Goal: Task Accomplishment & Management: Manage account settings

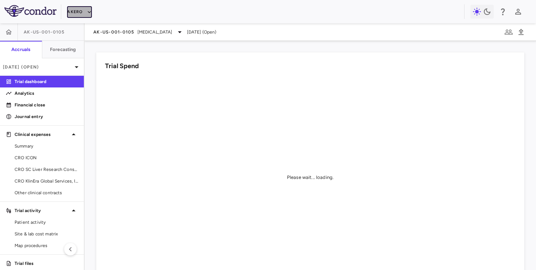
click at [80, 12] on button "Akero" at bounding box center [79, 12] width 24 height 12
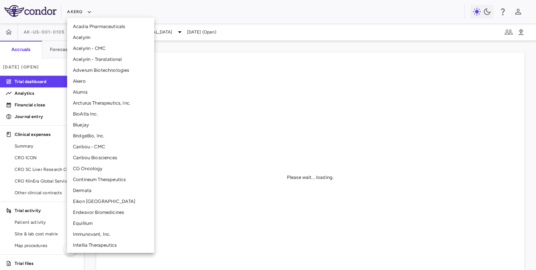
scroll to position [12, 0]
click at [93, 168] on li "CG Oncology" at bounding box center [110, 167] width 87 height 11
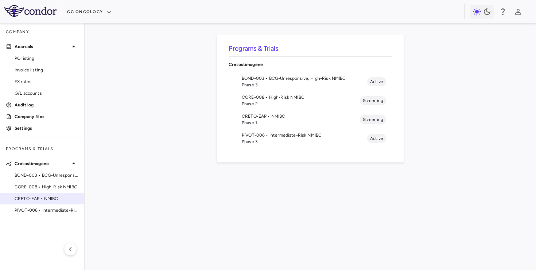
click at [44, 200] on span "CRETO-EAP • NMIBC" at bounding box center [46, 198] width 63 height 7
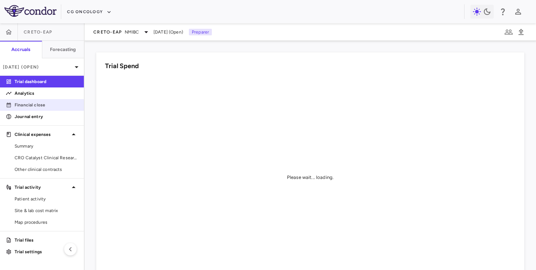
click at [56, 107] on p "Financial close" at bounding box center [46, 105] width 63 height 7
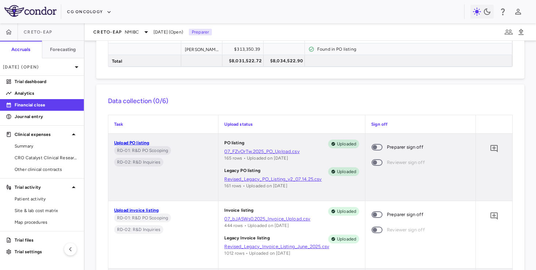
scroll to position [269, 0]
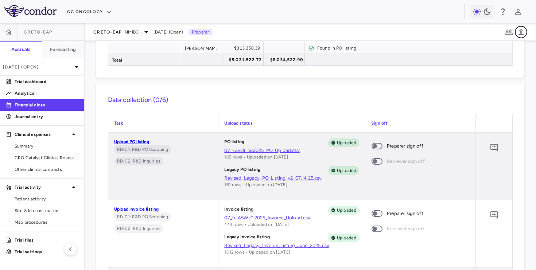
click at [523, 31] on icon "button" at bounding box center [520, 32] width 9 height 9
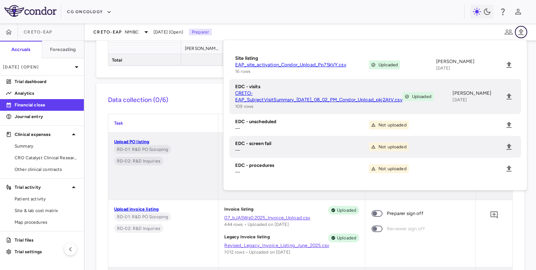
click at [523, 31] on icon "button" at bounding box center [520, 32] width 9 height 9
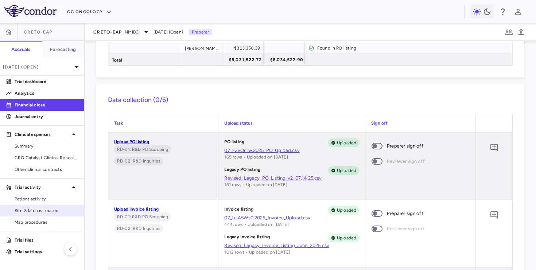
click at [58, 208] on span "Site & lab cost matrix" at bounding box center [46, 210] width 63 height 7
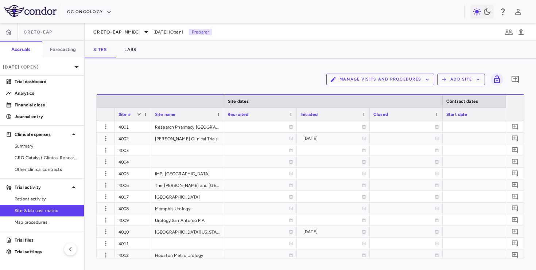
click at [339, 116] on div "Initiated" at bounding box center [329, 114] width 59 height 9
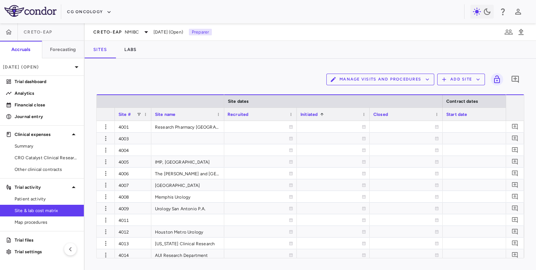
click at [339, 116] on div "Initiated 1" at bounding box center [329, 114] width 59 height 9
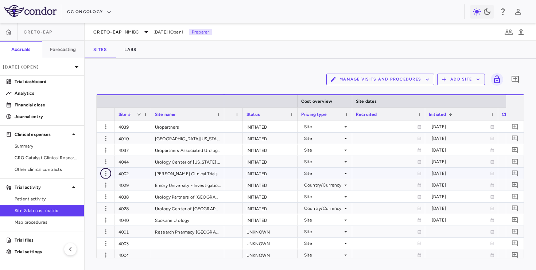
click at [106, 172] on icon "button" at bounding box center [105, 173] width 7 height 7
click at [88, 201] on div "Edit site" at bounding box center [77, 201] width 68 height 13
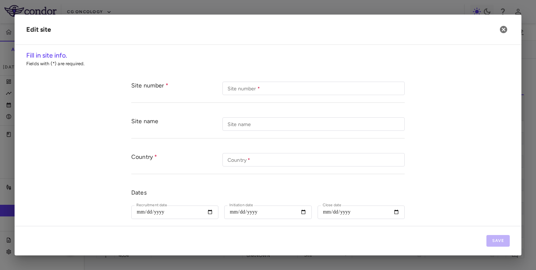
type input "****"
type input "**********"
type input "********"
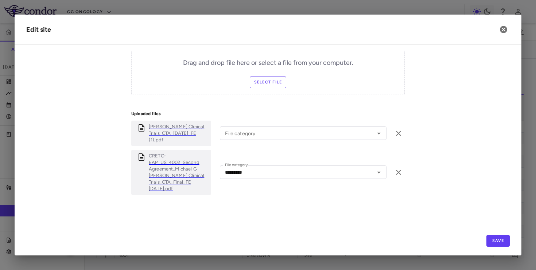
scroll to position [320, 0]
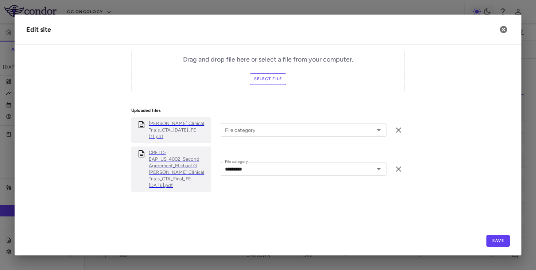
click at [171, 159] on p "CRETO-EAP_US_4002_Second Agreement_Michael G Oefelein Clinical Trials_CTA_Final…" at bounding box center [178, 168] width 59 height 39
click at [159, 129] on p "Michael G Oefelein Clinical Trials_CTA_24Sep2024_FE (1).pdf" at bounding box center [178, 130] width 59 height 20
click at [505, 28] on icon "button" at bounding box center [503, 29] width 7 height 7
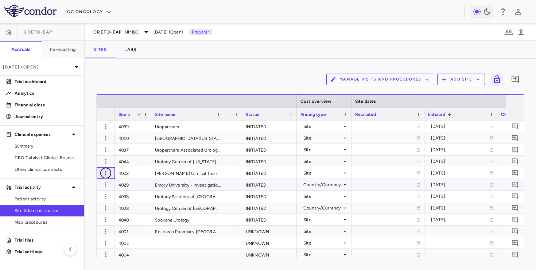
scroll to position [0, 334]
click at [139, 114] on span at bounding box center [139, 114] width 4 height 4
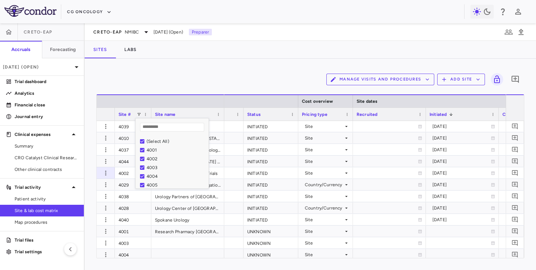
click at [156, 142] on div "(Select All)" at bounding box center [176, 141] width 60 height 5
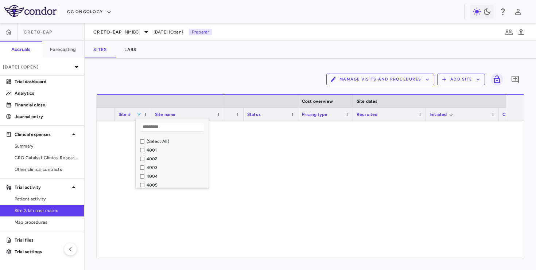
click at [155, 159] on div "4002" at bounding box center [176, 158] width 60 height 5
click at [153, 161] on div "4028" at bounding box center [176, 161] width 60 height 5
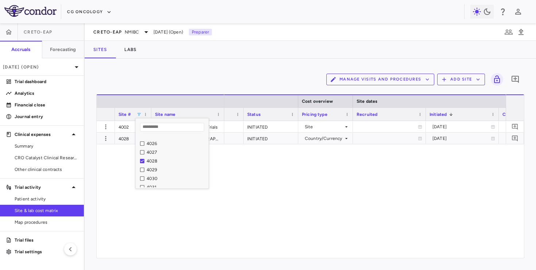
click at [153, 168] on div "4029" at bounding box center [176, 169] width 60 height 5
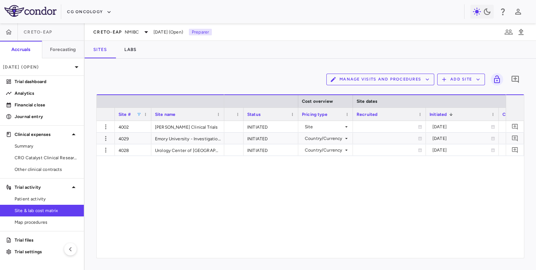
click at [207, 83] on div "Manage Visits and Procedures Add Site 0" at bounding box center [310, 79] width 428 height 18
click at [333, 137] on div "Country/Currency" at bounding box center [324, 139] width 39 height 12
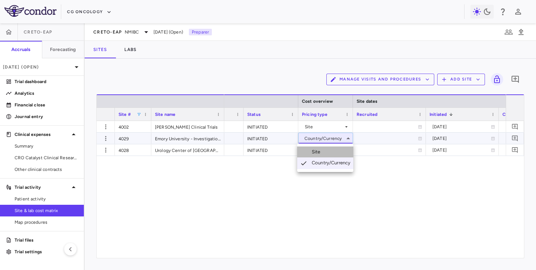
click at [329, 153] on li "Site" at bounding box center [325, 151] width 56 height 11
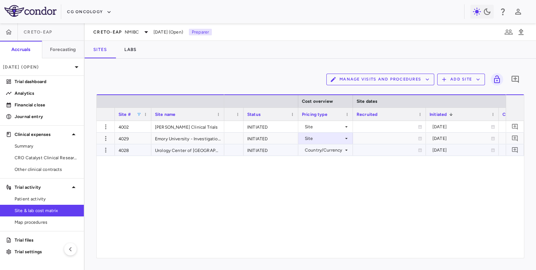
click at [331, 148] on div "Country/Currency" at bounding box center [324, 150] width 39 height 12
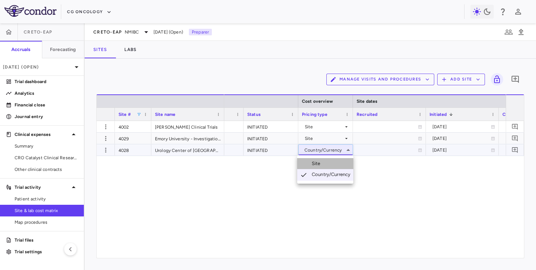
click at [327, 160] on li "Site" at bounding box center [325, 163] width 56 height 11
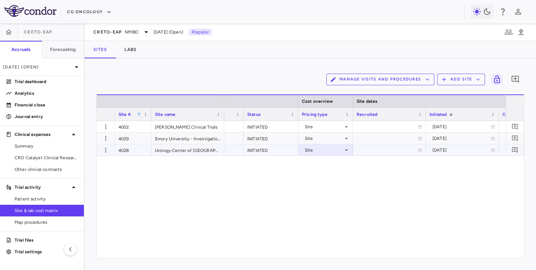
scroll to position [0, 425]
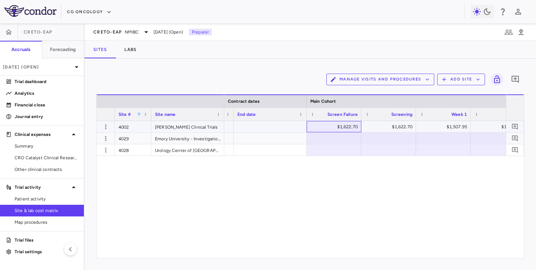
click at [348, 130] on div "$1,622.70" at bounding box center [335, 127] width 44 height 12
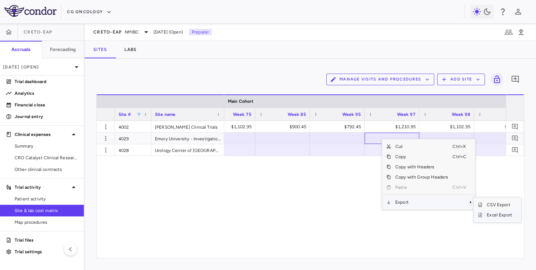
click at [488, 215] on span "Excel Export" at bounding box center [499, 215] width 34 height 10
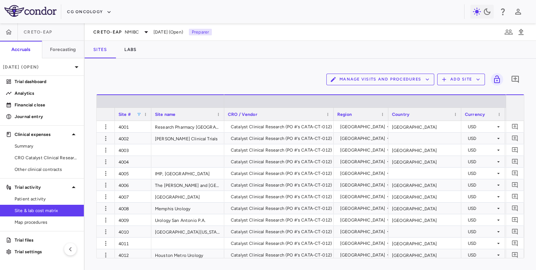
click at [139, 116] on span at bounding box center [139, 114] width 4 height 4
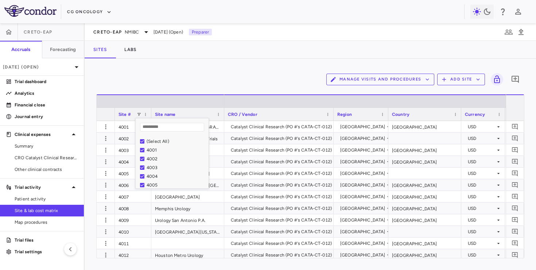
click at [147, 142] on div "(Select All)" at bounding box center [176, 141] width 60 height 5
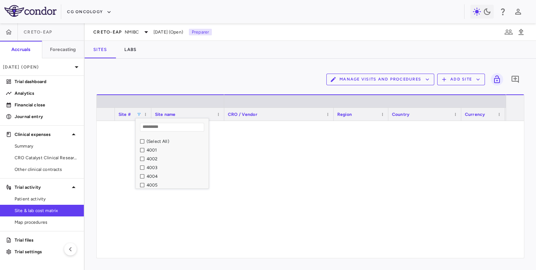
click at [153, 158] on div "4002" at bounding box center [176, 158] width 60 height 5
click at [151, 174] on div "4028" at bounding box center [176, 171] width 60 height 5
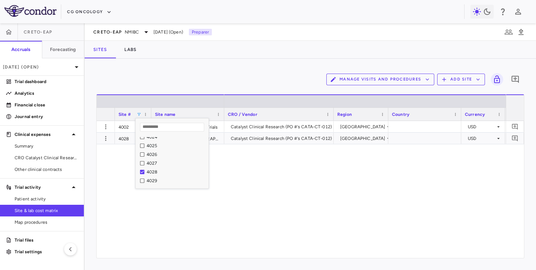
click at [151, 179] on div "4029" at bounding box center [176, 180] width 60 height 5
click at [234, 60] on div "Manage Visits and Procedures Add Site 0 Press ENTER to sort. Press ALT DOWN to …" at bounding box center [310, 164] width 451 height 211
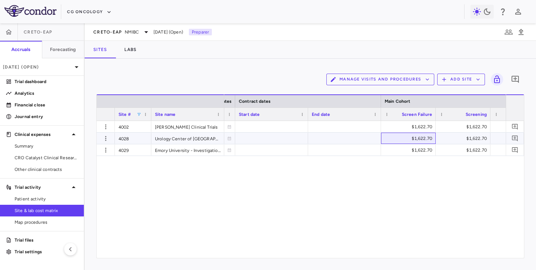
click at [402, 138] on div "$1,622.70" at bounding box center [409, 139] width 44 height 12
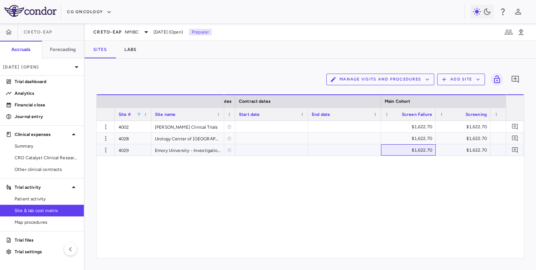
click at [405, 152] on div "$1,622.70" at bounding box center [409, 150] width 44 height 12
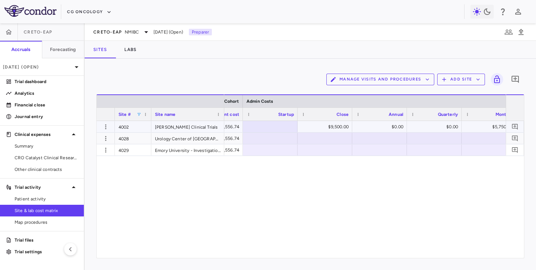
click at [327, 129] on div "$9,500.00" at bounding box center [326, 127] width 44 height 12
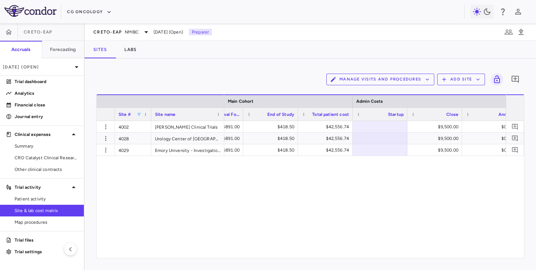
click at [137, 115] on span at bounding box center [139, 114] width 4 height 4
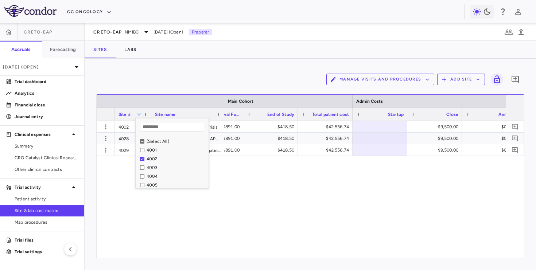
click at [152, 141] on div "(Select All)" at bounding box center [176, 141] width 60 height 5
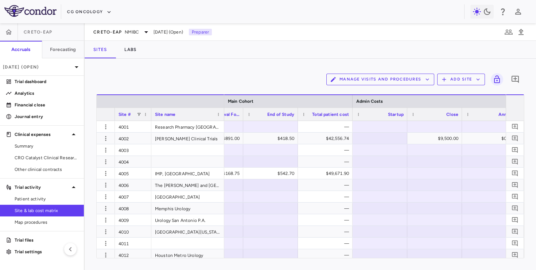
click at [202, 89] on div "Manage Visits and Procedures Add Site 0 Column Filtered. Press ENTER to sort. P…" at bounding box center [310, 164] width 428 height 188
click at [104, 139] on icon "button" at bounding box center [105, 138] width 7 height 7
click at [94, 167] on div "Edit site" at bounding box center [77, 166] width 68 height 13
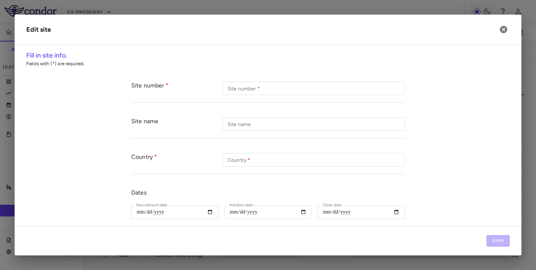
type input "****"
type input "**********"
type input "********"
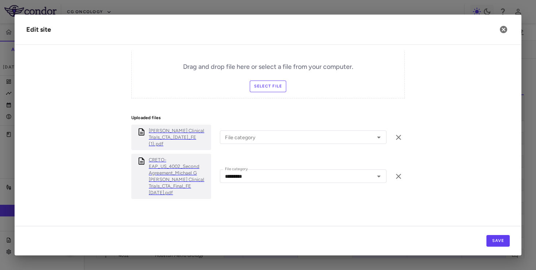
click at [172, 134] on p "Michael G Oefelein Clinical Trials_CTA_24Sep2024_FE (1).pdf" at bounding box center [178, 138] width 59 height 20
click at [500, 29] on icon "button" at bounding box center [503, 29] width 7 height 7
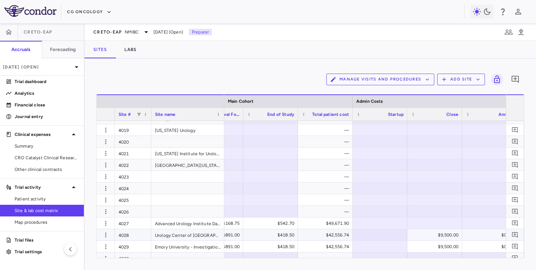
scroll to position [245, 0]
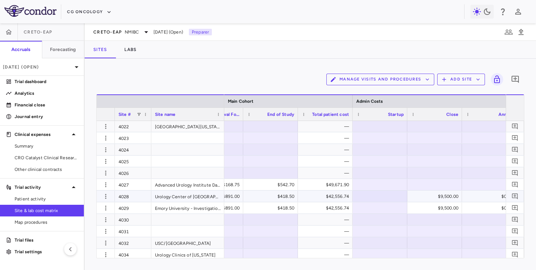
click at [387, 201] on div at bounding box center [379, 196] width 47 height 11
type input "*****"
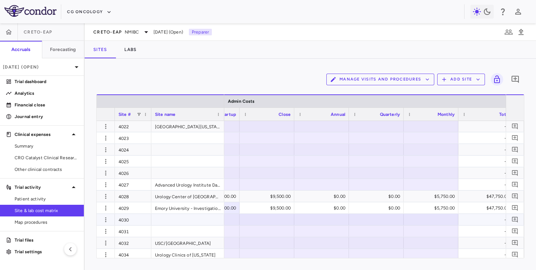
scroll to position [0, 3249]
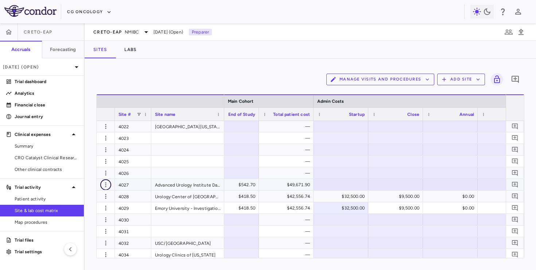
click at [103, 182] on icon "button" at bounding box center [105, 184] width 7 height 7
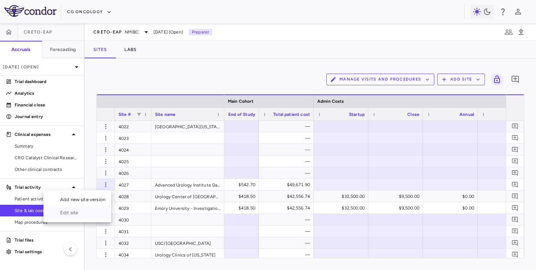
click at [88, 211] on div "Edit site" at bounding box center [77, 212] width 68 height 13
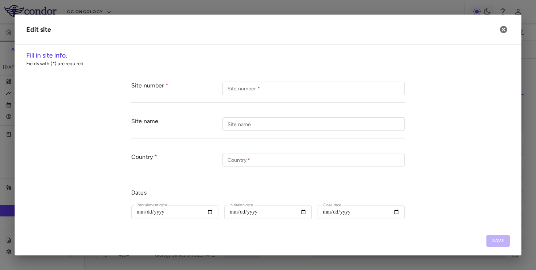
type input "****"
type input "**********"
type input "*******"
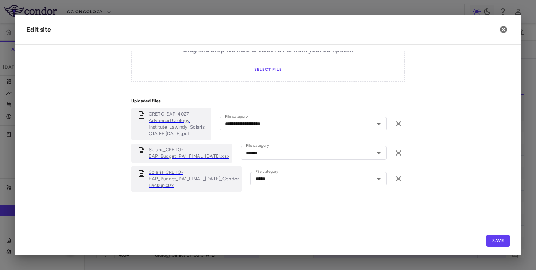
click at [210, 179] on p "Solaris_CRETO-EAP_Budget_PA1_FINAL_20MAY2025_Condor Backup.xlsx" at bounding box center [194, 179] width 90 height 20
click at [507, 31] on icon "button" at bounding box center [503, 29] width 9 height 9
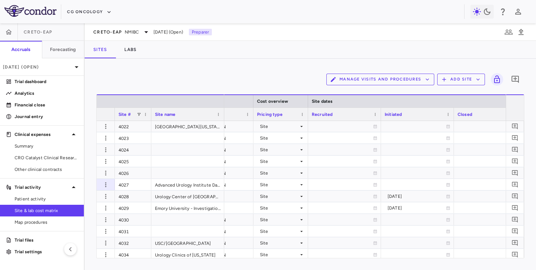
click at [437, 117] on div "Initiated" at bounding box center [413, 114] width 59 height 9
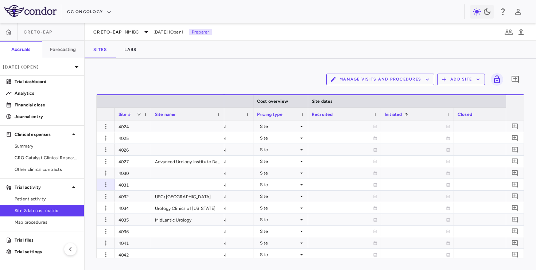
click at [437, 118] on div "Initiated 1" at bounding box center [413, 114] width 59 height 9
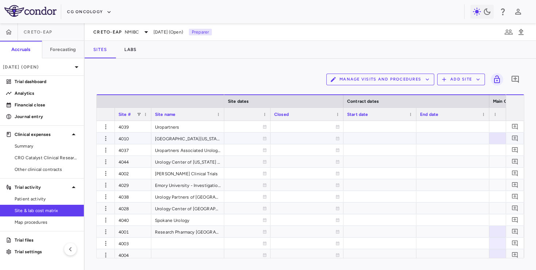
scroll to position [0, 444]
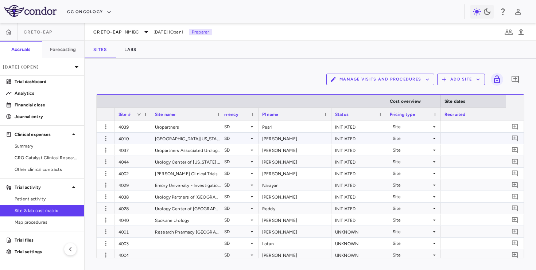
click at [419, 138] on div "Site" at bounding box center [411, 139] width 39 height 12
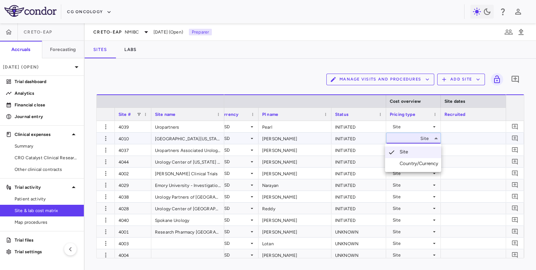
click at [414, 163] on div "Country/Currency" at bounding box center [420, 163] width 42 height 7
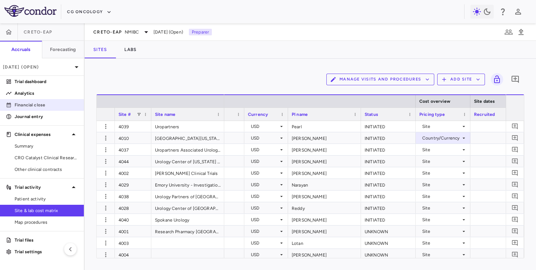
click at [54, 106] on p "Financial close" at bounding box center [46, 105] width 63 height 7
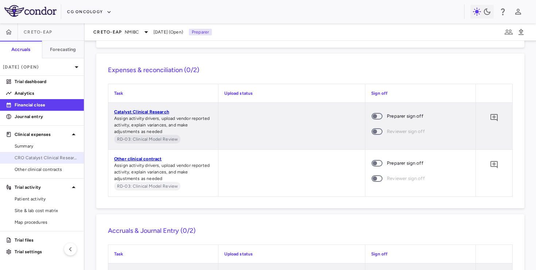
click at [42, 156] on span "CRO Catalyst Clinical Research" at bounding box center [46, 158] width 63 height 7
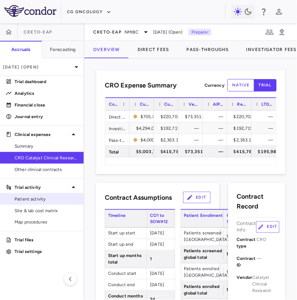
click at [42, 196] on span "Patient activity" at bounding box center [46, 199] width 63 height 7
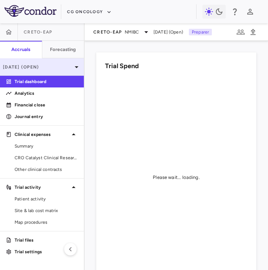
click at [56, 67] on p "[DATE] (Open)" at bounding box center [37, 67] width 69 height 7
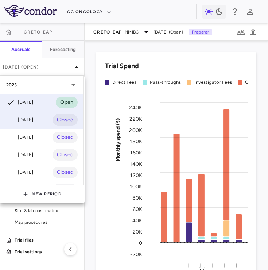
click at [40, 120] on div "[DATE] Closed" at bounding box center [41, 119] width 83 height 17
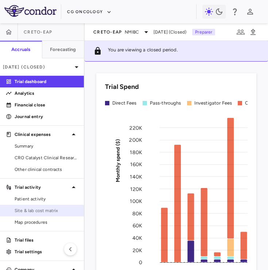
click at [50, 211] on span "Site & lab cost matrix" at bounding box center [46, 210] width 63 height 7
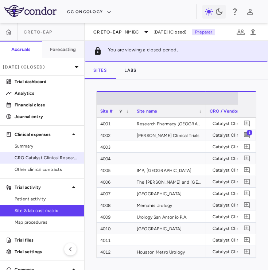
click at [54, 159] on span "CRO Catalyst Clinical Research" at bounding box center [46, 158] width 63 height 7
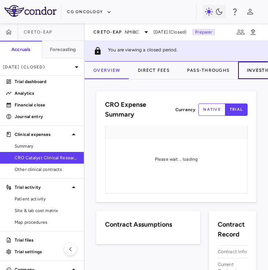
click at [251, 75] on button "Investigator Fees" at bounding box center [272, 70] width 68 height 17
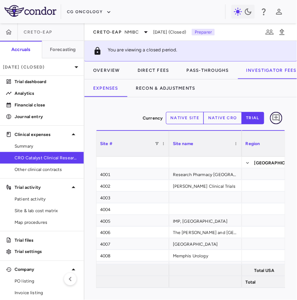
click at [279, 115] on icon "Add comment" at bounding box center [276, 118] width 9 height 9
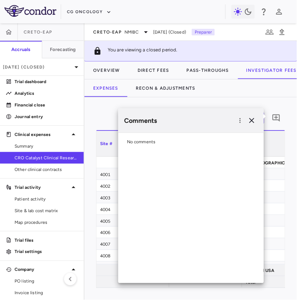
click at [258, 116] on div "Comments" at bounding box center [191, 121] width 146 height 24
click at [256, 117] on icon "button" at bounding box center [252, 120] width 9 height 9
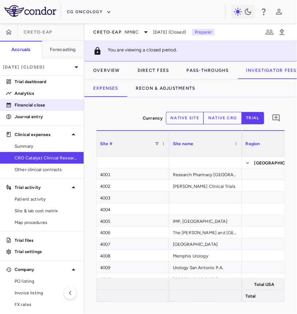
click at [13, 102] on div "Financial close" at bounding box center [45, 105] width 66 height 7
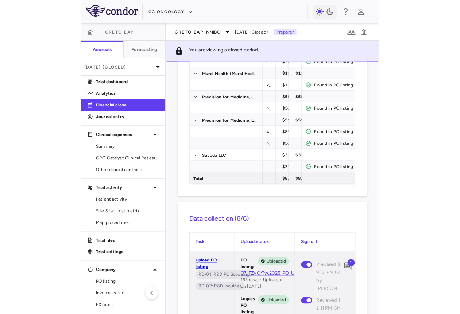
scroll to position [228, 0]
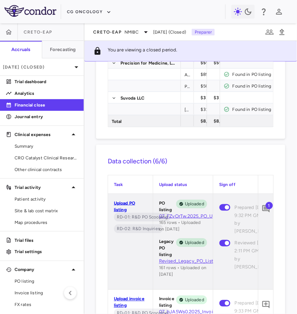
click at [268, 207] on span "1" at bounding box center [269, 205] width 7 height 7
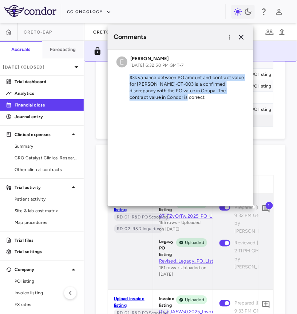
drag, startPoint x: 161, startPoint y: 99, endPoint x: 118, endPoint y: 75, distance: 50.1
click at [118, 75] on p "$3k variance between PO amount and contract value for [PERSON_NAME]-CT-003 is a…" at bounding box center [181, 87] width 128 height 26
copy p "$3k variance between PO amount and contract value for [PERSON_NAME]-CT-003 is a…"
click at [44, 148] on span "Summary" at bounding box center [46, 146] width 63 height 7
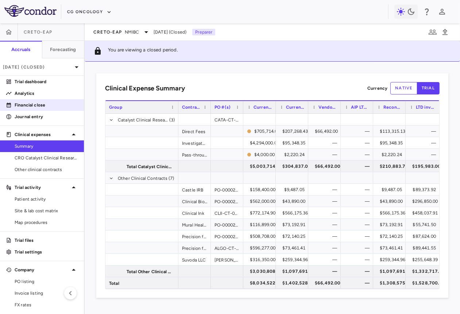
click at [28, 105] on p "Financial close" at bounding box center [46, 105] width 63 height 7
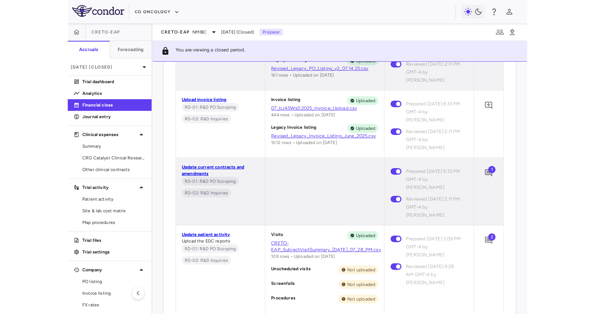
scroll to position [396, 0]
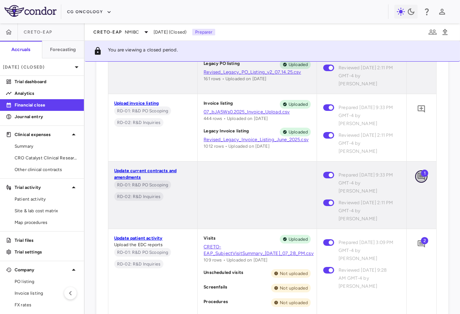
click at [423, 179] on icon "Add comment" at bounding box center [421, 176] width 9 height 9
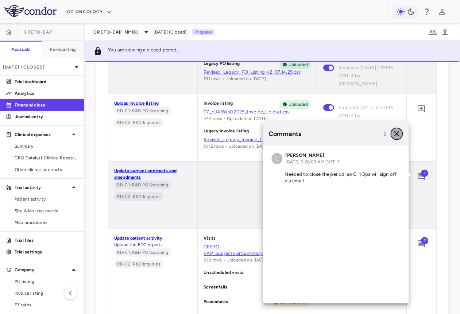
click at [394, 133] on icon "button" at bounding box center [396, 133] width 9 height 9
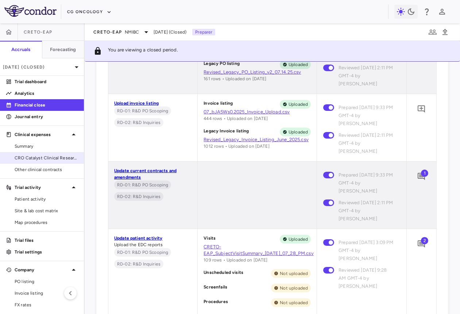
click at [39, 161] on link "CRO Catalyst Clinical Research" at bounding box center [42, 157] width 84 height 11
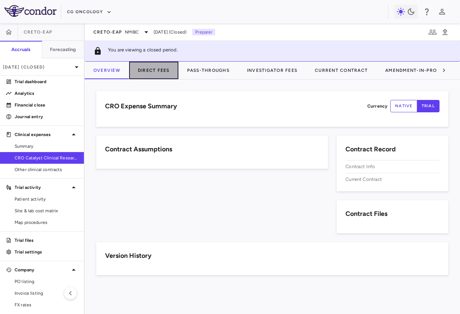
click at [145, 75] on button "Direct Fees" at bounding box center [153, 70] width 49 height 17
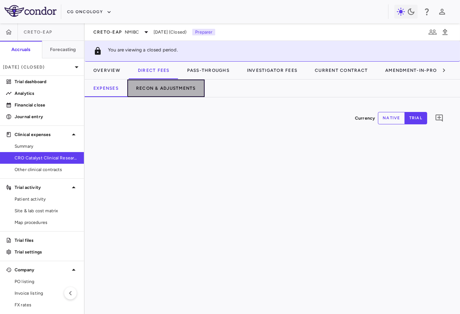
click at [153, 86] on button "Recon & Adjustments" at bounding box center [165, 87] width 77 height 17
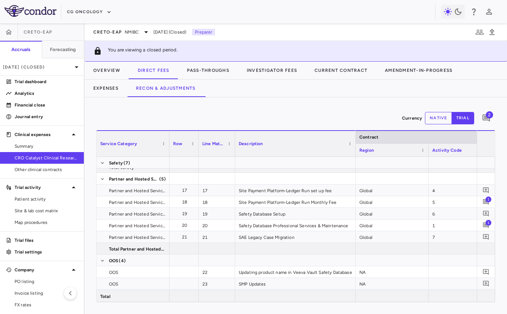
drag, startPoint x: 307, startPoint y: 151, endPoint x: 353, endPoint y: 152, distance: 45.6
click at [354, 152] on div at bounding box center [355, 144] width 3 height 26
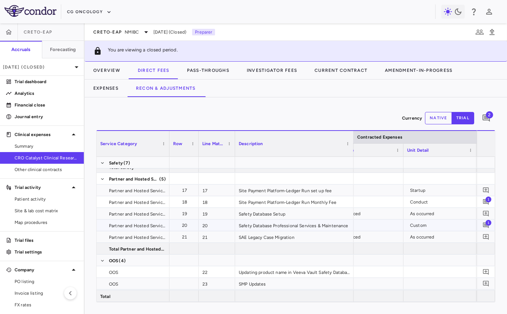
scroll to position [0, 195]
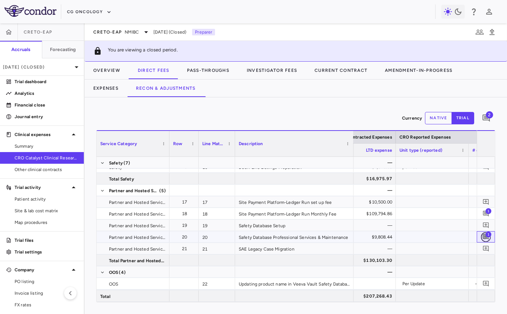
click at [487, 236] on icon "Add comment" at bounding box center [486, 237] width 6 height 6
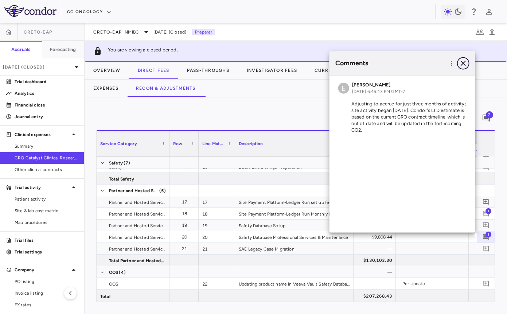
click at [460, 64] on icon "button" at bounding box center [463, 63] width 9 height 9
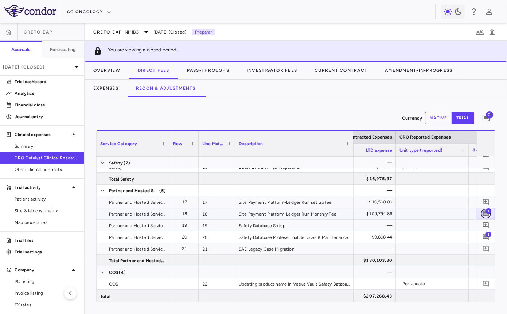
click at [485, 208] on button "button" at bounding box center [486, 213] width 10 height 10
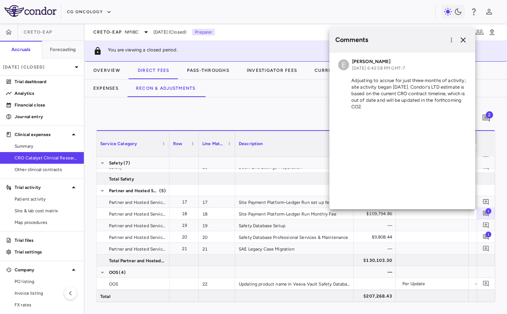
drag, startPoint x: 363, startPoint y: 110, endPoint x: 343, endPoint y: 81, distance: 35.5
click at [343, 81] on div "E Emily Goldman Aug 12, 2025, 6:43:58 PM GMT-7 Adjusting to accrue for just thr…" at bounding box center [402, 85] width 146 height 66
copy p "Adjusting to accrue for just three months of activity; site activity began May …"
click at [463, 41] on icon "button" at bounding box center [463, 39] width 9 height 9
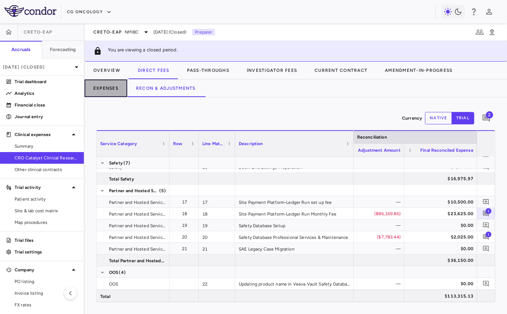
click at [112, 88] on button "Expenses" at bounding box center [106, 87] width 43 height 17
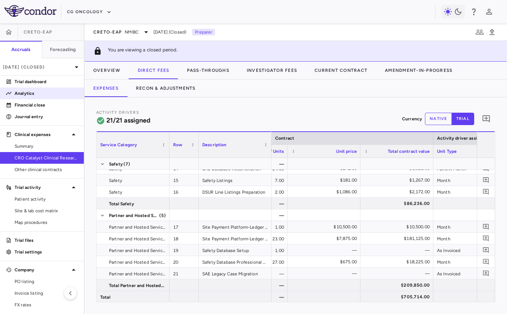
click at [42, 95] on p "Analytics" at bounding box center [46, 93] width 63 height 7
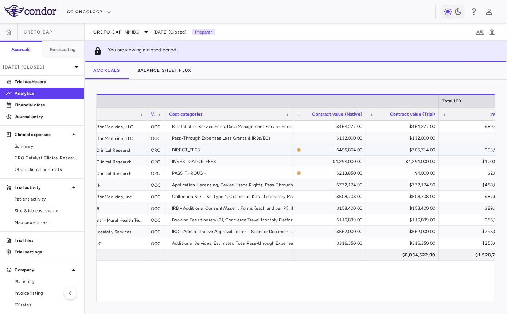
scroll to position [0, 209]
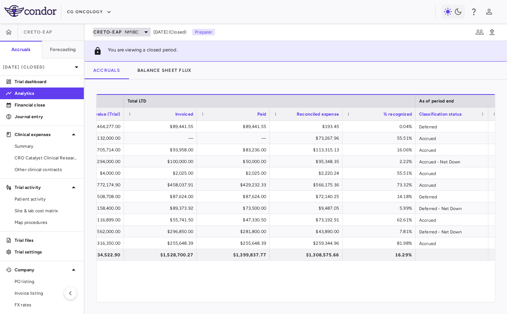
click at [127, 29] on span "NMIBC" at bounding box center [132, 32] width 14 height 7
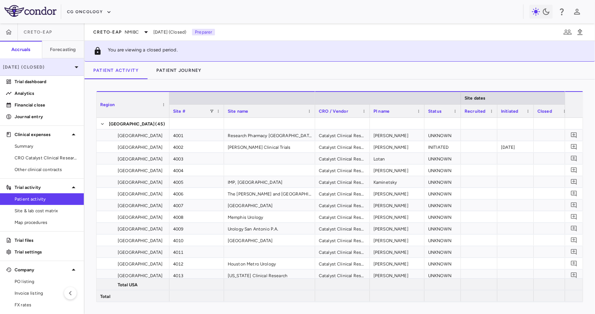
click at [50, 73] on div "[DATE] (Closed)" at bounding box center [42, 66] width 84 height 17
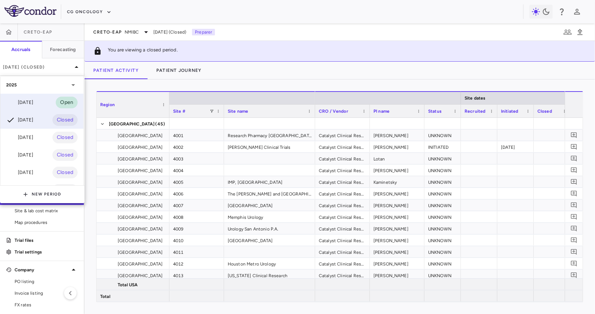
click at [44, 103] on div "Aug 2025 Open" at bounding box center [41, 102] width 83 height 17
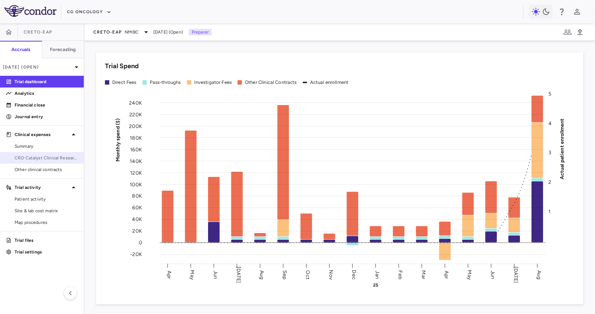
click at [52, 156] on span "CRO Catalyst Clinical Research" at bounding box center [46, 158] width 63 height 7
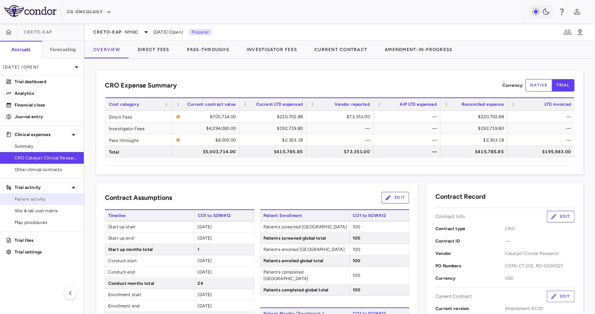
click at [49, 199] on span "Patient activity" at bounding box center [46, 199] width 63 height 7
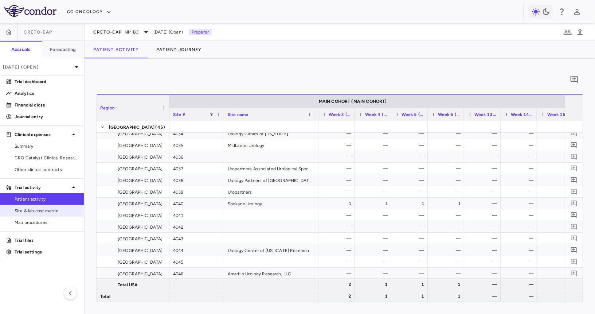
click at [53, 212] on span "Site & lab cost matrix" at bounding box center [46, 210] width 63 height 7
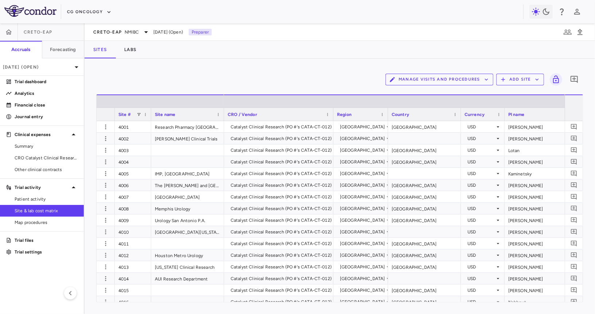
click at [426, 71] on div "Manage Visits and Procedures Add Site 0" at bounding box center [339, 79] width 487 height 18
click at [420, 77] on button "Manage Visits and Procedures" at bounding box center [440, 80] width 108 height 12
click at [409, 94] on li "Visit Schedules" at bounding box center [432, 93] width 78 height 11
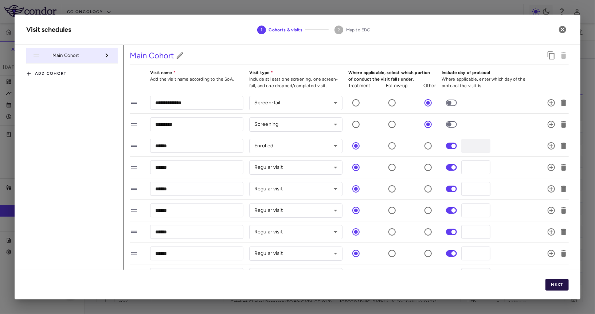
click at [552, 286] on button "Next" at bounding box center [557, 285] width 23 height 12
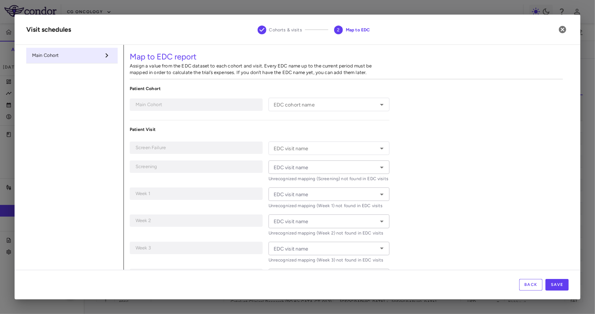
type input "**********"
type input "*********"
type input "******"
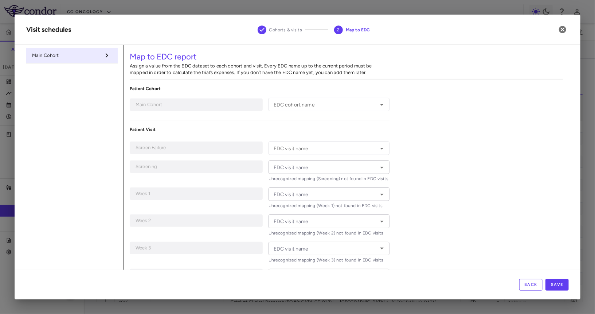
type input "******"
type input "*******"
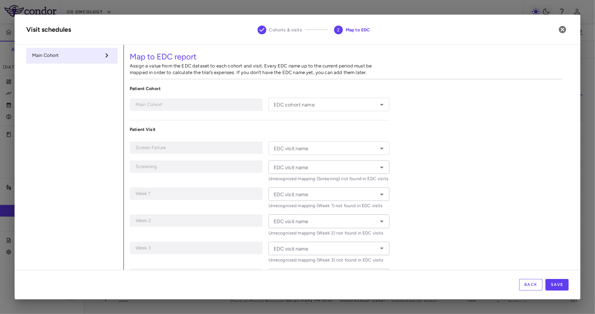
type input "*******"
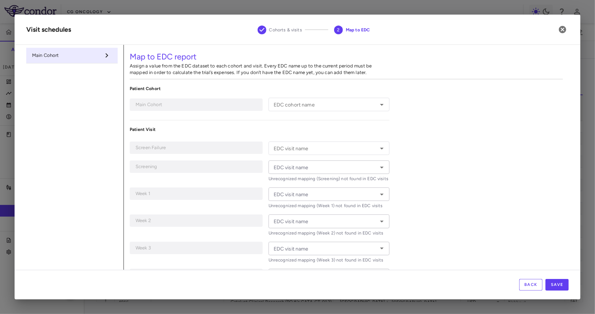
type input "*******"
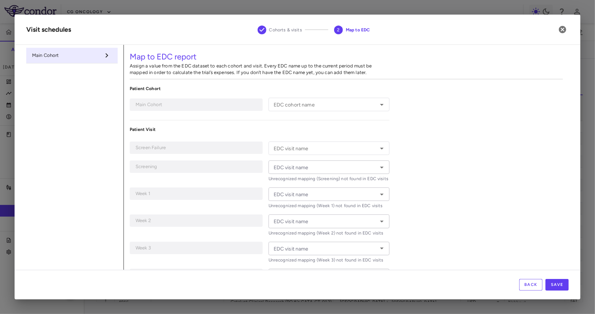
type input "*******"
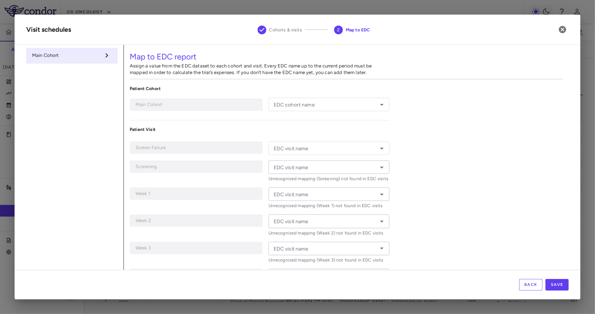
type input "*******"
type input "**********"
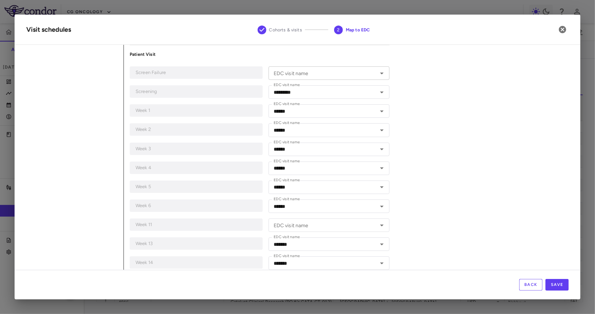
click at [328, 69] on input "EDC visit name" at bounding box center [323, 73] width 105 height 9
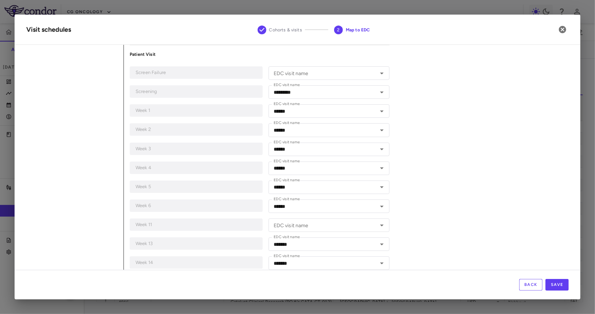
click at [564, 36] on h2 "Visit schedules Cohorts & visits 2 Map to EDC" at bounding box center [298, 30] width 566 height 30
click at [562, 29] on icon "button" at bounding box center [562, 29] width 9 height 9
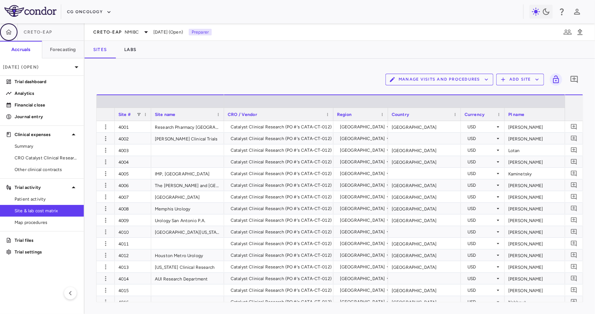
click at [6, 29] on icon "button" at bounding box center [8, 31] width 7 height 7
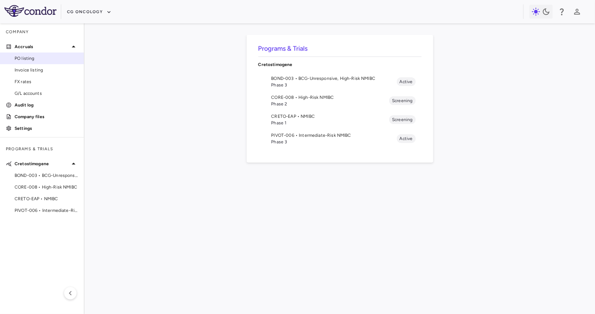
click at [23, 55] on span "PO listing" at bounding box center [46, 58] width 63 height 7
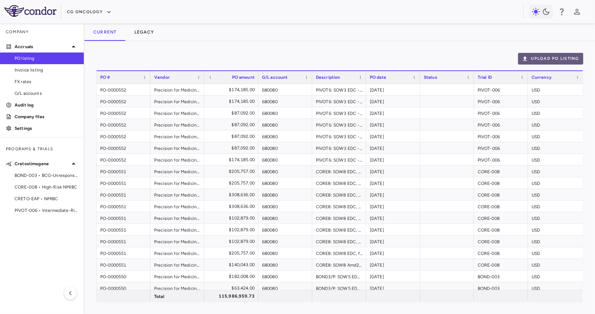
click at [556, 61] on button "Upload PO Listing" at bounding box center [550, 59] width 65 height 12
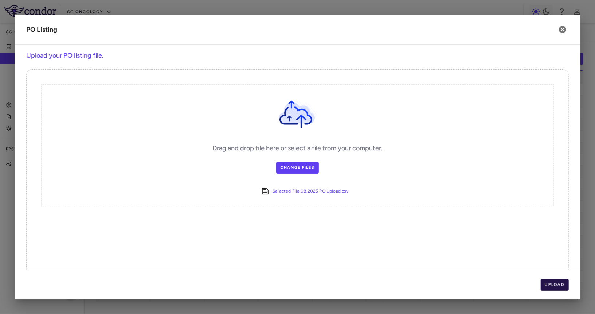
click at [549, 282] on button "Upload" at bounding box center [555, 285] width 28 height 12
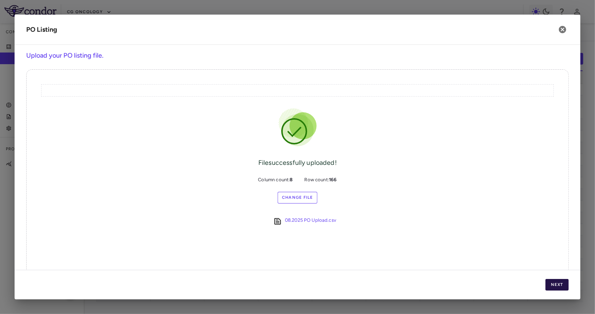
click at [549, 282] on button "Next" at bounding box center [557, 285] width 23 height 12
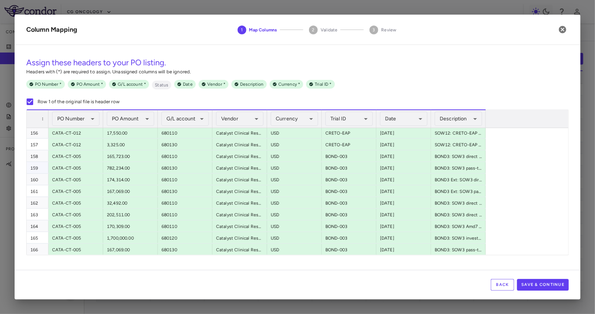
scroll to position [1251, 0]
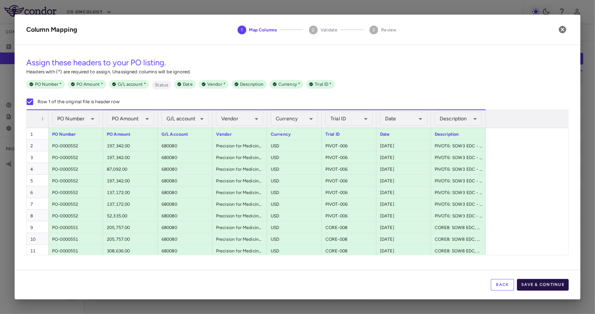
click at [548, 284] on button "Save & Continue" at bounding box center [543, 285] width 52 height 12
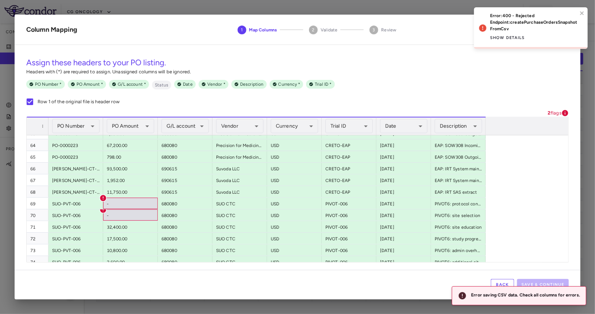
click at [502, 285] on button "Back" at bounding box center [502, 285] width 23 height 12
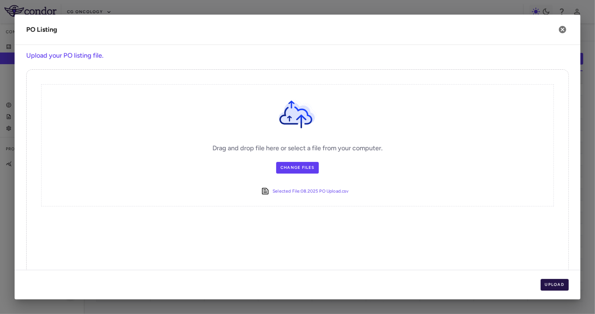
click at [550, 279] on button "Upload" at bounding box center [555, 285] width 28 height 12
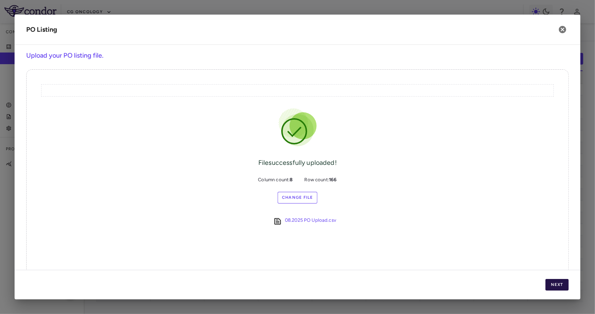
click at [550, 279] on button "Next" at bounding box center [557, 285] width 23 height 12
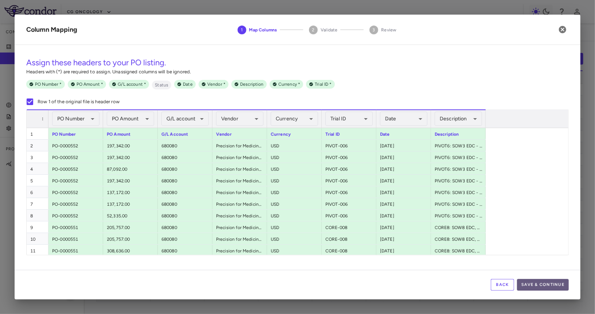
click at [567, 289] on button "Save & Continue" at bounding box center [543, 285] width 52 height 12
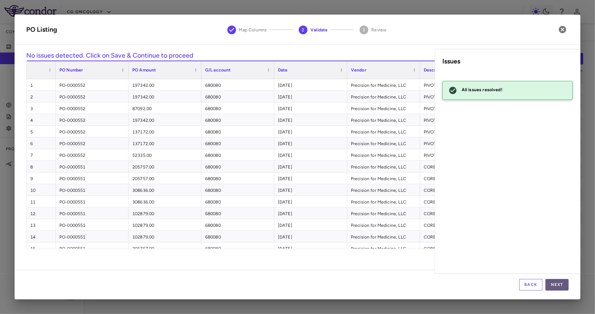
click at [563, 284] on button "Next" at bounding box center [557, 285] width 23 height 12
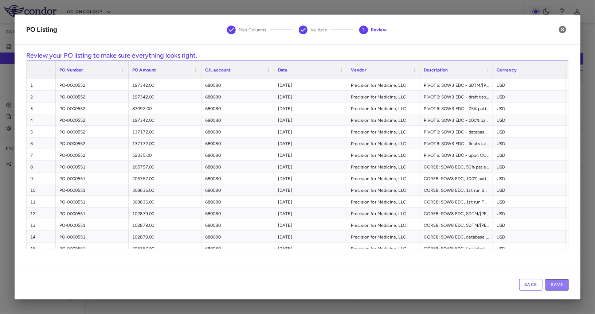
click at [563, 284] on button "Save" at bounding box center [557, 285] width 23 height 12
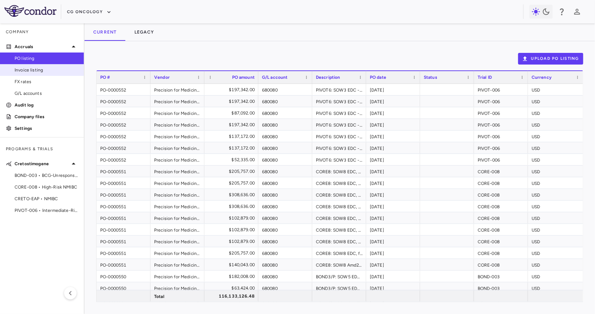
click at [38, 67] on span "Invoice listing" at bounding box center [46, 70] width 63 height 7
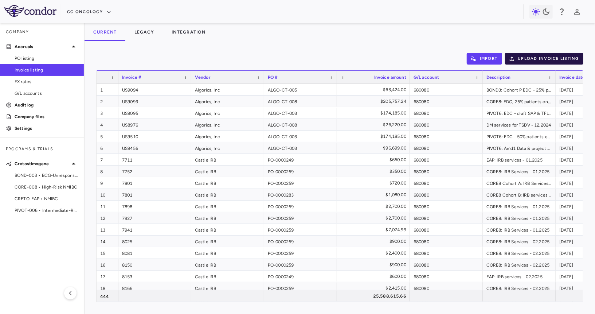
click at [523, 59] on button "Upload invoice listing" at bounding box center [544, 59] width 79 height 12
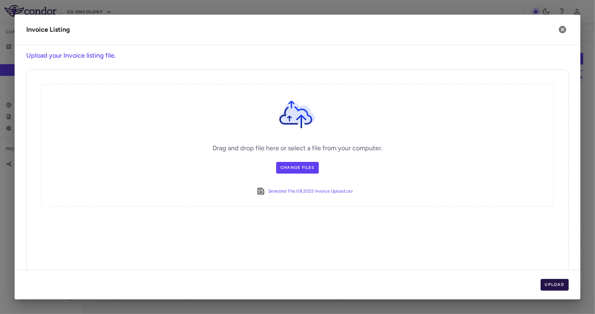
click at [549, 286] on button "Upload" at bounding box center [555, 285] width 28 height 12
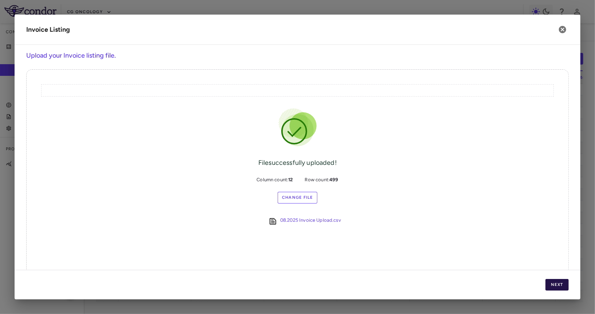
click at [549, 286] on button "Next" at bounding box center [557, 285] width 23 height 12
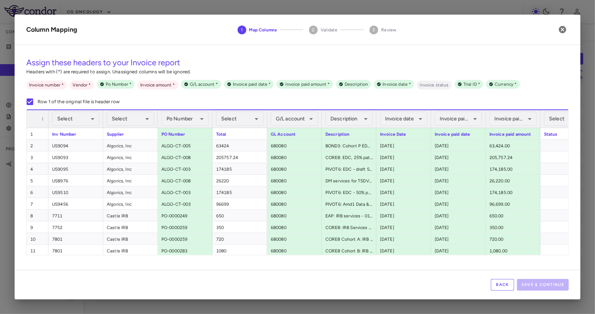
click at [58, 111] on div "Select ​" at bounding box center [75, 118] width 47 height 17
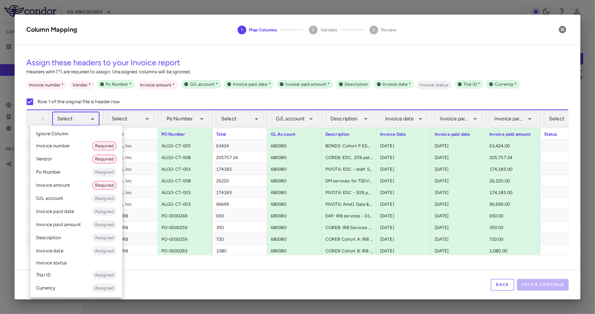
click at [59, 114] on body "Skip to sidebar Skip to main content CG Oncology Company Accruals PO listing In…" at bounding box center [297, 157] width 595 height 314
click at [79, 146] on li "Invoice number Required" at bounding box center [76, 145] width 92 height 13
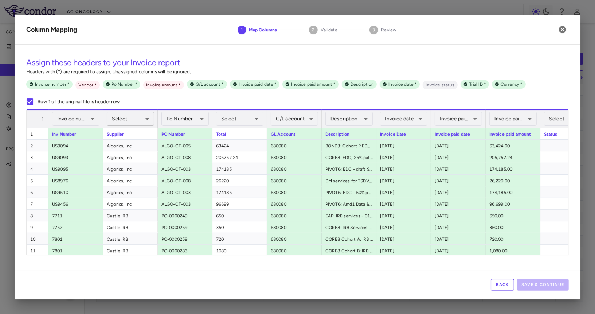
click at [136, 114] on body "Skip to sidebar Skip to main content CG Oncology Company Accruals PO listing In…" at bounding box center [297, 157] width 595 height 314
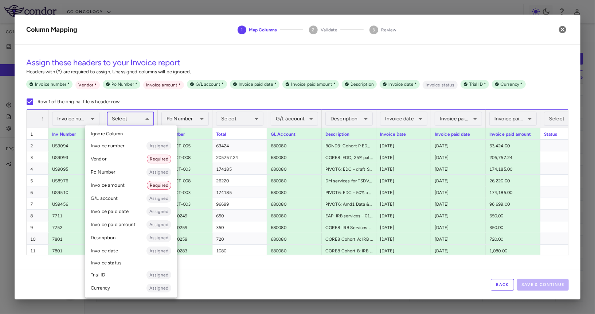
click at [128, 157] on li "Vendor Required" at bounding box center [131, 158] width 92 height 13
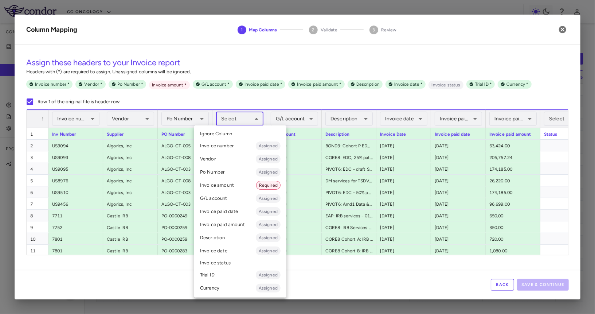
click at [238, 118] on body "Skip to sidebar Skip to main content CG Oncology Company Accruals PO listing In…" at bounding box center [297, 157] width 595 height 314
click at [230, 184] on li "Invoice amount Required" at bounding box center [240, 185] width 92 height 13
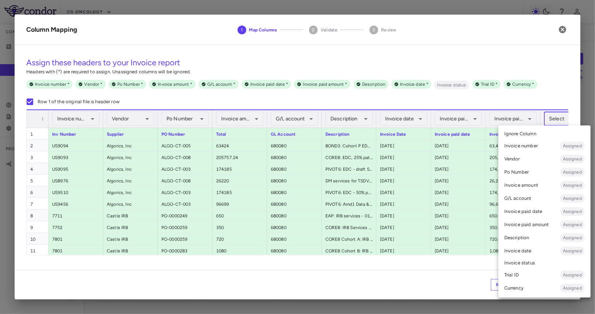
click at [556, 113] on body "Skip to sidebar Skip to main content CG Oncology Company Accruals PO listing In…" at bounding box center [297, 157] width 595 height 314
click at [531, 262] on li "Invoice status" at bounding box center [545, 262] width 92 height 11
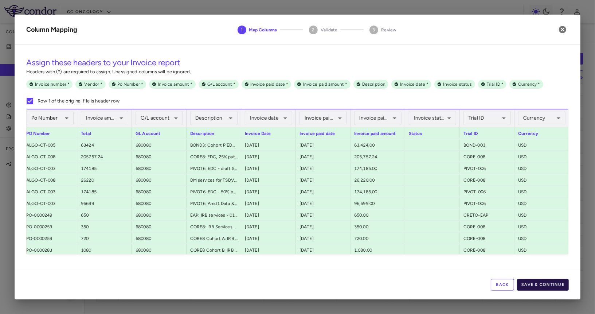
click at [559, 281] on button "Save & Continue" at bounding box center [543, 285] width 52 height 12
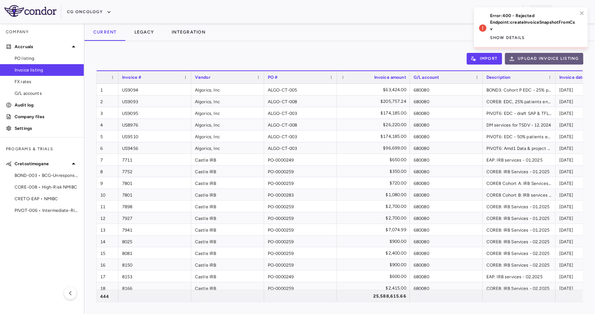
click at [539, 56] on button "Upload invoice listing" at bounding box center [544, 59] width 79 height 12
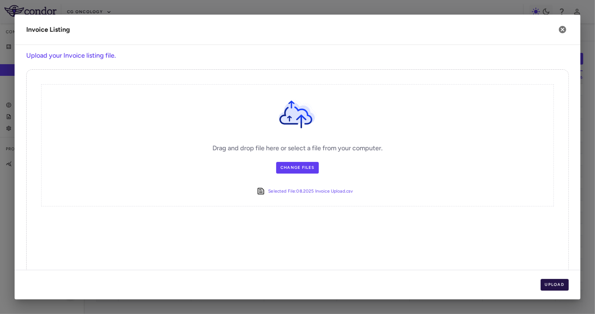
click at [546, 289] on button "Upload" at bounding box center [555, 285] width 28 height 12
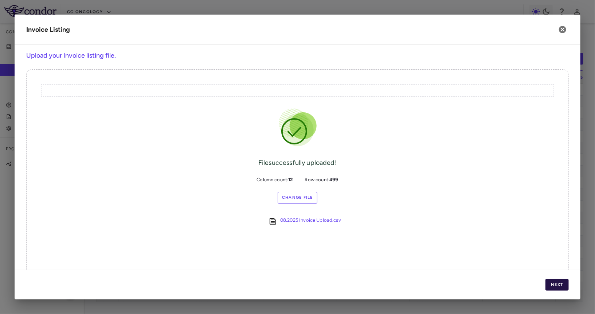
click at [547, 288] on button "Next" at bounding box center [557, 285] width 23 height 12
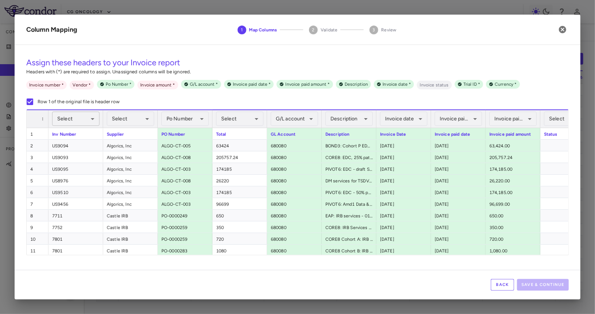
click at [77, 117] on body "Skip to sidebar Skip to main content CG Oncology Company Accruals PO listing In…" at bounding box center [297, 157] width 595 height 314
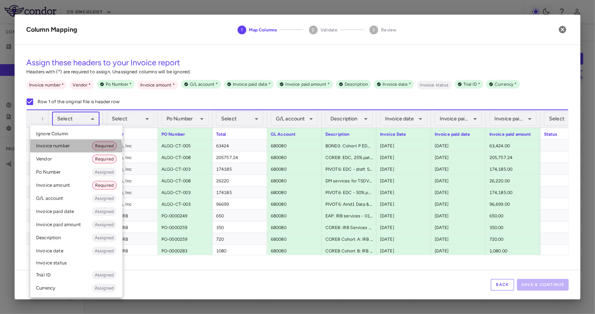
click at [75, 148] on li "Invoice number Required" at bounding box center [76, 145] width 92 height 13
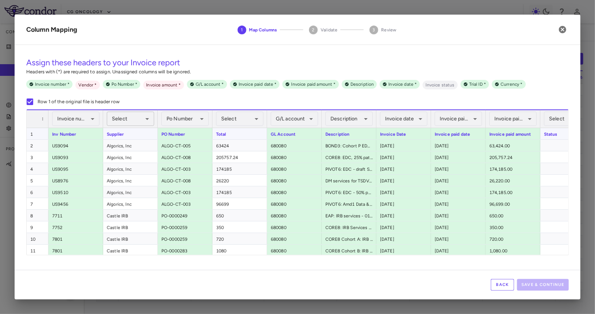
click at [137, 121] on body "Skip to sidebar Skip to main content CG Oncology Company Accruals PO listing In…" at bounding box center [297, 157] width 595 height 314
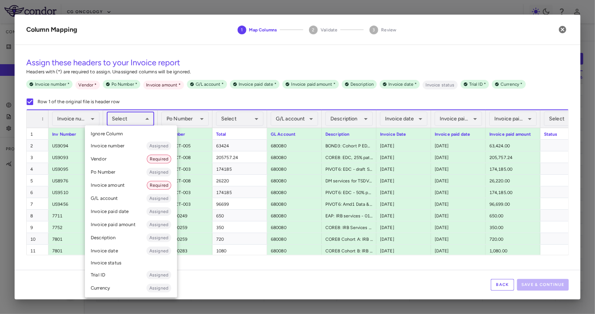
click at [122, 156] on li "Vendor Required" at bounding box center [131, 158] width 92 height 13
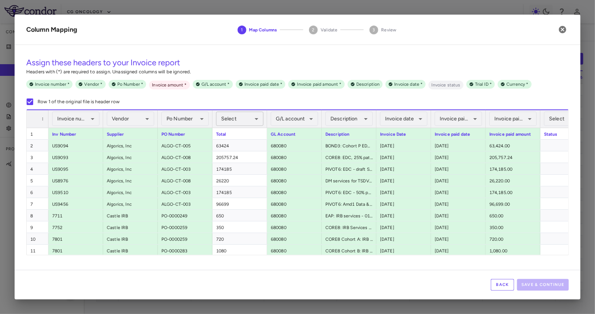
click at [228, 121] on body "Skip to sidebar Skip to main content CG Oncology Company Accruals PO listing In…" at bounding box center [297, 157] width 595 height 314
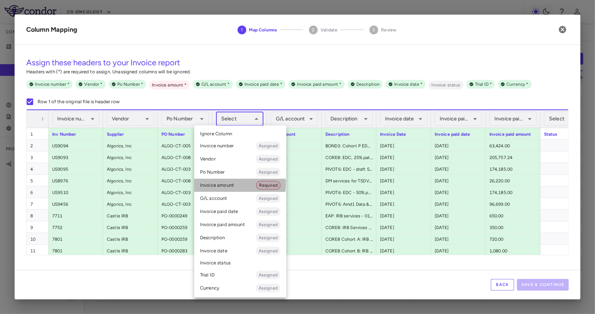
click at [234, 184] on li "Invoice amount Required" at bounding box center [240, 185] width 92 height 13
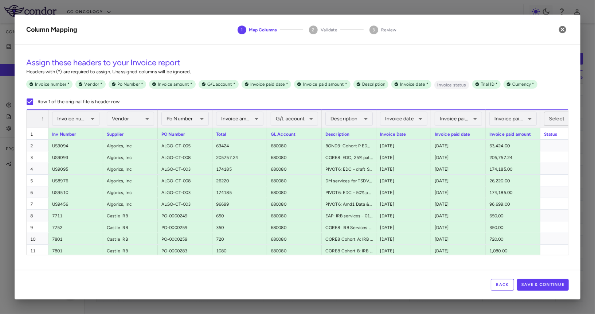
click at [552, 116] on body "Skip to sidebar Skip to main content CG Oncology Company Accruals PO listing In…" at bounding box center [297, 157] width 595 height 314
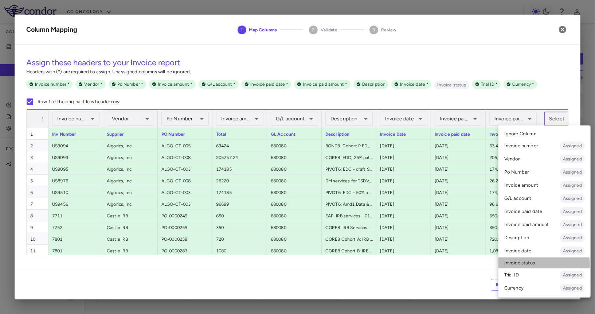
click at [525, 264] on li "Invoice status" at bounding box center [545, 262] width 92 height 11
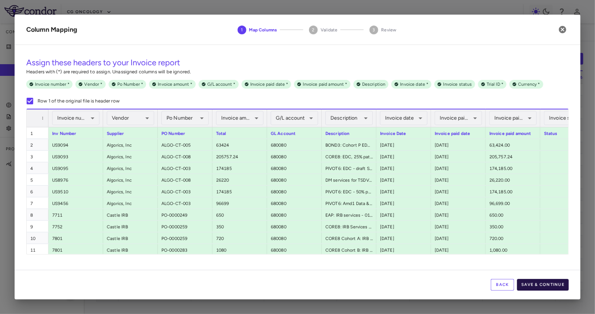
click at [555, 285] on button "Save & Continue" at bounding box center [543, 285] width 52 height 12
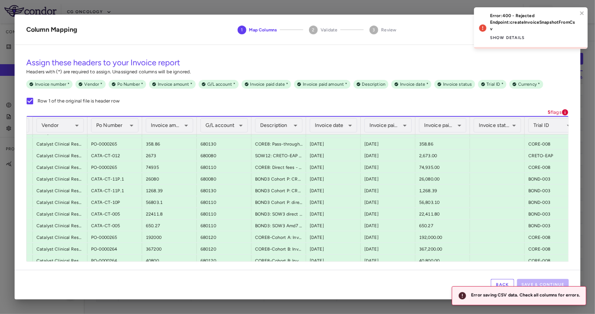
scroll to position [0, 135]
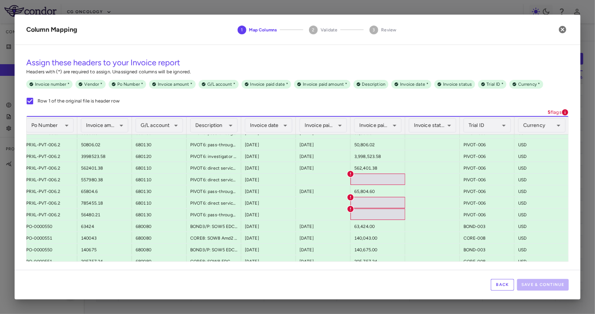
click at [500, 289] on button "Back" at bounding box center [502, 285] width 23 height 12
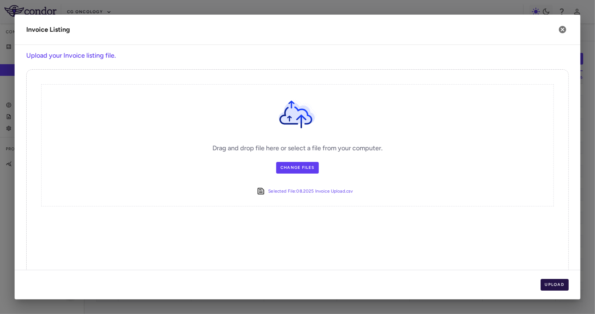
click at [556, 289] on button "Upload" at bounding box center [555, 285] width 28 height 12
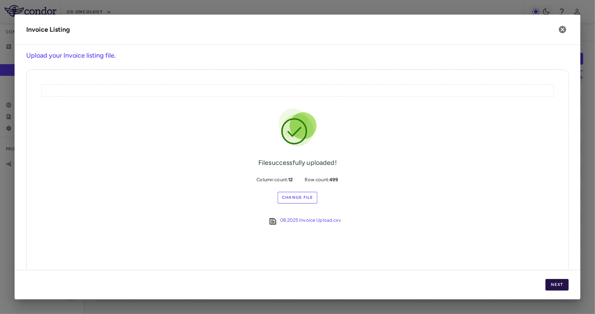
click at [556, 287] on button "Next" at bounding box center [557, 285] width 23 height 12
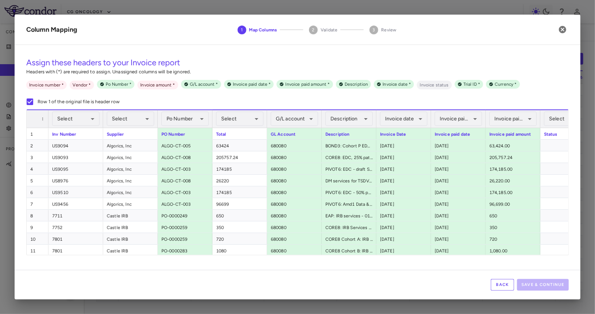
click at [78, 129] on div "Inv Number" at bounding box center [75, 133] width 55 height 11
click at [78, 119] on body "Skip to sidebar Skip to main content CG Oncology Company Accruals PO listing In…" at bounding box center [297, 157] width 595 height 314
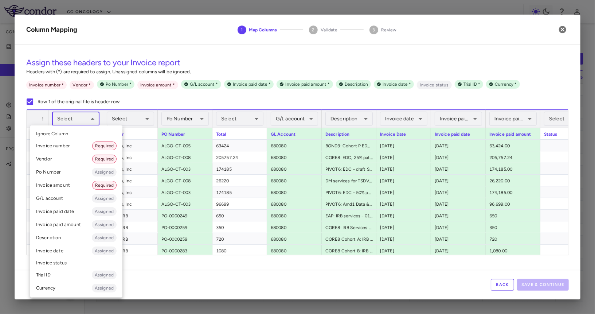
click at [74, 141] on li "Invoice number Required" at bounding box center [76, 145] width 92 height 13
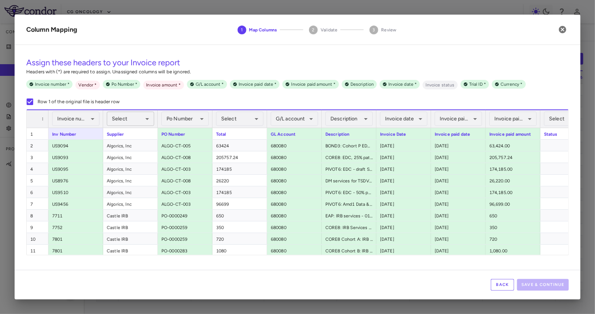
click at [133, 124] on body "Skip to sidebar Skip to main content CG Oncology Company Accruals PO listing In…" at bounding box center [297, 157] width 595 height 314
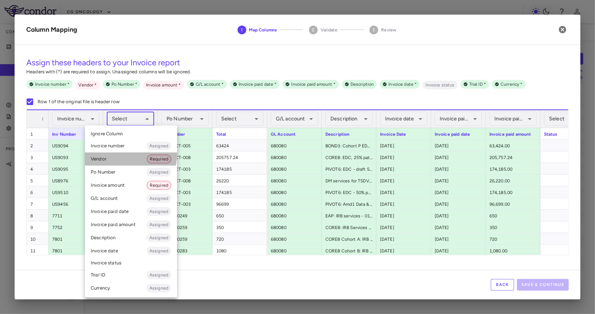
click at [126, 155] on li "Vendor Required" at bounding box center [131, 158] width 92 height 13
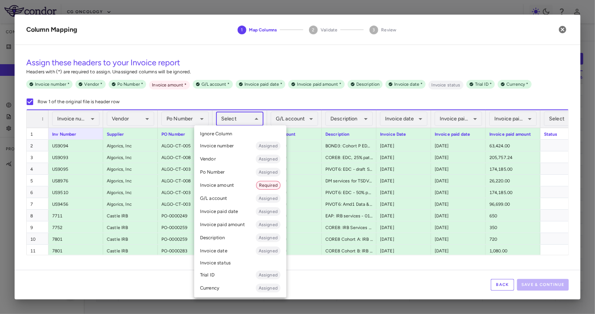
click at [240, 116] on body "Skip to sidebar Skip to main content CG Oncology Company Accruals PO listing In…" at bounding box center [297, 157] width 595 height 314
click at [232, 183] on li "Invoice amount Required" at bounding box center [240, 185] width 92 height 13
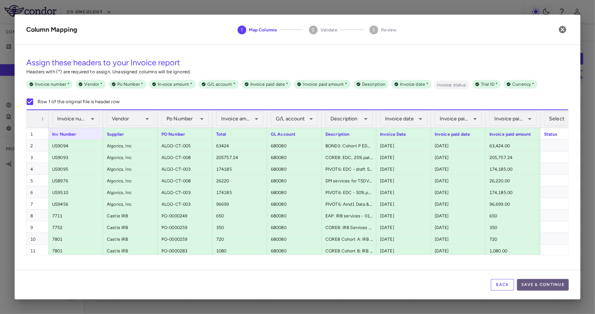
click at [547, 284] on button "Save & Continue" at bounding box center [543, 285] width 52 height 12
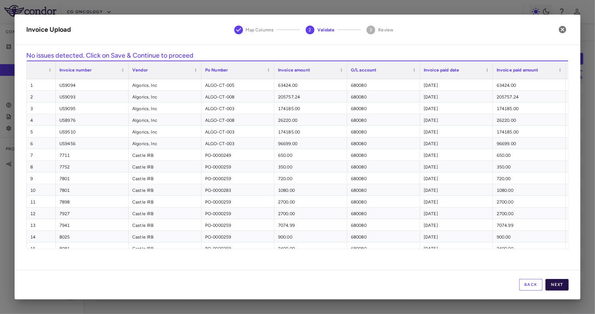
click at [561, 281] on button "Next" at bounding box center [557, 285] width 23 height 12
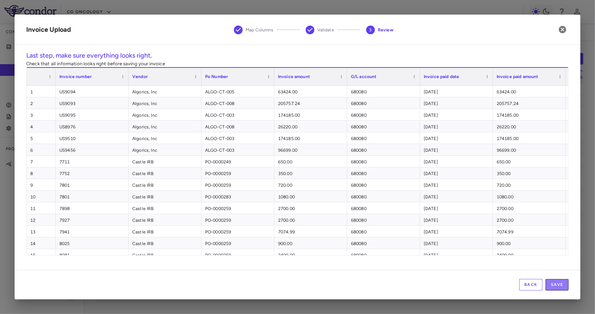
click at [561, 281] on button "Save" at bounding box center [557, 285] width 23 height 12
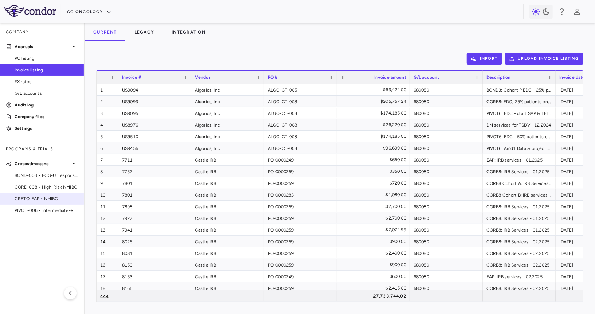
click at [52, 201] on span "CRETO-EAP • NMIBC" at bounding box center [46, 198] width 63 height 7
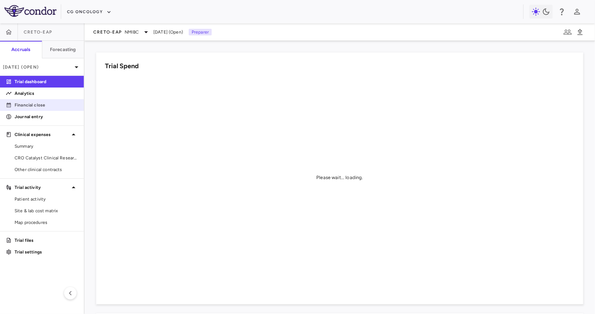
click at [49, 103] on p "Financial close" at bounding box center [46, 105] width 63 height 7
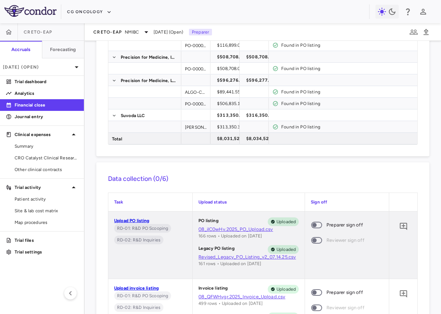
scroll to position [213, 0]
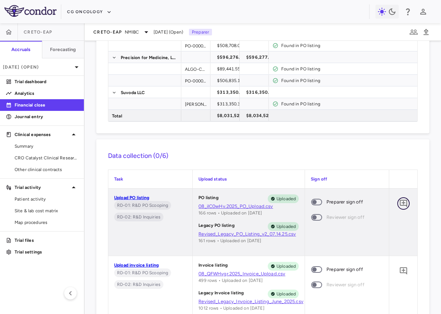
click at [402, 206] on icon "Add comment" at bounding box center [403, 203] width 9 height 9
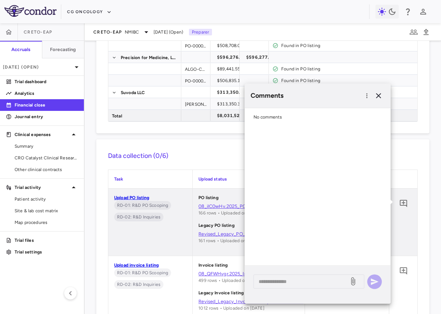
click at [282, 289] on div "* ​" at bounding box center [318, 284] width 146 height 38
click at [286, 282] on textarea at bounding box center [300, 281] width 85 height 8
paste textarea "**********"
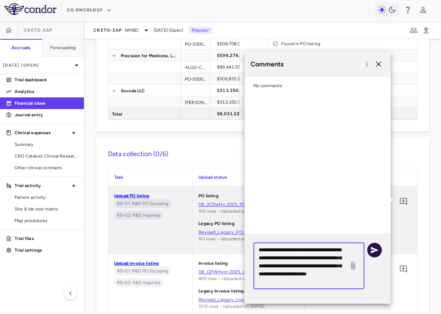
type textarea "**********"
click at [378, 249] on icon "button" at bounding box center [374, 249] width 9 height 9
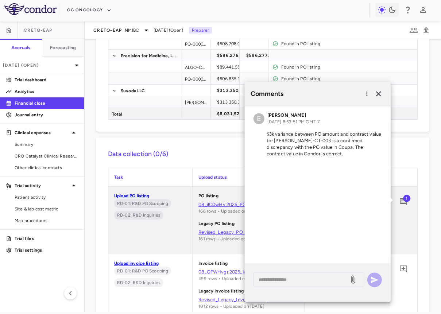
scroll to position [0, 0]
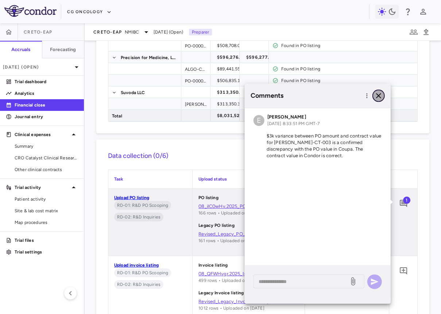
click at [378, 93] on icon "button" at bounding box center [378, 95] width 9 height 9
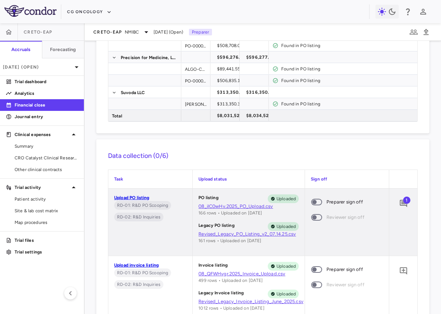
click at [322, 206] on span at bounding box center [316, 201] width 20 height 15
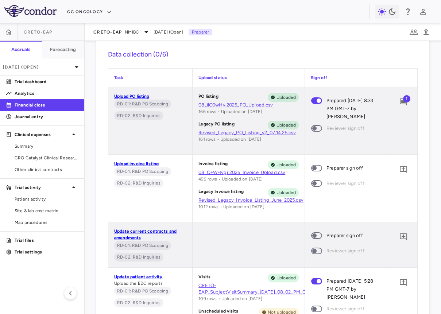
scroll to position [328, 0]
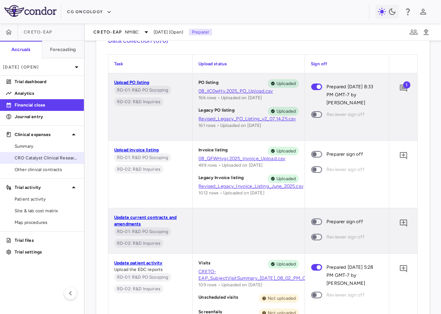
click at [33, 152] on div "CRO Catalyst Clinical Research" at bounding box center [42, 158] width 84 height 12
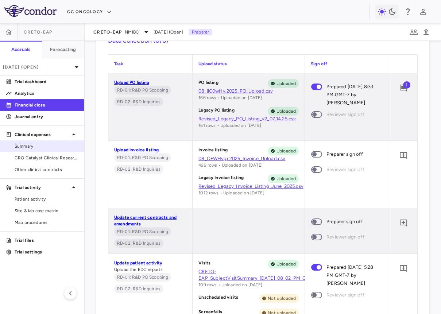
click at [40, 144] on span "Summary" at bounding box center [46, 146] width 63 height 7
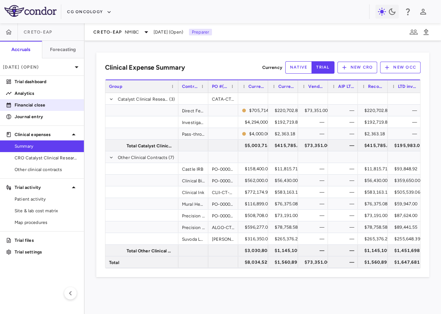
click at [69, 106] on p "Financial close" at bounding box center [46, 105] width 63 height 7
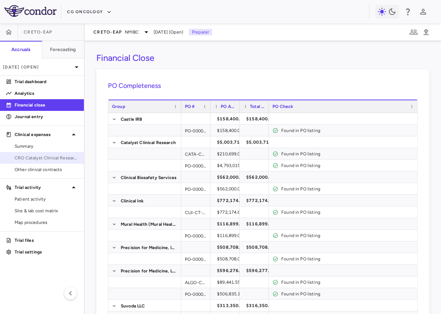
click at [62, 161] on link "CRO Catalyst Clinical Research" at bounding box center [42, 157] width 84 height 11
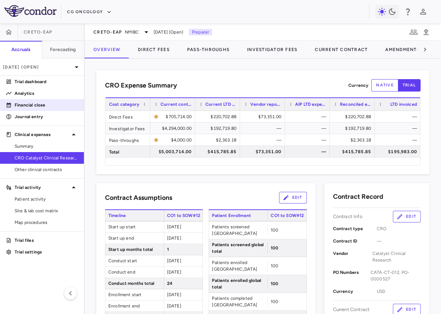
click at [48, 105] on p "Financial close" at bounding box center [46, 105] width 63 height 7
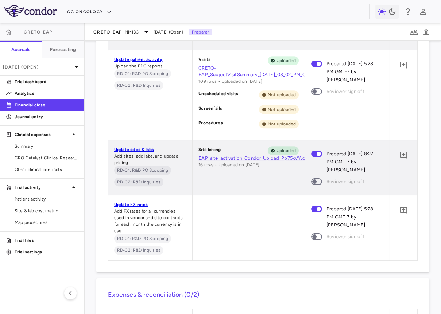
scroll to position [345, 0]
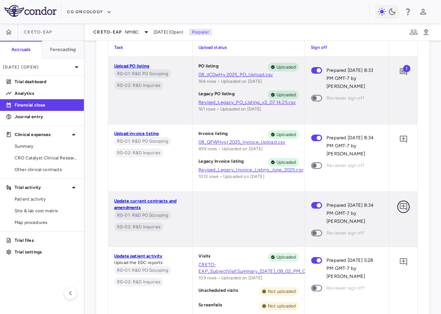
click at [405, 210] on icon "Add comment" at bounding box center [403, 206] width 9 height 9
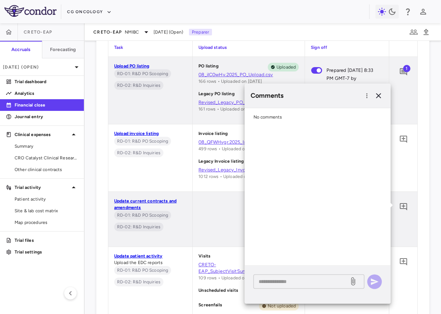
click at [314, 278] on textarea at bounding box center [300, 281] width 85 height 8
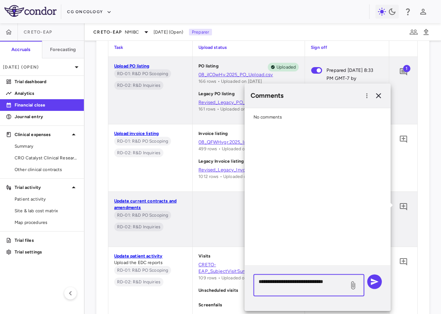
click at [319, 282] on textarea "**********" at bounding box center [300, 285] width 85 height 16
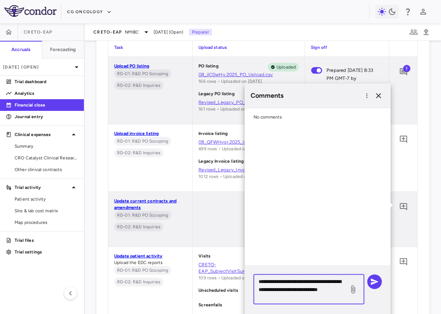
drag, startPoint x: 310, startPoint y: 290, endPoint x: 305, endPoint y: 290, distance: 5.5
click at [305, 290] on textarea "**********" at bounding box center [300, 289] width 85 height 24
drag, startPoint x: 312, startPoint y: 297, endPoint x: 291, endPoint y: 297, distance: 21.1
click at [291, 297] on textarea "**********" at bounding box center [300, 289] width 85 height 24
click at [258, 289] on div "**********" at bounding box center [308, 289] width 111 height 30
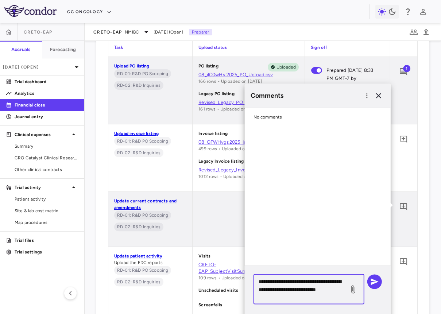
click at [260, 288] on textarea "**********" at bounding box center [300, 289] width 85 height 24
click at [274, 291] on textarea "**********" at bounding box center [300, 289] width 85 height 24
drag, startPoint x: 288, startPoint y: 289, endPoint x: 252, endPoint y: 288, distance: 36.5
click at [252, 288] on div "**********" at bounding box center [318, 292] width 146 height 54
type textarea "**********"
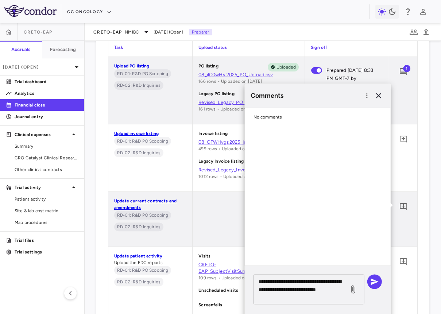
click at [321, 300] on div "**********" at bounding box center [308, 289] width 111 height 30
click at [375, 278] on icon "button" at bounding box center [374, 281] width 9 height 9
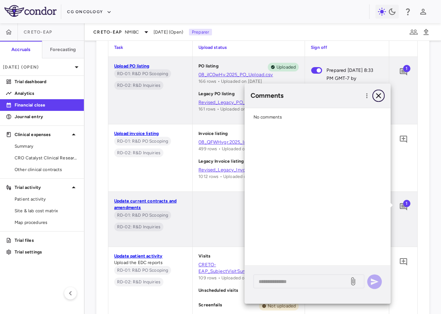
click at [375, 97] on icon "button" at bounding box center [378, 95] width 9 height 9
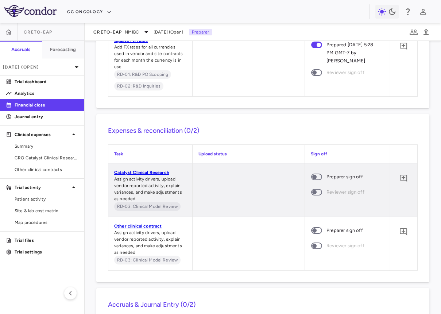
scroll to position [706, 0]
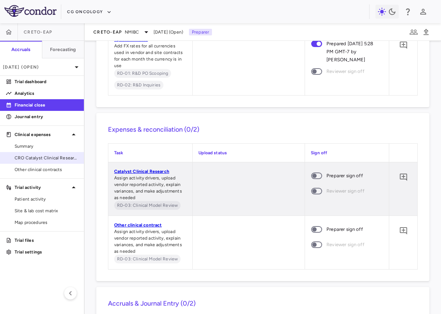
click at [21, 159] on span "CRO Catalyst Clinical Research" at bounding box center [46, 158] width 63 height 7
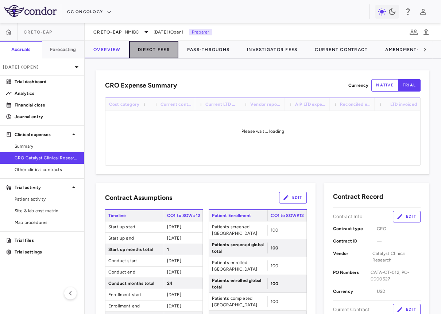
click at [143, 53] on button "Direct Fees" at bounding box center [153, 49] width 49 height 17
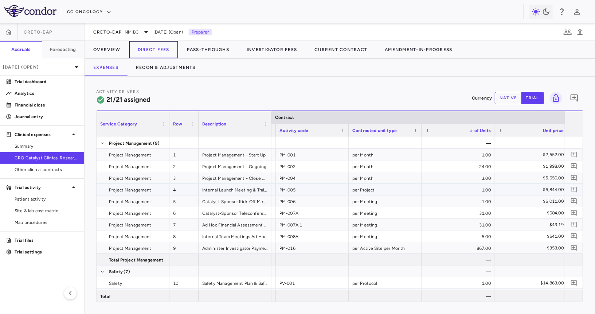
scroll to position [0, 325]
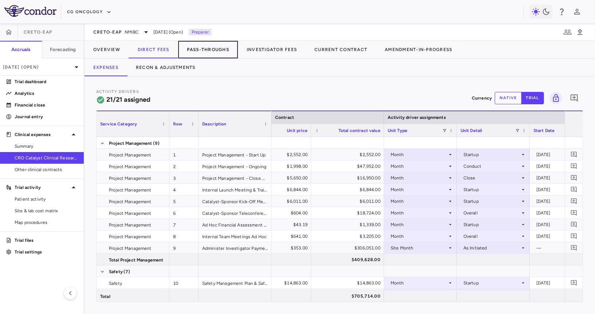
click at [196, 50] on button "Pass-Throughs" at bounding box center [208, 49] width 60 height 17
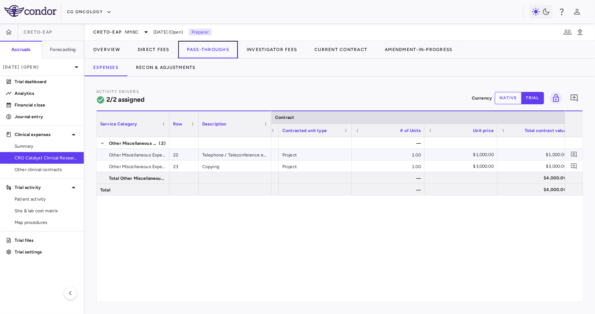
scroll to position [0, 234]
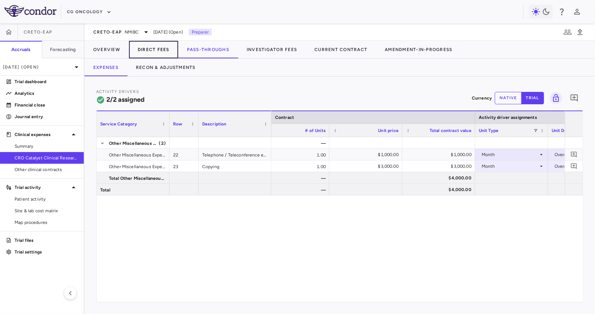
click at [147, 47] on button "Direct Fees" at bounding box center [153, 49] width 49 height 17
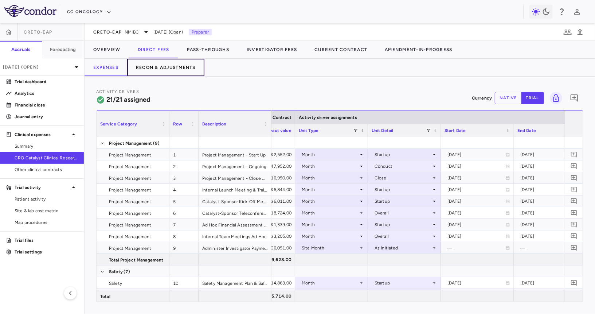
click at [178, 62] on button "Recon & Adjustments" at bounding box center [165, 67] width 77 height 17
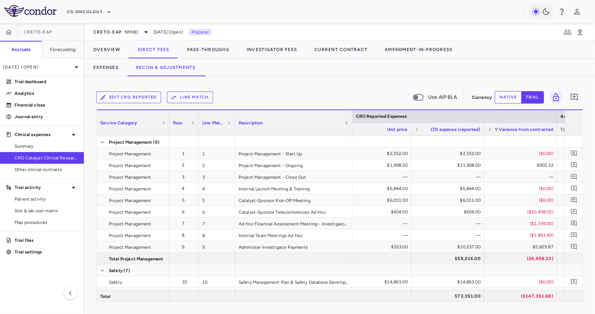
drag, startPoint x: 306, startPoint y: 129, endPoint x: 351, endPoint y: 130, distance: 44.8
click at [351, 130] on div at bounding box center [352, 123] width 3 height 26
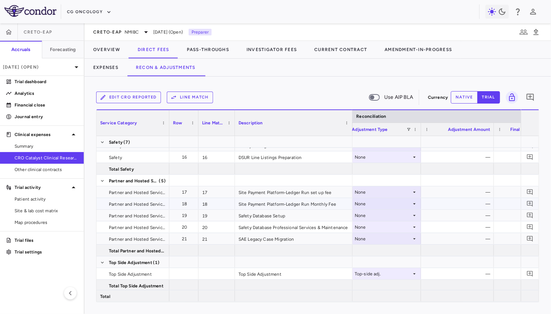
click at [401, 202] on div "None" at bounding box center [383, 204] width 57 height 12
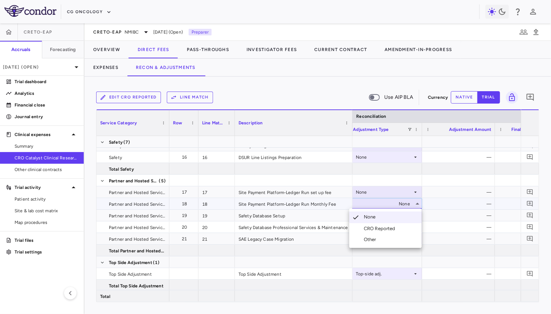
click at [380, 237] on li "Other" at bounding box center [385, 239] width 73 height 11
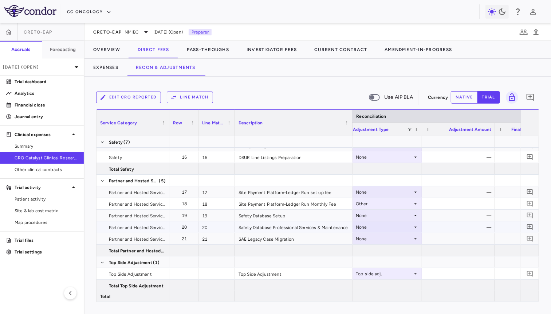
click at [382, 226] on div "None" at bounding box center [384, 227] width 57 height 12
click at [377, 265] on div "Other" at bounding box center [371, 262] width 15 height 7
click at [529, 205] on icon "Add comment" at bounding box center [530, 203] width 7 height 7
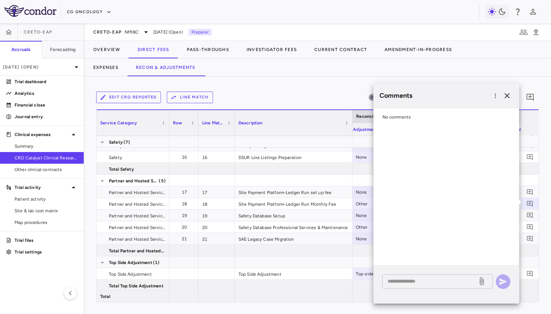
click at [407, 286] on div "* ​" at bounding box center [438, 281] width 111 height 14
paste textarea "**********"
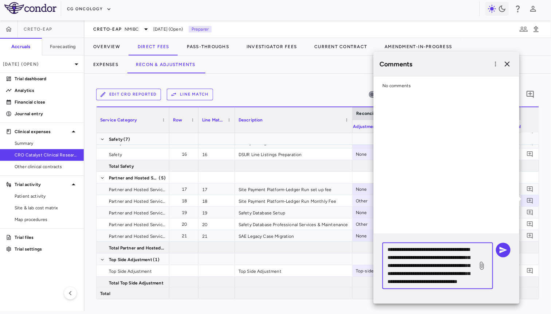
drag, startPoint x: 464, startPoint y: 251, endPoint x: 453, endPoint y: 251, distance: 10.9
click at [453, 251] on textarea "**********" at bounding box center [430, 266] width 85 height 40
type textarea "**********"
click at [502, 250] on icon "button" at bounding box center [504, 249] width 8 height 7
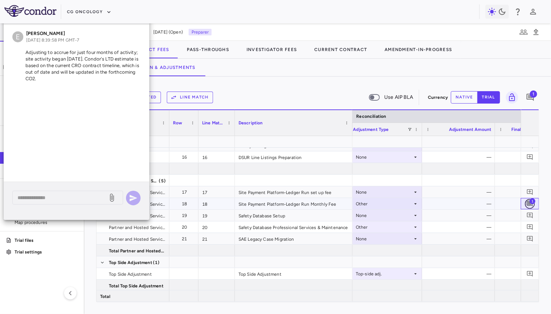
click at [526, 200] on button "button" at bounding box center [530, 204] width 10 height 10
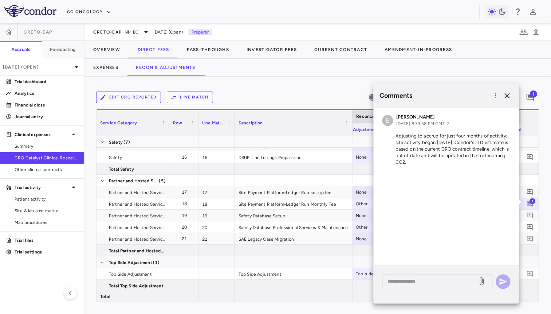
click at [466, 150] on p "Adjusting to accrue for just four months of activity; site activity began May 2…" at bounding box center [447, 149] width 128 height 33
copy div "E Emily Goldman Sep 10, 2025, 8:39:58 PM GMT-7"
click at [504, 96] on icon "button" at bounding box center [507, 95] width 9 height 9
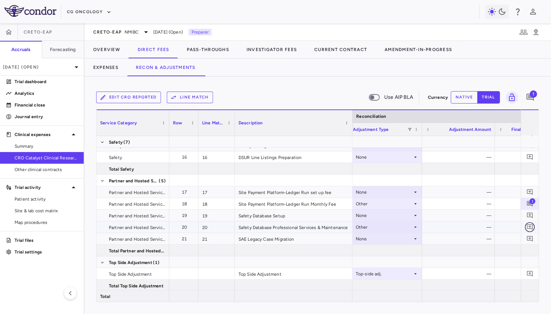
click at [531, 228] on icon "Add comment" at bounding box center [530, 227] width 6 height 6
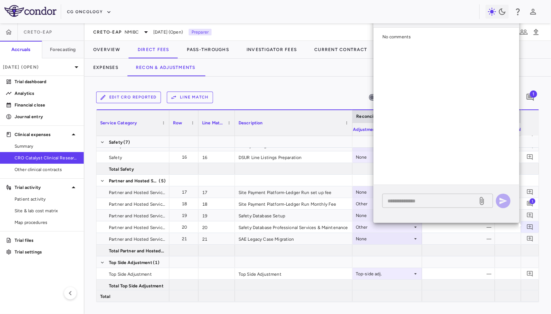
click at [437, 204] on textarea at bounding box center [430, 201] width 85 height 8
paste textarea "**********"
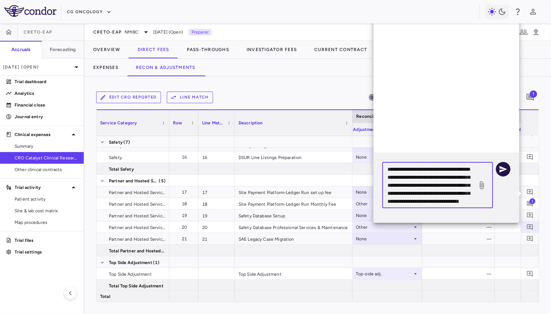
type textarea "**********"
click at [505, 174] on button "button" at bounding box center [503, 169] width 15 height 15
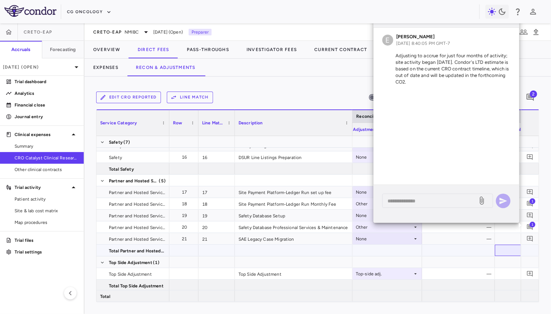
click at [502, 251] on div "$138,324.37" at bounding box center [533, 251] width 63 height 12
click at [529, 240] on icon "Add comment" at bounding box center [530, 238] width 7 height 7
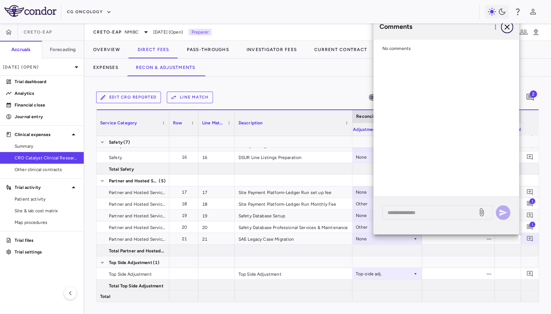
click at [507, 31] on icon "button" at bounding box center [507, 27] width 9 height 9
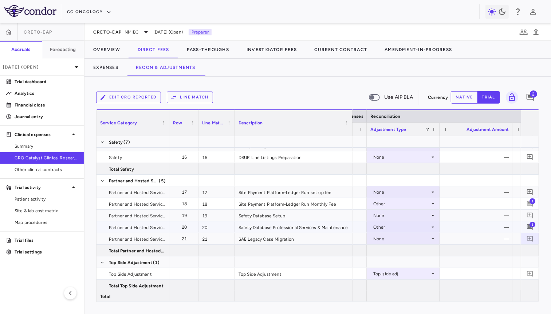
scroll to position [0, 1268]
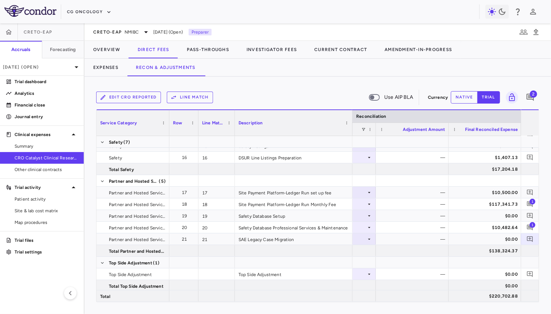
click at [461, 98] on button "native" at bounding box center [464, 97] width 27 height 12
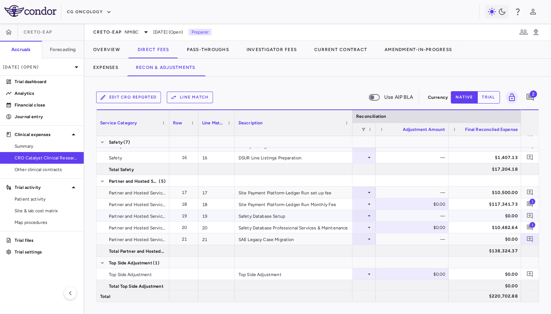
click at [414, 207] on div "$0.00" at bounding box center [414, 204] width 63 height 12
type input "*********"
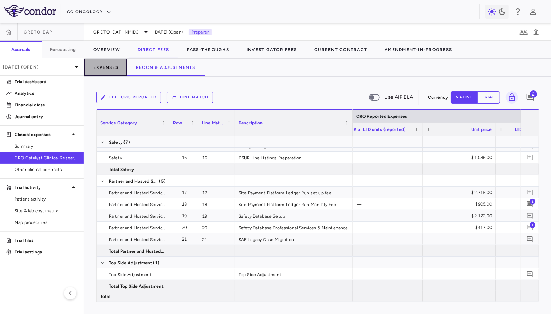
click at [120, 72] on button "Expenses" at bounding box center [106, 67] width 43 height 17
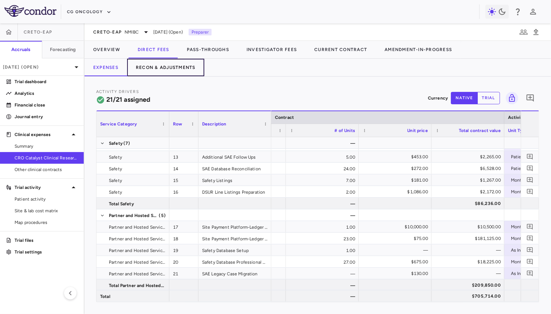
click at [185, 62] on button "Recon & Adjustments" at bounding box center [165, 67] width 77 height 17
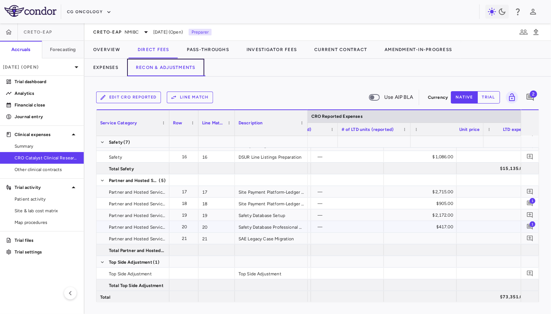
scroll to position [0, 785]
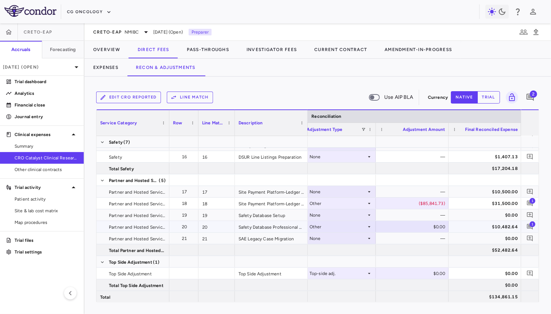
click at [429, 224] on div "$0.00" at bounding box center [414, 227] width 63 height 12
type input "********"
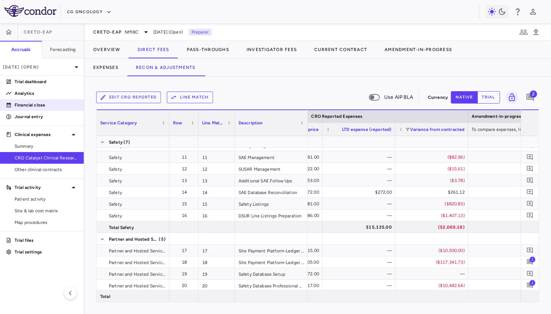
click at [53, 103] on p "Financial close" at bounding box center [46, 105] width 63 height 7
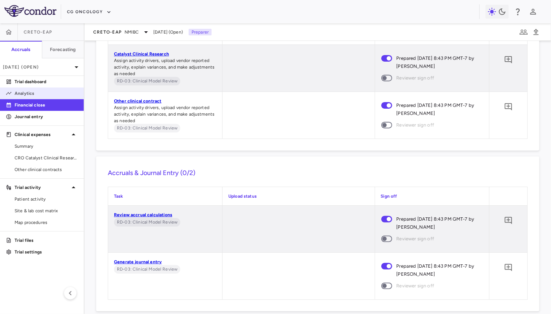
click at [44, 92] on p "Analytics" at bounding box center [46, 93] width 63 height 7
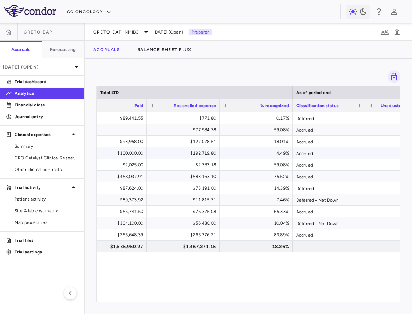
scroll to position [0, 644]
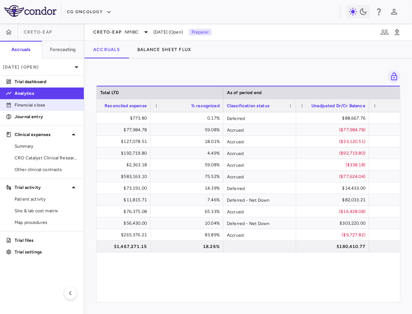
click at [50, 104] on p "Financial close" at bounding box center [46, 105] width 63 height 7
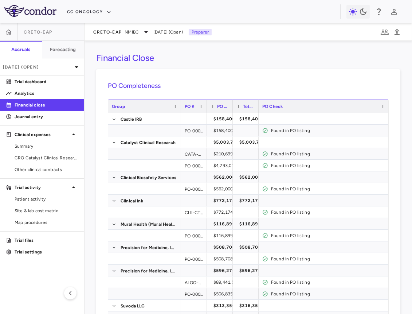
click at [118, 26] on div "CRETO-EAP NMIBC Aug 2025 (Open) Preparer" at bounding box center [249, 31] width 328 height 17
click at [118, 30] on span "CRETO-EAP" at bounding box center [107, 32] width 28 height 6
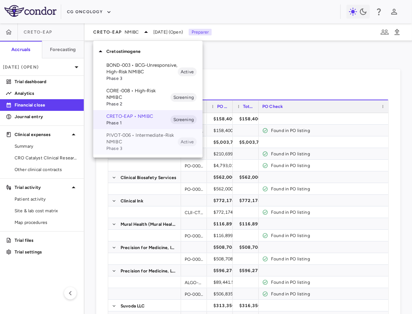
click at [136, 138] on p "PIVOT-006 • Intermediate-Risk NMIBC" at bounding box center [141, 138] width 71 height 13
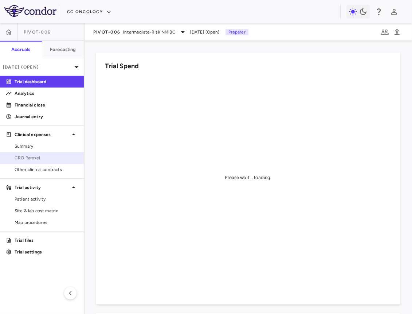
click at [29, 158] on span "CRO Parexel" at bounding box center [46, 158] width 63 height 7
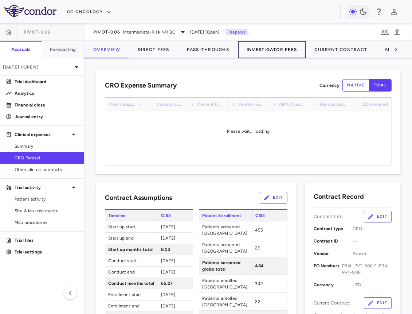
click at [293, 48] on button "Investigator Fees" at bounding box center [272, 49] width 68 height 17
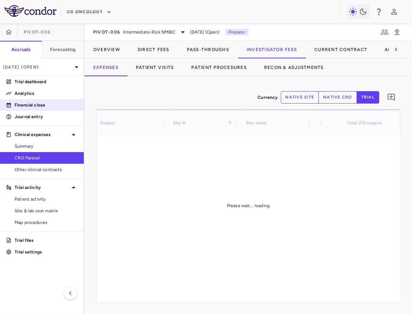
click at [37, 102] on p "Financial close" at bounding box center [46, 105] width 63 height 7
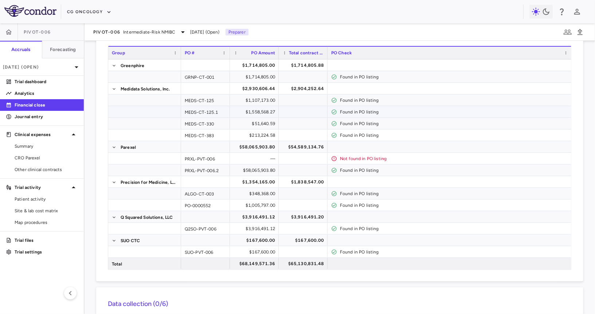
scroll to position [55, 0]
click at [27, 169] on span "Other clinical contracts" at bounding box center [46, 169] width 63 height 7
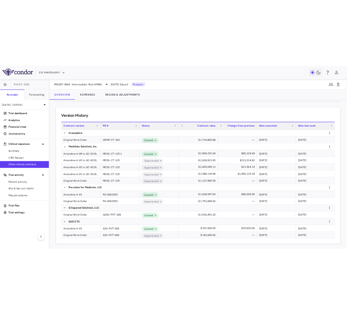
scroll to position [132, 0]
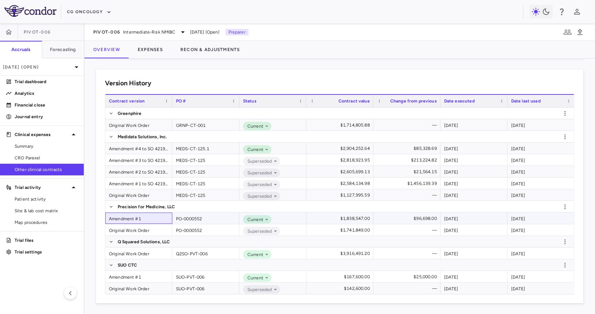
click at [133, 216] on div "Amendment #1" at bounding box center [138, 217] width 67 height 11
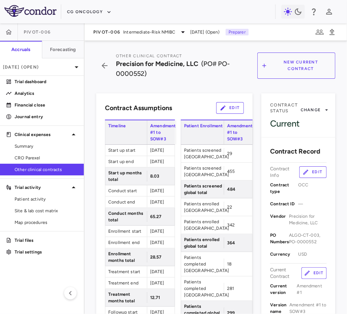
click at [297, 66] on button "New Current Contract" at bounding box center [296, 65] width 78 height 26
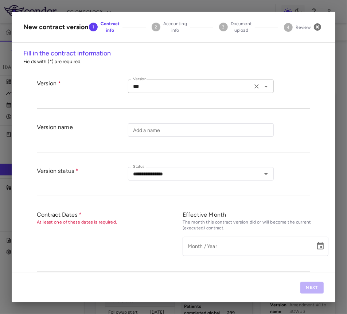
click at [189, 89] on input "***" at bounding box center [190, 86] width 120 height 9
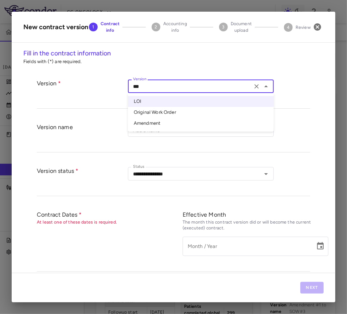
click at [169, 125] on li "Amendment" at bounding box center [201, 123] width 146 height 11
type input "*********"
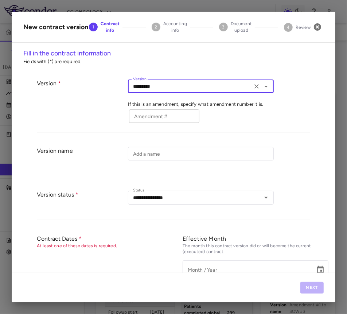
click at [164, 118] on input "Amendment #" at bounding box center [164, 115] width 70 height 13
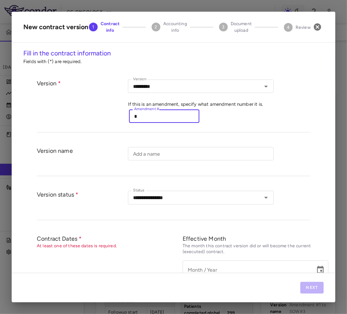
type input "*"
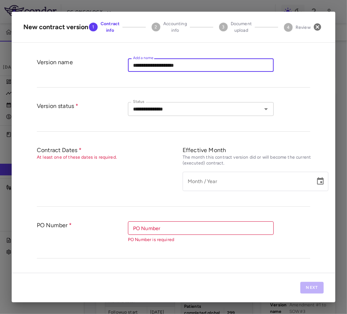
scroll to position [99, 0]
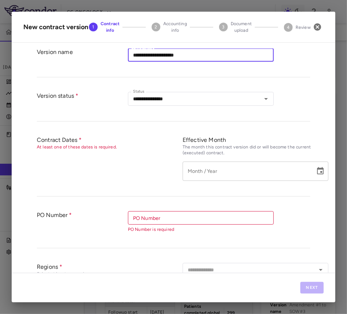
type input "**********"
click at [196, 173] on input "*********" at bounding box center [247, 170] width 128 height 19
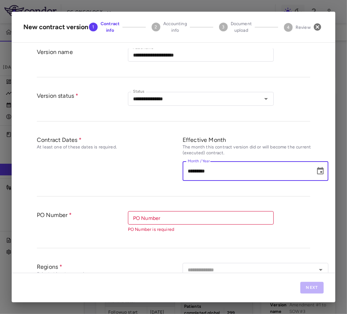
type input "*********"
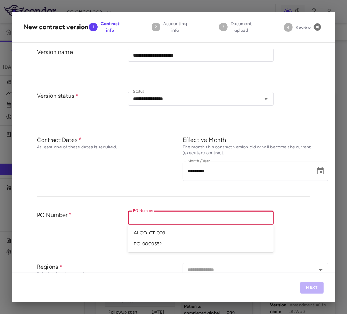
click at [175, 220] on input "PO Number" at bounding box center [200, 217] width 140 height 9
click at [168, 241] on li "PO-0000552" at bounding box center [201, 243] width 146 height 11
type input "**********"
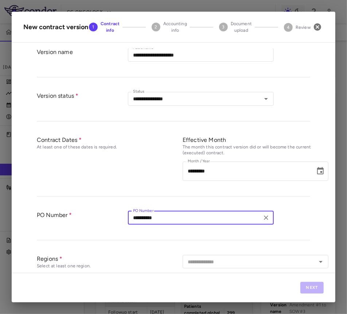
scroll to position [209, 0]
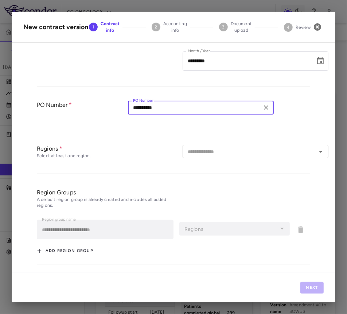
click at [241, 150] on input "text" at bounding box center [249, 151] width 129 height 9
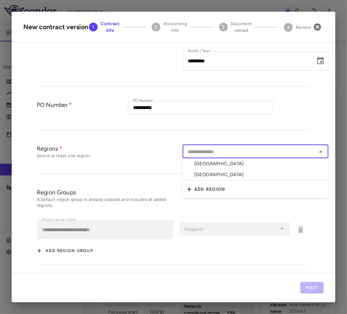
click at [237, 158] on li "Canada" at bounding box center [256, 163] width 146 height 11
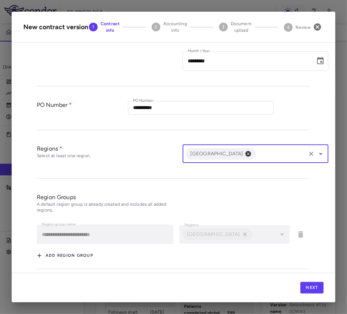
click at [257, 152] on input "text" at bounding box center [281, 153] width 48 height 9
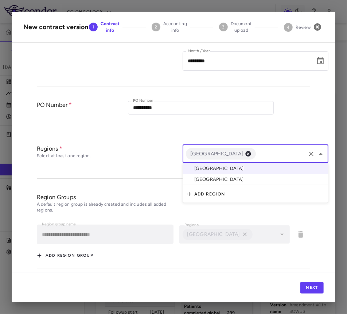
click at [224, 179] on li "[GEOGRAPHIC_DATA]" at bounding box center [256, 179] width 146 height 11
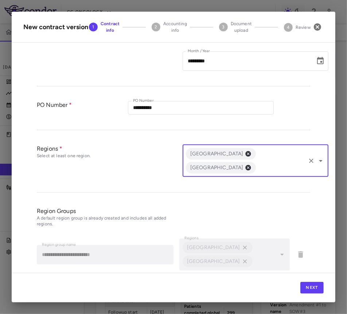
scroll to position [214, 0]
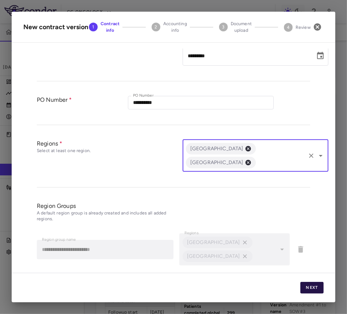
click at [315, 291] on button "Next" at bounding box center [311, 288] width 23 height 12
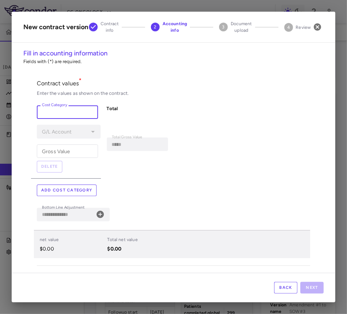
click at [74, 109] on input "Cost Category" at bounding box center [67, 111] width 61 height 13
paste input "**********"
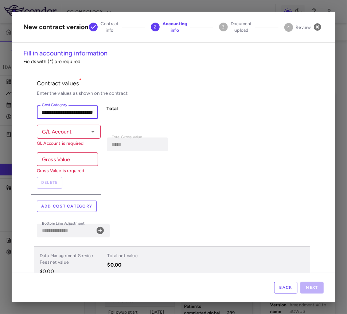
type input "**********"
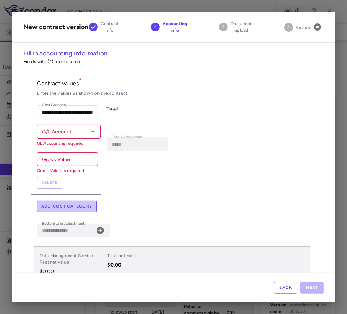
click at [69, 203] on button "Add cost category" at bounding box center [67, 206] width 60 height 12
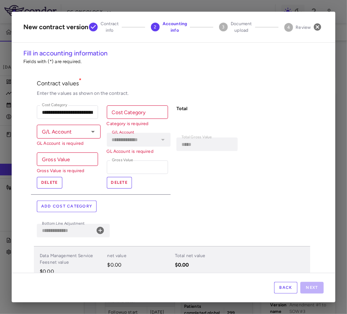
click at [134, 114] on input "Cost Category" at bounding box center [137, 111] width 61 height 13
paste input "**********"
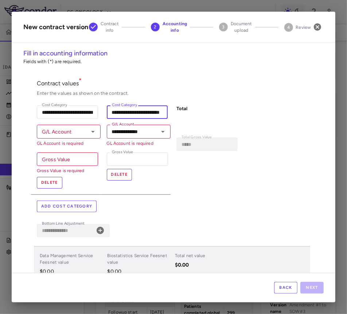
type input "**********"
click at [82, 202] on button "Add cost category" at bounding box center [67, 206] width 60 height 12
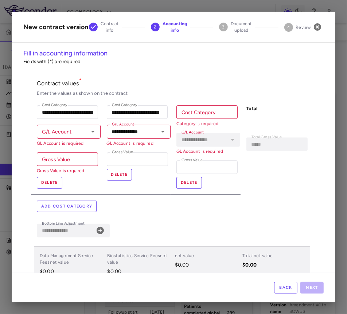
click at [209, 118] on input "Cost Category" at bounding box center [206, 111] width 61 height 13
paste input "**********"
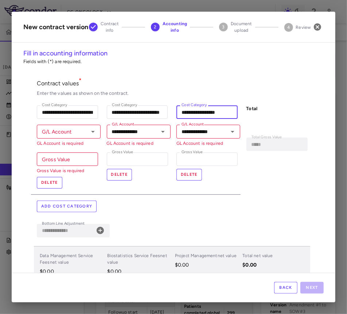
type input "**********"
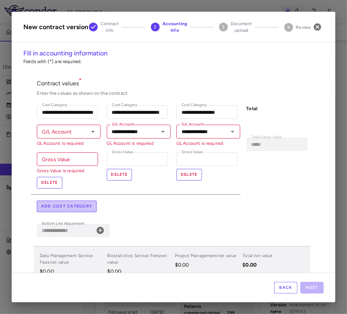
click at [65, 207] on button "Add cost category" at bounding box center [67, 206] width 60 height 12
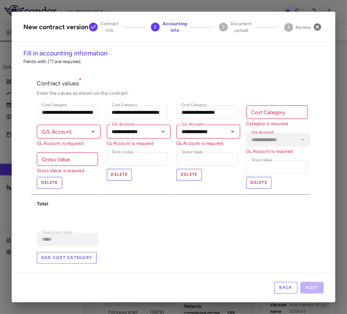
click at [255, 110] on div "Cost Category Cost Category Category is required" at bounding box center [276, 115] width 61 height 21
paste input "**********"
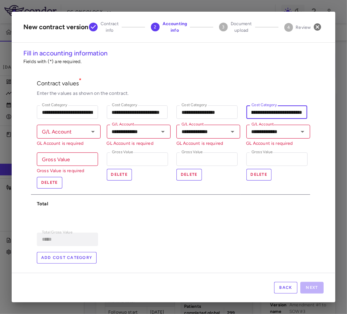
type input "**********"
click at [67, 130] on input "G/L Account" at bounding box center [62, 131] width 47 height 9
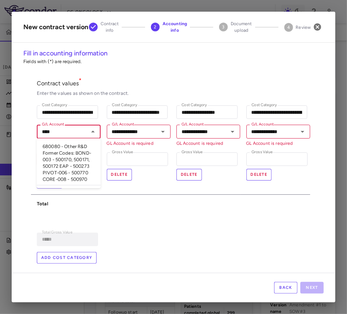
click at [54, 167] on li "680080 - Other R&D Former Codes: BOND-003 - 500170, 500171, 500172 EAP - 500273…" at bounding box center [69, 163] width 64 height 44
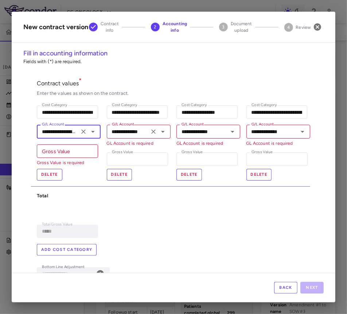
type input "**********"
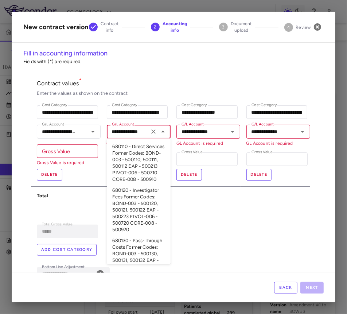
click at [140, 134] on input "**********" at bounding box center [128, 131] width 38 height 9
type input "****"
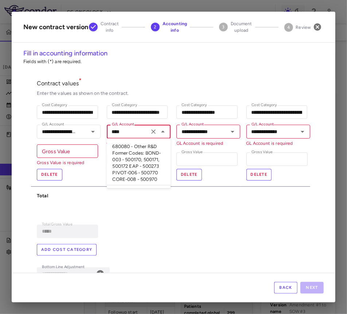
click at [141, 155] on li "680080 - Other R&D Former Codes: BOND-003 - 500170, 500171, 500172 EAP - 500273…" at bounding box center [139, 163] width 64 height 44
type input "**********"
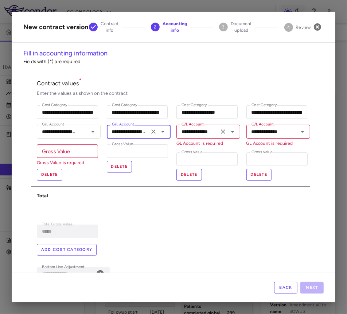
click at [188, 136] on div "**********" at bounding box center [208, 131] width 64 height 13
type input "**********"
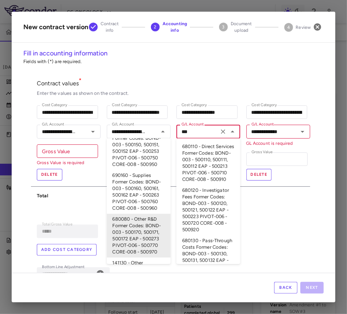
type input "****"
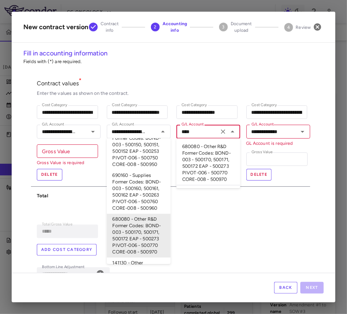
click at [203, 155] on li "680080 - Other R&D Former Codes: BOND-003 - 500170, 500171, 500172 EAP - 500273…" at bounding box center [208, 163] width 64 height 44
type input "**********"
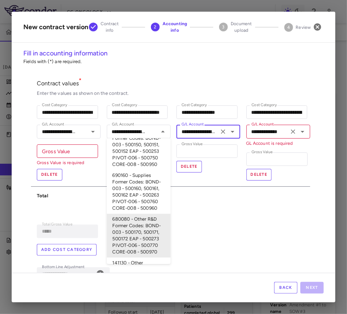
type input "**********"
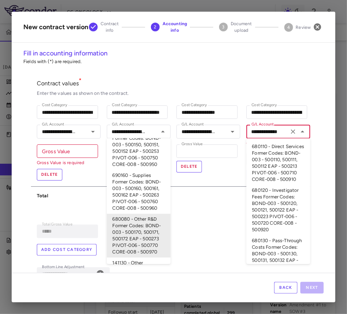
click at [257, 133] on input "**********" at bounding box center [268, 131] width 38 height 9
type input "****"
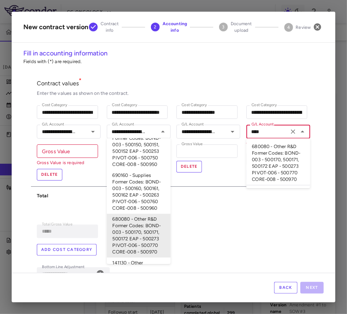
click at [273, 147] on li "680080 - Other R&D Former Codes: BOND-003 - 500170, 500171, 500172 EAP - 500273…" at bounding box center [278, 163] width 64 height 44
type input "**********"
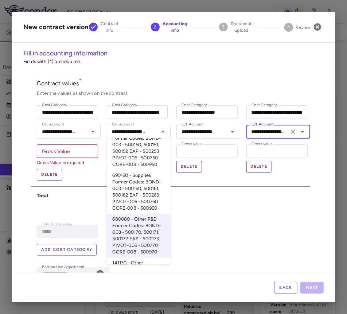
click at [130, 232] on li "680080 - Other R&D Former Codes: BOND-003 - 500170, 500171, 500172 EAP - 500273…" at bounding box center [139, 236] width 64 height 44
type input "**********"
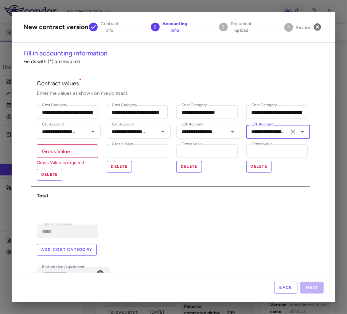
type input "**********"
click at [212, 219] on div "**********" at bounding box center [170, 168] width 279 height 138
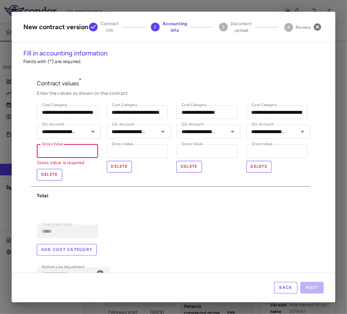
click at [63, 151] on div "Gross Value Gross Value Gross Value is required" at bounding box center [67, 154] width 61 height 21
paste input "*******"
type input "**********"
type input "*******"
type input "**********"
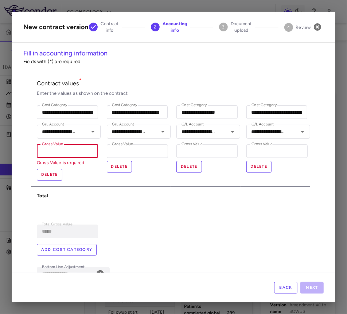
type input "**********"
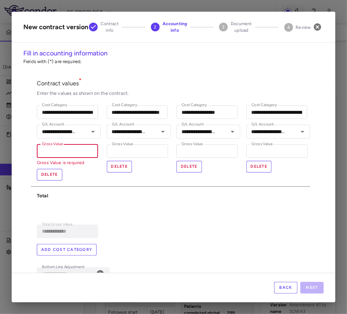
type input "**********"
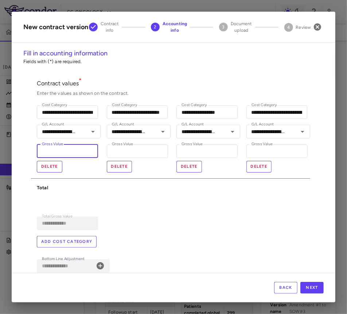
type input "*******"
click at [148, 148] on input "*" at bounding box center [137, 150] width 61 height 13
paste input "******"
type input "**********"
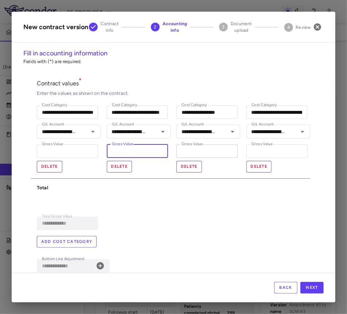
type input "**********"
type input "*******"
type input "**********"
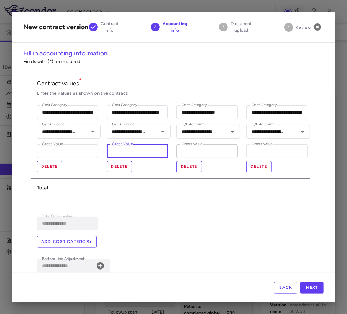
type input "**********"
type input "*******"
click at [220, 152] on input "*" at bounding box center [206, 150] width 61 height 13
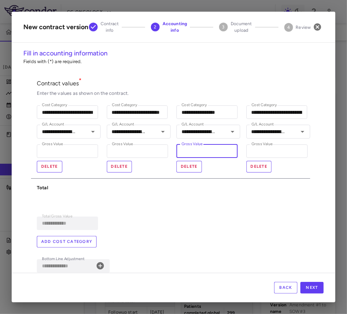
paste input "******"
type input "**********"
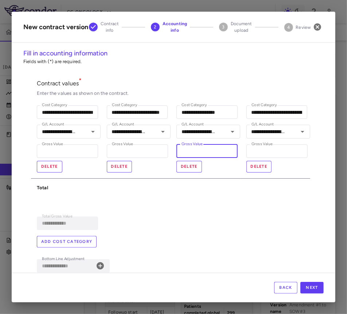
type input "*******"
type input "**********"
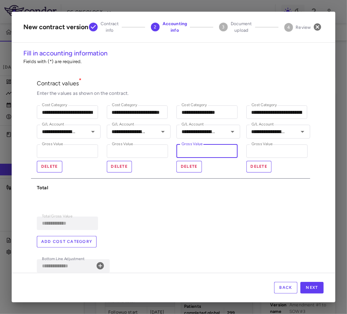
type input "**********"
type input "*******"
click at [278, 154] on input "*" at bounding box center [276, 150] width 61 height 13
paste input "******"
type input "**********"
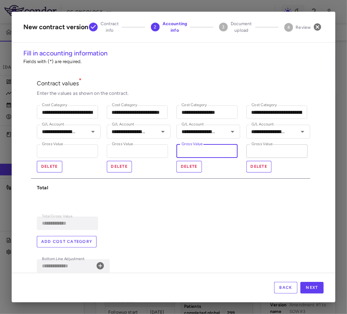
type input "**********"
type input "*******"
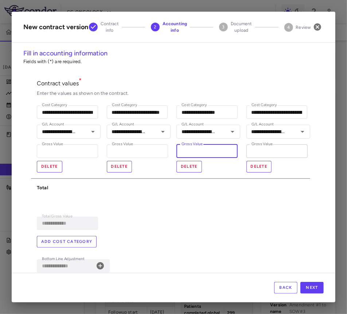
type input "**********"
type input "*******"
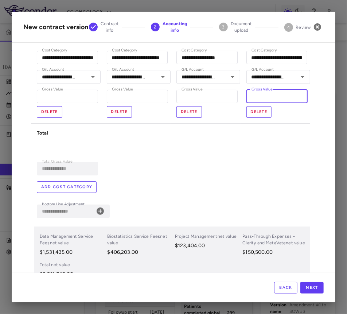
scroll to position [57, 0]
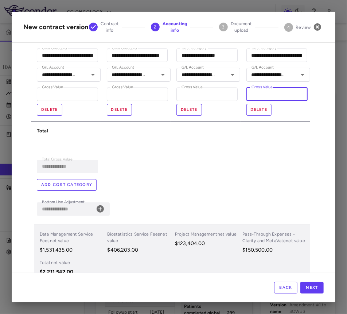
click at [109, 206] on div "**********" at bounding box center [73, 208] width 73 height 13
type input "**********"
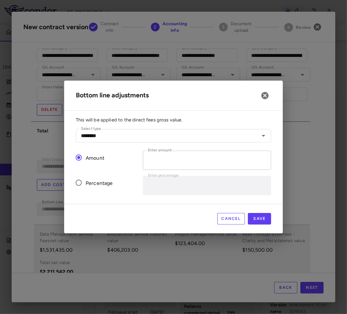
click at [176, 164] on input "*" at bounding box center [207, 159] width 128 height 19
paste input "number"
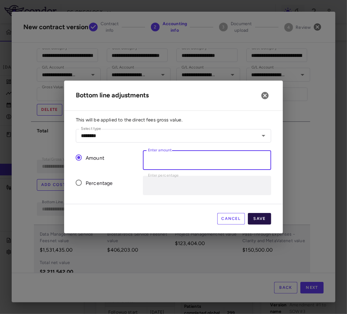
paste input "*******"
click at [151, 162] on input "*******" at bounding box center [207, 159] width 128 height 19
type input "******"
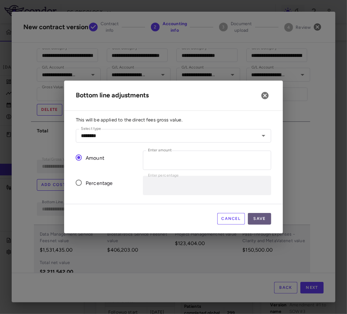
click at [266, 215] on button "Save" at bounding box center [259, 219] width 23 height 12
type input "**********"
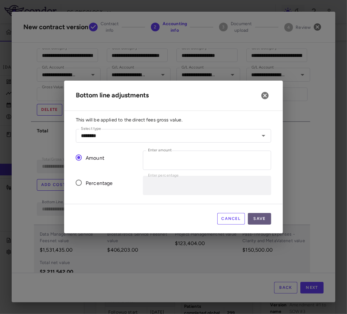
type input "*"
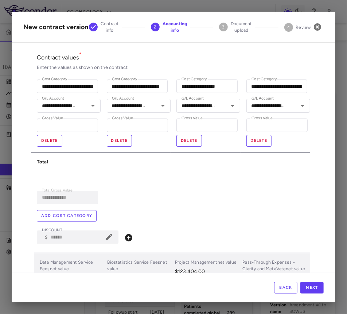
scroll to position [27, 0]
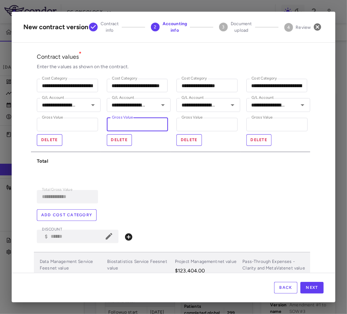
drag, startPoint x: 141, startPoint y: 123, endPoint x: 131, endPoint y: 124, distance: 9.5
click at [131, 124] on input "*******" at bounding box center [137, 124] width 61 height 13
click at [143, 122] on input "*******" at bounding box center [137, 124] width 61 height 13
drag, startPoint x: 140, startPoint y: 127, endPoint x: 120, endPoint y: 125, distance: 19.7
click at [120, 125] on input "*******" at bounding box center [137, 124] width 61 height 13
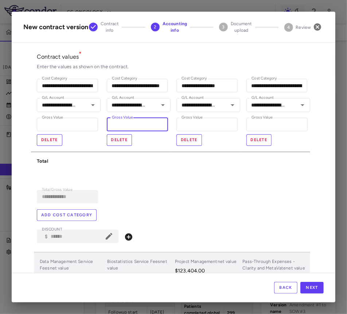
type input "**********"
type input "***"
type input "**********"
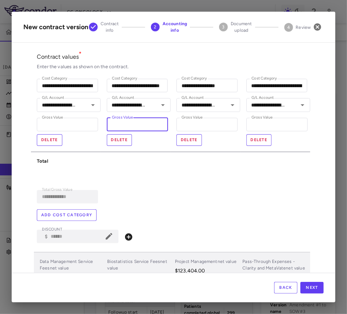
type input "**********"
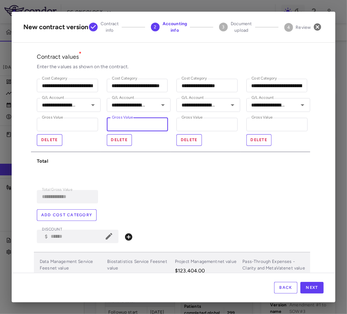
type input "**********"
type input "****"
type input "**********"
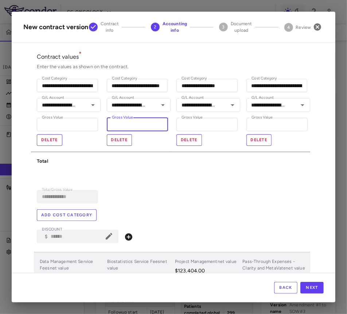
type input "**********"
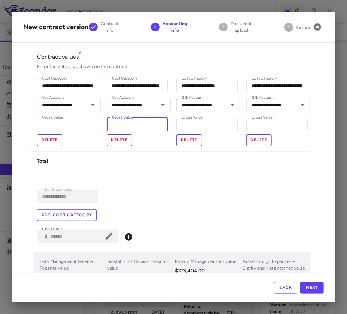
type input "**********"
type input "*****"
type input "**********"
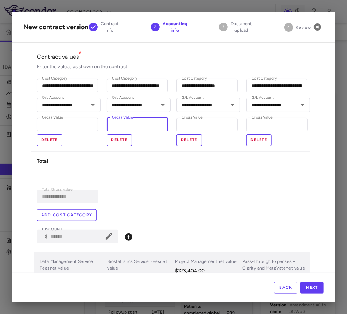
type input "**********"
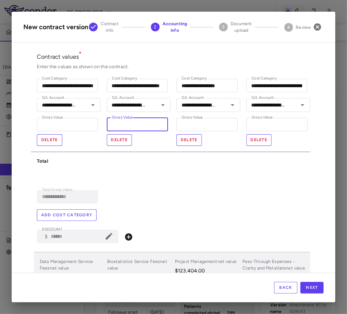
type input "******"
type input "**********"
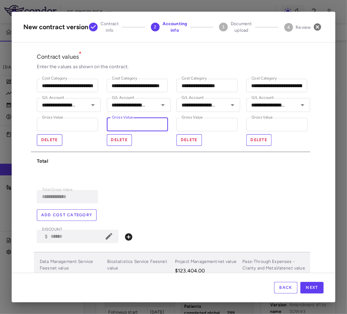
type input "**********"
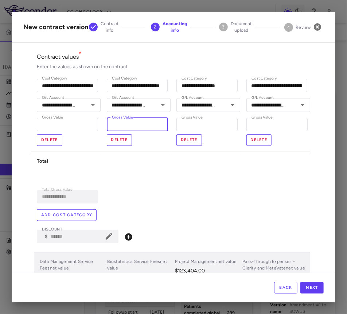
type input "**********"
type input "*******"
type input "**********"
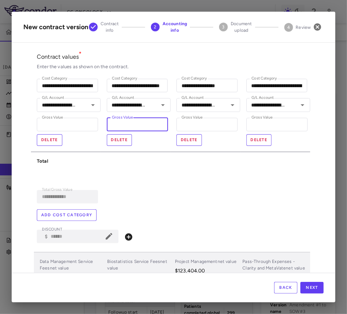
type input "**********"
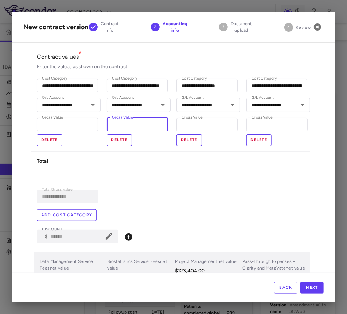
type input "*******"
click at [270, 86] on input "**********" at bounding box center [276, 85] width 61 height 13
type input "**********"
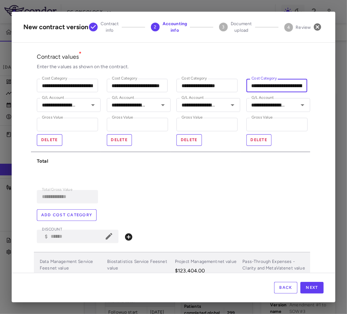
type input "**********"
type input "*"
type input "**********"
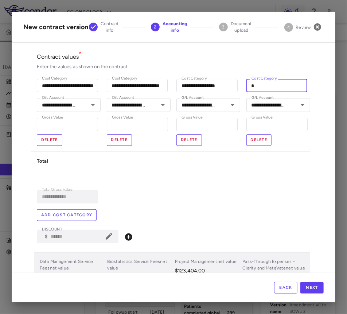
type input "**********"
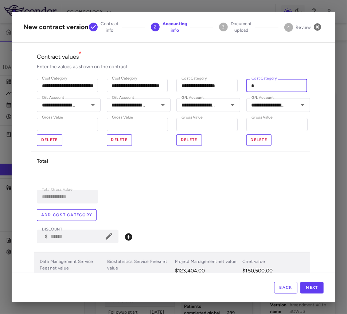
type input "**********"
type input "**"
type input "**********"
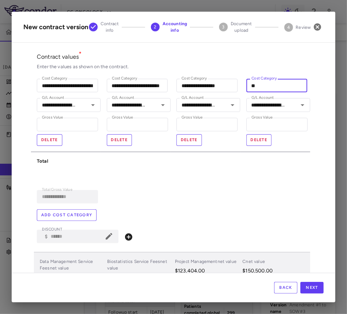
type input "**********"
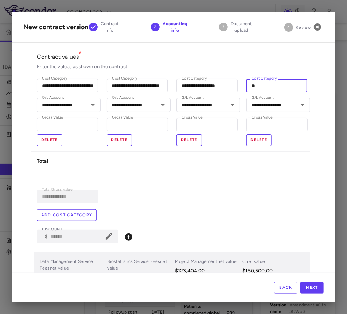
type input "***"
type input "**********"
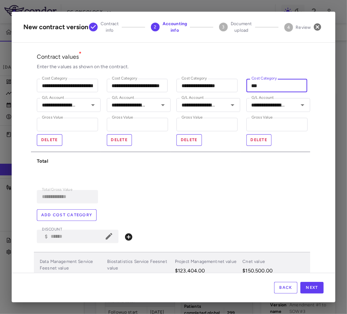
type input "**********"
type input "****"
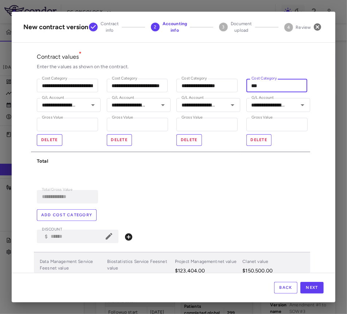
type input "**********"
click at [266, 122] on input "*******" at bounding box center [276, 124] width 61 height 13
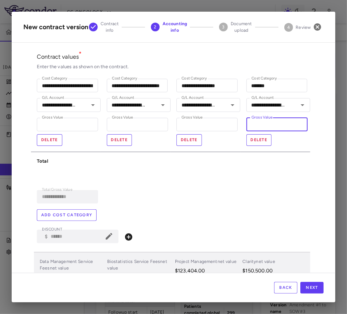
click at [266, 122] on input "*******" at bounding box center [276, 124] width 61 height 13
click at [77, 213] on button "Add cost category" at bounding box center [67, 215] width 60 height 12
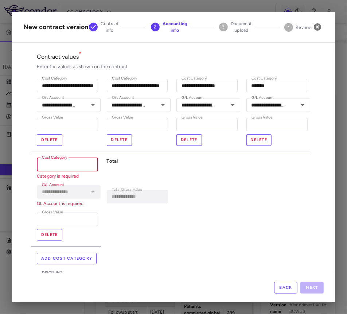
click at [78, 165] on input "Cost Category" at bounding box center [67, 164] width 61 height 13
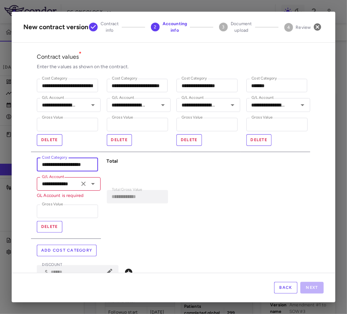
scroll to position [0, 4]
click at [70, 186] on input "**********" at bounding box center [58, 183] width 38 height 9
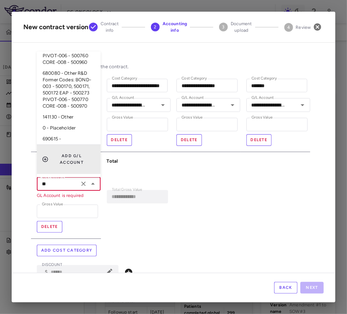
scroll to position [0, 0]
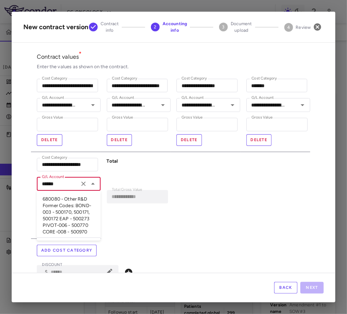
click at [62, 203] on li "680080 - Other R&D Former Codes: BOND-003 - 500170, 500171, 500172 EAP - 500273…" at bounding box center [69, 215] width 64 height 44
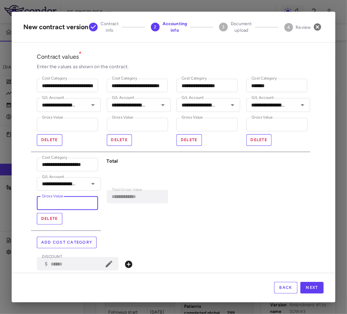
click at [70, 206] on input "*" at bounding box center [67, 202] width 61 height 13
click at [129, 230] on div "**********" at bounding box center [136, 191] width 70 height 79
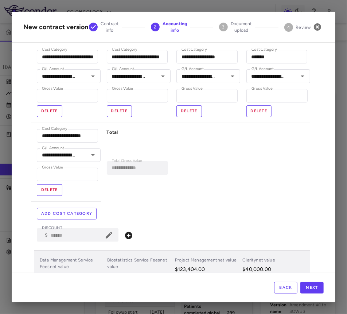
scroll to position [172, 0]
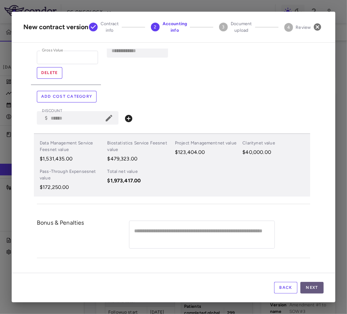
click at [312, 285] on button "Next" at bounding box center [311, 288] width 23 height 12
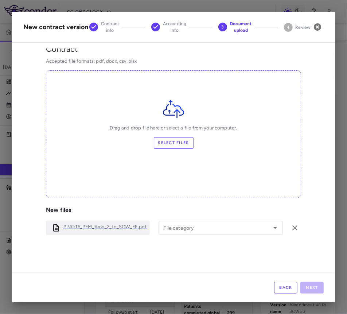
scroll to position [41, 0]
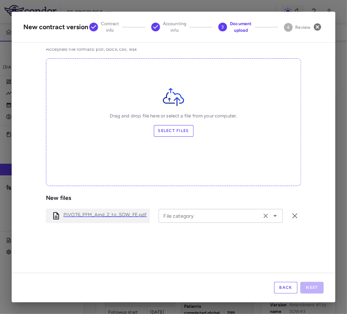
click at [212, 216] on input "File category" at bounding box center [210, 215] width 99 height 9
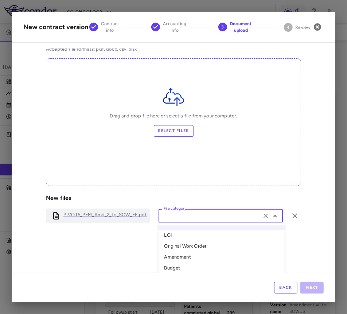
click at [199, 254] on li "Amendment" at bounding box center [222, 257] width 126 height 11
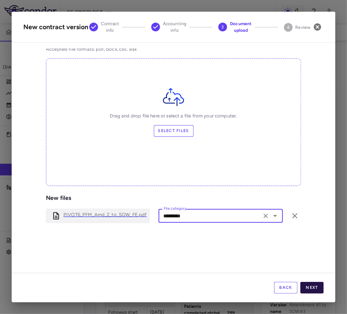
click at [317, 290] on button "Next" at bounding box center [311, 288] width 23 height 12
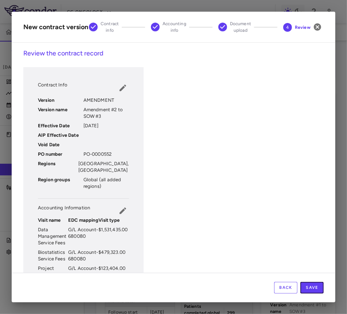
click at [317, 290] on button "Save" at bounding box center [311, 288] width 23 height 12
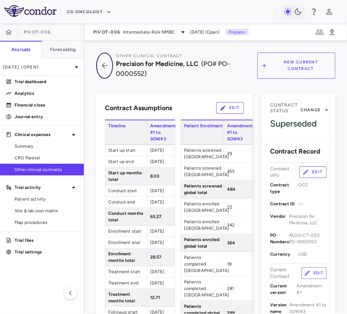
click at [107, 58] on button "button" at bounding box center [104, 65] width 17 height 26
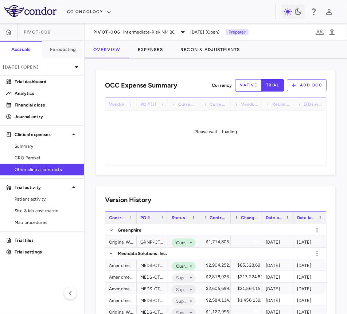
scroll to position [144, 0]
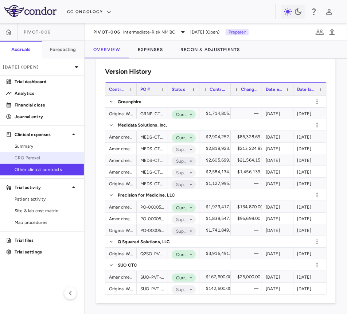
click at [14, 157] on div "CRO Parexel" at bounding box center [45, 158] width 66 height 7
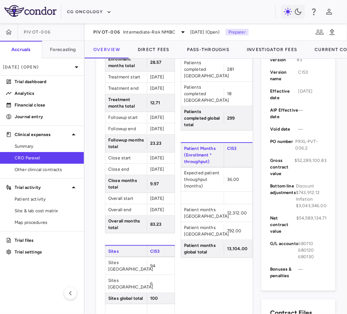
scroll to position [272, 0]
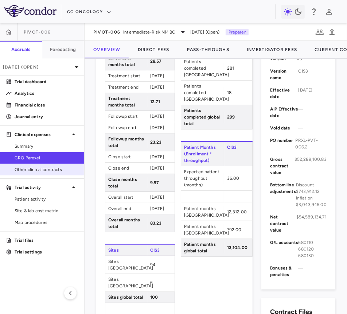
click at [58, 171] on span "Other clinical contracts" at bounding box center [46, 169] width 63 height 7
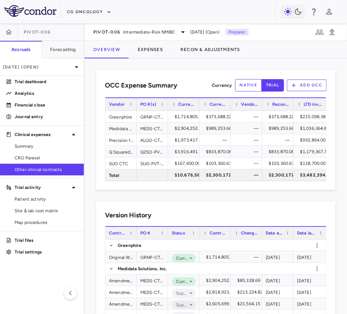
scroll to position [144, 0]
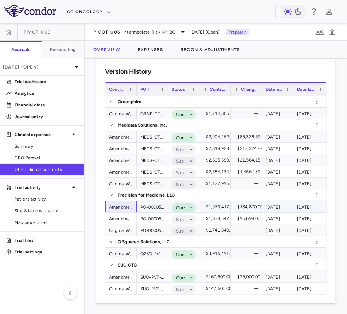
click at [126, 204] on div "Amendment #2" at bounding box center [120, 206] width 31 height 11
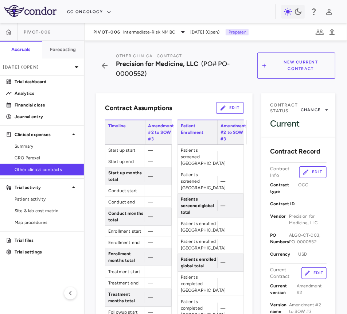
click at [231, 107] on button "Edit" at bounding box center [230, 108] width 28 height 12
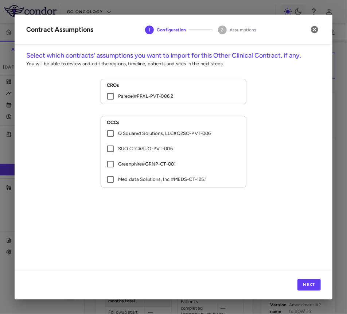
click at [156, 99] on p "Parexel # PRXL-PVT-006.2" at bounding box center [145, 96] width 55 height 7
click at [305, 285] on button "Next" at bounding box center [308, 285] width 23 height 12
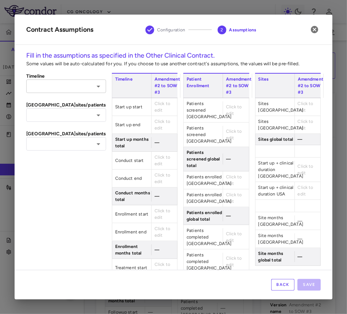
click at [80, 86] on input "text" at bounding box center [59, 86] width 63 height 9
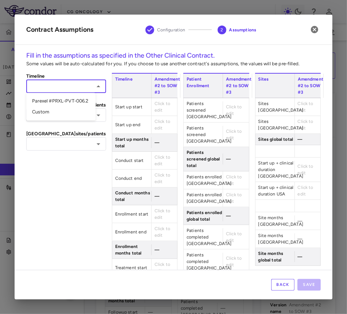
click at [72, 105] on li "Parexel #PRXL-PVT-006.2" at bounding box center [60, 100] width 69 height 11
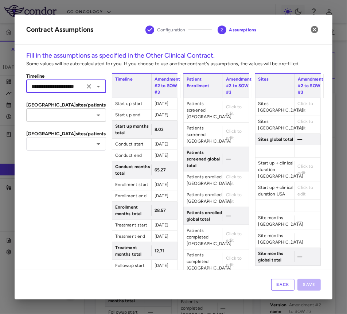
click at [63, 114] on input "text" at bounding box center [59, 114] width 63 height 9
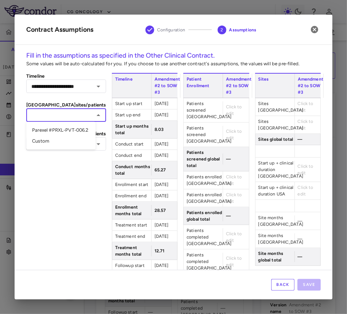
click at [55, 133] on li "Parexel #PRXL-PVT-006.2" at bounding box center [60, 130] width 69 height 11
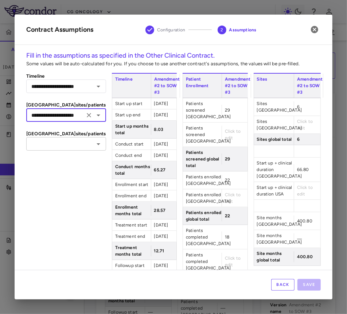
click at [52, 145] on input "text" at bounding box center [59, 143] width 63 height 9
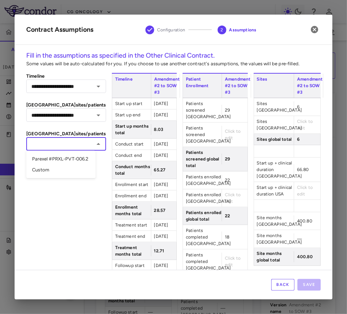
click at [50, 160] on li "Parexel #PRXL-PVT-006.2" at bounding box center [60, 158] width 69 height 11
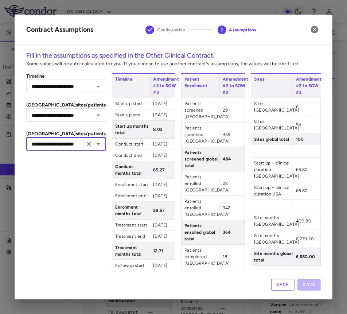
scroll to position [136, 0]
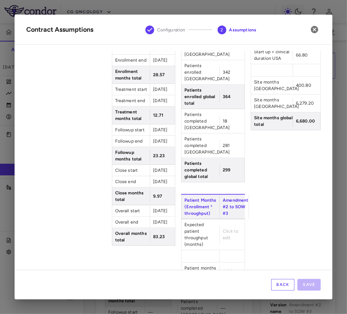
click at [230, 228] on span "Click to edit" at bounding box center [231, 234] width 16 height 12
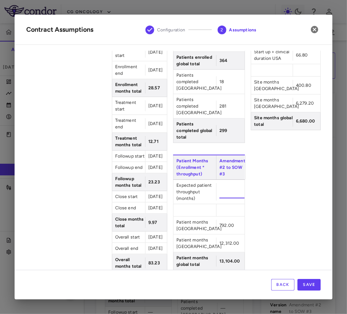
click at [272, 175] on div "Sites Amendment #2 to SOW #3 Sites Canada 6 Sites USA 94 Sites global total 100…" at bounding box center [286, 104] width 70 height 335
click at [309, 292] on div "Back Save" at bounding box center [174, 285] width 318 height 30
click at [309, 288] on button "Save" at bounding box center [308, 285] width 23 height 12
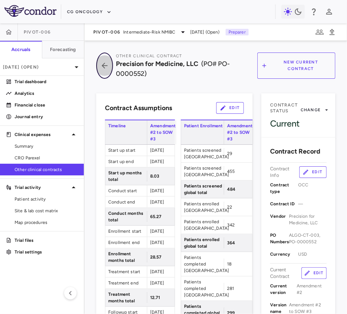
click at [104, 69] on icon "button" at bounding box center [104, 65] width 13 height 9
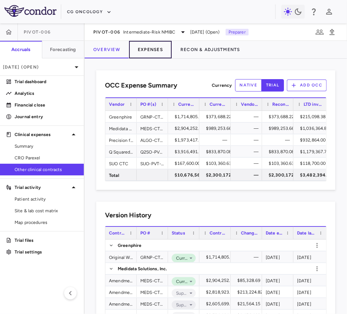
click at [149, 54] on button "Expenses" at bounding box center [150, 49] width 43 height 17
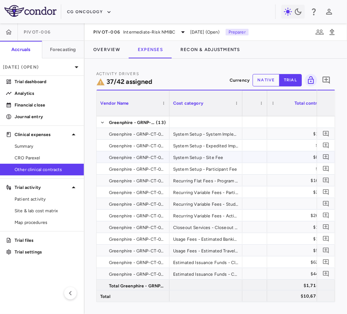
scroll to position [0, 63]
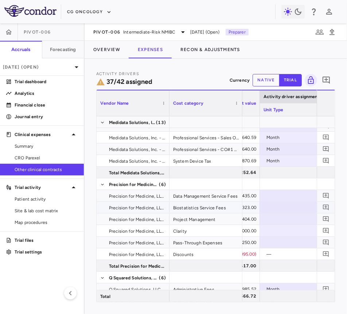
click at [281, 203] on div at bounding box center [296, 207] width 66 height 11
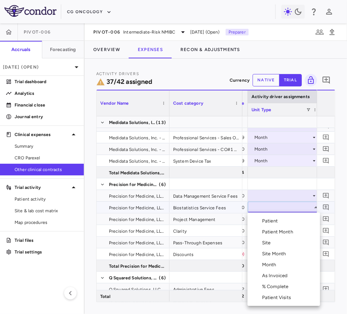
click at [345, 179] on div at bounding box center [173, 157] width 347 height 314
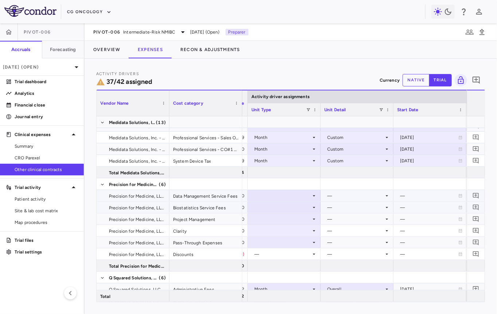
click at [270, 191] on div at bounding box center [284, 195] width 66 height 11
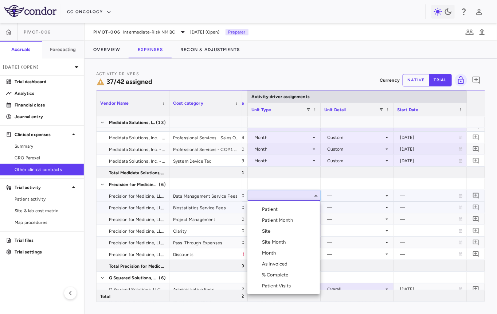
click at [269, 253] on div "Month" at bounding box center [270, 253] width 17 height 7
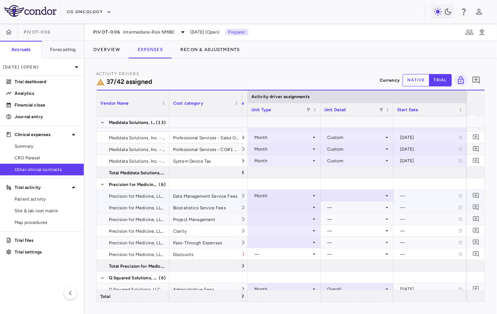
click at [341, 195] on div at bounding box center [357, 195] width 66 height 11
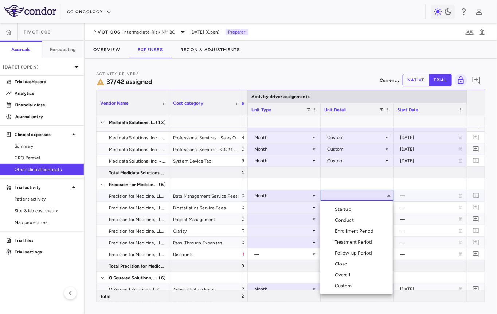
click at [341, 217] on div "Conduct" at bounding box center [346, 220] width 22 height 7
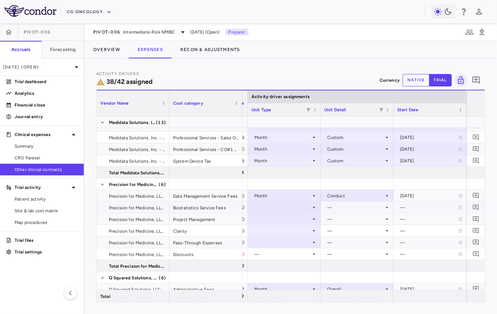
click at [300, 205] on div at bounding box center [284, 207] width 66 height 11
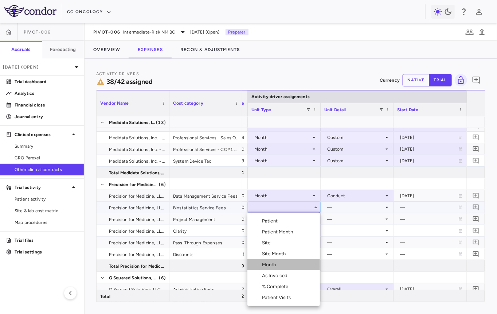
click at [276, 262] on div "Month" at bounding box center [270, 264] width 17 height 7
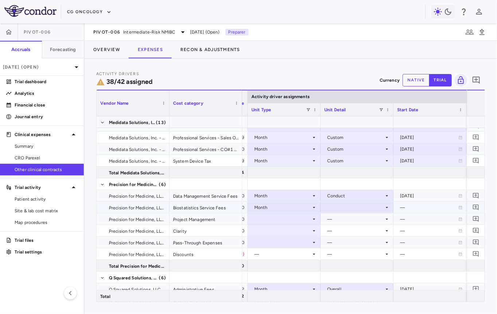
click at [334, 205] on div at bounding box center [357, 207] width 66 height 11
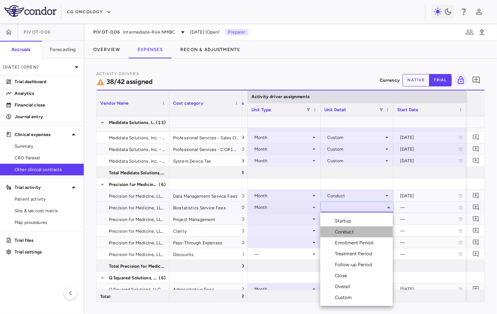
click at [334, 228] on div "Conduct" at bounding box center [338, 231] width 36 height 7
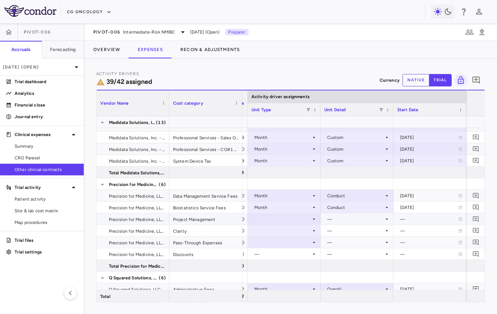
click at [287, 218] on div at bounding box center [284, 219] width 66 height 11
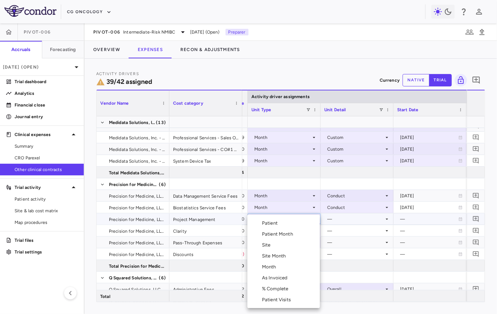
click at [267, 266] on div "Month" at bounding box center [270, 266] width 17 height 7
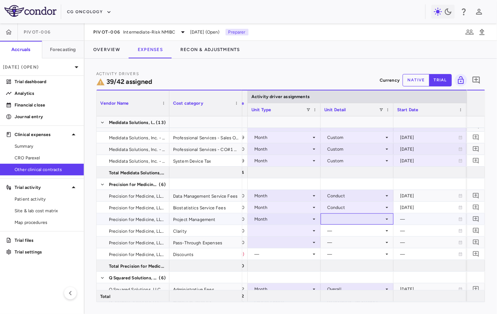
click at [348, 217] on div at bounding box center [357, 219] width 66 height 11
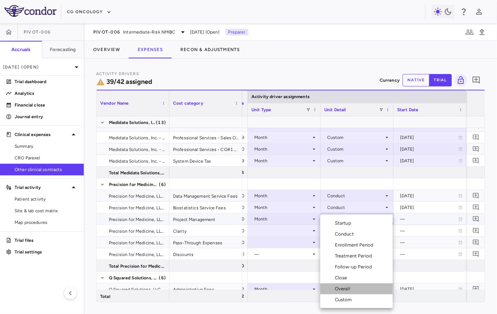
click at [361, 289] on li "Overall" at bounding box center [356, 288] width 73 height 11
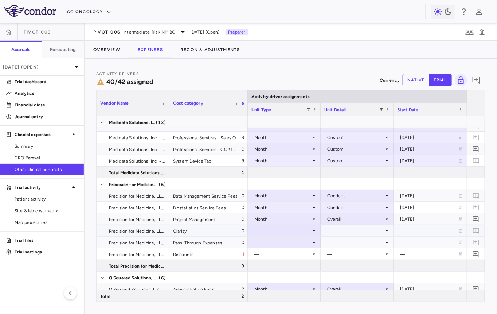
click at [281, 231] on div at bounding box center [284, 230] width 66 height 11
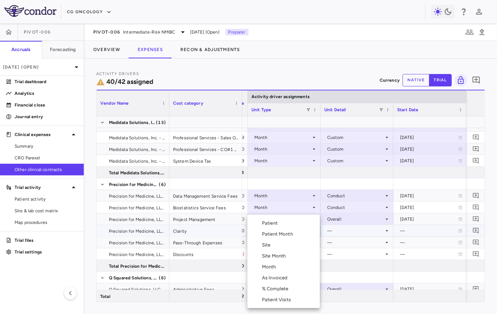
click at [275, 266] on div "Month" at bounding box center [270, 266] width 17 height 7
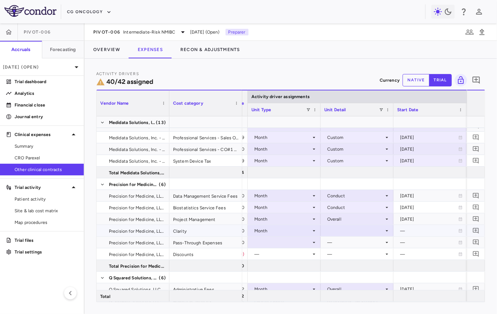
click at [339, 229] on div at bounding box center [357, 230] width 66 height 11
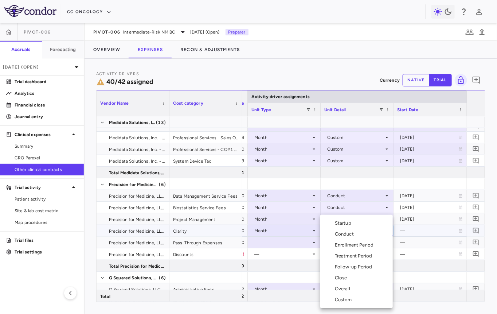
click at [343, 236] on div "Conduct" at bounding box center [346, 234] width 22 height 7
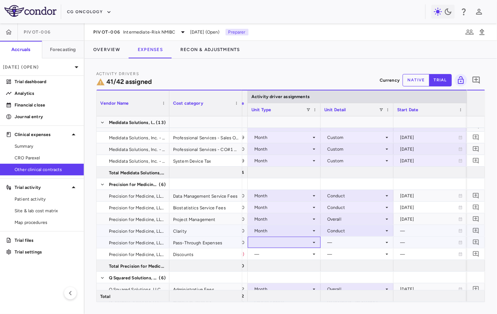
click at [286, 242] on div at bounding box center [284, 242] width 66 height 11
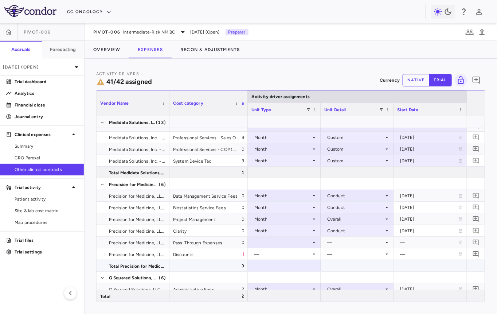
click at [284, 266] on div at bounding box center [284, 265] width 66 height 11
click at [289, 242] on div at bounding box center [284, 242] width 66 height 11
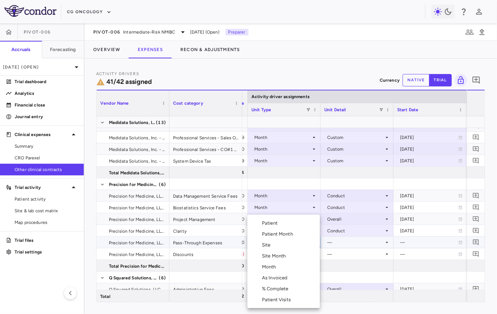
click at [285, 265] on li "Month" at bounding box center [283, 266] width 73 height 11
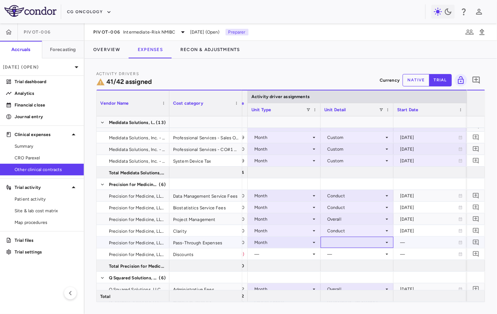
click at [342, 241] on div at bounding box center [357, 242] width 66 height 11
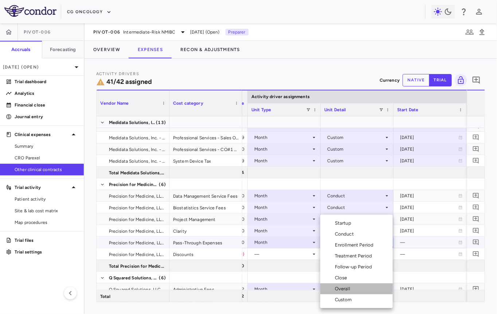
click at [347, 288] on div "Overall" at bounding box center [344, 288] width 18 height 7
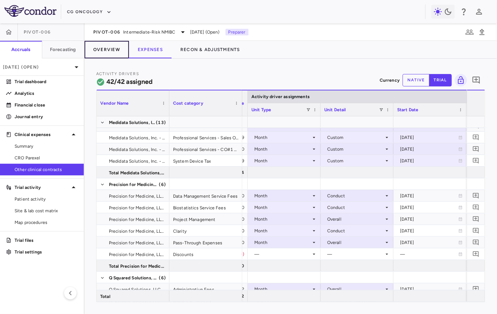
click at [108, 52] on button "Overview" at bounding box center [107, 49] width 44 height 17
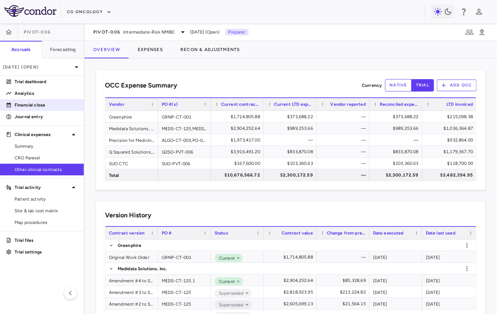
click at [57, 105] on p "Financial close" at bounding box center [46, 105] width 63 height 7
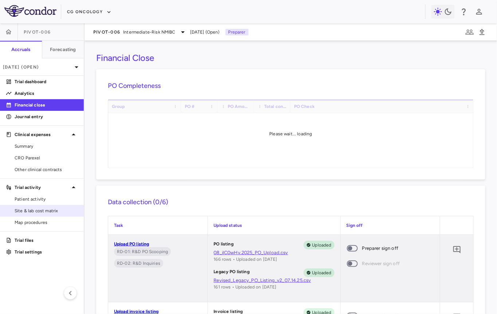
click at [51, 207] on span "Site & lab cost matrix" at bounding box center [46, 210] width 63 height 7
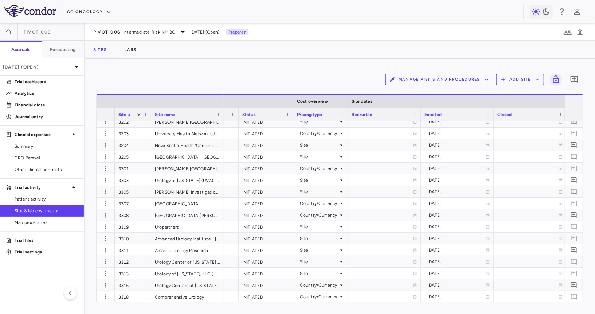
click at [465, 114] on div "Initiated" at bounding box center [454, 114] width 59 height 9
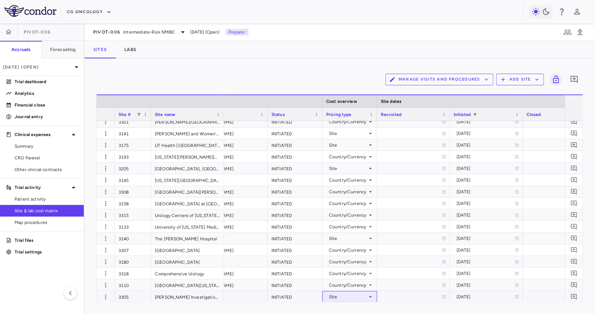
click at [343, 297] on div "Site" at bounding box center [348, 297] width 39 height 12
click at [343, 297] on div "Country/Currency" at bounding box center [357, 299] width 42 height 7
click at [47, 159] on span "CRO Parexel" at bounding box center [46, 158] width 63 height 7
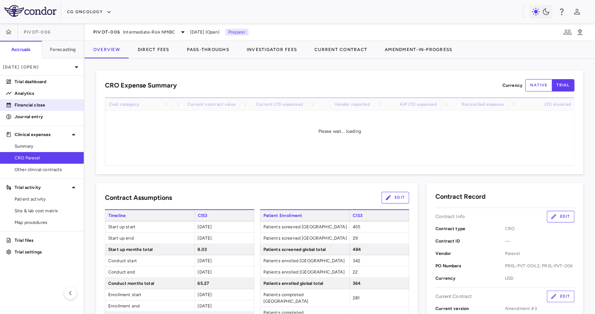
click at [61, 103] on p "Financial close" at bounding box center [46, 105] width 63 height 7
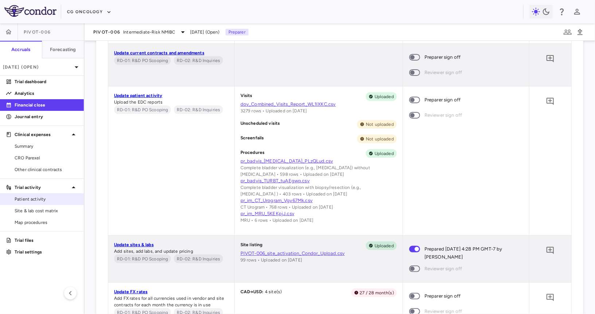
click at [50, 196] on span "Patient activity" at bounding box center [46, 199] width 63 height 7
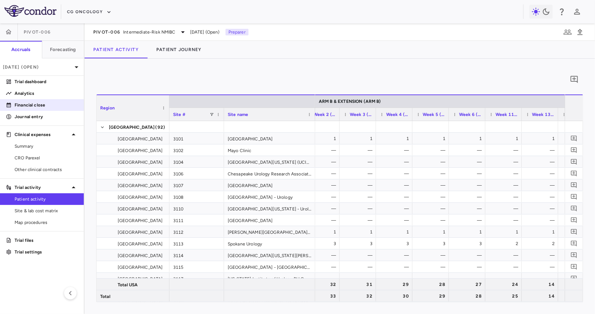
click at [33, 107] on p "Financial close" at bounding box center [46, 105] width 63 height 7
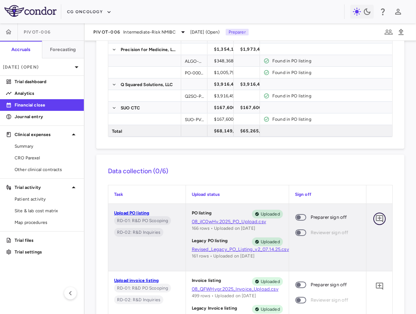
click at [379, 219] on icon "Add comment" at bounding box center [379, 218] width 7 height 7
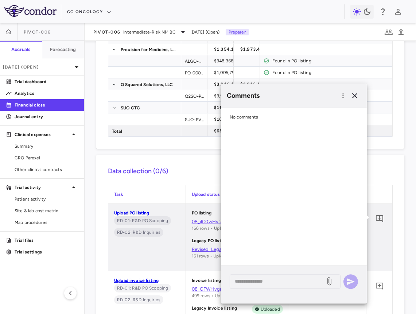
click at [280, 288] on div "* ​" at bounding box center [294, 284] width 146 height 38
click at [281, 286] on div "* ​" at bounding box center [285, 281] width 111 height 14
paste textarea "**********"
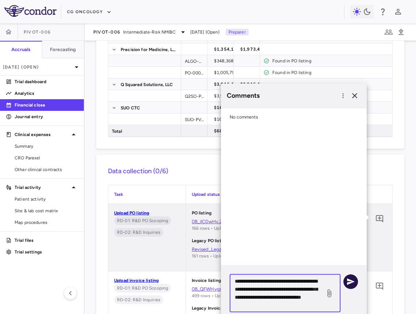
type textarea "**********"
click at [349, 279] on icon "button" at bounding box center [351, 281] width 8 height 7
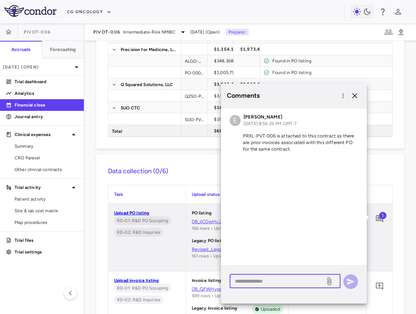
click at [281, 281] on textarea at bounding box center [277, 281] width 85 height 8
paste textarea "**********"
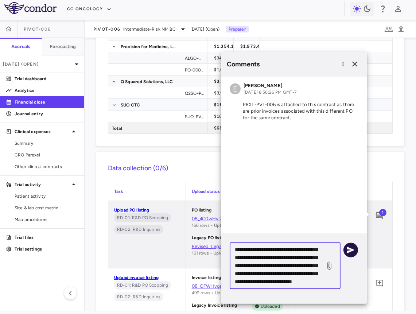
type textarea "**********"
click at [351, 248] on icon "button" at bounding box center [351, 249] width 8 height 7
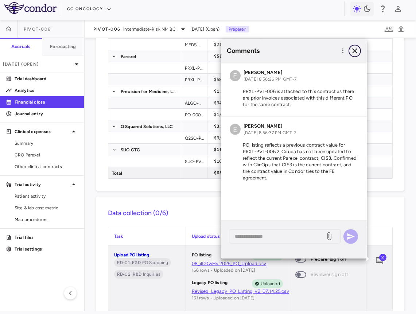
click at [353, 47] on icon "button" at bounding box center [354, 50] width 9 height 9
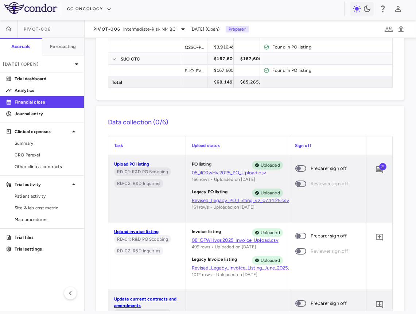
scroll to position [234, 0]
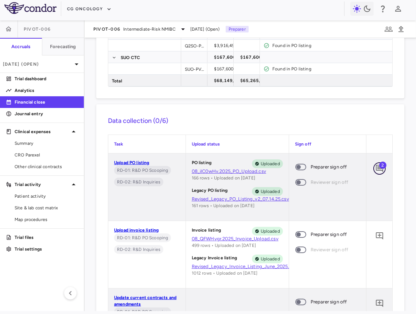
click at [377, 171] on icon "Add comment" at bounding box center [379, 168] width 9 height 9
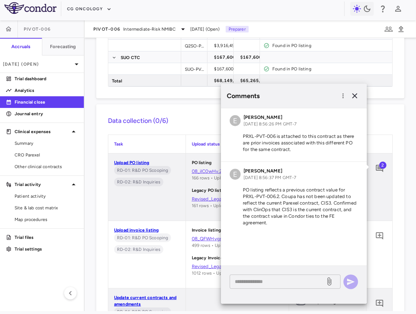
click at [296, 284] on textarea at bounding box center [277, 281] width 85 height 8
paste textarea "**********"
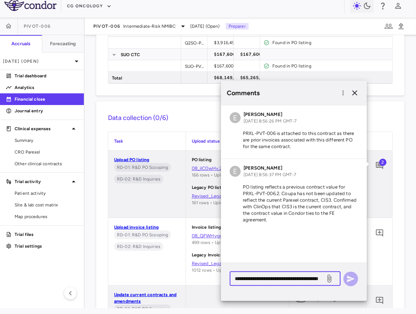
scroll to position [15, 0]
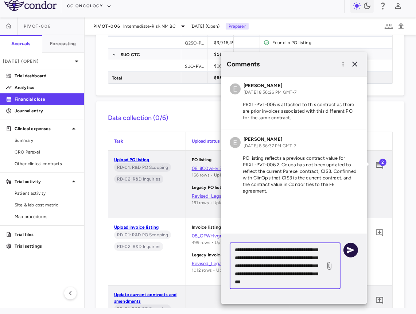
type textarea "**********"
click at [353, 246] on icon "button" at bounding box center [350, 249] width 9 height 9
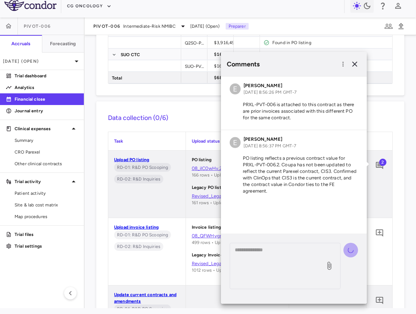
scroll to position [0, 0]
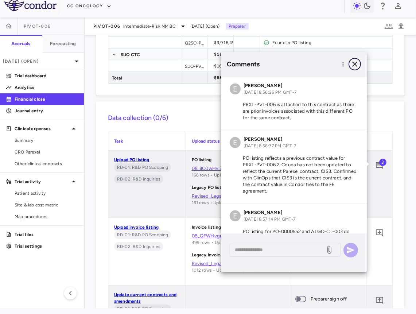
click at [356, 67] on icon "button" at bounding box center [354, 64] width 9 height 9
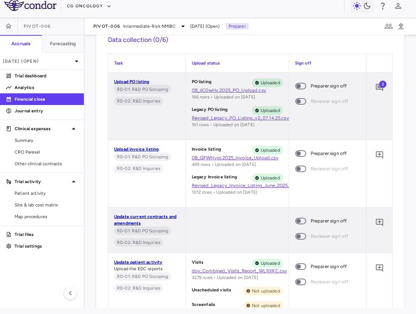
scroll to position [312, 0]
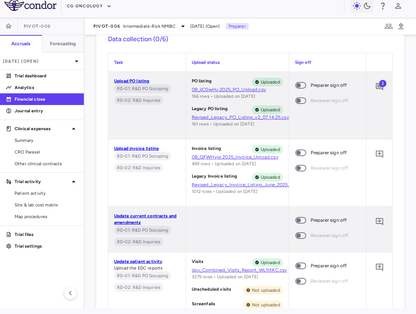
click at [302, 87] on span at bounding box center [300, 85] width 11 height 7
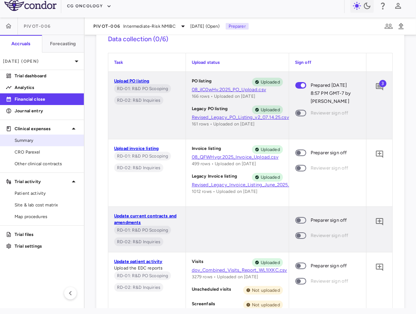
click at [27, 140] on span "Summary" at bounding box center [46, 140] width 63 height 7
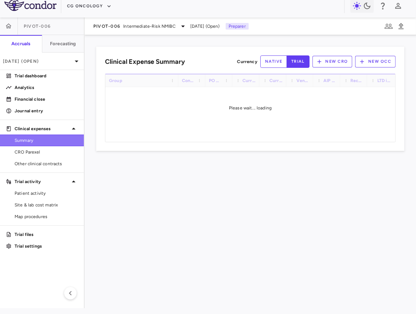
click at [27, 140] on span "Summary" at bounding box center [46, 140] width 63 height 7
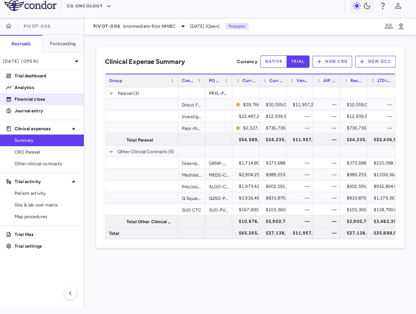
click at [54, 98] on p "Financial close" at bounding box center [46, 99] width 63 height 7
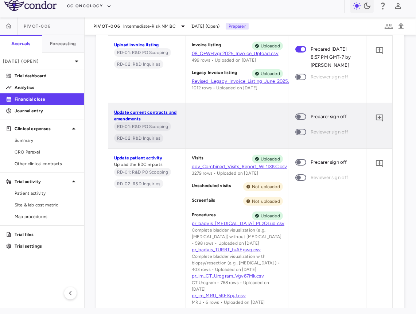
scroll to position [419, 0]
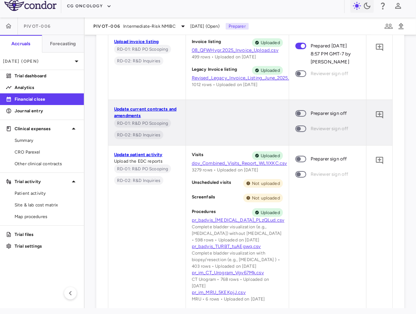
click at [301, 109] on span at bounding box center [301, 113] width 20 height 15
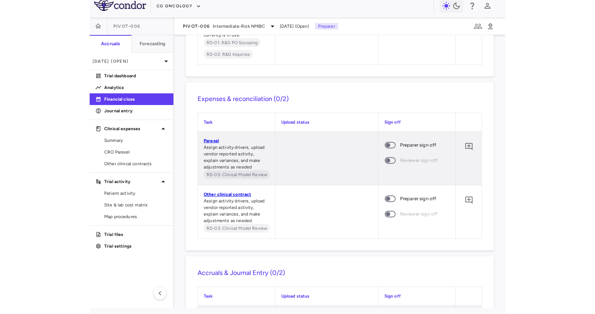
scroll to position [833, 0]
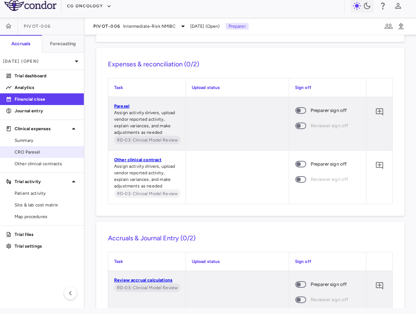
click at [51, 154] on span "CRO Parexel" at bounding box center [46, 152] width 63 height 7
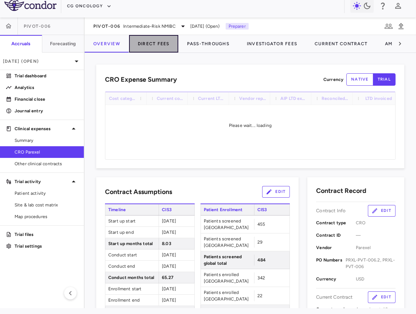
click at [141, 51] on button "Direct Fees" at bounding box center [153, 43] width 49 height 17
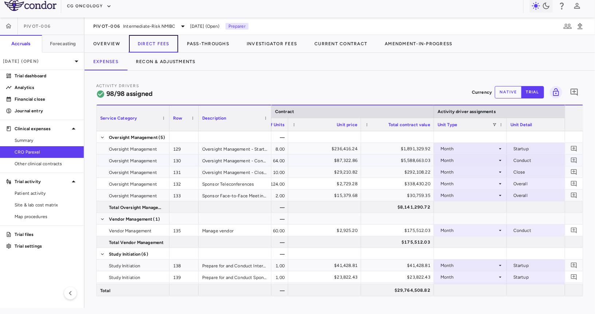
scroll to position [0, 407]
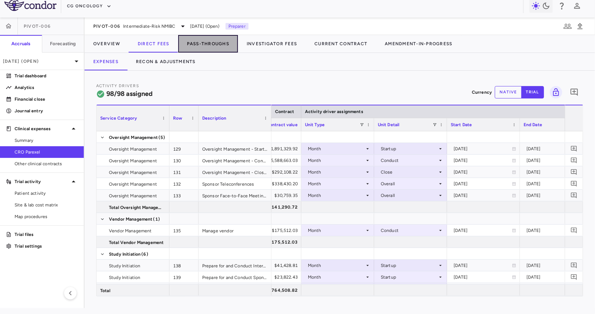
click at [209, 40] on button "Pass-Throughs" at bounding box center [208, 43] width 60 height 17
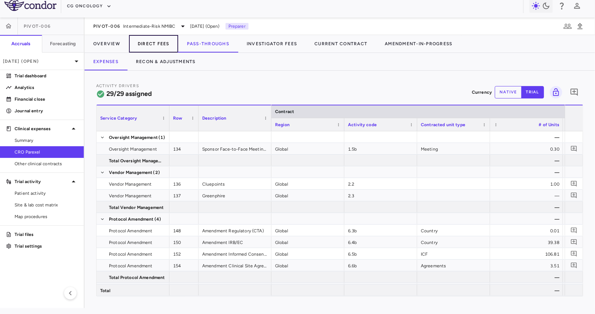
click at [162, 45] on button "Direct Fees" at bounding box center [153, 43] width 49 height 17
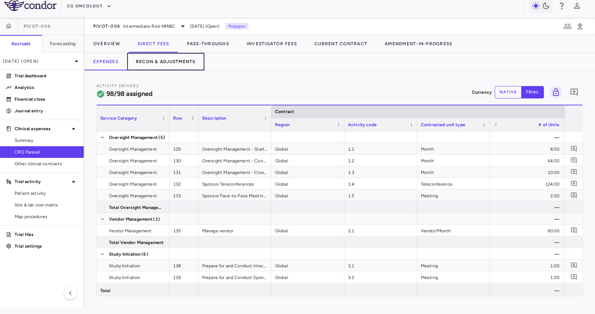
click at [170, 60] on button "Recon & Adjustments" at bounding box center [165, 61] width 77 height 17
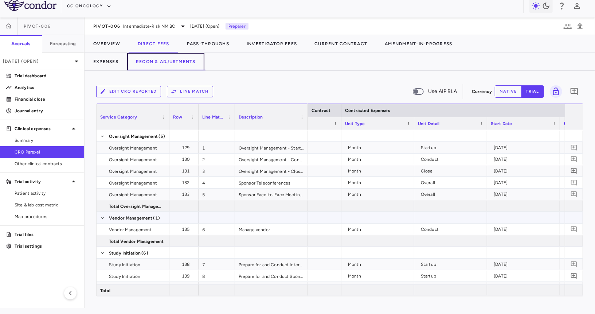
scroll to position [0, 331]
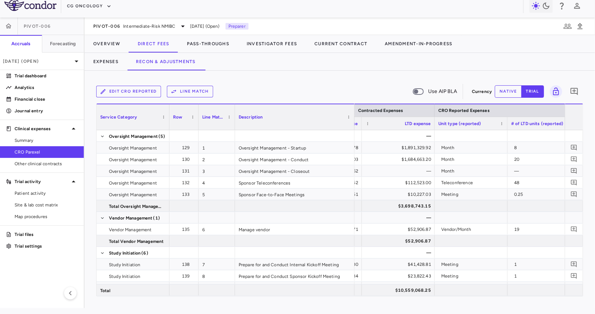
drag, startPoint x: 307, startPoint y: 120, endPoint x: 353, endPoint y: 127, distance: 47.2
click at [353, 127] on div at bounding box center [354, 117] width 3 height 26
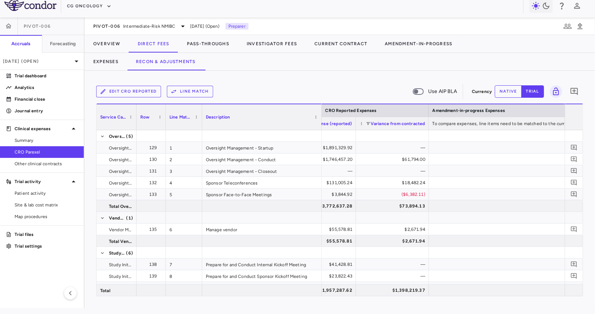
drag, startPoint x: 168, startPoint y: 125, endPoint x: 136, endPoint y: 128, distance: 33.0
click at [136, 128] on div at bounding box center [136, 117] width 3 height 26
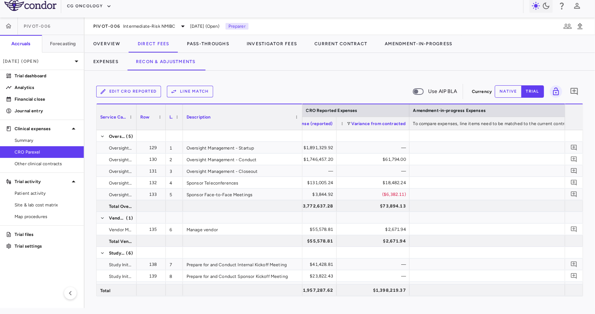
drag, startPoint x: 200, startPoint y: 120, endPoint x: 180, endPoint y: 120, distance: 20.1
click at [181, 120] on div at bounding box center [182, 117] width 3 height 26
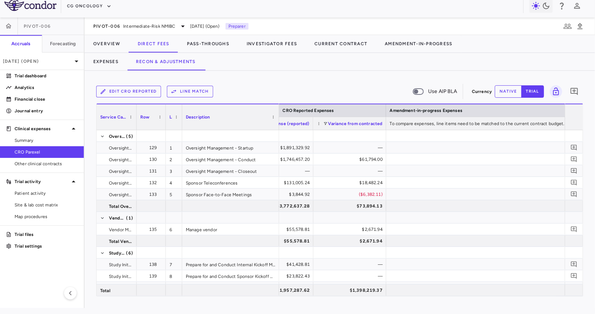
drag, startPoint x: 300, startPoint y: 125, endPoint x: 277, endPoint y: 125, distance: 23.3
click at [277, 125] on div at bounding box center [278, 117] width 3 height 26
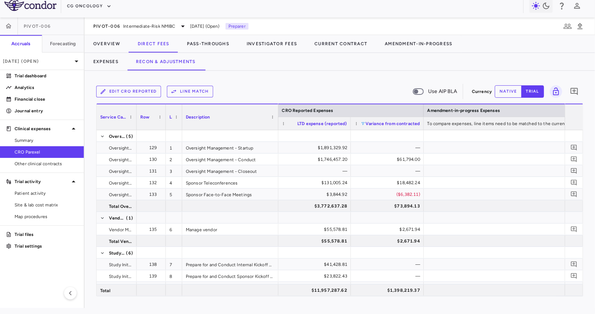
click at [363, 122] on span at bounding box center [363, 123] width 4 height 4
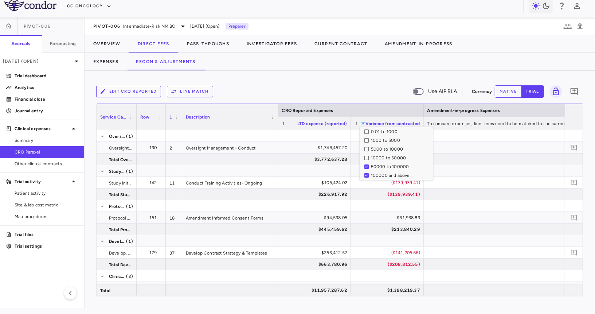
click at [332, 80] on div "Edit CRO reported Line Match Use AIP BLA Currency native trial 0 Press ENTER to…" at bounding box center [340, 189] width 511 height 237
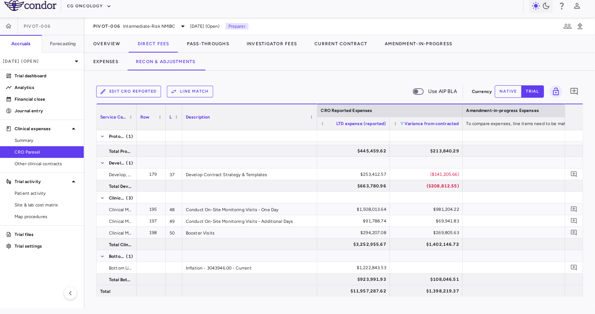
drag, startPoint x: 277, startPoint y: 116, endPoint x: 316, endPoint y: 118, distance: 39.1
click at [316, 118] on div at bounding box center [317, 117] width 3 height 26
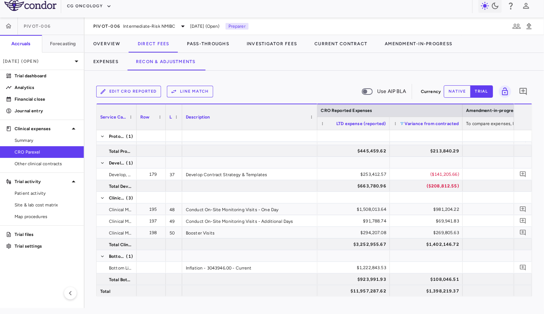
click at [403, 123] on span at bounding box center [402, 123] width 4 height 4
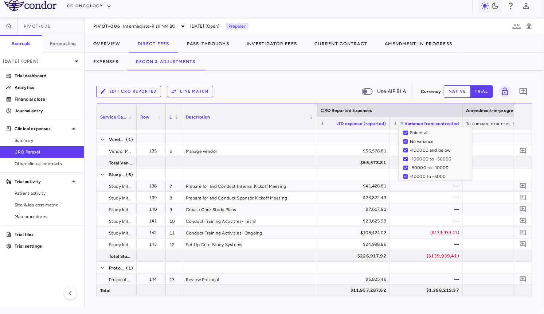
click at [299, 91] on div "Edit CRO reported Line Match Use AIP BLA" at bounding box center [257, 91] width 322 height 15
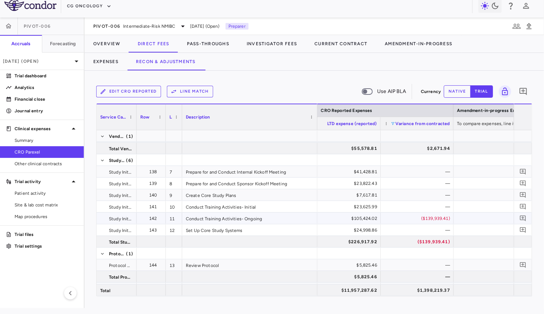
scroll to position [0, 941]
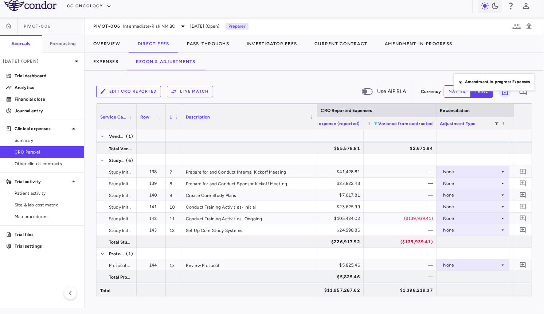
drag, startPoint x: 457, startPoint y: 110, endPoint x: 457, endPoint y: 71, distance: 39.0
click at [453, 219] on div "None" at bounding box center [471, 218] width 57 height 12
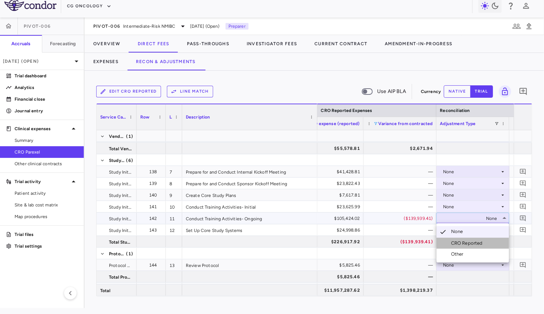
click at [455, 240] on div "CRO Reported" at bounding box center [468, 243] width 35 height 7
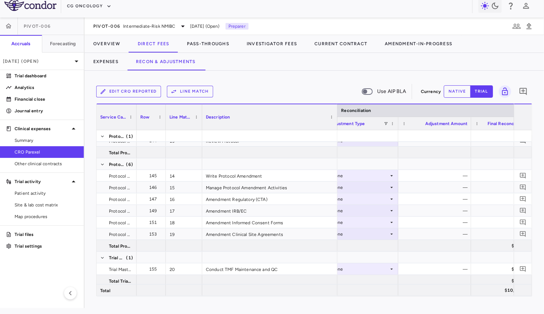
drag, startPoint x: 423, startPoint y: 107, endPoint x: 322, endPoint y: 124, distance: 102.4
click at [322, 125] on div "Service Category Row Line Match" at bounding box center [314, 116] width 435 height 27
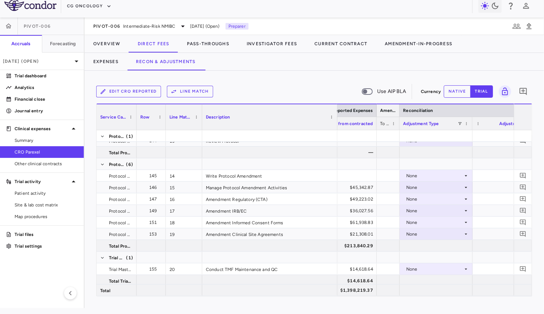
drag, startPoint x: 494, startPoint y: 109, endPoint x: 399, endPoint y: 117, distance: 95.4
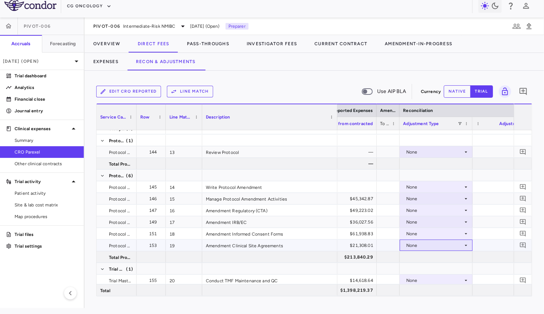
click at [419, 241] on div "None" at bounding box center [434, 245] width 57 height 12
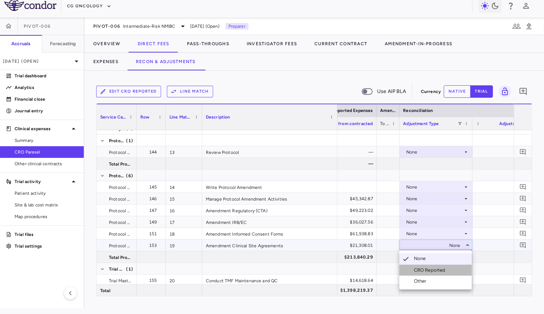
click at [421, 267] on div "CRO Reported" at bounding box center [431, 270] width 35 height 7
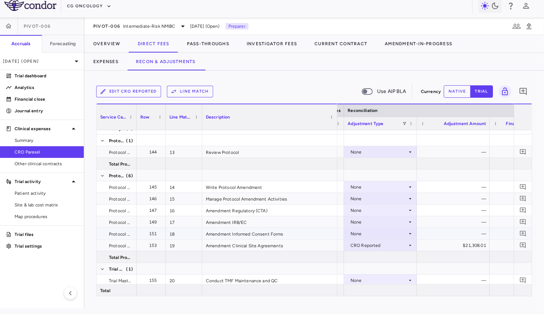
click at [392, 236] on div "None" at bounding box center [379, 234] width 57 height 12
click at [373, 254] on li "CRO Reported" at bounding box center [380, 258] width 73 height 11
click at [381, 223] on div "None" at bounding box center [379, 222] width 57 height 12
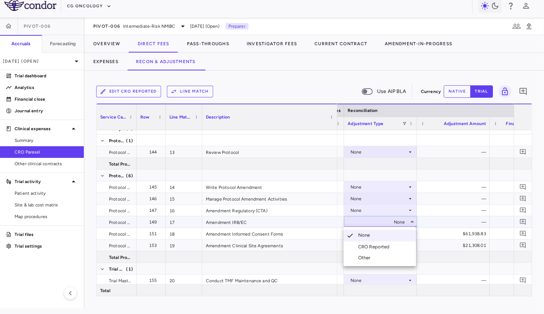
click at [376, 243] on div "CRO Reported" at bounding box center [375, 246] width 35 height 7
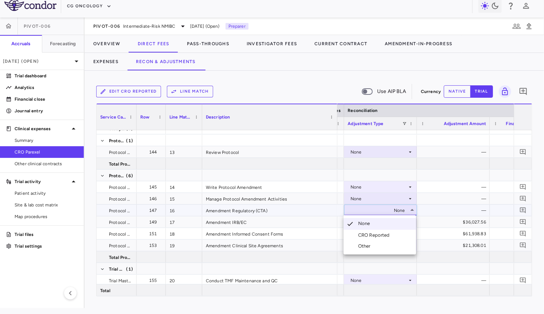
click at [377, 232] on div "CRO Reported" at bounding box center [375, 235] width 35 height 7
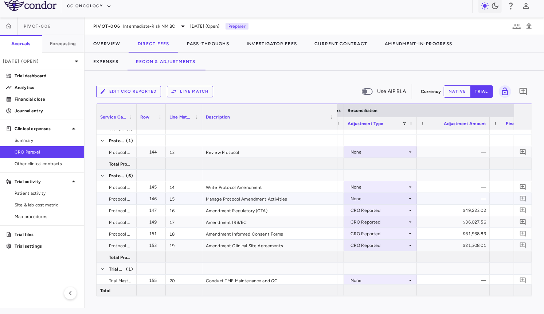
click at [383, 199] on div "None" at bounding box center [379, 199] width 57 height 12
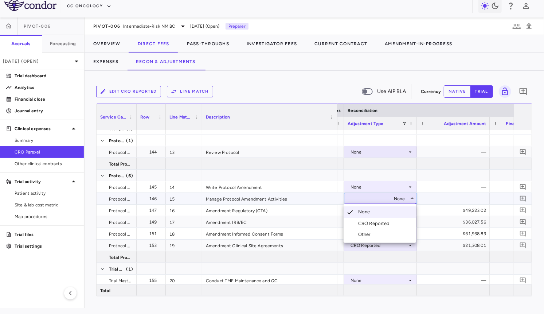
click at [379, 220] on div "CRO Reported" at bounding box center [375, 223] width 35 height 7
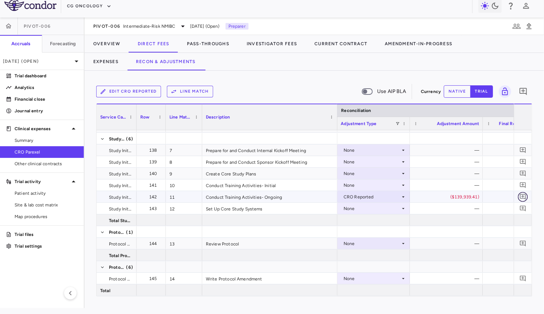
click at [497, 195] on icon "Add comment" at bounding box center [523, 196] width 7 height 7
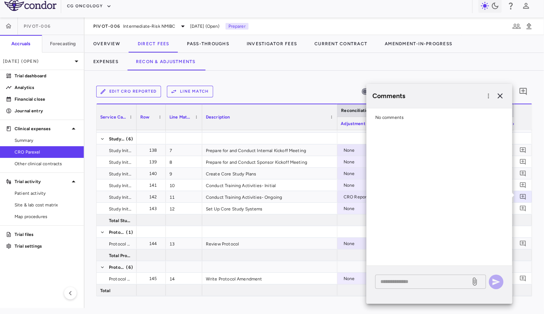
click at [430, 280] on textarea at bounding box center [422, 281] width 85 height 8
paste textarea "**********"
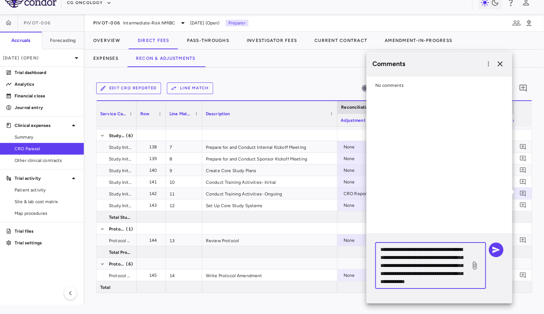
type textarea "**********"
click at [494, 257] on div "**********" at bounding box center [439, 265] width 128 height 46
click at [497, 243] on button "button" at bounding box center [496, 249] width 15 height 15
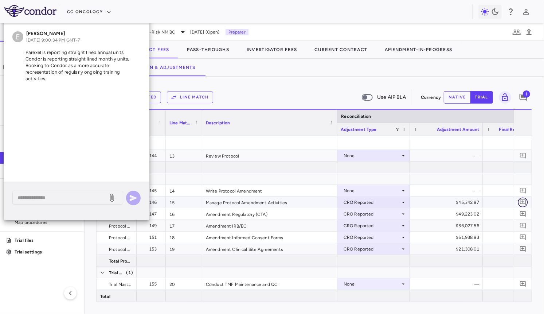
click at [497, 202] on icon "Add comment" at bounding box center [523, 202] width 7 height 7
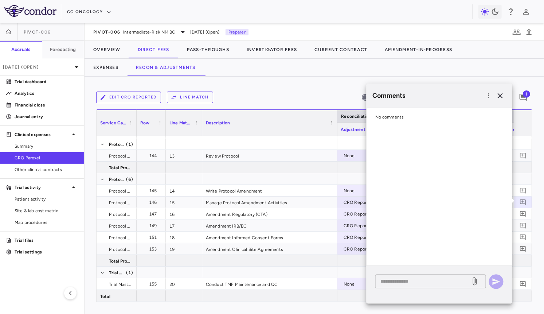
click at [400, 280] on textarea at bounding box center [422, 281] width 85 height 8
paste textarea "**********"
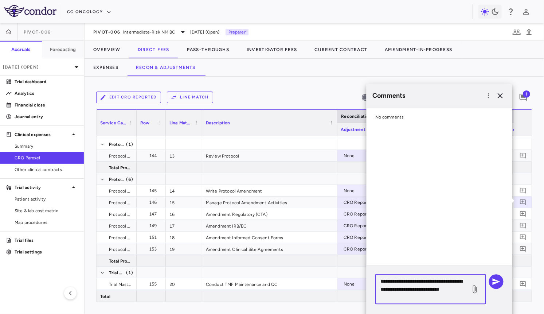
click at [412, 290] on textarea "**********" at bounding box center [422, 289] width 85 height 24
drag, startPoint x: 413, startPoint y: 298, endPoint x: 364, endPoint y: 277, distance: 53.4
click at [364, 277] on body "Skip to sidebar Skip to main content CG Oncology PIVOT-006 Accruals Forecasting…" at bounding box center [272, 157] width 544 height 314
type textarea "**********"
click at [493, 280] on icon "button" at bounding box center [497, 281] width 8 height 7
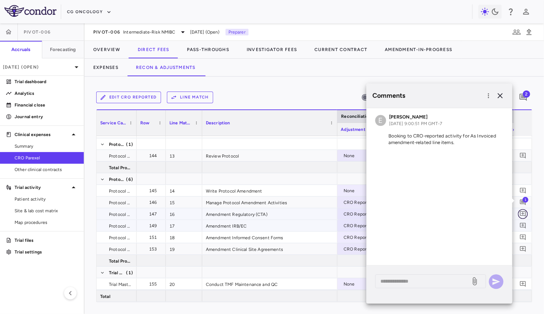
click at [497, 212] on icon "Add comment" at bounding box center [523, 213] width 7 height 7
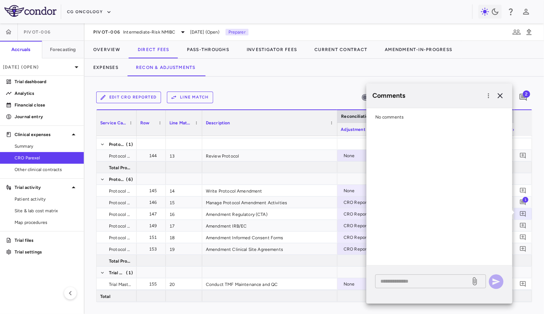
click at [454, 285] on div "* ​" at bounding box center [430, 281] width 111 height 14
paste textarea "**********"
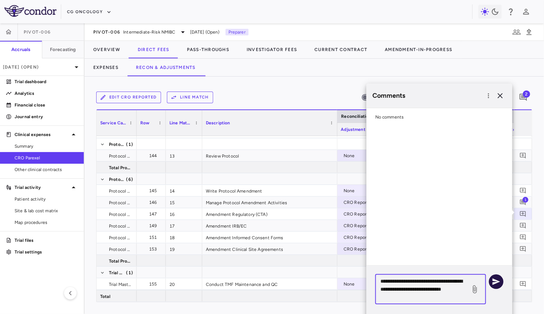
type textarea "**********"
click at [497, 277] on button "button" at bounding box center [496, 281] width 15 height 15
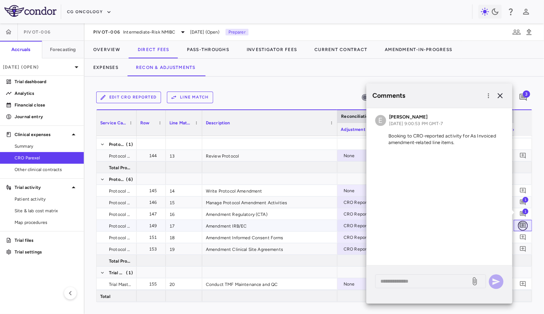
click at [497, 227] on icon "Add comment" at bounding box center [523, 226] width 6 height 6
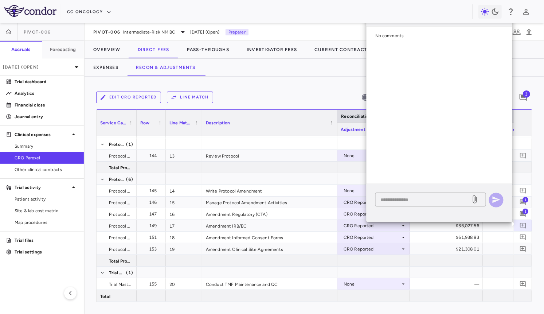
click at [449, 202] on textarea at bounding box center [422, 199] width 85 height 8
paste textarea "**********"
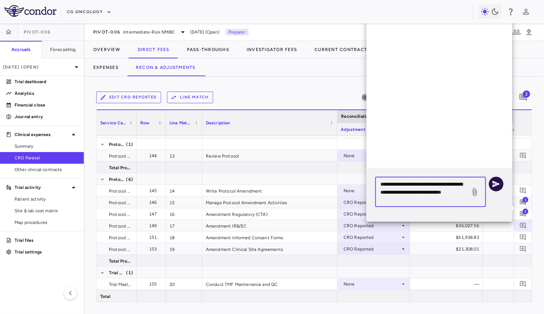
type textarea "**********"
click at [494, 190] on button "button" at bounding box center [496, 184] width 15 height 15
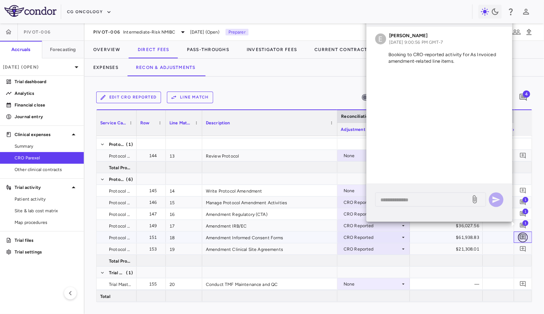
click at [497, 234] on icon "Add comment" at bounding box center [523, 237] width 7 height 7
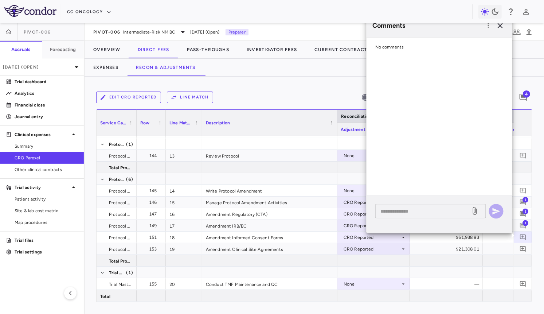
click at [434, 216] on div "* ​" at bounding box center [430, 211] width 111 height 14
paste textarea "**********"
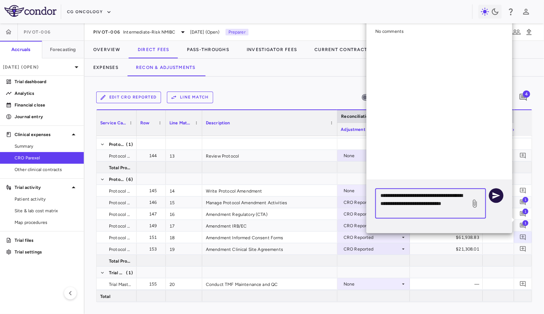
type textarea "**********"
click at [497, 200] on button "button" at bounding box center [496, 195] width 15 height 15
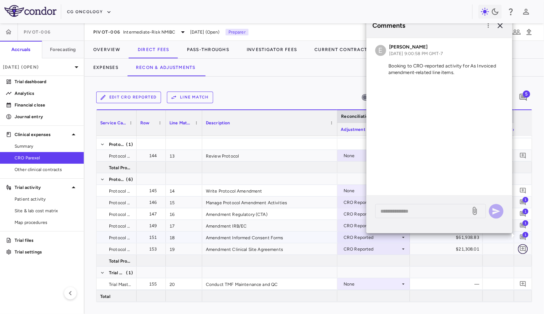
click at [497, 246] on icon "Add comment" at bounding box center [523, 248] width 7 height 7
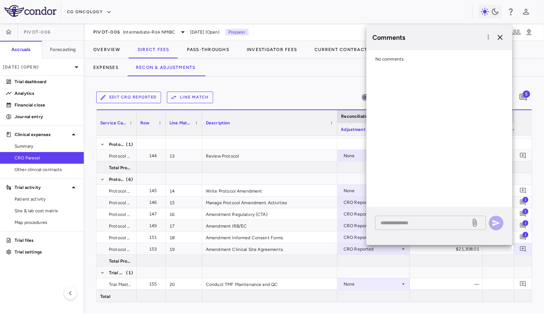
click at [434, 218] on div "* ​" at bounding box center [430, 223] width 111 height 14
paste textarea "**********"
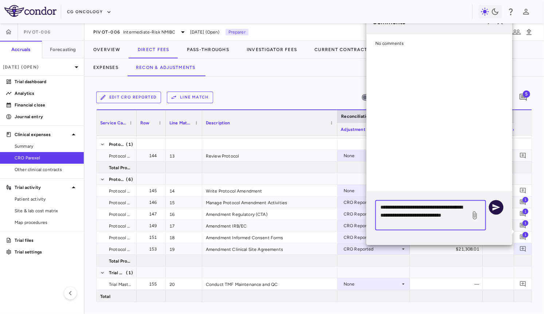
type textarea "**********"
click at [494, 213] on button "button" at bounding box center [496, 207] width 15 height 15
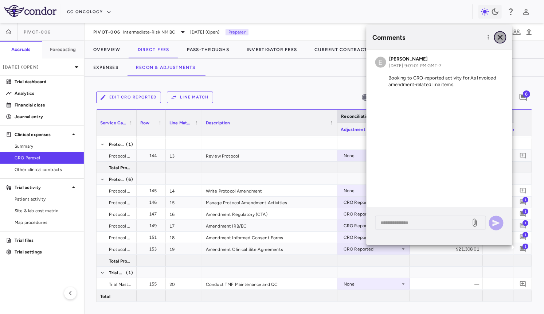
click at [497, 38] on icon "button" at bounding box center [500, 37] width 9 height 9
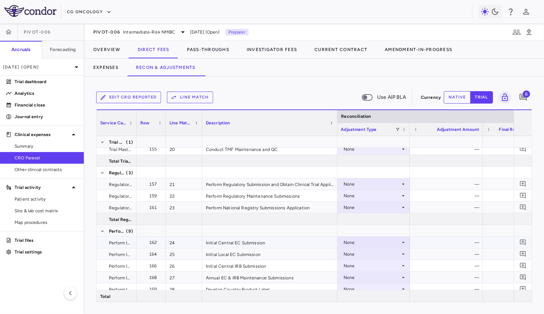
scroll to position [411, 0]
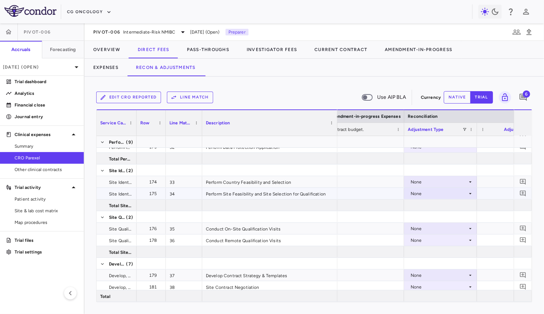
click at [411, 191] on div "None" at bounding box center [439, 194] width 57 height 12
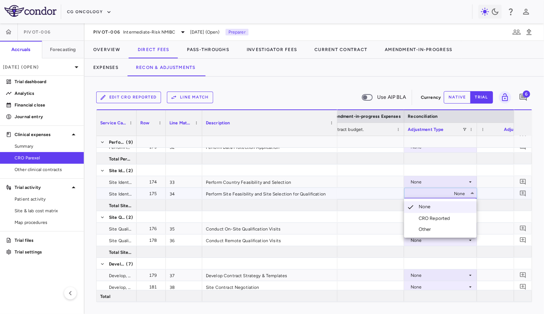
click at [425, 219] on div "CRO Reported" at bounding box center [436, 218] width 35 height 7
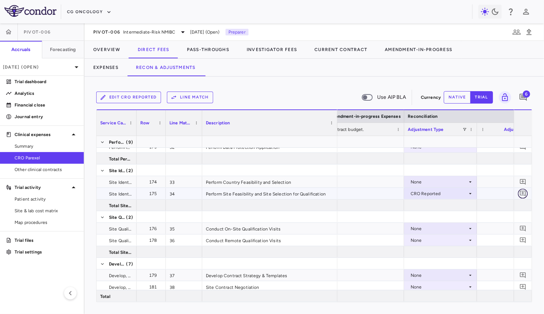
click at [497, 191] on icon "Add comment" at bounding box center [523, 193] width 7 height 7
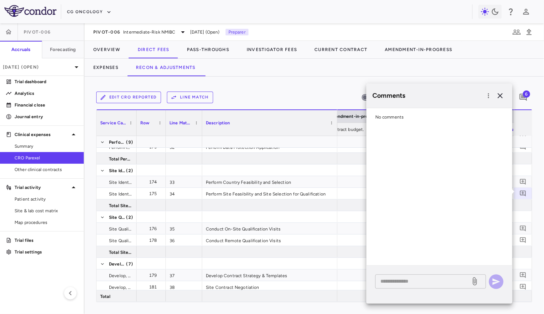
click at [409, 277] on textarea at bounding box center [422, 281] width 85 height 8
paste textarea "**********"
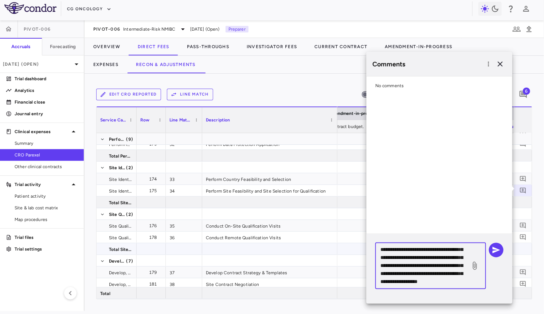
type textarea "**********"
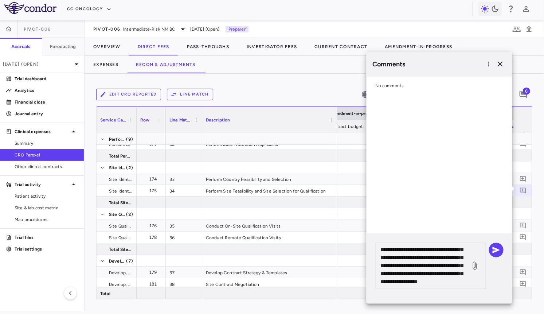
click at [497, 253] on div "**********" at bounding box center [440, 269] width 146 height 70
click at [495, 242] on button "button" at bounding box center [496, 249] width 15 height 15
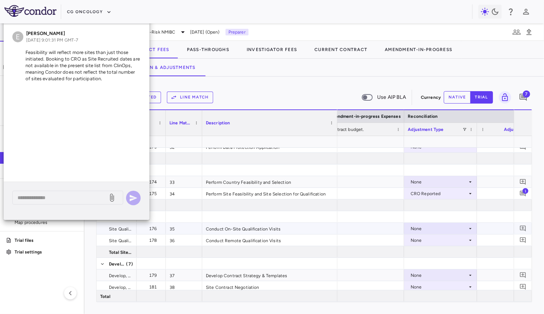
click at [497, 224] on span at bounding box center [523, 228] width 10 height 10
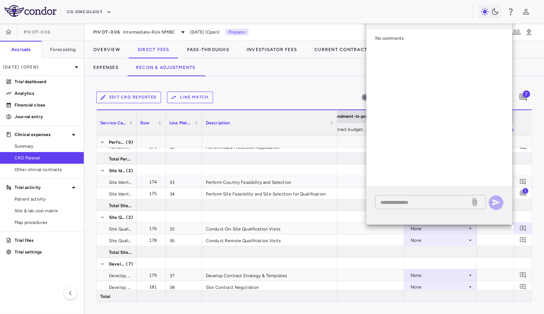
click at [423, 202] on textarea at bounding box center [422, 202] width 85 height 8
paste textarea "**********"
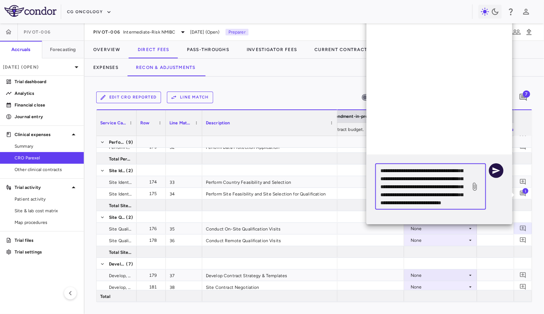
type textarea "**********"
click at [492, 172] on icon "button" at bounding box center [496, 170] width 9 height 9
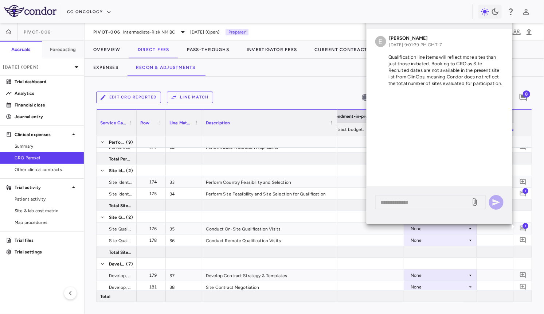
click at [456, 228] on div "Comments E Emily Goldman Sep 10, 2025, 9:01:39 PM GMT-7 Qualification line item…" at bounding box center [440, 119] width 146 height 231
click at [445, 229] on div "Comments E Emily Goldman Sep 10, 2025, 9:01:39 PM GMT-7 Qualification line item…" at bounding box center [440, 119] width 146 height 231
click at [497, 29] on icon "button" at bounding box center [516, 32] width 9 height 9
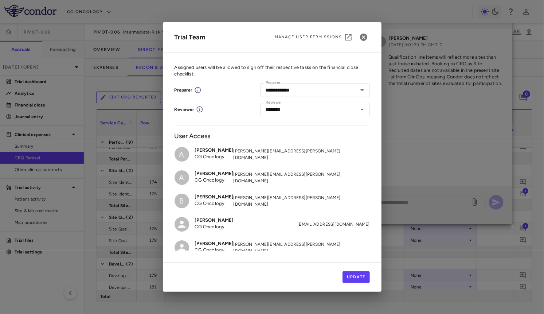
click at [497, 58] on div "**********" at bounding box center [272, 157] width 544 height 314
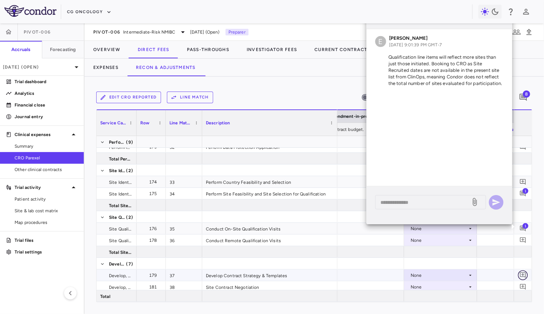
click at [497, 271] on button "button" at bounding box center [523, 275] width 10 height 10
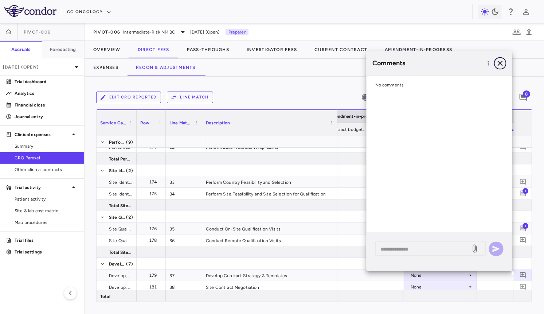
click at [497, 66] on icon "button" at bounding box center [500, 63] width 9 height 9
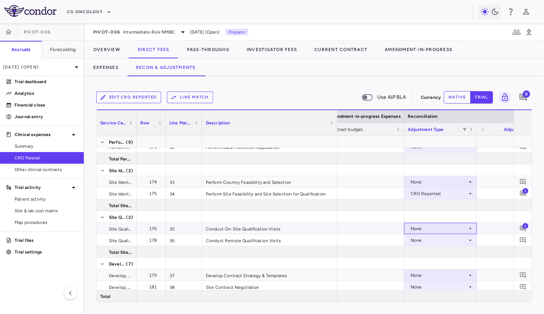
click at [441, 229] on div "None" at bounding box center [439, 229] width 57 height 12
click at [425, 255] on div "CRO Reported" at bounding box center [436, 253] width 35 height 7
click at [444, 237] on div "None" at bounding box center [439, 240] width 57 height 12
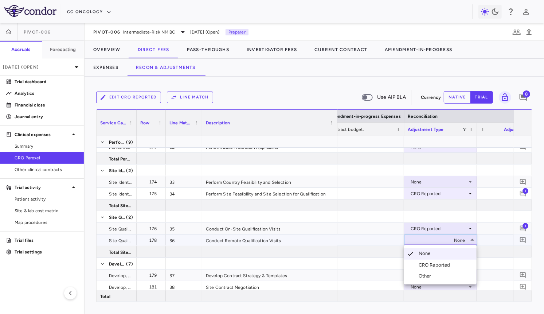
click at [431, 262] on div "CRO Reported" at bounding box center [436, 265] width 35 height 7
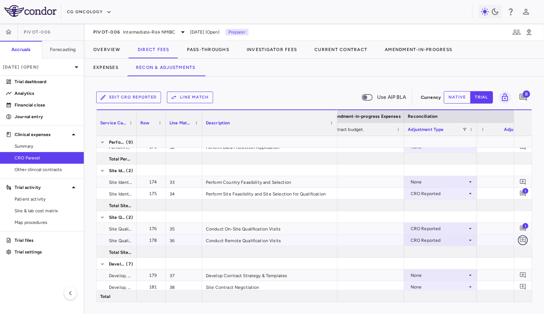
click at [497, 239] on icon "Add comment" at bounding box center [523, 239] width 7 height 7
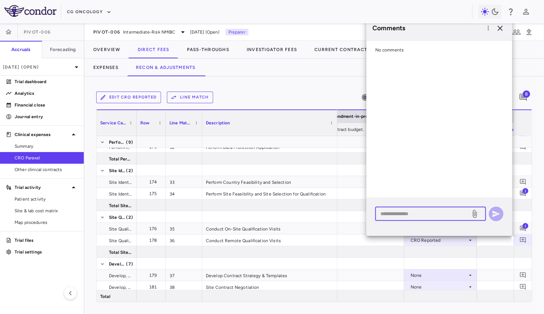
click at [442, 214] on textarea at bounding box center [422, 214] width 85 height 8
paste textarea "**********"
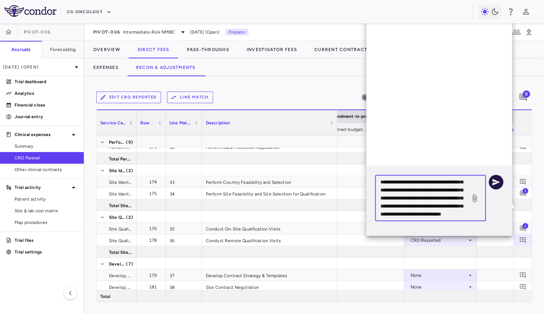
type textarea "**********"
click at [493, 183] on icon "button" at bounding box center [497, 182] width 8 height 7
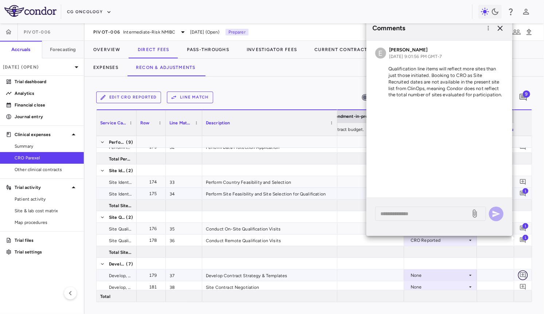
click at [497, 274] on icon "Add comment" at bounding box center [523, 274] width 7 height 7
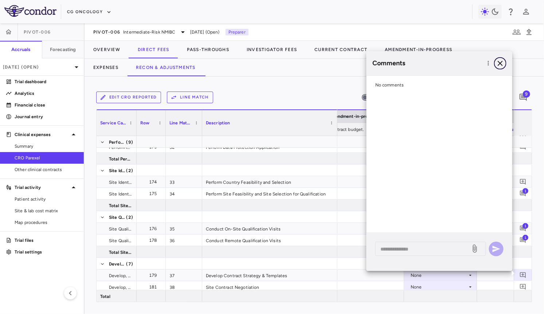
click at [497, 63] on icon "button" at bounding box center [500, 63] width 9 height 9
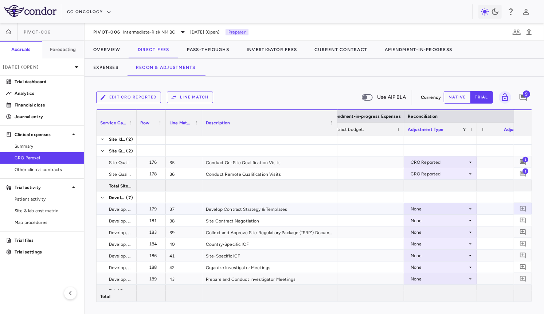
click at [451, 212] on div "None" at bounding box center [439, 209] width 57 height 12
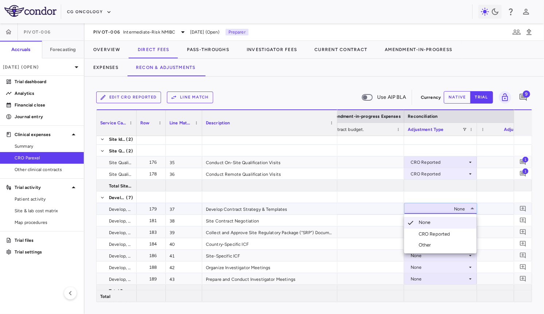
click at [445, 236] on div "CRO Reported" at bounding box center [436, 234] width 35 height 7
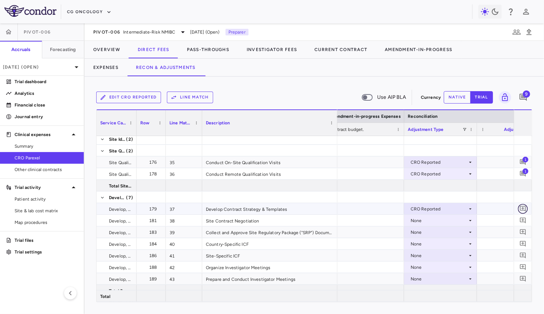
click at [497, 206] on icon "Add comment" at bounding box center [523, 208] width 7 height 7
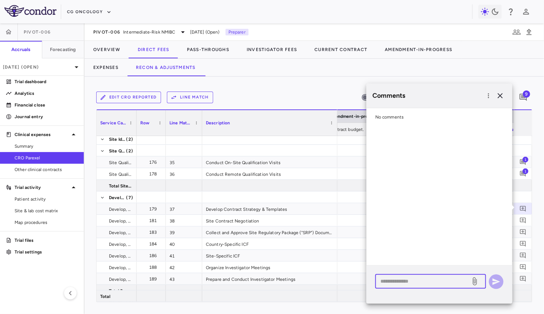
click at [439, 281] on textarea at bounding box center [422, 281] width 85 height 8
paste textarea "**********"
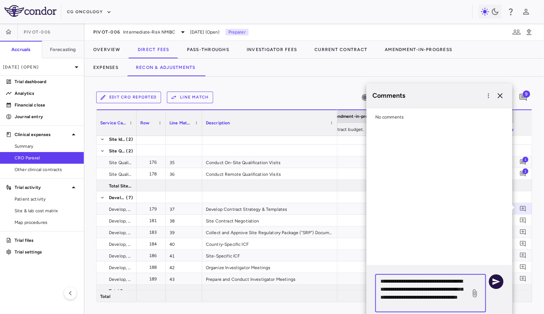
type textarea "**********"
click at [494, 282] on icon "button" at bounding box center [497, 281] width 8 height 7
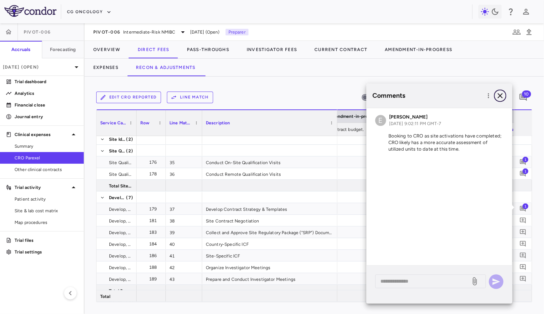
click at [497, 97] on icon "button" at bounding box center [500, 95] width 9 height 9
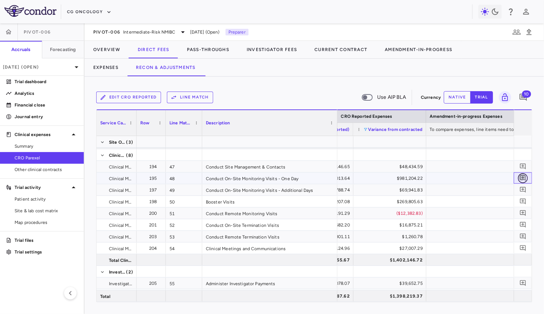
click at [497, 179] on icon "Add comment" at bounding box center [523, 178] width 7 height 7
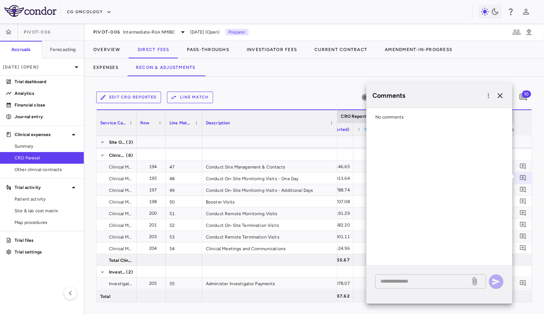
click at [431, 277] on textarea at bounding box center [422, 281] width 85 height 8
paste textarea "**********"
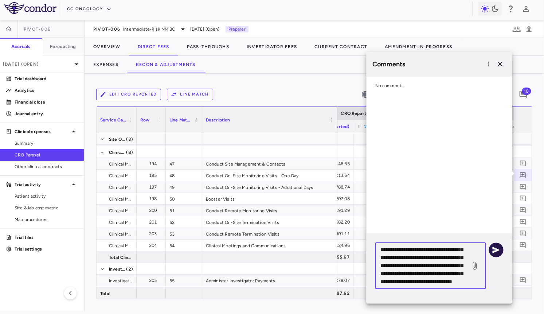
type textarea "**********"
click at [497, 250] on button "button" at bounding box center [496, 249] width 15 height 15
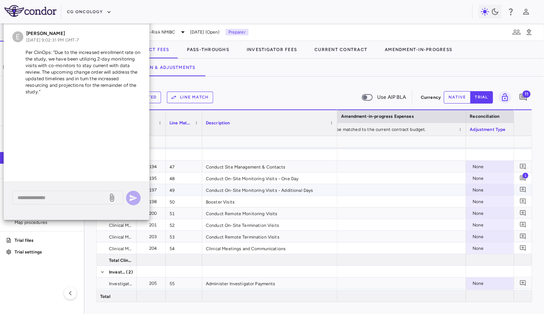
click at [487, 175] on div "None" at bounding box center [501, 178] width 57 height 12
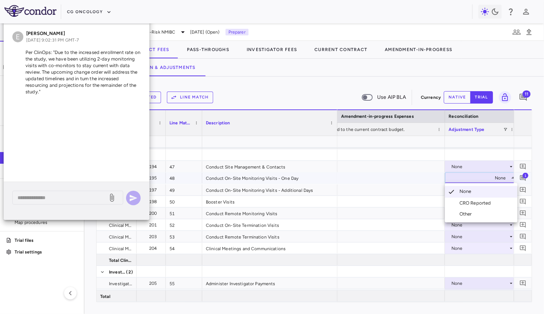
click at [475, 203] on div "CRO Reported" at bounding box center [477, 203] width 35 height 7
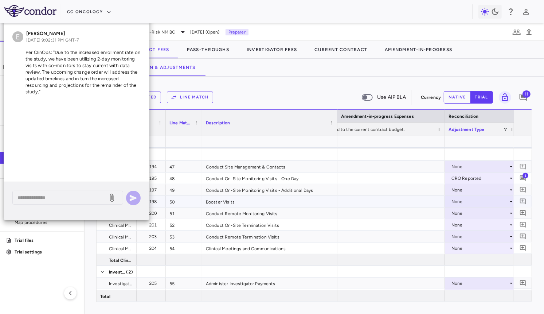
click at [482, 204] on div "None" at bounding box center [479, 202] width 57 height 12
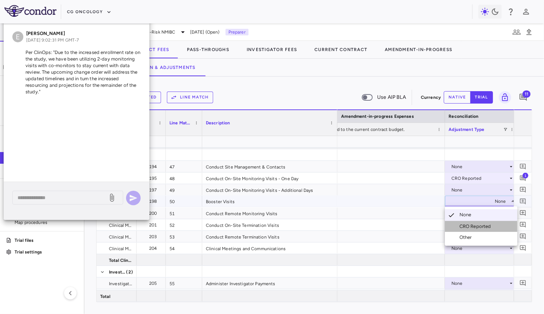
click at [468, 223] on div "CRO Reported" at bounding box center [477, 226] width 35 height 7
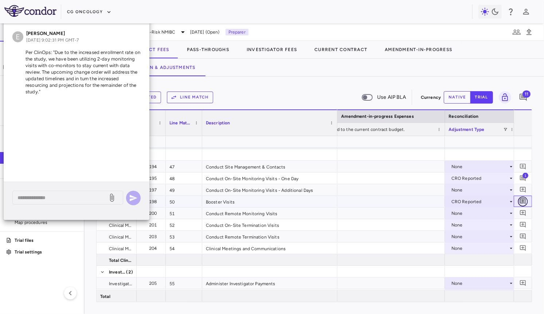
click at [497, 201] on icon "Add comment" at bounding box center [523, 201] width 7 height 7
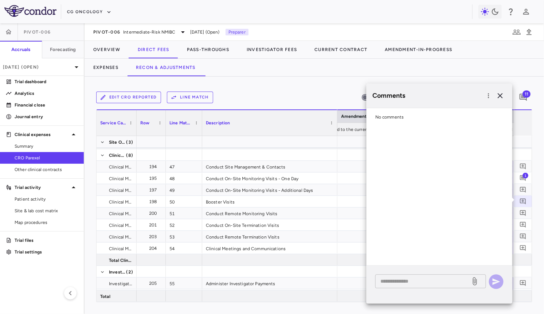
click at [431, 278] on textarea at bounding box center [422, 281] width 85 height 8
paste textarea "**********"
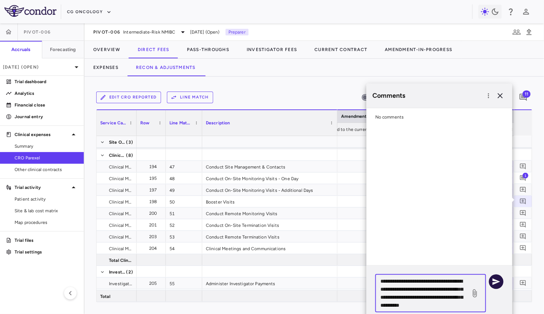
type textarea "**********"
click at [495, 278] on icon "button" at bounding box center [496, 281] width 9 height 9
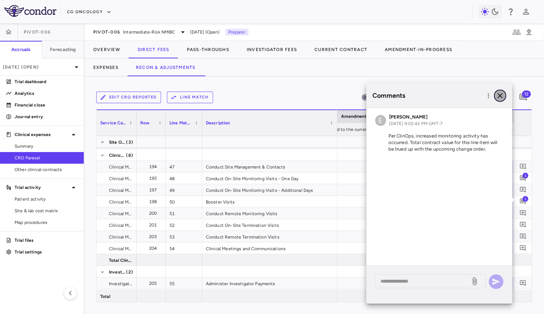
click at [497, 93] on icon "button" at bounding box center [500, 95] width 9 height 9
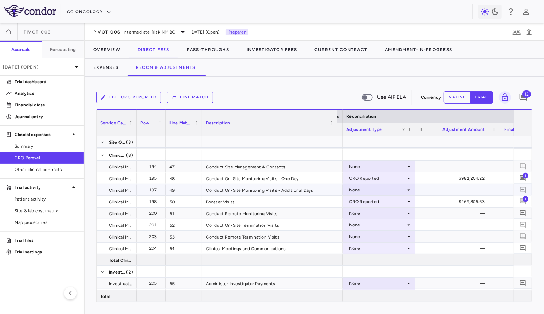
click at [383, 189] on div "None" at bounding box center [377, 190] width 57 height 12
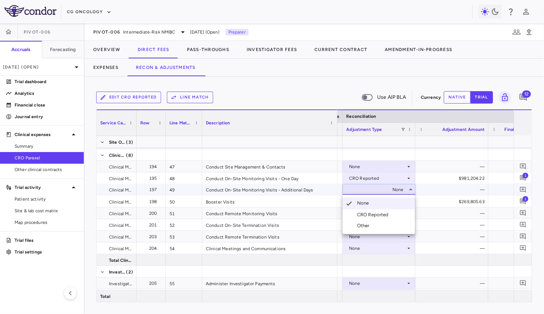
click at [377, 212] on div "CRO Reported" at bounding box center [374, 214] width 35 height 7
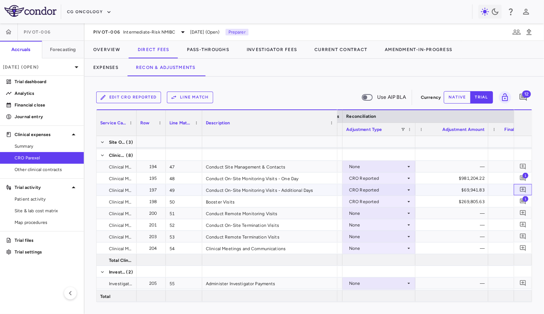
click at [497, 193] on span at bounding box center [523, 190] width 10 height 10
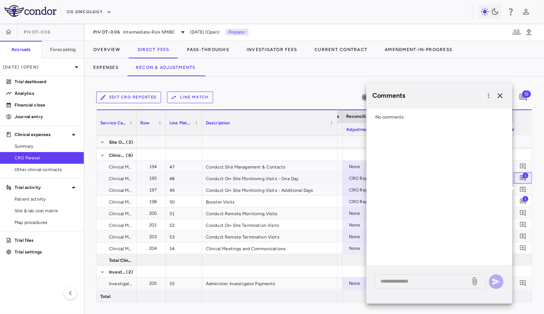
click at [497, 174] on span "1" at bounding box center [526, 175] width 6 height 6
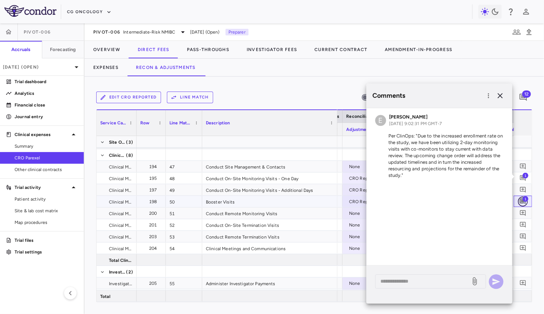
click at [497, 202] on icon "Add comment" at bounding box center [523, 202] width 6 height 6
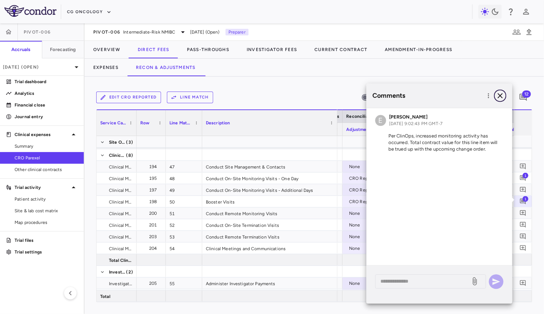
click at [497, 95] on icon "button" at bounding box center [500, 95] width 5 height 5
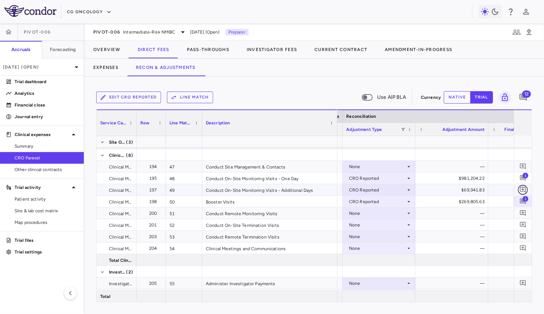
click at [497, 189] on icon "Add comment" at bounding box center [523, 189] width 7 height 7
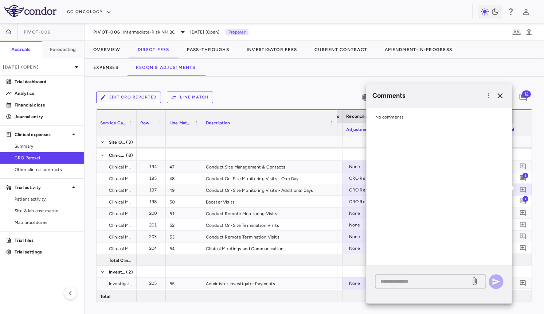
click at [407, 278] on textarea at bounding box center [422, 281] width 85 height 8
paste textarea "**********"
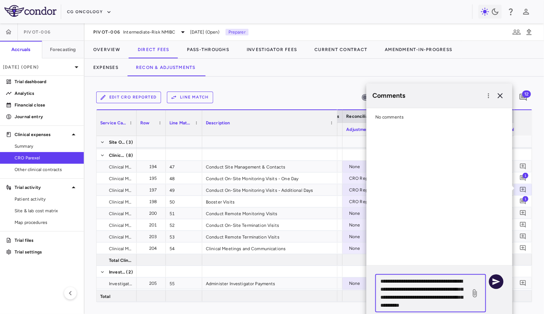
type textarea "**********"
click at [497, 277] on icon "button" at bounding box center [496, 281] width 9 height 9
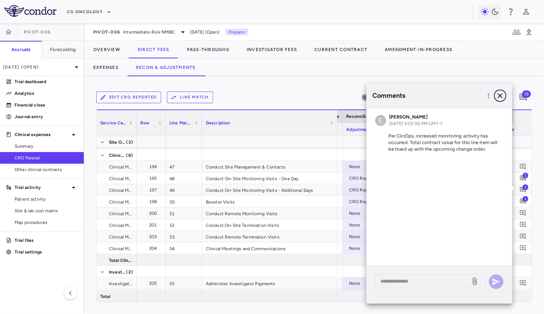
click at [497, 95] on icon "button" at bounding box center [500, 95] width 5 height 5
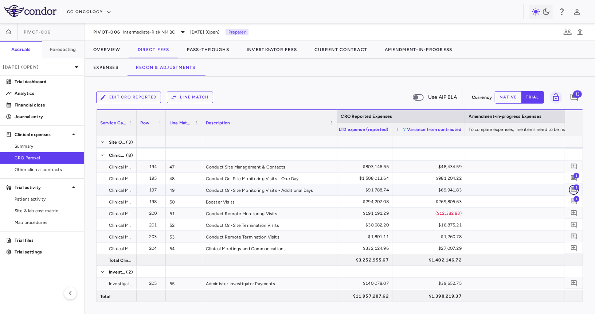
click at [497, 189] on icon "Add comment" at bounding box center [574, 190] width 6 height 6
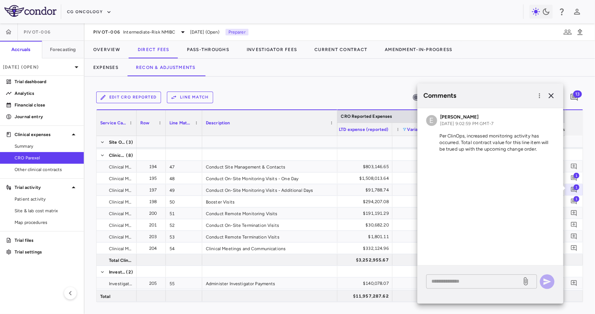
click at [471, 286] on div "* ​" at bounding box center [481, 281] width 111 height 14
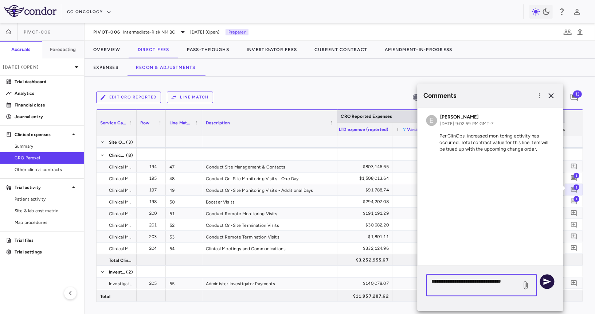
type textarea "**********"
click at [497, 283] on icon "button" at bounding box center [547, 281] width 9 height 9
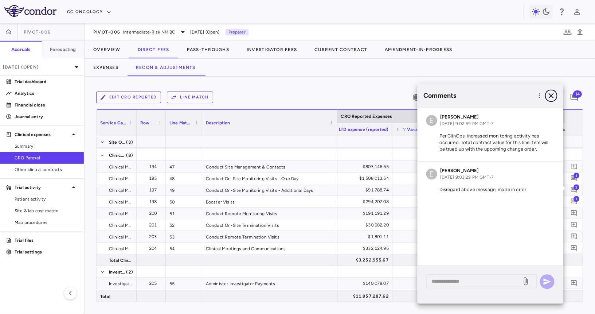
click at [497, 95] on icon "button" at bounding box center [551, 95] width 9 height 9
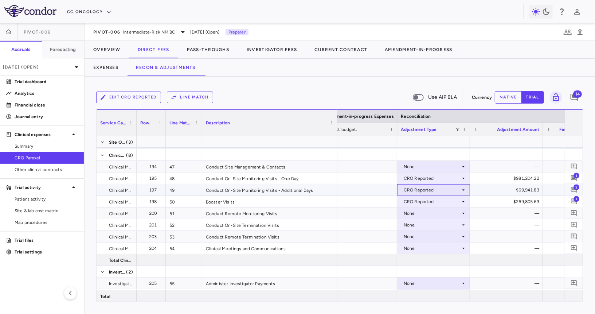
click at [464, 188] on icon at bounding box center [464, 190] width 6 height 6
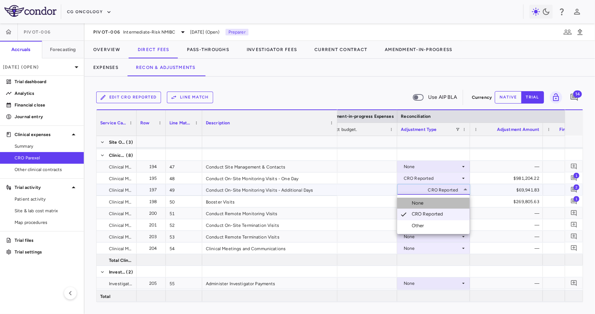
click at [439, 203] on li "None" at bounding box center [433, 203] width 73 height 11
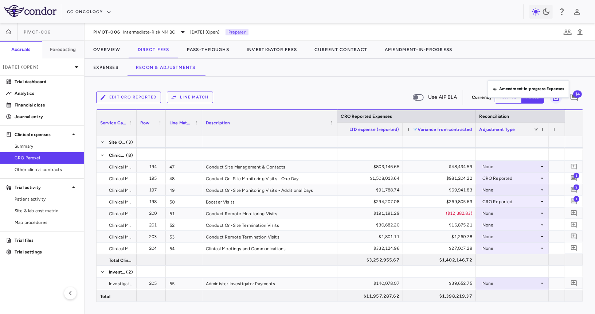
drag, startPoint x: 497, startPoint y: 117, endPoint x: 491, endPoint y: 80, distance: 37.0
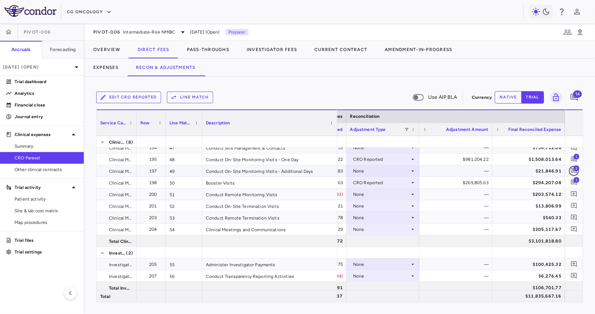
click at [497, 169] on icon "Add comment" at bounding box center [574, 171] width 6 height 6
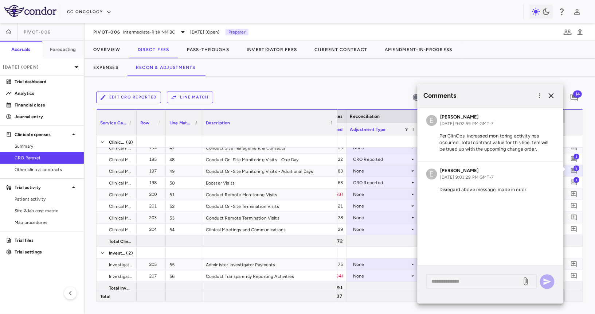
click at [497, 188] on p "Disregard above message, made in error" at bounding box center [490, 189] width 128 height 7
drag, startPoint x: 511, startPoint y: 149, endPoint x: 435, endPoint y: 138, distance: 76.2
click at [435, 138] on p "Per ClinOps, increased monitoring activity has occurred. Total contract value f…" at bounding box center [490, 143] width 128 height 20
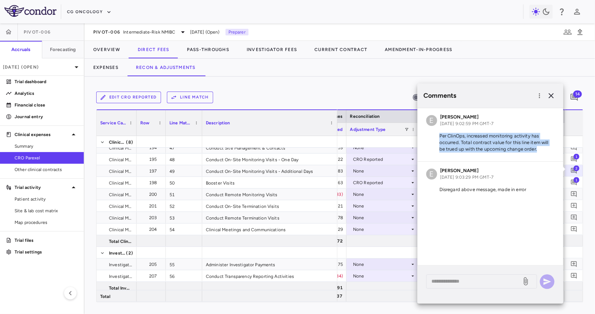
copy p "Per ClinOps, increased monitoring activity has occurred. Total contract value f…"
click at [497, 92] on icon "button" at bounding box center [551, 95] width 9 height 9
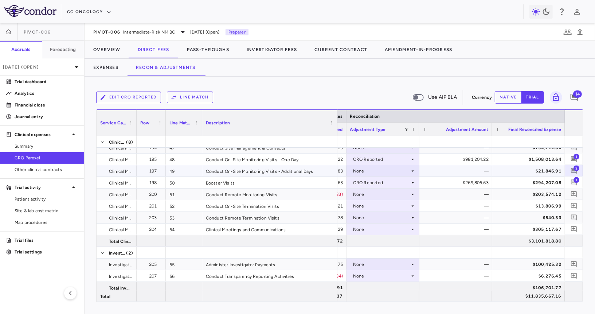
click at [397, 172] on div "None" at bounding box center [381, 171] width 57 height 12
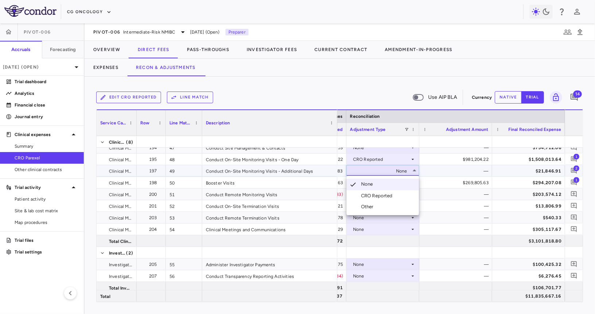
click at [383, 194] on div "CRO Reported" at bounding box center [378, 195] width 35 height 7
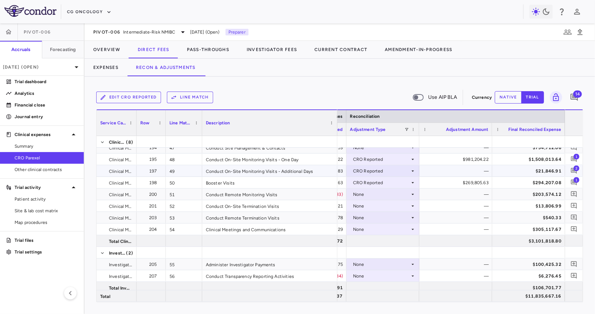
click at [497, 168] on span "2" at bounding box center [577, 168] width 6 height 6
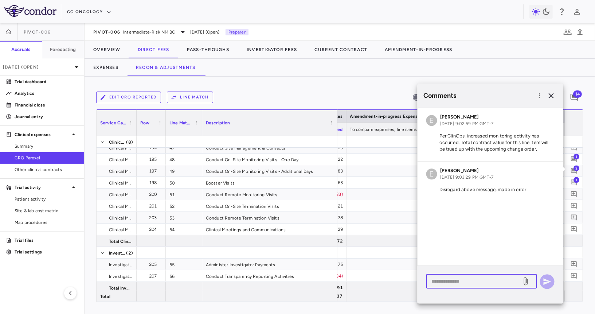
click at [467, 279] on textarea at bounding box center [473, 281] width 85 height 8
paste textarea "**********"
type textarea "**********"
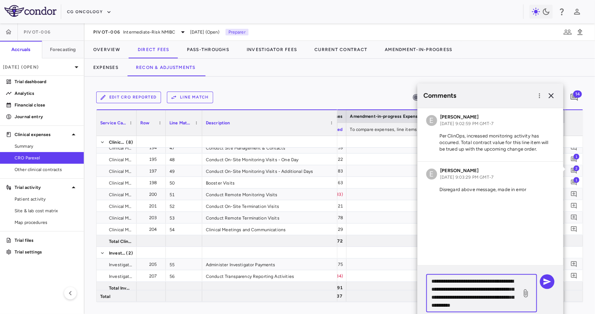
click at [497, 296] on textarea "**********" at bounding box center [473, 293] width 85 height 32
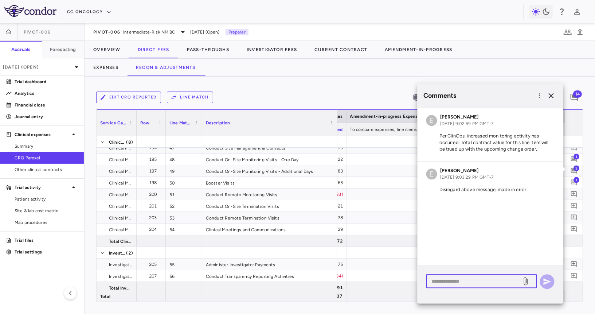
click at [497, 229] on div "E Emily Goldman Sep 10, 2025, 9:02:59 PM GMT-7 Per ClinOps, increased monitorin…" at bounding box center [491, 186] width 146 height 157
click at [497, 97] on icon "button" at bounding box center [551, 95] width 9 height 9
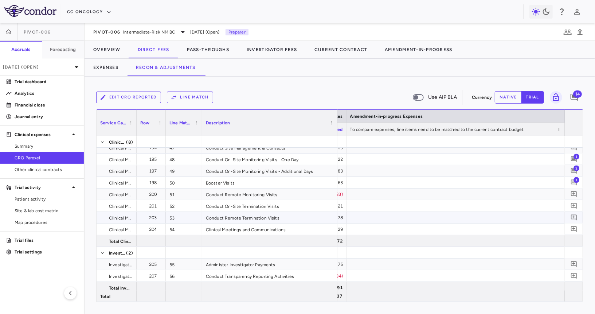
scroll to position [0, 1004]
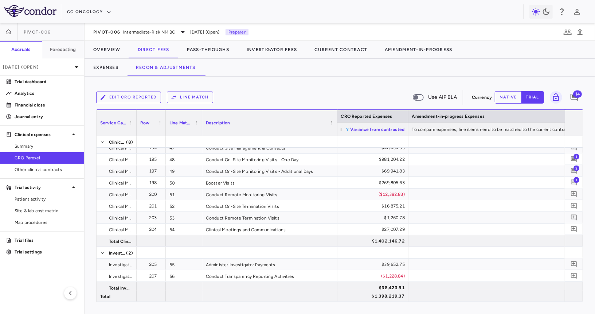
click at [346, 128] on span at bounding box center [348, 129] width 4 height 4
click at [348, 137] on div "Select all" at bounding box center [381, 138] width 73 height 9
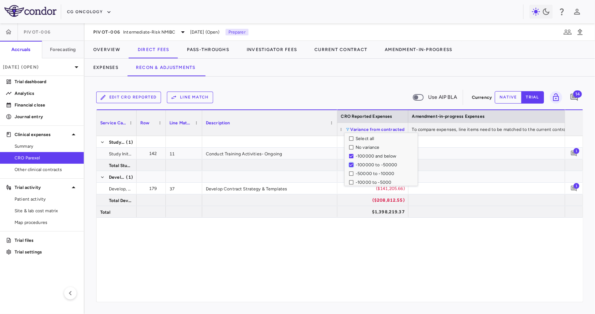
scroll to position [71, 0]
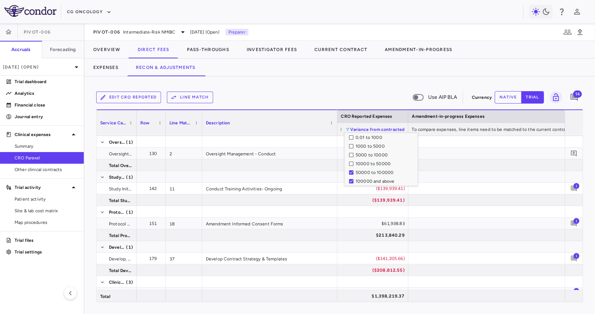
click at [292, 92] on div "Edit CRO reported Line Match Use AIP BLA" at bounding box center [282, 97] width 373 height 15
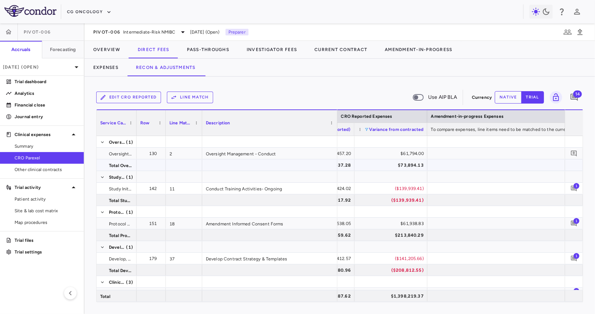
scroll to position [0, 965]
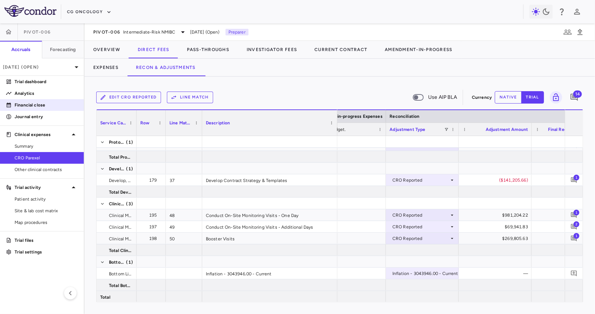
click at [63, 105] on p "Financial close" at bounding box center [46, 105] width 63 height 7
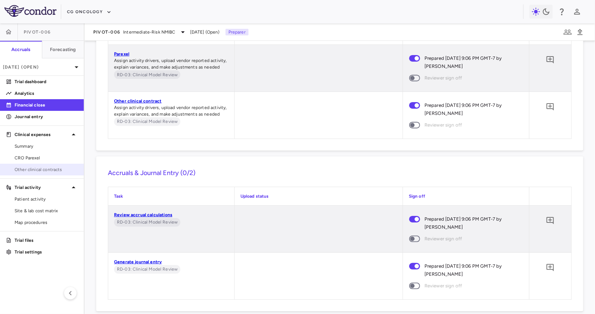
click at [60, 169] on span "Other clinical contracts" at bounding box center [46, 169] width 63 height 7
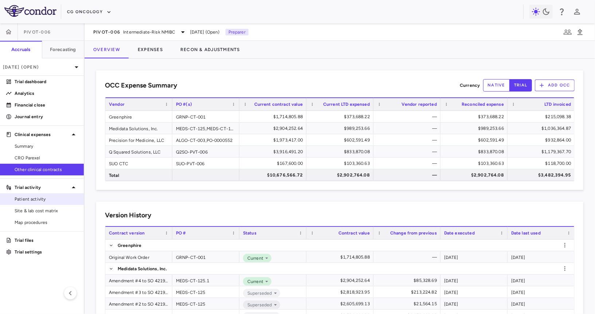
click at [44, 199] on span "Patient activity" at bounding box center [46, 199] width 63 height 7
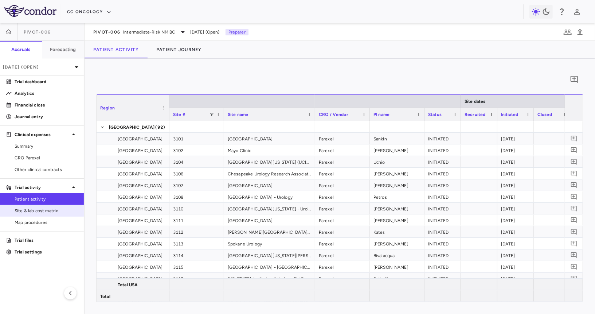
click at [21, 214] on link "Site & lab cost matrix" at bounding box center [42, 210] width 84 height 11
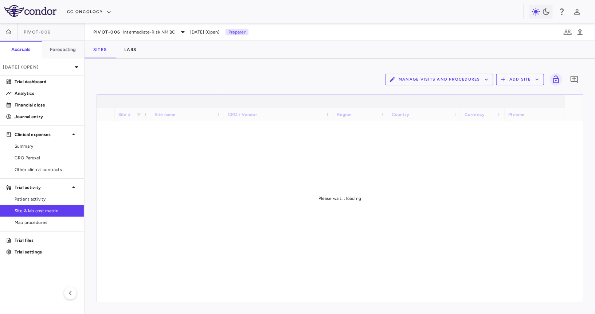
click at [413, 75] on button "Manage Visits and Procedures" at bounding box center [440, 80] width 108 height 12
click at [411, 95] on li "Visit Schedules" at bounding box center [432, 93] width 78 height 11
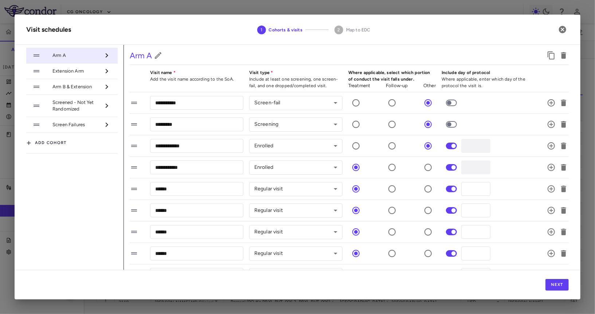
click at [87, 75] on li "Extension Arm" at bounding box center [71, 71] width 91 height 16
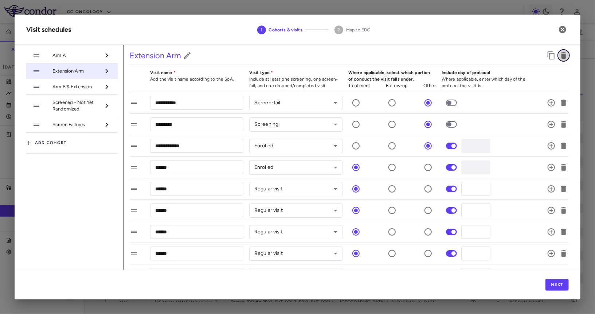
click at [497, 56] on icon "button" at bounding box center [563, 55] width 5 height 7
click at [497, 28] on icon "button" at bounding box center [562, 29] width 7 height 7
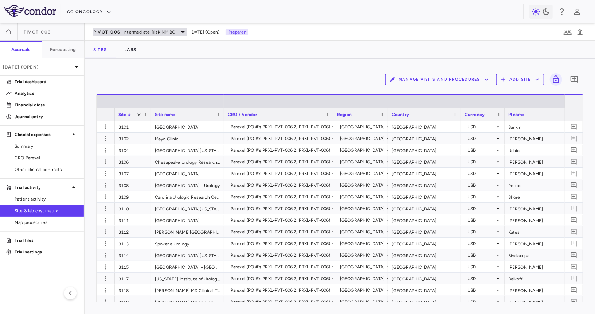
click at [130, 36] on div "PIVOT-006 Intermediate-Risk NMIBC" at bounding box center [140, 32] width 94 height 9
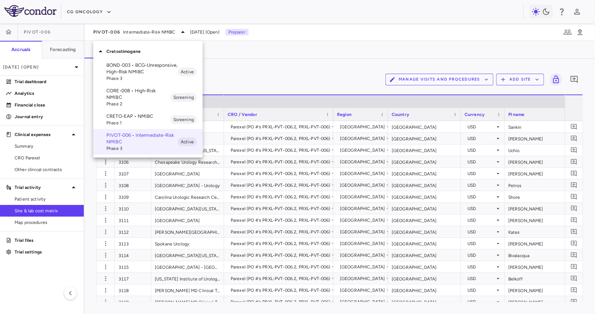
click at [121, 96] on p "CORE-008 • High-Risk NMIBC" at bounding box center [138, 93] width 64 height 13
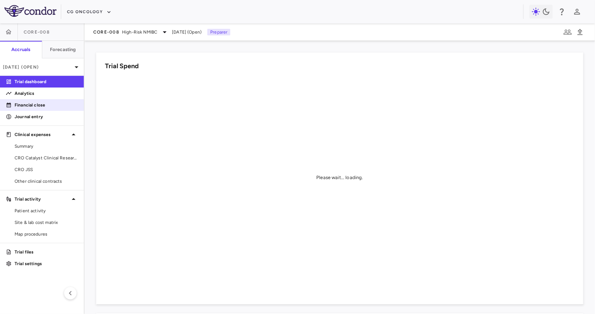
click at [57, 103] on p "Financial close" at bounding box center [46, 105] width 63 height 7
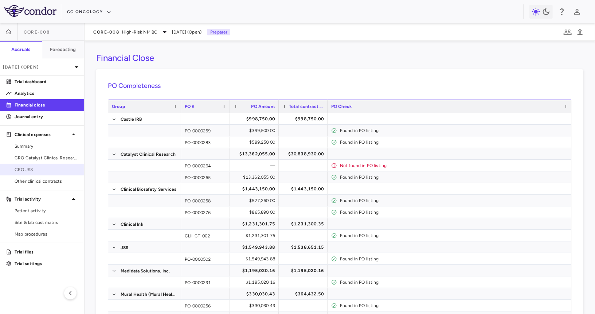
click at [42, 167] on span "CRO JSS" at bounding box center [46, 169] width 63 height 7
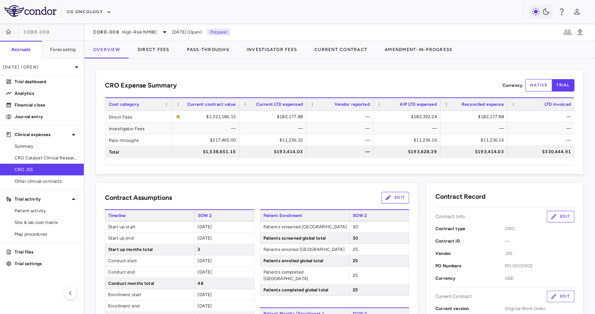
scroll to position [402, 0]
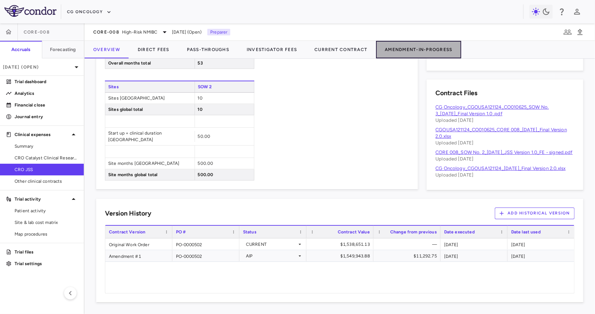
click at [414, 55] on button "Amendment-In-Progress" at bounding box center [418, 49] width 85 height 17
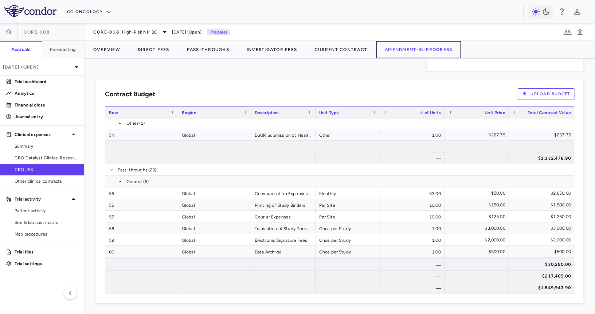
scroll to position [930, 0]
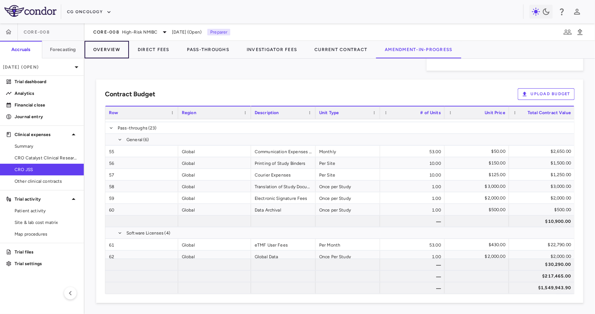
click at [116, 50] on button "Overview" at bounding box center [107, 49] width 44 height 17
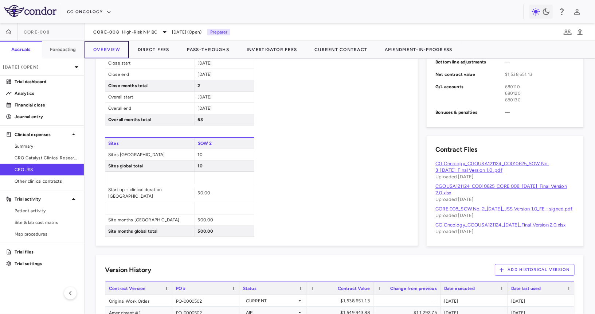
scroll to position [402, 0]
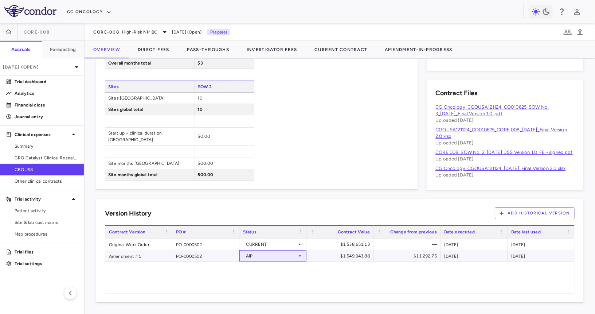
click at [271, 258] on div "AIP" at bounding box center [271, 256] width 51 height 12
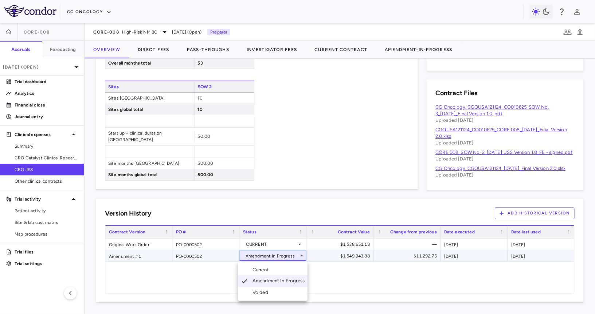
click at [270, 270] on div "Current" at bounding box center [262, 269] width 19 height 7
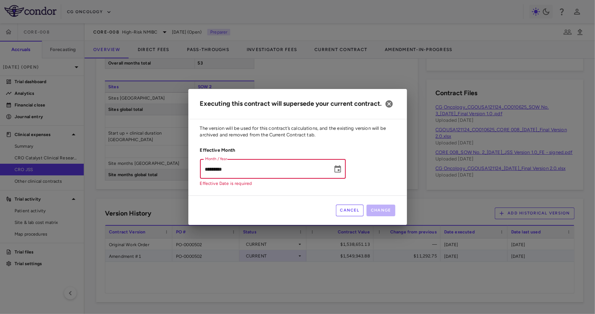
click at [216, 177] on input "*********" at bounding box center [264, 168] width 128 height 19
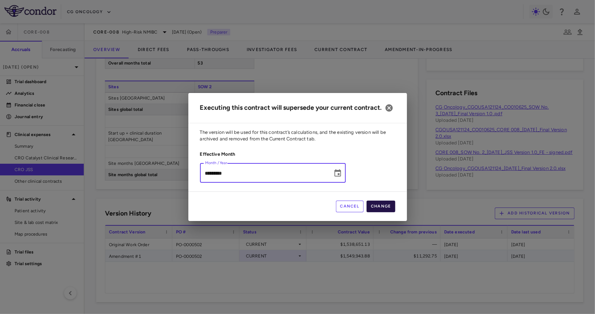
type input "*********"
click at [378, 205] on button "Change" at bounding box center [381, 206] width 29 height 12
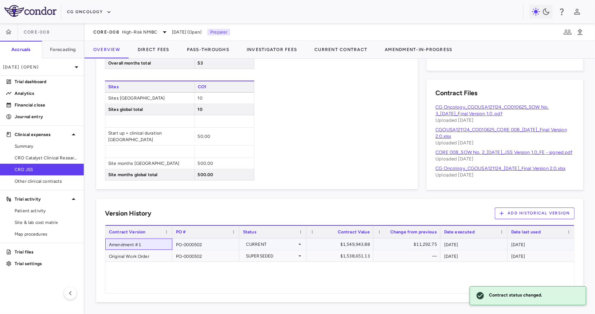
click at [149, 243] on div "Amendment #1" at bounding box center [138, 243] width 67 height 11
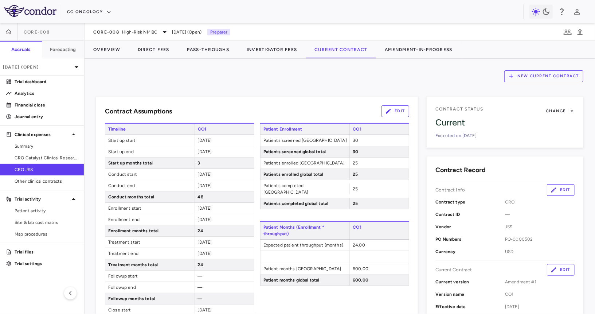
click at [497, 270] on button "Edit" at bounding box center [561, 270] width 28 height 12
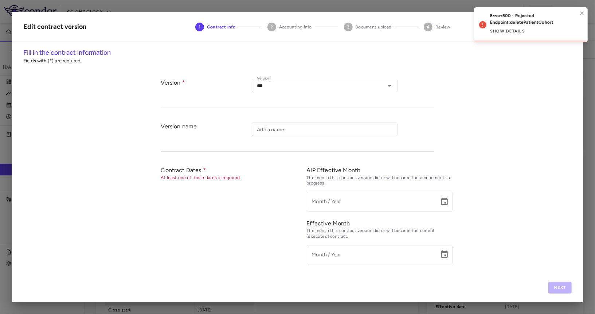
type input "***"
type input "*********"
type input "**********"
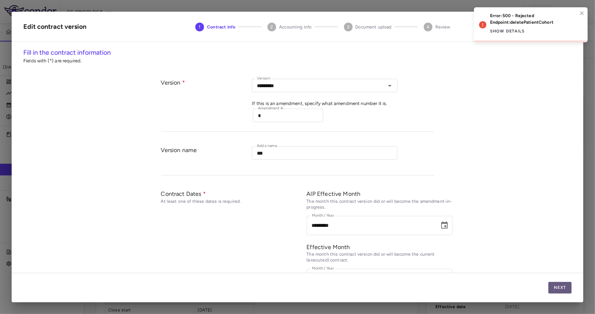
click at [497, 290] on button "Next" at bounding box center [559, 288] width 23 height 12
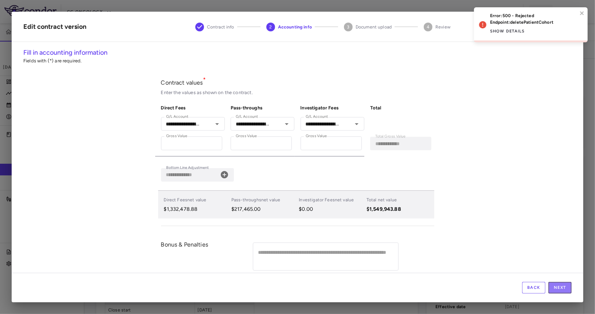
click at [497, 290] on button "Next" at bounding box center [559, 288] width 23 height 12
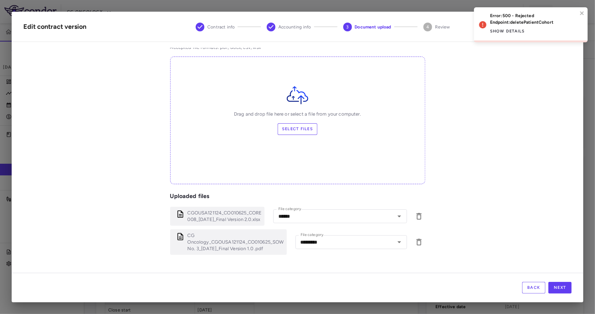
scroll to position [46, 0]
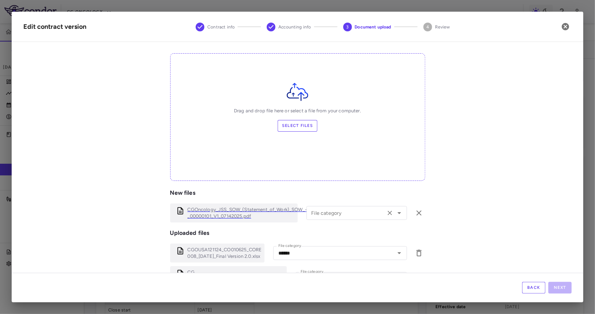
click at [325, 213] on input "File category" at bounding box center [346, 212] width 75 height 9
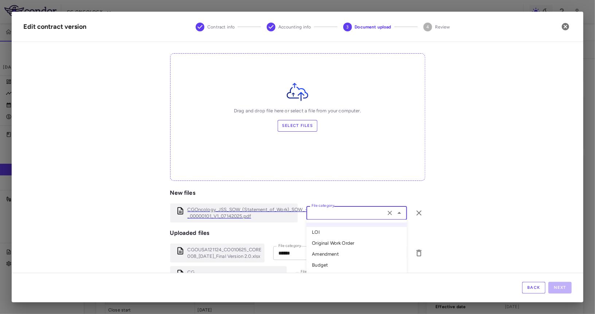
click at [336, 255] on li "Amendment" at bounding box center [356, 254] width 101 height 11
type input "*********"
click at [497, 284] on button "Next" at bounding box center [559, 288] width 23 height 12
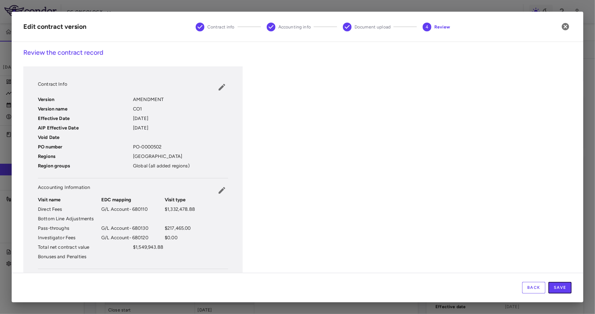
click at [497, 284] on button "Save" at bounding box center [559, 288] width 23 height 12
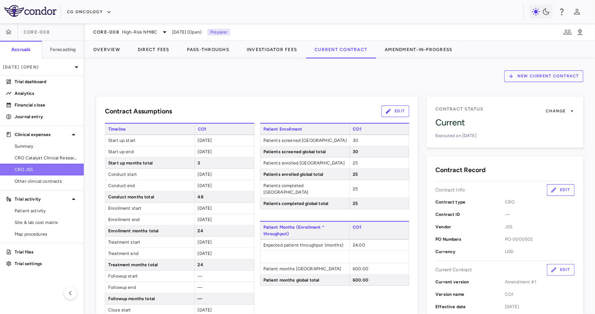
click at [45, 172] on span "CRO JSS" at bounding box center [46, 169] width 63 height 7
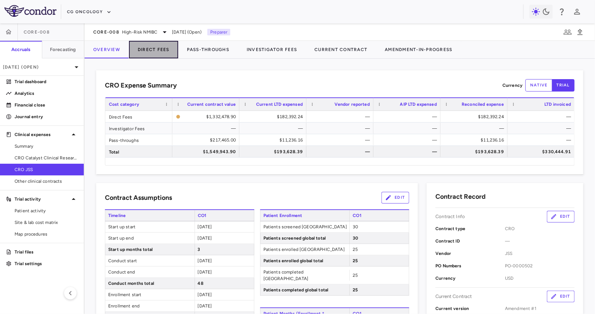
click at [155, 53] on button "Direct Fees" at bounding box center [153, 49] width 49 height 17
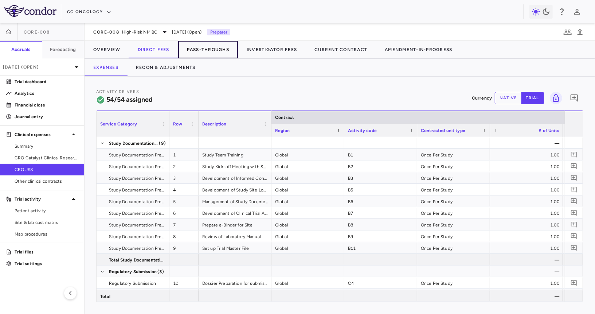
click at [219, 49] on button "Pass-Throughs" at bounding box center [208, 49] width 60 height 17
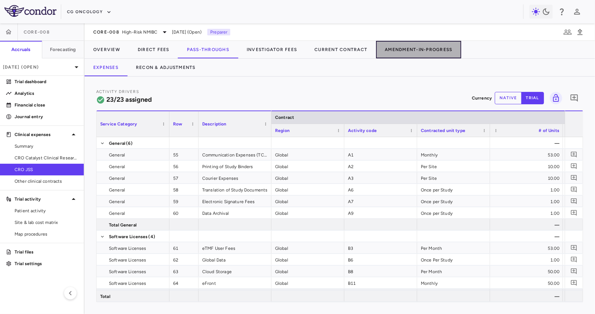
click at [443, 49] on button "Amendment-In-Progress" at bounding box center [418, 49] width 85 height 17
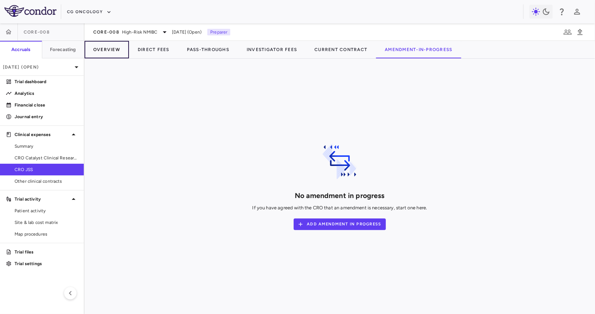
click at [109, 53] on button "Overview" at bounding box center [107, 49] width 44 height 17
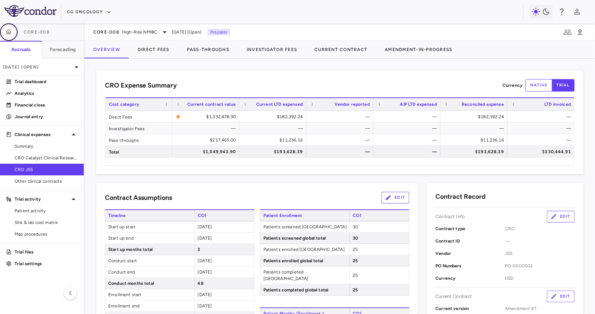
click at [9, 30] on icon "button" at bounding box center [9, 31] width 6 height 5
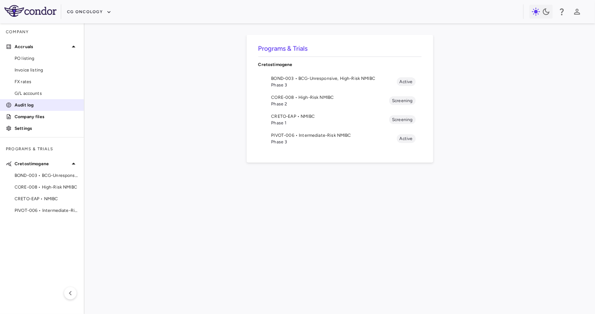
click at [34, 103] on p "Audit log" at bounding box center [46, 105] width 63 height 7
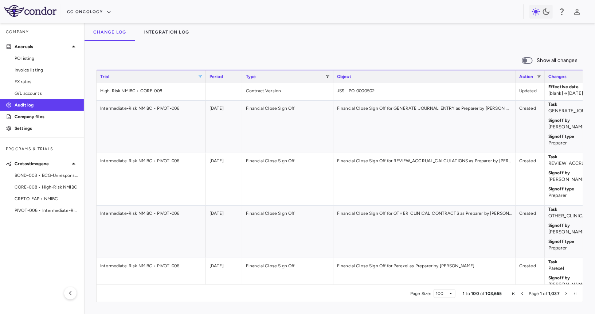
click at [199, 75] on span at bounding box center [200, 76] width 4 height 4
type input "****"
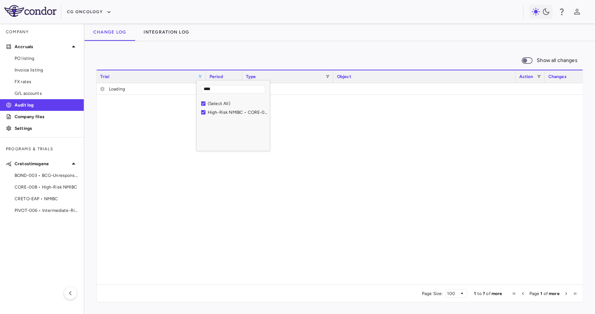
click at [361, 46] on div "Show all changes 1 to ? of more. Page 1 of more Drag here to set row groups Dra…" at bounding box center [340, 177] width 511 height 273
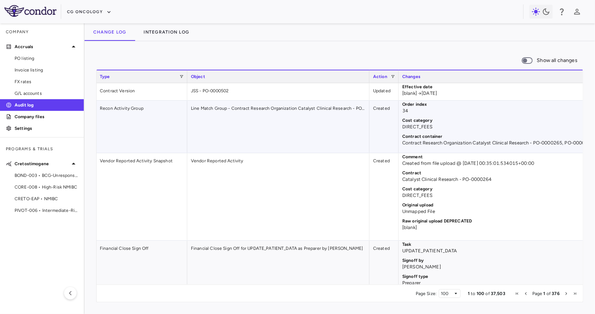
scroll to position [0, 131]
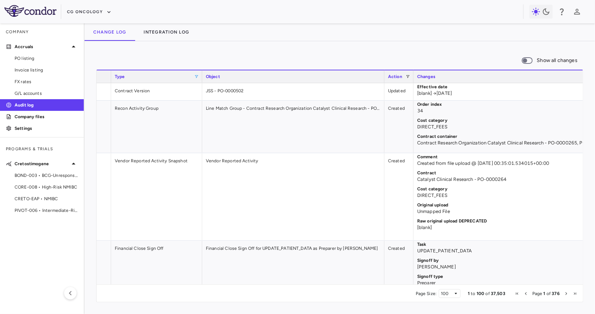
click at [197, 76] on span at bounding box center [196, 76] width 4 height 4
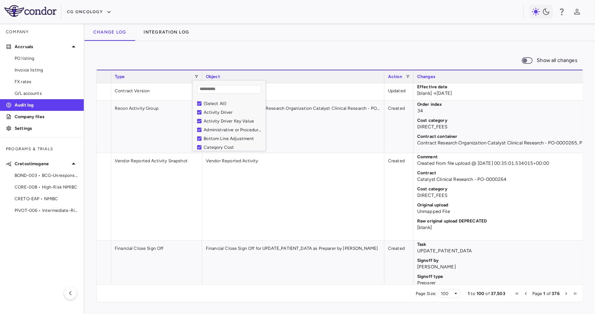
click at [208, 103] on div "(Select All)" at bounding box center [234, 103] width 60 height 5
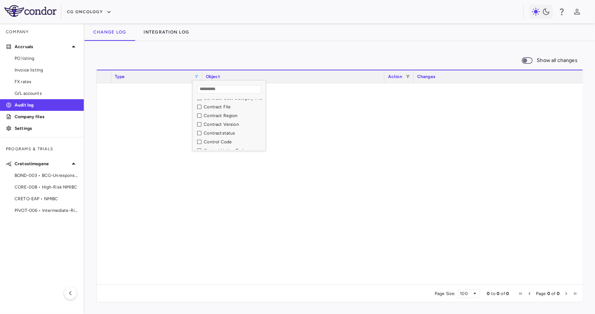
scroll to position [111, 0]
click at [214, 122] on div "Contract Version" at bounding box center [234, 123] width 60 height 5
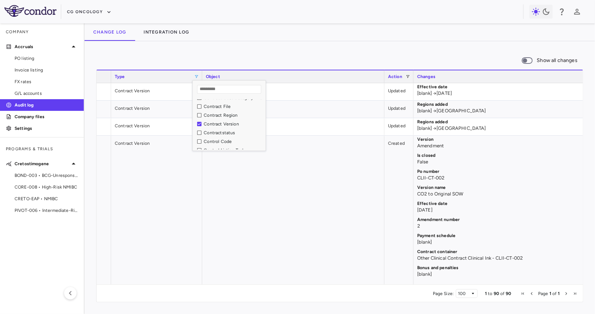
click at [245, 54] on div "Show all changes" at bounding box center [339, 60] width 487 height 15
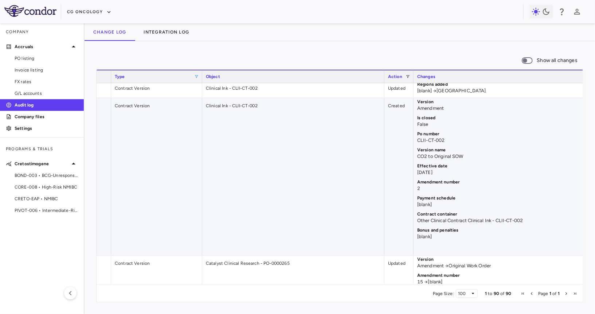
scroll to position [102, 0]
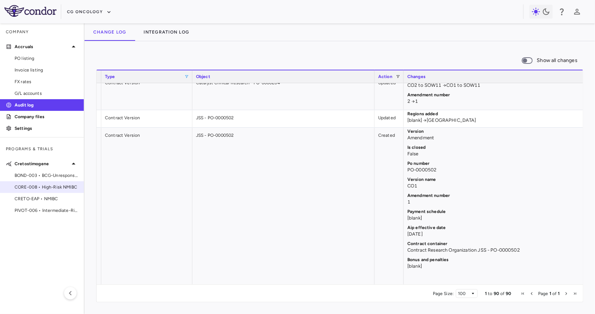
click at [42, 186] on span "CORE-008 • High-Risk NMIBC" at bounding box center [46, 187] width 63 height 7
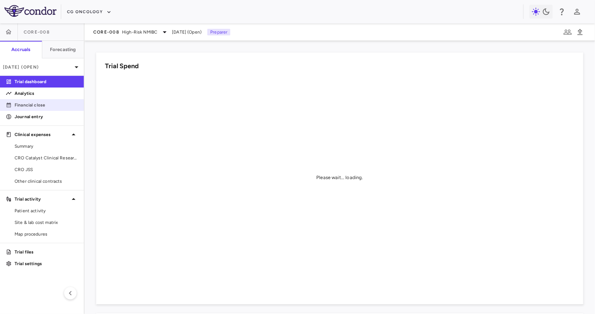
click at [58, 102] on p "Financial close" at bounding box center [46, 105] width 63 height 7
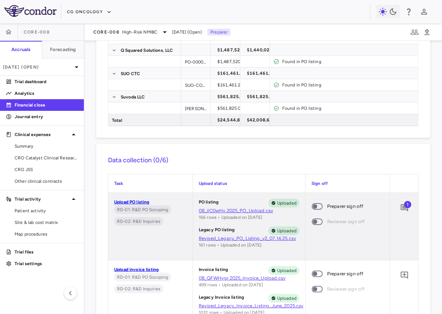
scroll to position [316, 0]
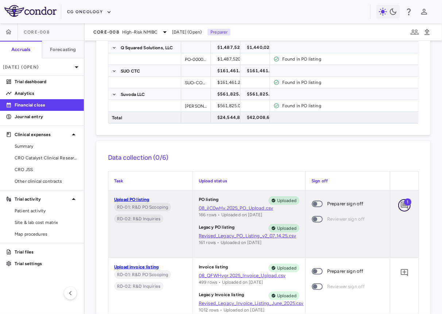
click at [401, 205] on icon "Add comment" at bounding box center [404, 205] width 9 height 9
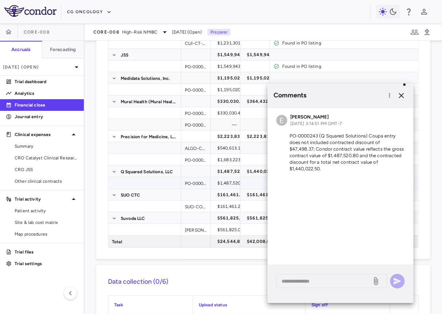
scroll to position [206, 0]
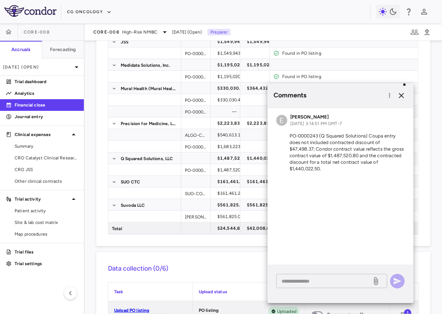
click at [316, 280] on textarea at bounding box center [323, 281] width 85 height 8
paste textarea "**********"
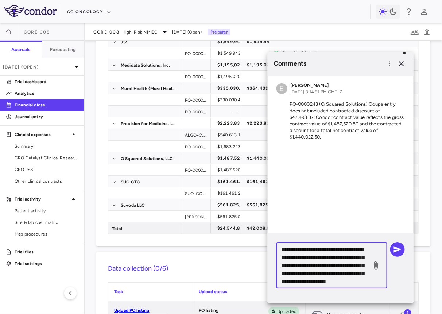
scroll to position [0, 0]
type textarea "**********"
click at [399, 247] on icon "button" at bounding box center [397, 249] width 9 height 9
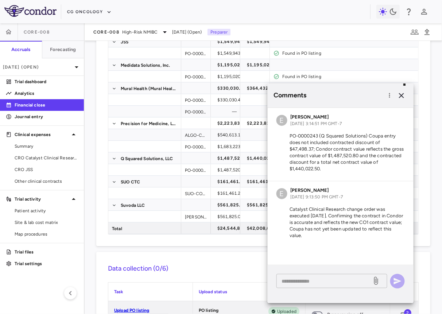
click at [294, 277] on textarea at bounding box center [323, 281] width 85 height 8
paste textarea "**********"
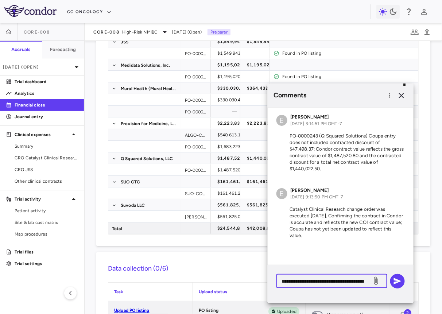
scroll to position [15, 0]
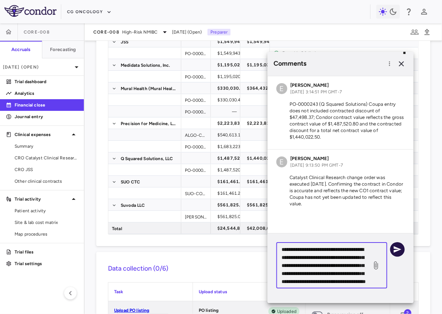
type textarea "**********"
click at [394, 251] on icon "button" at bounding box center [398, 249] width 8 height 7
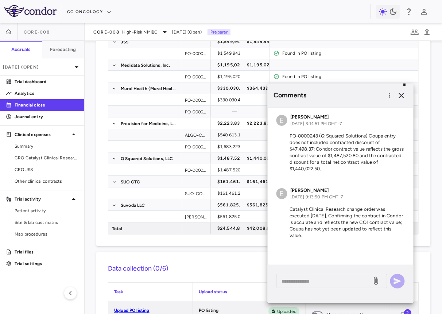
scroll to position [0, 0]
click at [405, 91] on icon "button" at bounding box center [401, 95] width 9 height 9
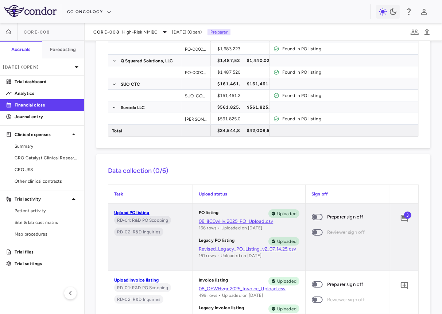
scroll to position [374, 0]
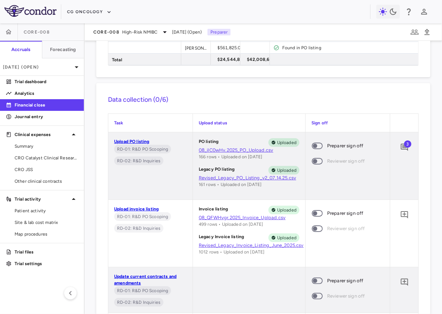
click at [320, 149] on span at bounding box center [317, 145] width 20 height 15
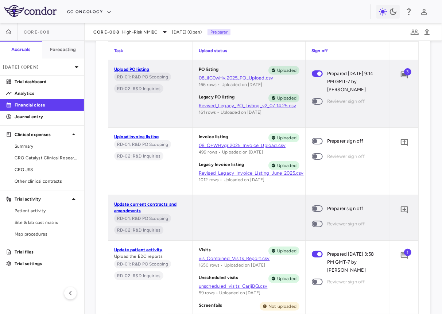
scroll to position [447, 0]
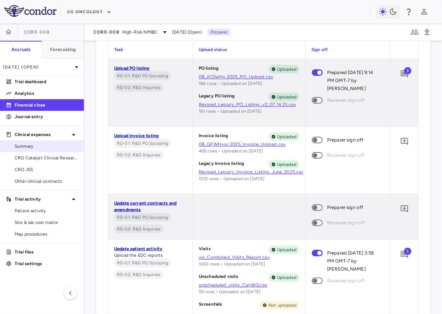
click at [33, 150] on link "Summary" at bounding box center [42, 146] width 84 height 11
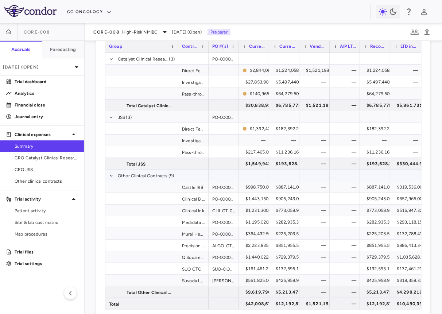
scroll to position [56, 0]
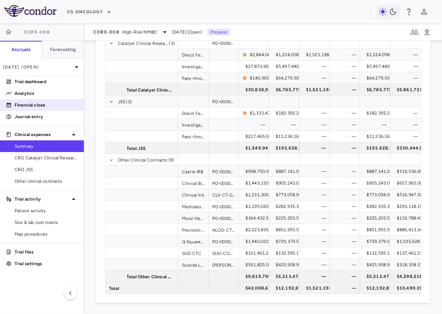
click at [39, 100] on link "Financial close" at bounding box center [42, 104] width 84 height 11
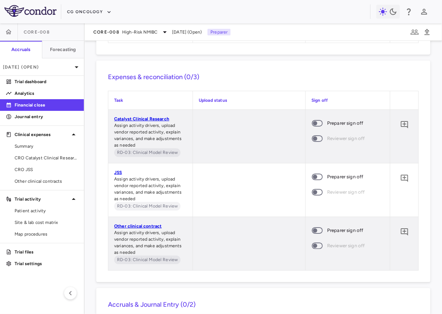
scroll to position [934, 0]
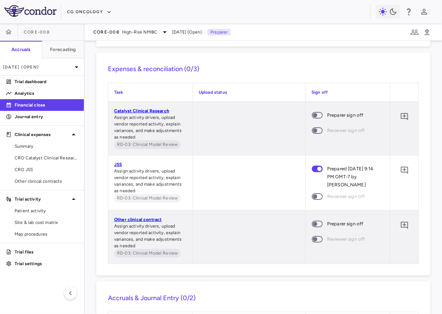
click at [317, 220] on span at bounding box center [317, 223] width 11 height 7
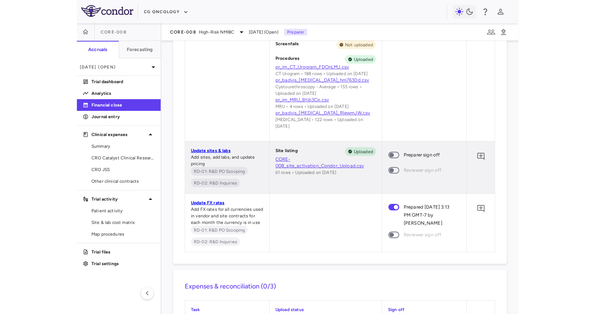
scroll to position [709, 0]
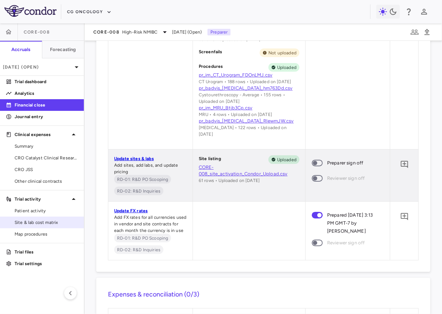
click at [23, 223] on span "Site & lab cost matrix" at bounding box center [46, 222] width 63 height 7
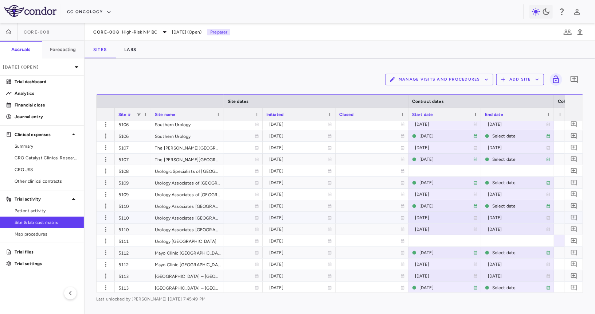
scroll to position [257, 0]
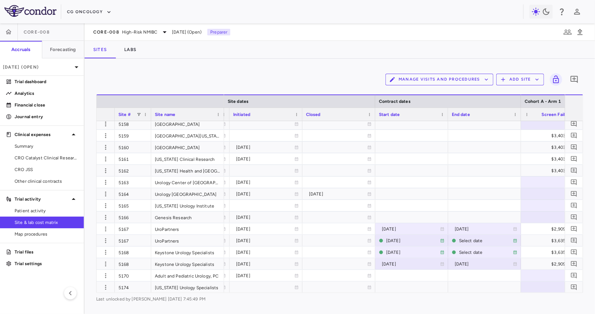
click at [270, 113] on div "Initiated" at bounding box center [262, 114] width 59 height 9
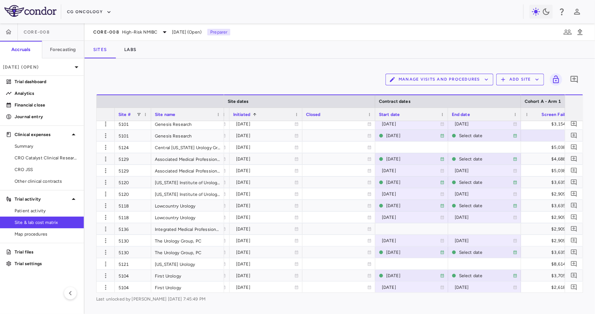
click at [281, 116] on div "Initiated 1" at bounding box center [262, 114] width 59 height 9
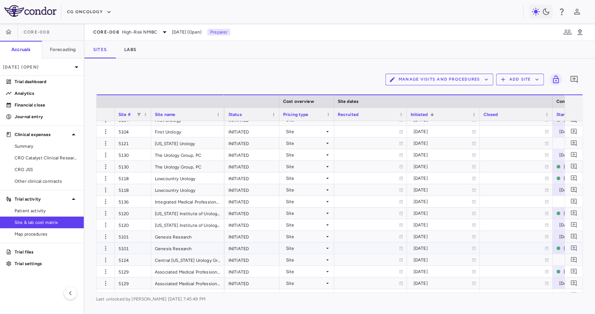
click at [296, 246] on div "Site" at bounding box center [305, 248] width 39 height 12
click at [296, 270] on li "Country/Currency" at bounding box center [306, 273] width 56 height 11
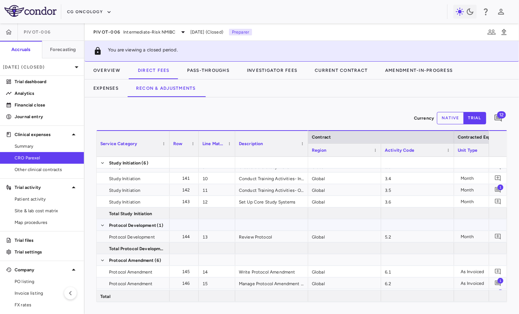
scroll to position [150, 0]
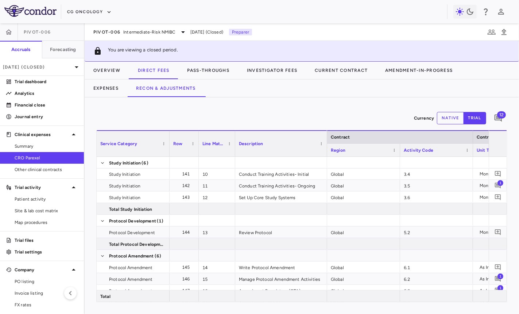
drag, startPoint x: 306, startPoint y: 146, endPoint x: 325, endPoint y: 146, distance: 19.0
click at [325, 146] on div at bounding box center [326, 144] width 3 height 26
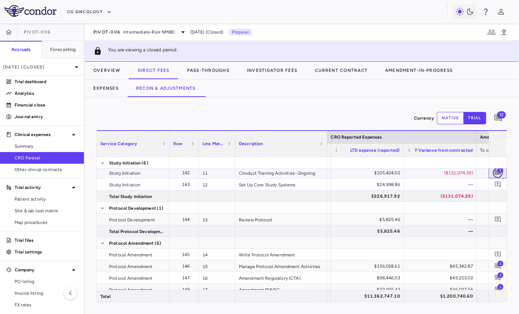
click at [495, 171] on icon "Add comment" at bounding box center [497, 172] width 7 height 7
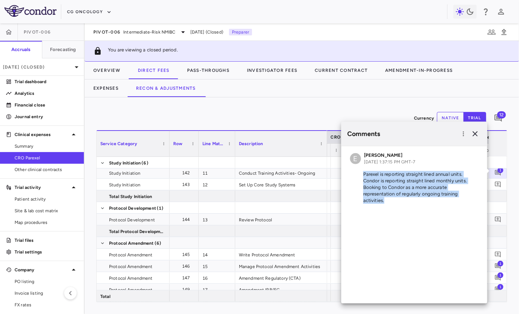
drag, startPoint x: 362, startPoint y: 173, endPoint x: 388, endPoint y: 203, distance: 39.5
click at [388, 203] on p "Parexel is reporting straight lined annual units. Condor is reporting straight …" at bounding box center [414, 187] width 128 height 33
copy p "Parexel is reporting straight lined annual units. Condor is reporting straight …"
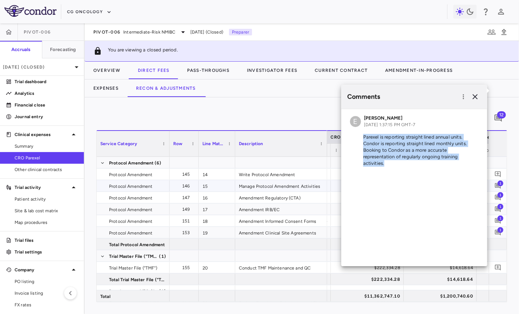
click at [498, 183] on span "1" at bounding box center [500, 183] width 6 height 6
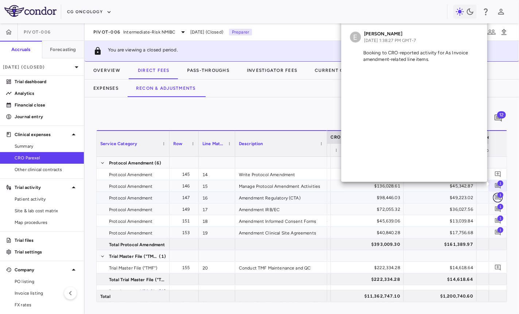
click at [497, 196] on icon "Add comment" at bounding box center [497, 198] width 6 height 6
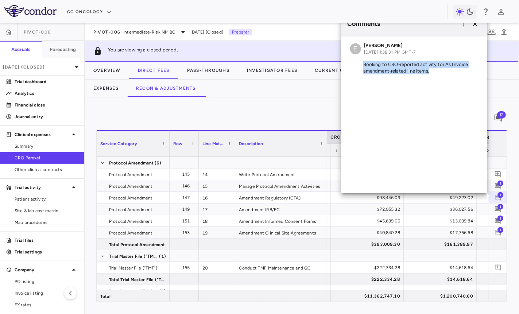
drag, startPoint x: 432, startPoint y: 74, endPoint x: 361, endPoint y: 65, distance: 72.0
click at [361, 65] on p "Booking to CRO-reported activity for As Invoice amendment-related line items." at bounding box center [414, 67] width 128 height 13
copy p "Booking to CRO-reported activity for As Invoice amendment-related line items."
click at [501, 206] on span "1" at bounding box center [500, 206] width 6 height 6
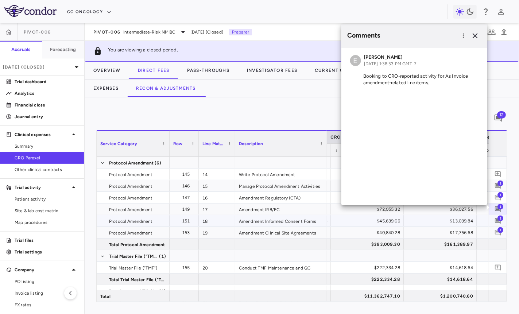
click at [501, 216] on span "1" at bounding box center [500, 218] width 6 height 6
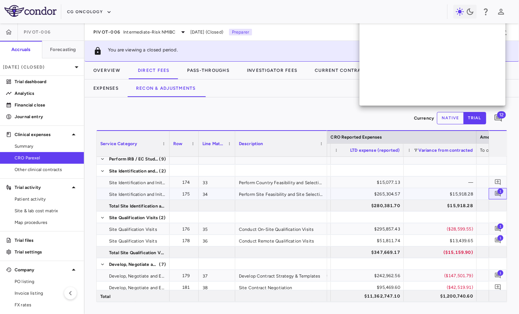
click at [499, 191] on span "1" at bounding box center [500, 191] width 6 height 6
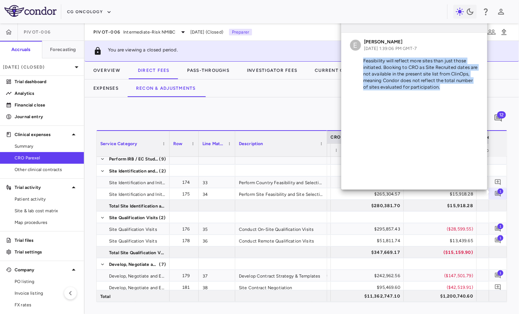
drag, startPoint x: 450, startPoint y: 89, endPoint x: 356, endPoint y: 58, distance: 99.3
click at [356, 58] on p "Feasibility will reflect more sites than just those initiated. Booking to CRO a…" at bounding box center [414, 73] width 128 height 33
copy p "Feasibility will reflect more sites than just those initiated. Booking to CRO a…"
click at [499, 228] on span "1" at bounding box center [500, 226] width 6 height 6
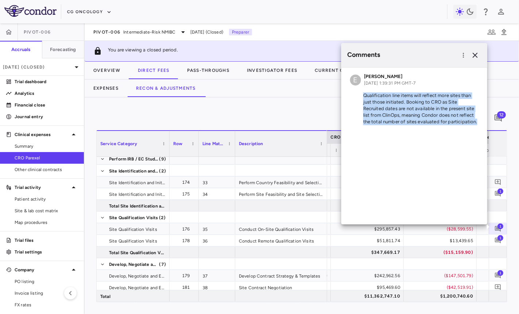
drag, startPoint x: 360, startPoint y: 95, endPoint x: 480, endPoint y: 124, distance: 123.1
click at [480, 124] on div "E [PERSON_NAME] [DATE] 1:39:31 PM GMT-7 Qualification line items will reflect m…" at bounding box center [414, 100] width 146 height 66
copy p "Qualification line items will reflect more sites than just those initiated. Boo…"
click at [499, 240] on icon "Add comment" at bounding box center [497, 240] width 7 height 7
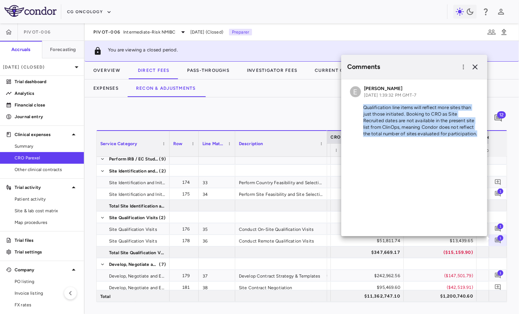
drag, startPoint x: 363, startPoint y: 108, endPoint x: 482, endPoint y: 142, distance: 123.5
click at [482, 142] on div "E [PERSON_NAME] [DATE] 1:39:32 PM GMT-7 Qualification line items will reflect m…" at bounding box center [414, 157] width 146 height 157
copy div "Qualification line items will reflect more sites than just those initiated. Boo…"
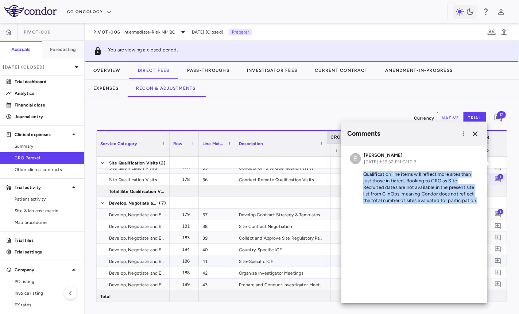
scroll to position [629, 0]
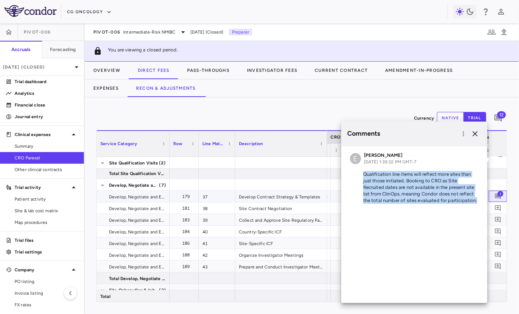
click at [499, 193] on span "1" at bounding box center [500, 194] width 6 height 6
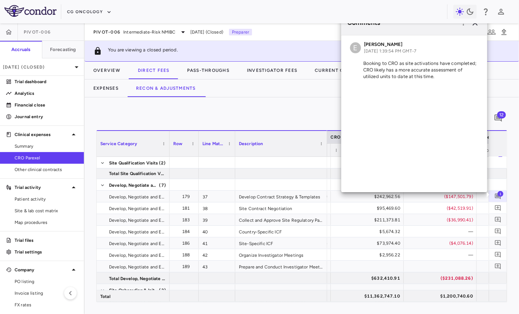
click at [449, 75] on p "Booking to CRO as site activations have completed; CRO likely has a more accura…" at bounding box center [414, 70] width 128 height 20
drag, startPoint x: 444, startPoint y: 76, endPoint x: 360, endPoint y: 64, distance: 84.6
click at [360, 64] on p "Booking to CRO as site activations have completed; CRO likely has a more accura…" at bounding box center [414, 70] width 128 height 20
copy p "Booking to CRO as site activations have completed; CRO likely has a more accura…"
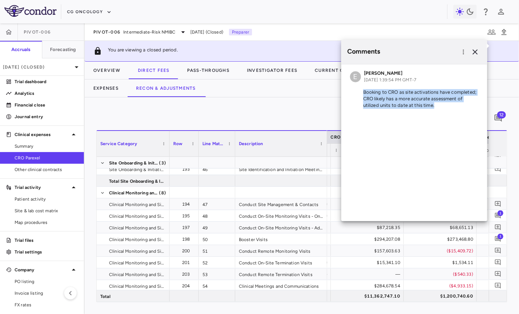
scroll to position [791, 0]
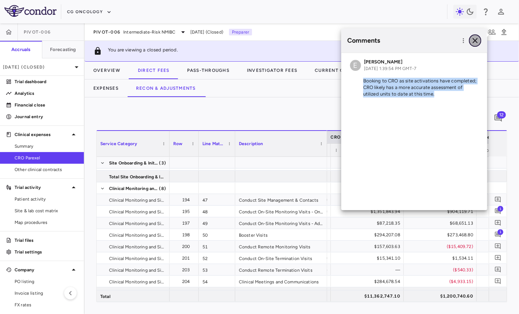
click at [474, 38] on icon "button" at bounding box center [474, 40] width 9 height 9
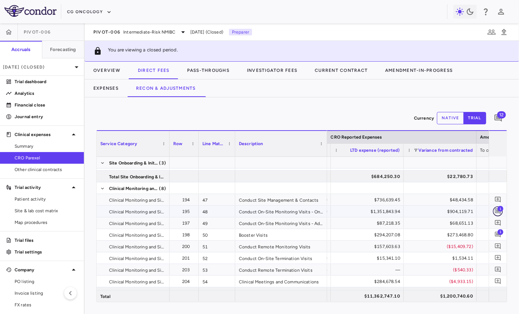
click at [496, 210] on icon "Add comment" at bounding box center [497, 211] width 6 height 6
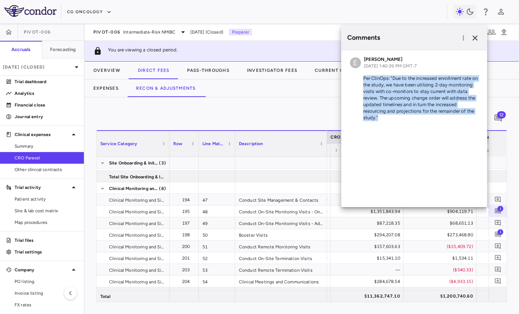
drag, startPoint x: 364, startPoint y: 80, endPoint x: 427, endPoint y: 125, distance: 77.9
click at [427, 125] on div "E [PERSON_NAME] [DATE] 1:40:39 PM GMT-7 Per ClinOps: "Due to the increased enro…" at bounding box center [414, 89] width 146 height 79
copy p "Per ClinOps: "Due to the increased enrollment rate on the study, we have been u…"
click at [497, 233] on icon "Add comment" at bounding box center [497, 235] width 6 height 6
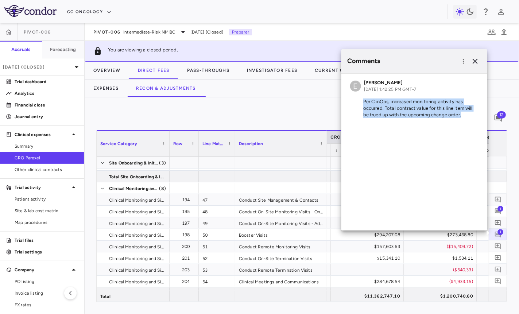
drag, startPoint x: 361, startPoint y: 101, endPoint x: 463, endPoint y: 123, distance: 104.4
click at [464, 123] on div "E [PERSON_NAME] [DATE] 1:42:25 PM GMT-7 Per ClinOps, increased monitoring activ…" at bounding box center [414, 100] width 146 height 53
copy p "Per ClinOps, increased monitoring activity has occurred. Total contract value f…"
click at [475, 64] on icon "button" at bounding box center [474, 61] width 9 height 9
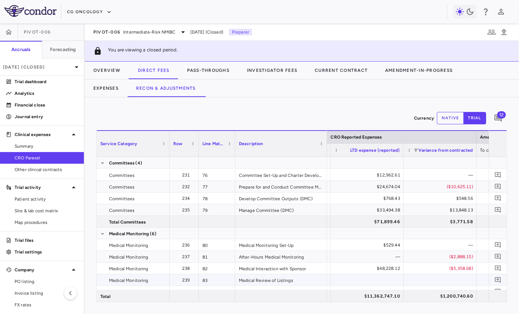
scroll to position [1360, 0]
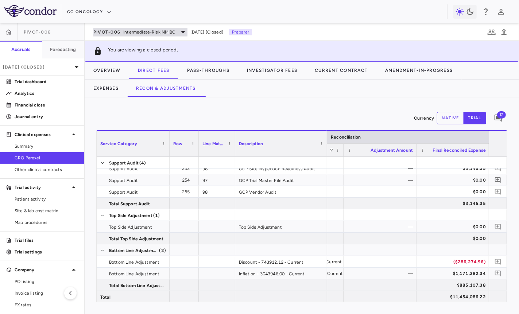
click at [137, 36] on div "PIVOT-006 Intermediate-Risk NMIBC" at bounding box center [140, 32] width 94 height 9
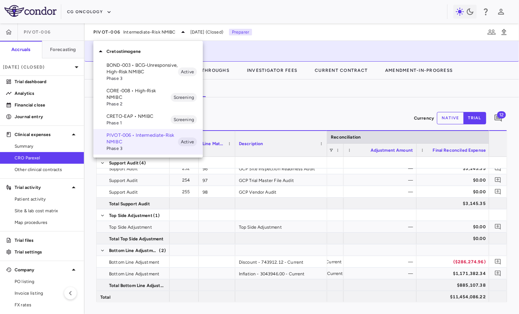
click at [132, 91] on p "CORE-008 • High-Risk NMIBC" at bounding box center [138, 93] width 64 height 13
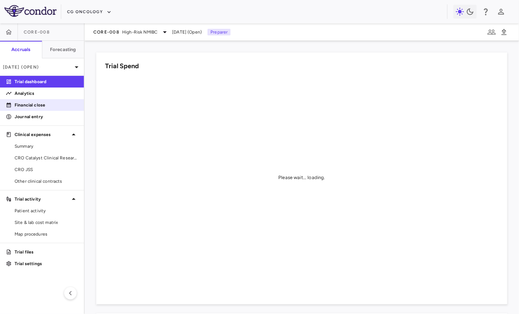
click at [42, 102] on p "Financial close" at bounding box center [46, 105] width 63 height 7
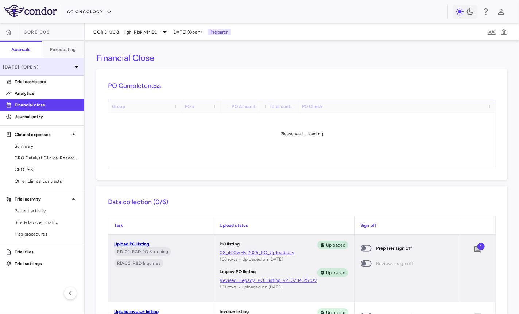
click at [59, 63] on div "[DATE] (Open)" at bounding box center [42, 66] width 84 height 17
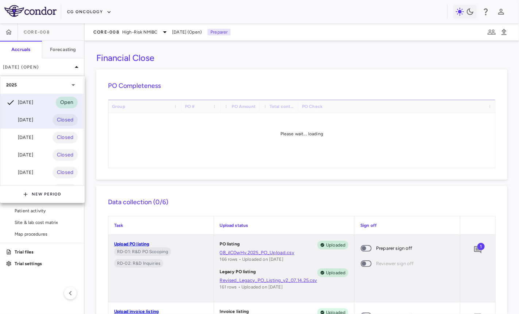
click at [48, 119] on div "[DATE] Closed" at bounding box center [41, 119] width 83 height 17
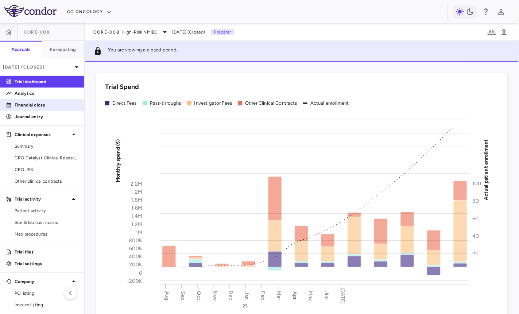
click at [38, 100] on link "Financial close" at bounding box center [42, 104] width 84 height 11
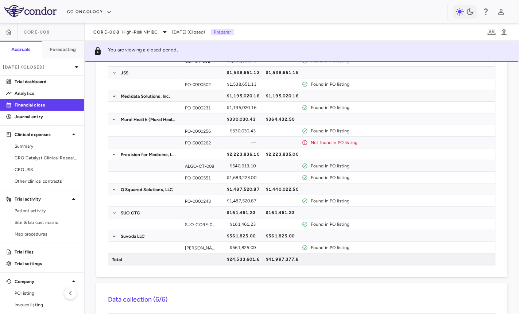
scroll to position [384, 0]
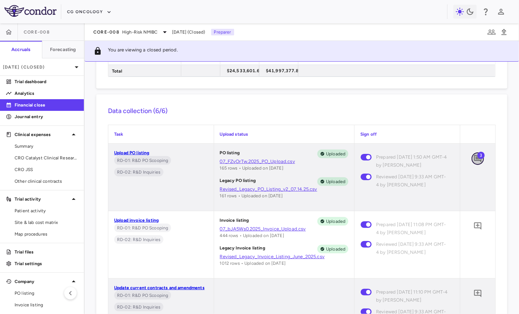
click at [480, 160] on icon "Add comment" at bounding box center [477, 158] width 7 height 7
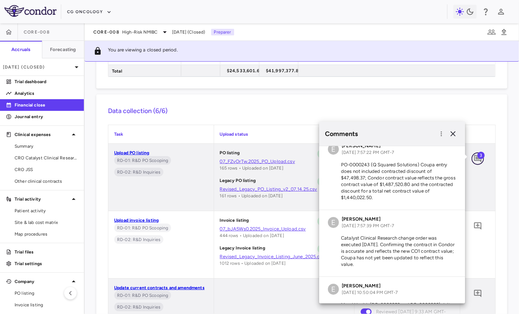
scroll to position [0, 0]
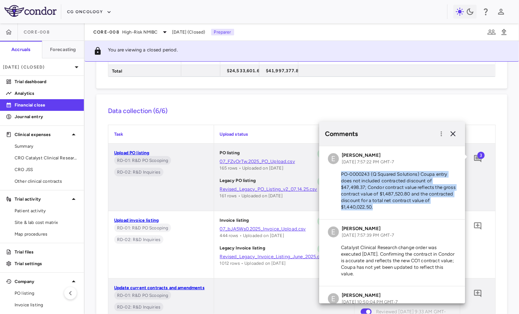
drag, startPoint x: 340, startPoint y: 173, endPoint x: 386, endPoint y: 208, distance: 57.5
click at [386, 208] on p "PO-0000243 (Q Squared Solutions) Coupa entry does not included contracted disco…" at bounding box center [392, 190] width 128 height 39
copy p "PO-0000243 (Q Squared Solutions) Coupa entry does not included contracted disco…"
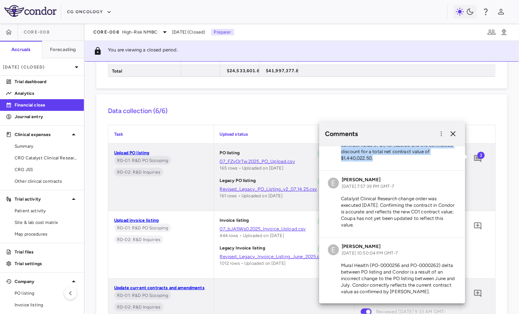
drag, startPoint x: 341, startPoint y: 197, endPoint x: 390, endPoint y: 223, distance: 54.9
click at [389, 223] on p "Catalyst Clinical Research change order was executed [DATE]. Confirming the con…" at bounding box center [392, 211] width 128 height 33
copy p "Catalyst Clinical Research change order was executed [DATE]. Confirming the con…"
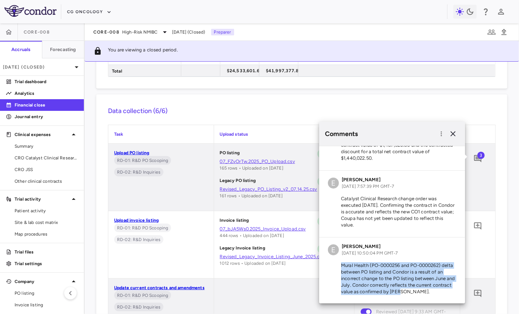
drag, startPoint x: 341, startPoint y: 263, endPoint x: 409, endPoint y: 291, distance: 73.4
click at [409, 291] on p "Mural Health (PO-0000256 and PO-0000262) delta between PO listing and Condor is…" at bounding box center [392, 278] width 128 height 33
click at [454, 131] on icon "button" at bounding box center [452, 133] width 9 height 9
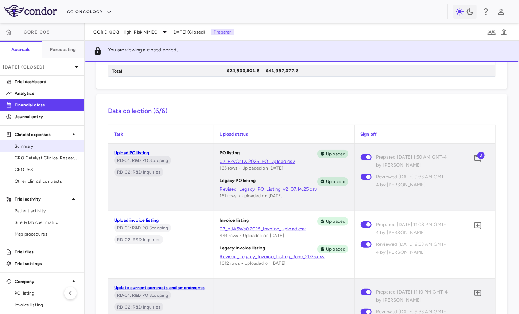
click at [39, 147] on span "Summary" at bounding box center [46, 146] width 63 height 7
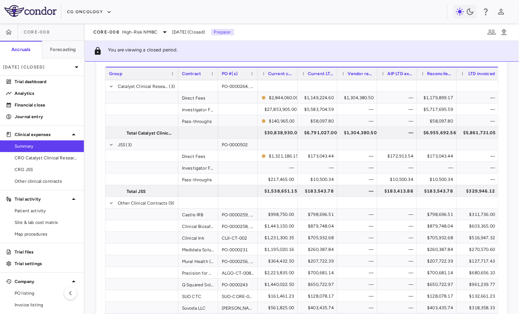
scroll to position [77, 0]
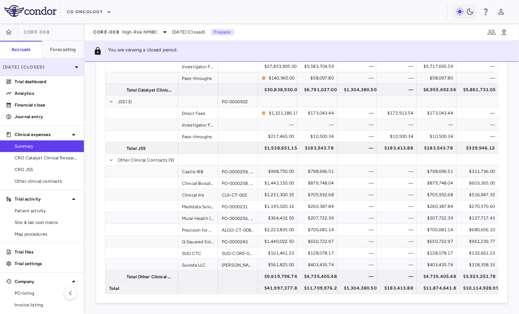
click at [49, 66] on p "[DATE] (Closed)" at bounding box center [37, 67] width 69 height 7
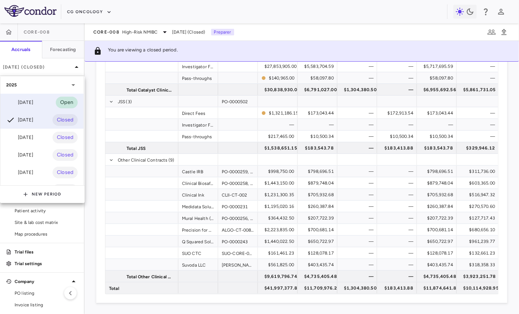
click at [36, 94] on div "[DATE] Open" at bounding box center [41, 102] width 83 height 17
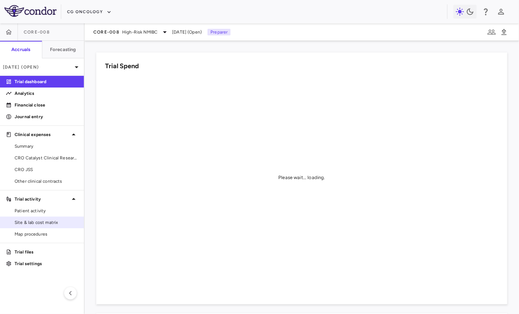
click at [42, 222] on span "Site & lab cost matrix" at bounding box center [46, 222] width 63 height 7
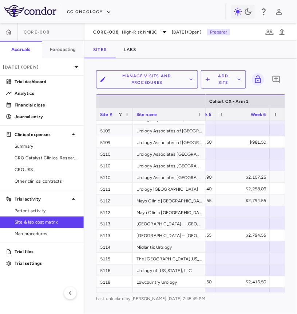
scroll to position [162, 0]
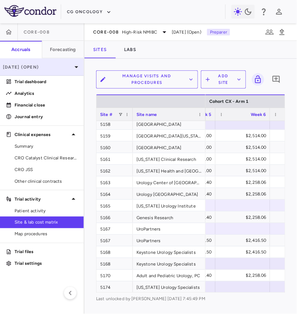
click at [19, 58] on div "[DATE] (Open)" at bounding box center [42, 66] width 84 height 17
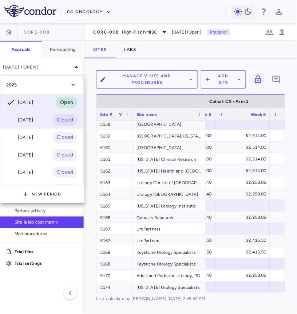
click at [28, 117] on div "[DATE]" at bounding box center [19, 120] width 27 height 9
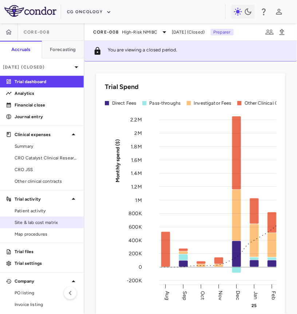
click at [38, 224] on span "Site & lab cost matrix" at bounding box center [46, 222] width 63 height 7
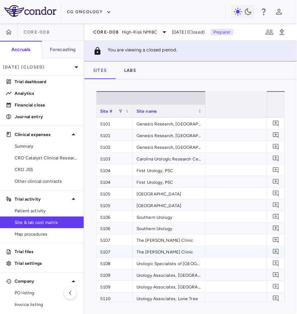
scroll to position [0, 16150]
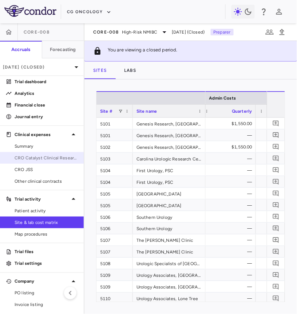
click at [51, 157] on span "CRO Catalyst Clinical Research" at bounding box center [46, 158] width 63 height 7
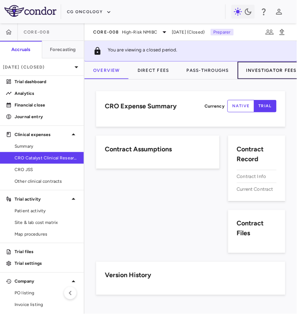
click at [254, 70] on button "Investigator Fees" at bounding box center [272, 70] width 68 height 17
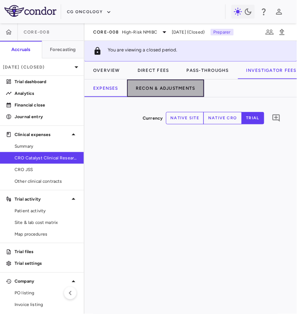
click at [149, 90] on button "Recon & Adjustments" at bounding box center [165, 87] width 77 height 17
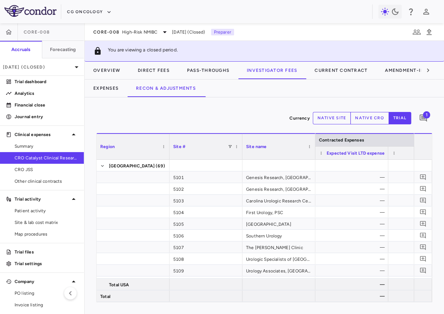
click at [426, 117] on span "1" at bounding box center [426, 114] width 7 height 7
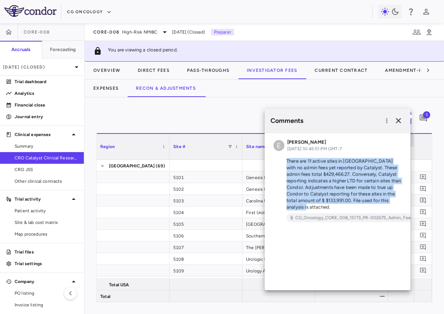
drag, startPoint x: 285, startPoint y: 160, endPoint x: 311, endPoint y: 206, distance: 52.4
click at [311, 206] on p "There are 11 active sites in [GEOGRAPHIC_DATA] with no admin fees yet reported …" at bounding box center [337, 184] width 128 height 52
click at [155, 69] on button "Direct Fees" at bounding box center [153, 70] width 49 height 17
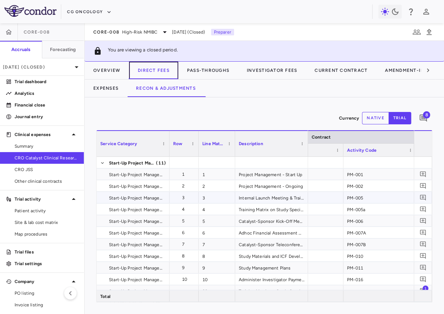
scroll to position [0, 99]
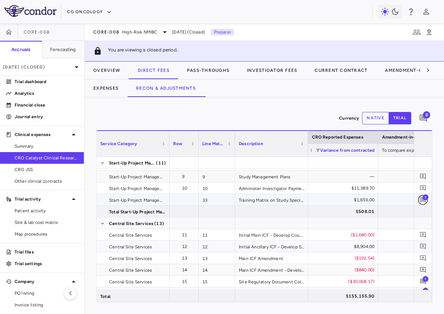
click at [426, 200] on icon "Add comment" at bounding box center [422, 199] width 7 height 7
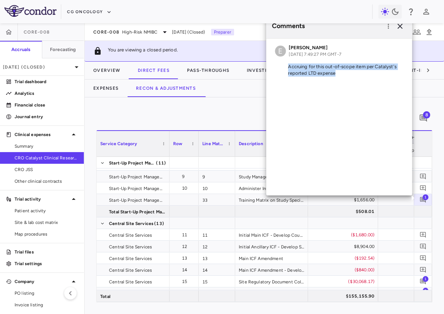
drag, startPoint x: 338, startPoint y: 74, endPoint x: 285, endPoint y: 69, distance: 53.1
click at [285, 69] on p "Accruing for this out-of-scope item per Catalyst's reported LTD expense" at bounding box center [339, 69] width 128 height 13
click at [421, 240] on div "0" at bounding box center [422, 246] width 15 height 15
click at [421, 245] on icon "Add comment" at bounding box center [422, 246] width 7 height 7
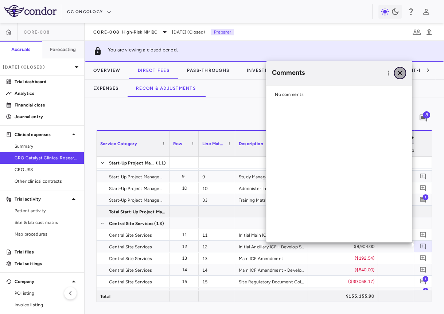
click at [401, 71] on icon "button" at bounding box center [399, 72] width 5 height 5
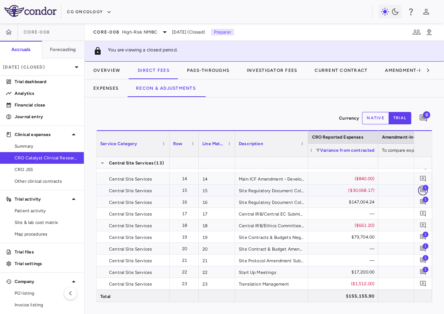
click at [422, 188] on icon "Add comment" at bounding box center [423, 190] width 6 height 6
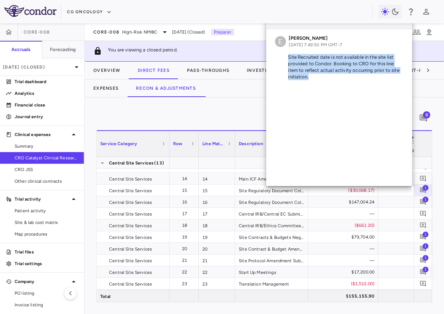
drag, startPoint x: 288, startPoint y: 58, endPoint x: 320, endPoint y: 87, distance: 43.6
click at [320, 87] on div "E [PERSON_NAME] [DATE] 7:49:50 PM GMT-7 Site Recruited date is not available in…" at bounding box center [339, 107] width 146 height 157
click at [423, 201] on span "1" at bounding box center [425, 199] width 6 height 6
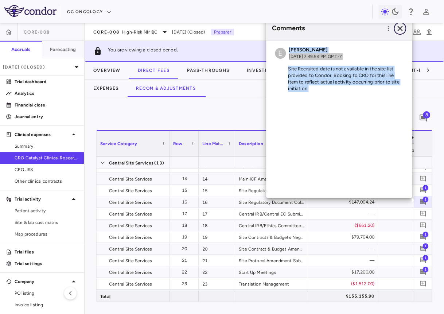
click at [399, 27] on icon "button" at bounding box center [399, 28] width 9 height 9
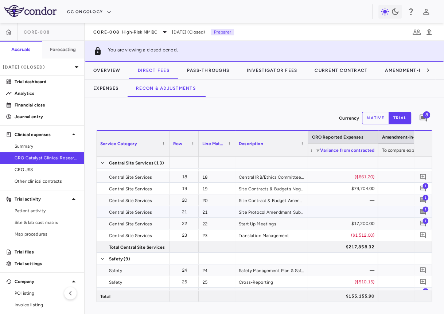
scroll to position [234, 0]
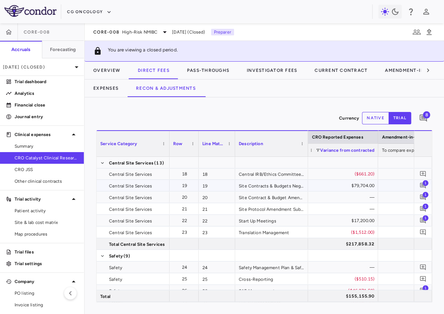
click at [423, 183] on span "1" at bounding box center [425, 183] width 6 height 6
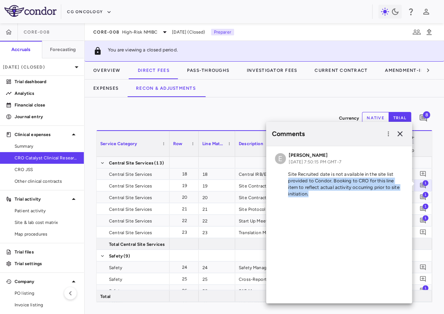
drag, startPoint x: 324, startPoint y: 197, endPoint x: 285, endPoint y: 177, distance: 43.7
click at [285, 177] on p "Site Recruited date is not available in the site list provided to Condor. Booki…" at bounding box center [339, 184] width 128 height 26
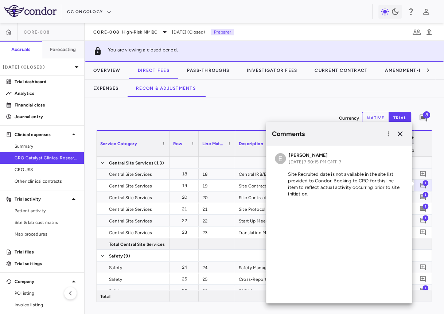
click at [287, 176] on p "Site Recruited date is not available in the site list provided to Condor. Booki…" at bounding box center [339, 184] width 128 height 26
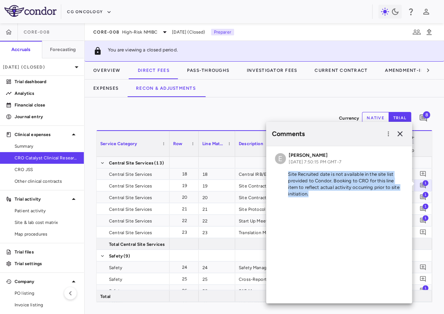
drag, startPoint x: 287, startPoint y: 175, endPoint x: 311, endPoint y: 200, distance: 34.8
click at [311, 200] on div "E [PERSON_NAME] [DATE] 7:50:15 PM GMT-7 Site Recruited date is not available in…" at bounding box center [339, 176] width 146 height 60
click at [399, 134] on icon "button" at bounding box center [399, 133] width 9 height 9
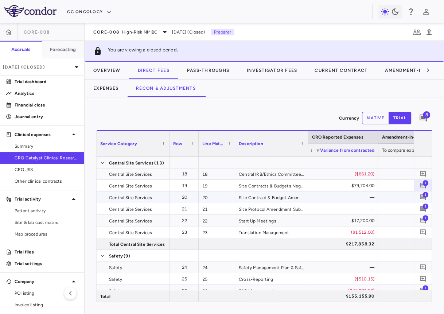
scroll to position [0, 996]
click at [421, 193] on icon "Add comment" at bounding box center [422, 196] width 7 height 7
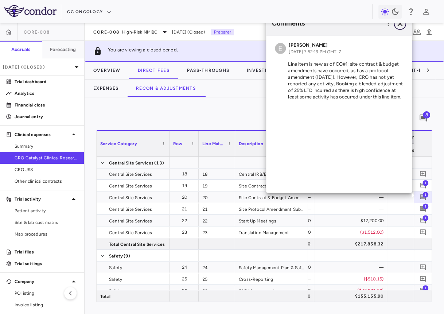
click at [400, 27] on icon "button" at bounding box center [399, 23] width 9 height 9
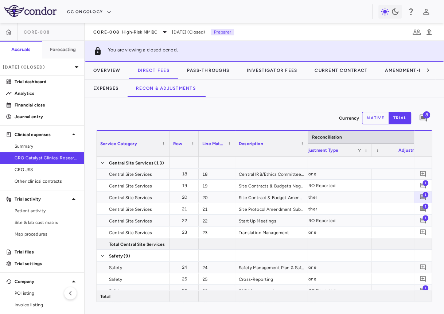
scroll to position [0, 1303]
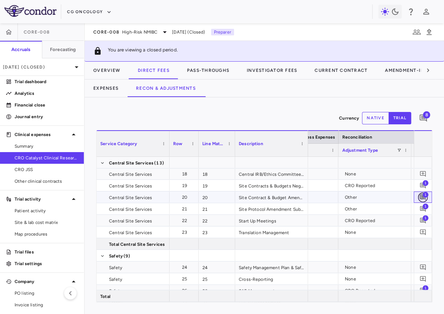
click at [420, 198] on icon "Add comment" at bounding box center [422, 196] width 7 height 7
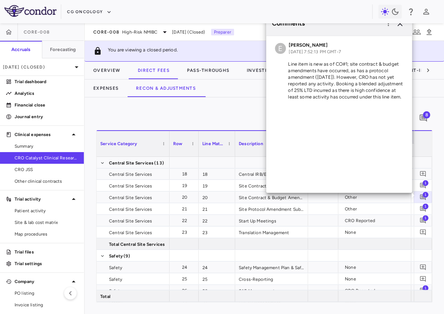
drag, startPoint x: 287, startPoint y: 64, endPoint x: 410, endPoint y: 97, distance: 126.9
click at [410, 97] on div "E [PERSON_NAME] [DATE] 7:52:13 PM GMT-7 Line item is new as of CO#1; site contr…" at bounding box center [339, 72] width 146 height 73
click at [423, 208] on icon "Add comment" at bounding box center [423, 209] width 6 height 6
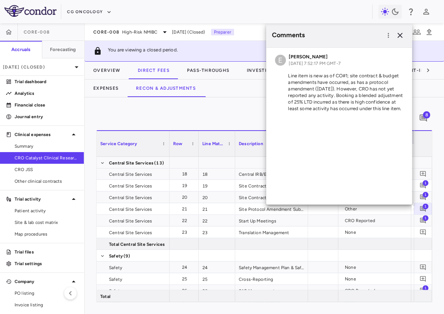
drag, startPoint x: 287, startPoint y: 75, endPoint x: 406, endPoint y: 113, distance: 124.3
click at [406, 113] on div "E [PERSON_NAME] [DATE] 7:52:17 PM GMT-7 Line item is new as of CO#1; site contr…" at bounding box center [339, 84] width 146 height 73
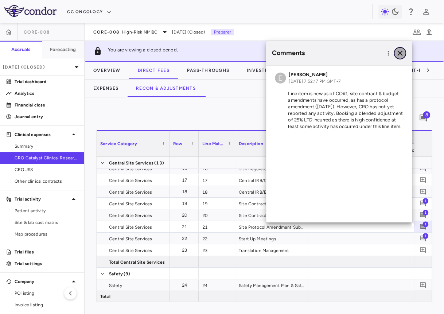
click at [400, 48] on button "button" at bounding box center [400, 53] width 12 height 12
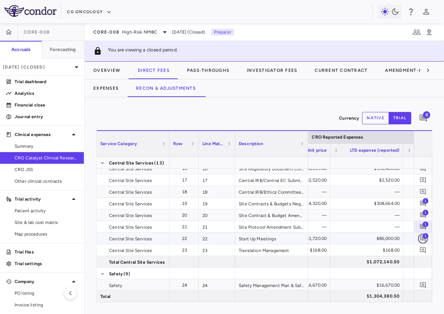
click at [419, 236] on icon "Add comment" at bounding box center [422, 238] width 7 height 7
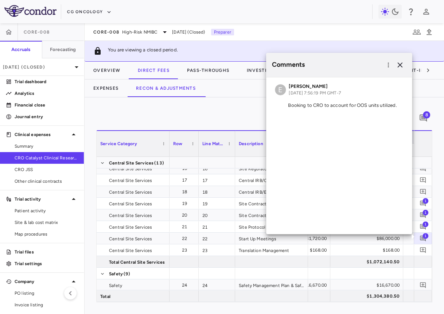
click at [351, 103] on p "Booking to CRO to account for OOS units utilized." at bounding box center [339, 105] width 128 height 7
click at [423, 228] on icon "Add comment" at bounding box center [422, 226] width 7 height 7
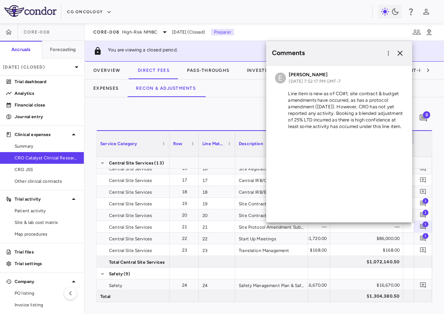
click at [320, 135] on div at bounding box center [339, 136] width 146 height 4
drag, startPoint x: 287, startPoint y: 94, endPoint x: 399, endPoint y: 130, distance: 117.2
click at [399, 130] on div "E Emily Goldman Aug 12, 2025, 7:52:17 PM GMT-7 Line item is new as of CO#1; sit…" at bounding box center [339, 101] width 146 height 73
click at [400, 55] on icon "button" at bounding box center [399, 52] width 9 height 9
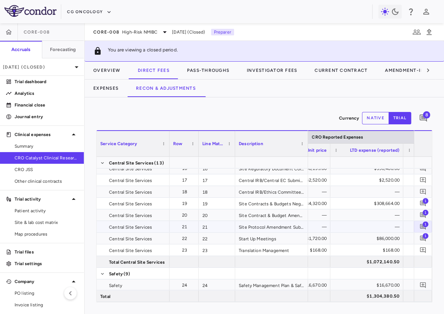
scroll to position [0, 822]
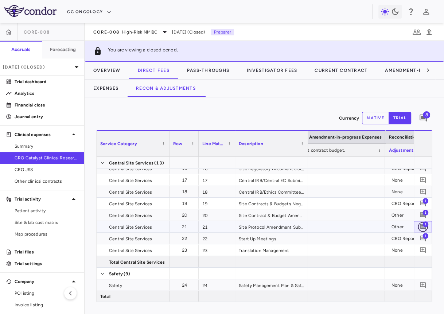
click at [423, 226] on icon "Add comment" at bounding box center [423, 227] width 6 height 6
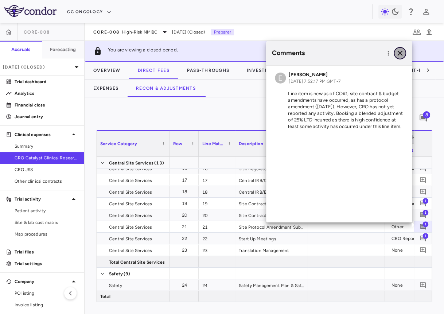
click at [401, 53] on icon "button" at bounding box center [399, 52] width 9 height 9
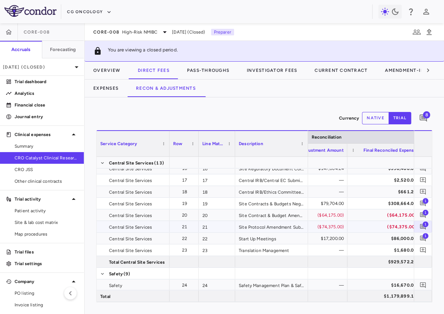
click at [332, 223] on div "($74,375.00)" at bounding box center [312, 227] width 63 height 12
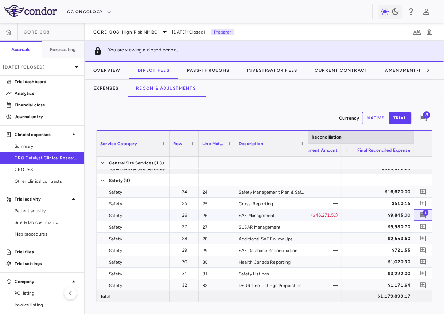
click at [425, 214] on span "1" at bounding box center [425, 212] width 6 height 6
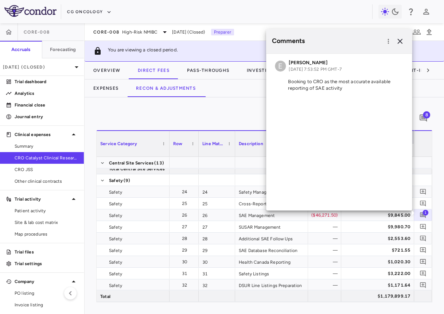
click at [296, 76] on div "E Emily Goldman Aug 12, 2025, 7:53:52 PM GMT-7 Booking to CRO as the most accur…" at bounding box center [339, 77] width 146 height 47
click at [297, 82] on p "Booking to CRO as the most accurate available reporting of SAE activity" at bounding box center [339, 84] width 128 height 13
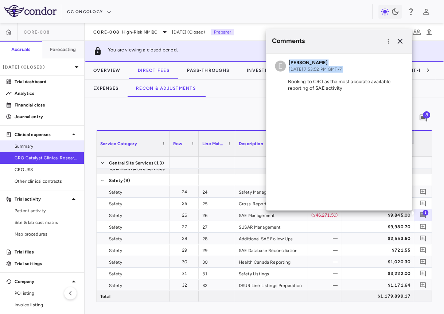
click at [35, 149] on link "Summary" at bounding box center [42, 146] width 84 height 11
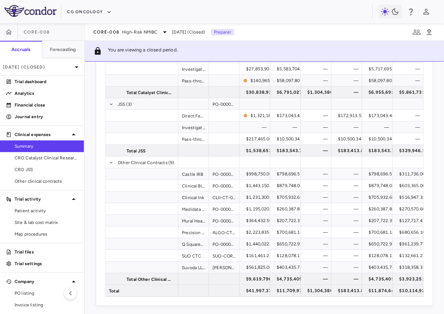
scroll to position [77, 0]
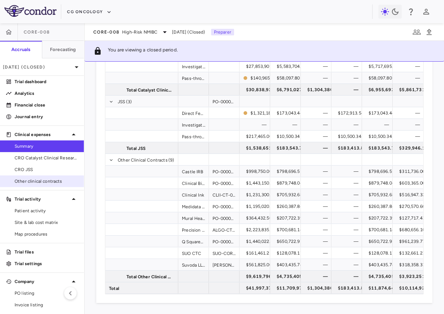
click at [42, 183] on span "Other clinical contracts" at bounding box center [46, 181] width 63 height 7
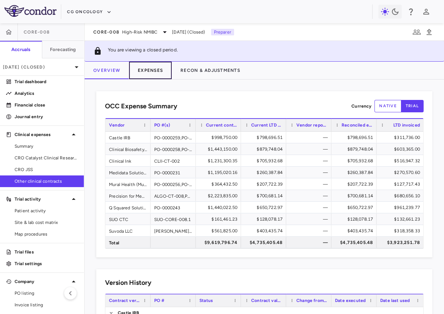
click at [157, 68] on button "Expenses" at bounding box center [150, 70] width 43 height 17
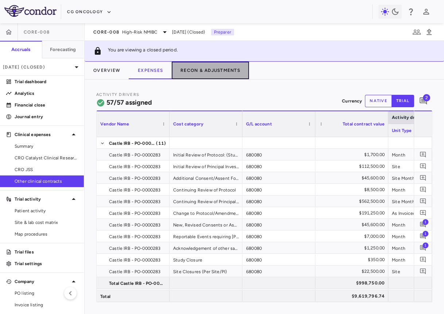
click at [202, 75] on button "Recon & Adjustments" at bounding box center [210, 70] width 77 height 17
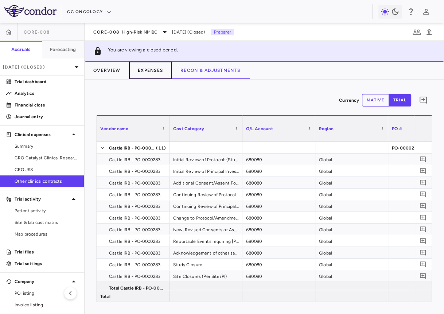
click at [145, 74] on button "Expenses" at bounding box center [150, 70] width 43 height 17
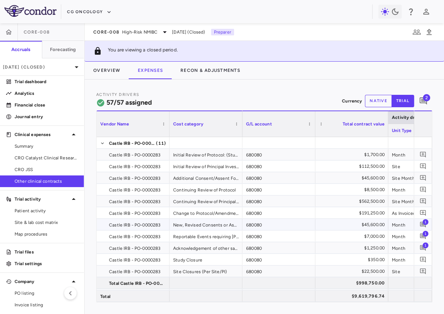
click at [423, 223] on span "1" at bounding box center [425, 222] width 6 height 6
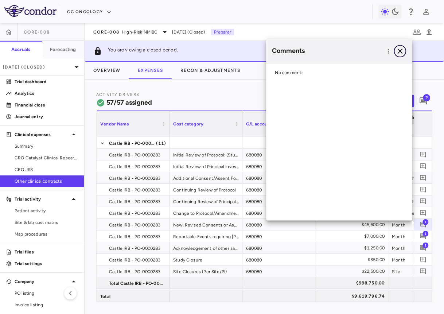
click at [401, 54] on icon "button" at bounding box center [399, 51] width 9 height 9
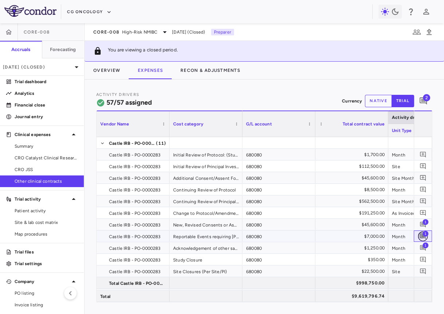
click at [422, 231] on button "button" at bounding box center [423, 236] width 10 height 10
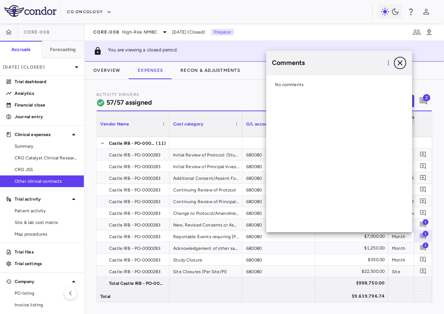
click at [401, 67] on icon "button" at bounding box center [399, 62] width 9 height 9
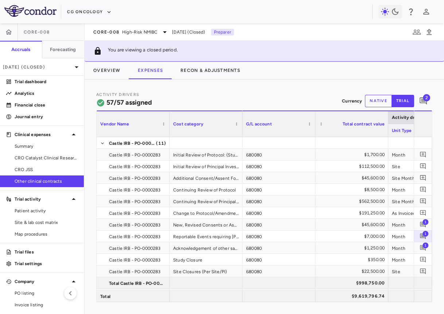
click at [425, 100] on span "2" at bounding box center [426, 97] width 7 height 7
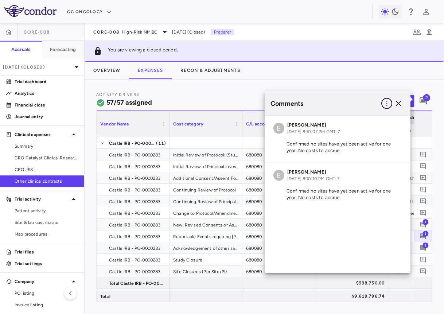
click at [388, 107] on button "button" at bounding box center [386, 103] width 11 height 11
click at [380, 116] on div "Show prior period comments" at bounding box center [349, 118] width 86 height 13
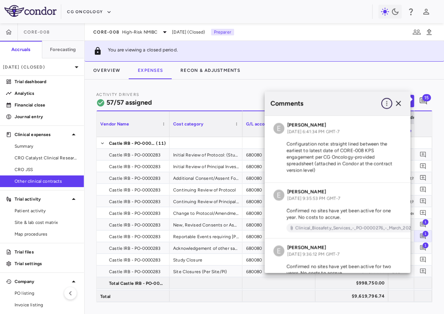
click at [390, 106] on icon "button" at bounding box center [386, 103] width 7 height 7
click at [381, 117] on div "Show prior period comments" at bounding box center [349, 118] width 86 height 13
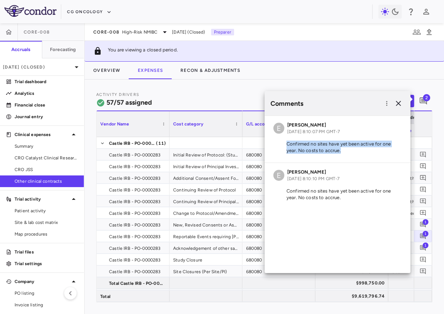
drag, startPoint x: 345, startPoint y: 150, endPoint x: 283, endPoint y: 142, distance: 63.1
click at [283, 142] on p "Confirmed no sites have yet been active for one year. No costs to accrue." at bounding box center [337, 147] width 128 height 13
click at [399, 102] on icon "button" at bounding box center [398, 103] width 5 height 5
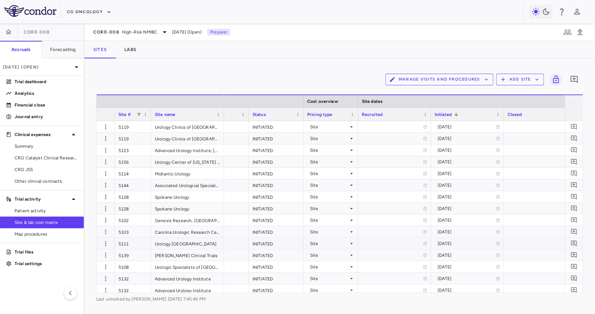
click at [327, 244] on div "Site" at bounding box center [329, 244] width 39 height 12
click at [328, 267] on div "Country/Currency" at bounding box center [338, 268] width 42 height 7
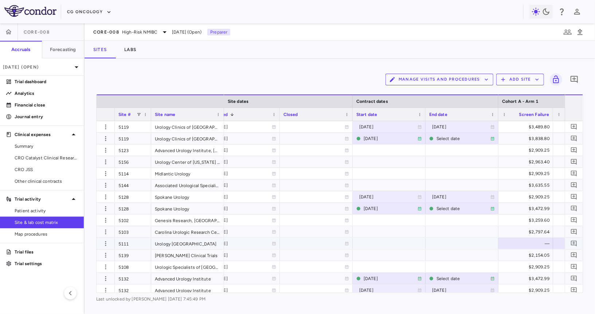
scroll to position [0, 473]
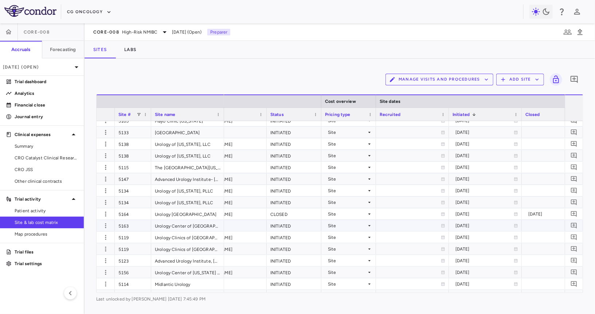
click at [364, 227] on div "Site" at bounding box center [347, 226] width 39 height 12
click at [363, 252] on div "Country/Currency" at bounding box center [356, 250] width 42 height 7
click at [363, 214] on div "Site" at bounding box center [347, 214] width 39 height 12
click at [361, 238] on div "Country/Currency" at bounding box center [356, 239] width 42 height 7
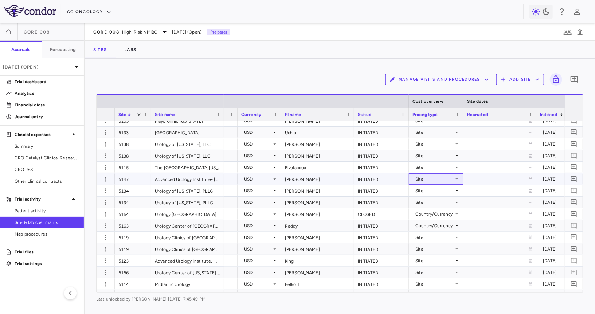
click at [439, 183] on div "Site" at bounding box center [434, 179] width 39 height 12
click at [438, 201] on div "Country/Currency" at bounding box center [443, 204] width 42 height 7
click at [457, 114] on span at bounding box center [458, 114] width 4 height 4
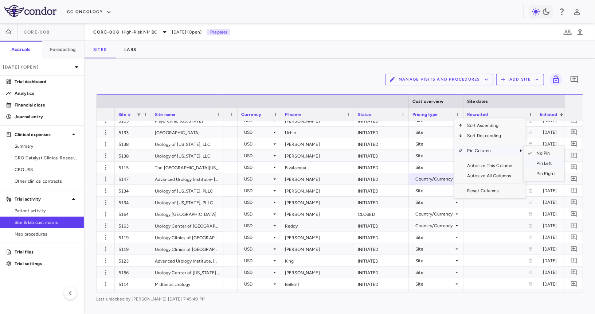
click at [544, 164] on span "Pin Left" at bounding box center [545, 163] width 27 height 10
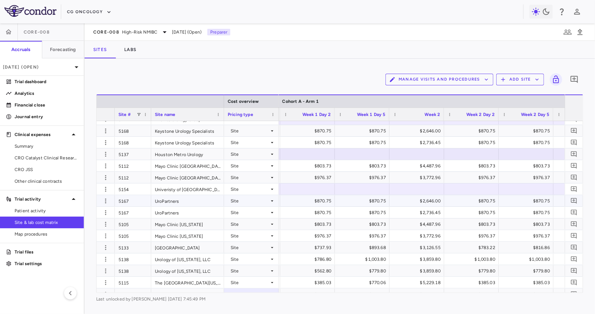
click at [266, 191] on div "Site" at bounding box center [250, 189] width 39 height 12
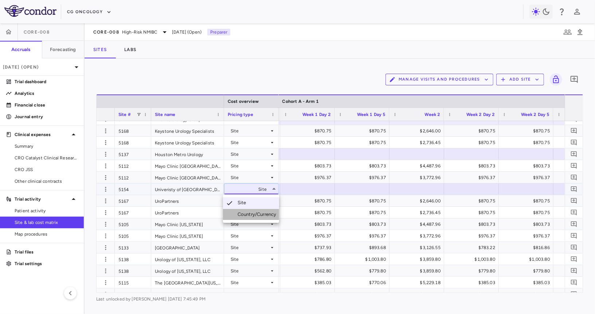
click at [262, 219] on li "Country/Currency" at bounding box center [251, 214] width 56 height 11
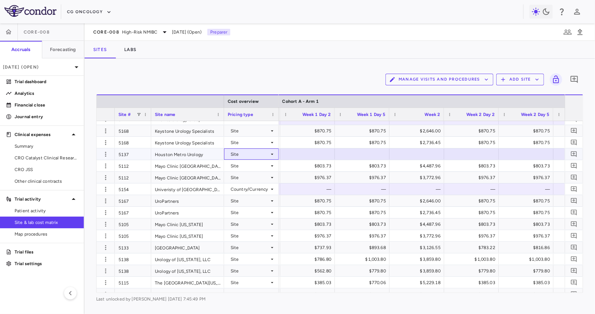
click at [264, 154] on div "Site" at bounding box center [250, 154] width 39 height 12
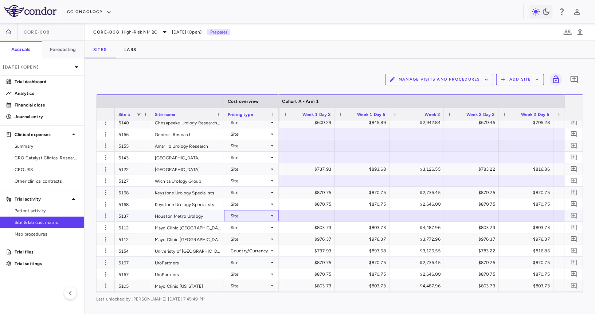
click at [267, 213] on div "Site" at bounding box center [250, 216] width 39 height 12
click at [259, 242] on div "Country/Currency" at bounding box center [259, 241] width 42 height 7
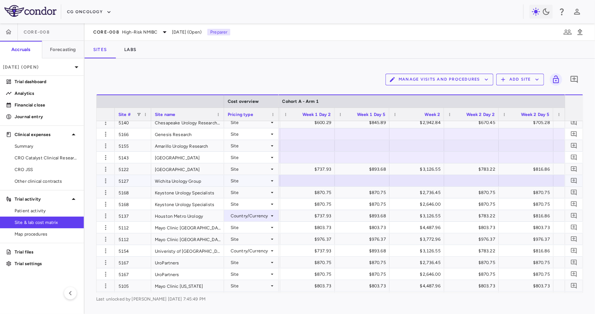
click at [266, 180] on div "Site" at bounding box center [250, 181] width 39 height 12
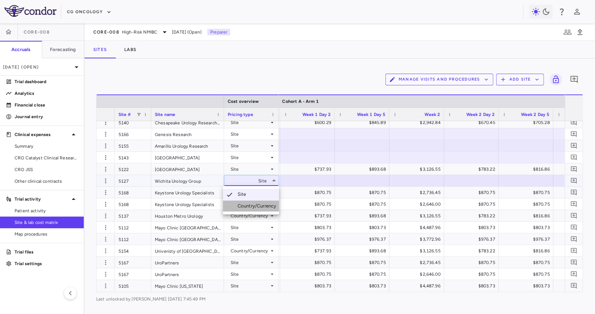
click at [265, 205] on div "Country/Currency" at bounding box center [259, 206] width 42 height 7
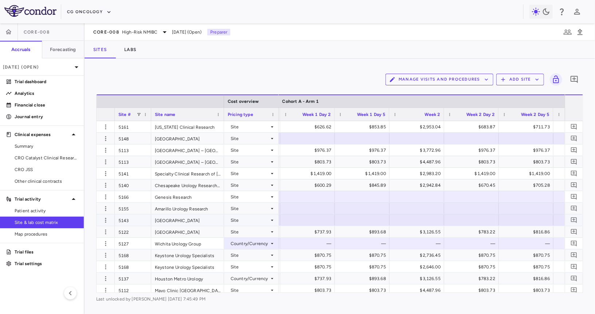
click at [263, 221] on div "Site" at bounding box center [250, 220] width 39 height 12
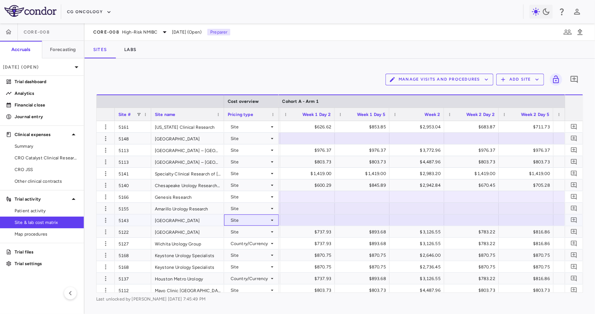
click at [264, 220] on div "Site" at bounding box center [250, 220] width 39 height 12
click at [264, 245] on div "Country/Currency" at bounding box center [259, 245] width 42 height 7
click at [271, 206] on icon at bounding box center [272, 209] width 6 height 6
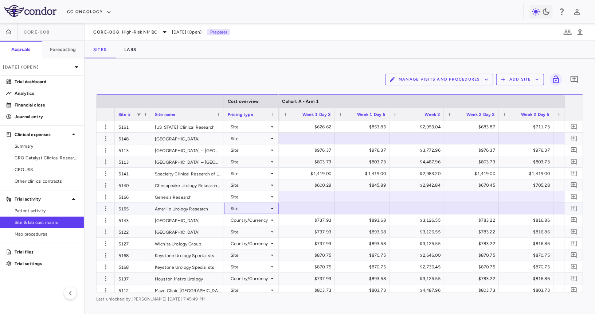
click at [269, 210] on div "Site" at bounding box center [250, 209] width 39 height 12
click at [268, 232] on div "Country/Currency" at bounding box center [259, 233] width 42 height 7
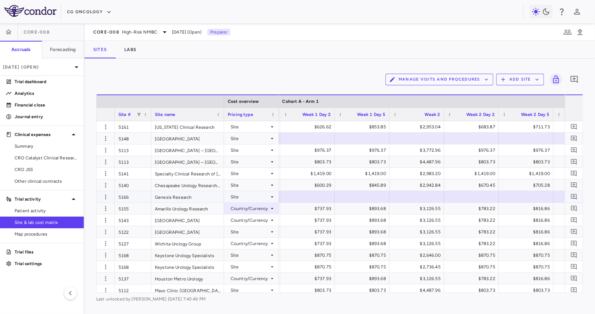
click at [271, 194] on icon at bounding box center [272, 197] width 6 height 6
click at [267, 220] on div "Country/Currency" at bounding box center [259, 222] width 42 height 7
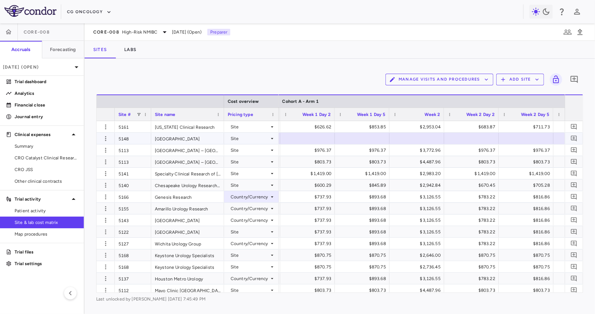
click at [271, 136] on icon at bounding box center [272, 139] width 6 height 6
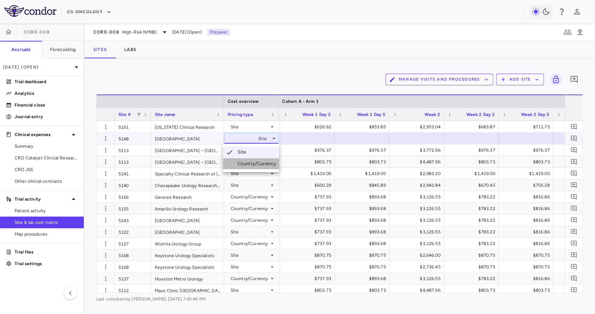
click at [269, 165] on div "Country/Currency" at bounding box center [259, 163] width 42 height 7
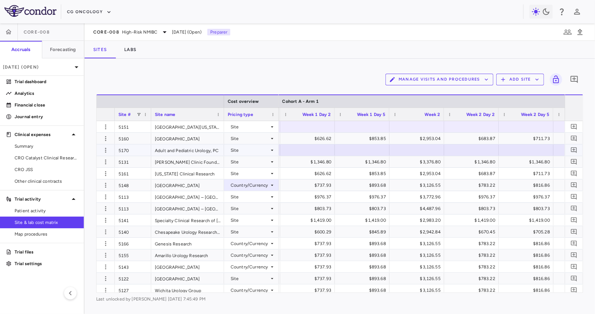
click at [266, 150] on div "Site" at bounding box center [250, 150] width 39 height 12
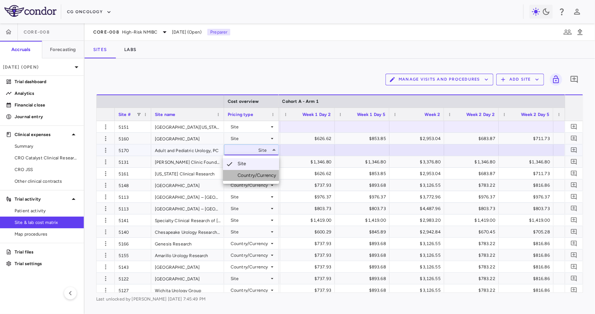
click at [265, 176] on div "Country/Currency" at bounding box center [259, 175] width 42 height 7
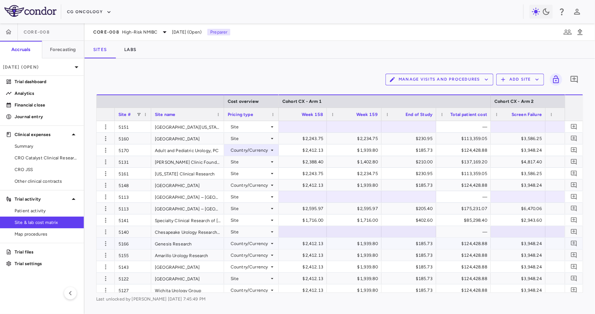
click at [254, 232] on div "Site" at bounding box center [250, 232] width 39 height 12
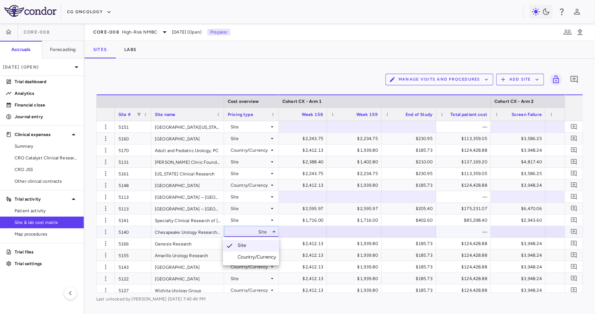
drag, startPoint x: 250, startPoint y: 258, endPoint x: 276, endPoint y: 227, distance: 40.6
click at [276, 227] on div "Select Site Country/Currency" at bounding box center [297, 157] width 595 height 314
click at [270, 228] on div at bounding box center [297, 157] width 595 height 314
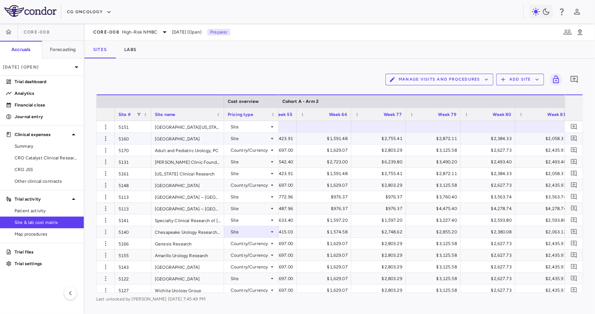
click at [267, 128] on div "Site" at bounding box center [250, 127] width 39 height 12
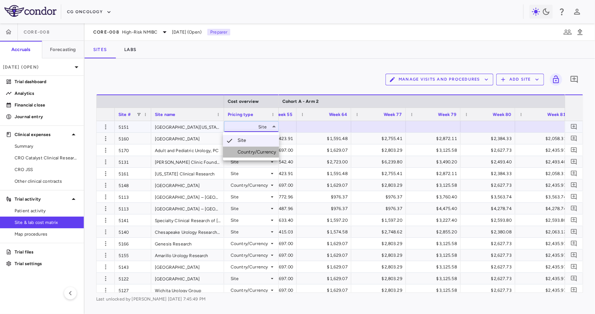
click at [265, 150] on div "Country/Currency" at bounding box center [259, 152] width 42 height 7
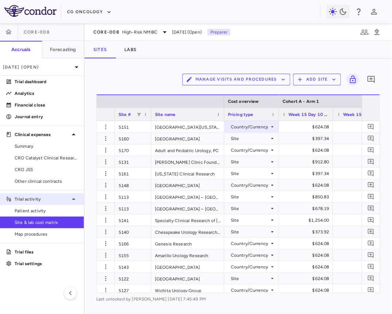
click at [37, 204] on div "Trial activity" at bounding box center [42, 198] width 84 height 13
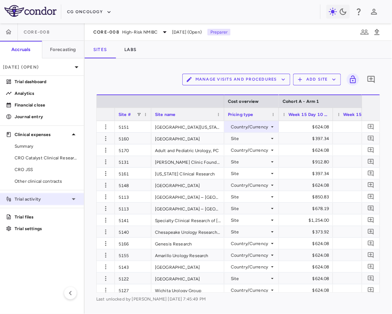
click at [40, 197] on p "Trial activity" at bounding box center [42, 199] width 55 height 7
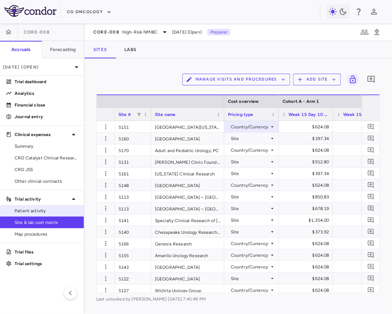
click at [36, 211] on span "Patient activity" at bounding box center [46, 210] width 63 height 7
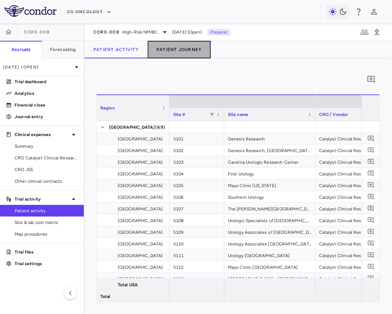
click at [179, 54] on button "Patient Journey" at bounding box center [179, 49] width 63 height 17
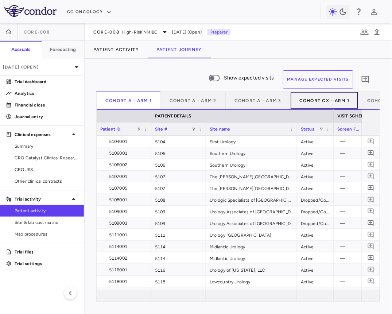
drag, startPoint x: 308, startPoint y: 103, endPoint x: 297, endPoint y: 103, distance: 10.9
click at [308, 103] on button "Cohort CX - Arm 1" at bounding box center [324, 99] width 68 height 17
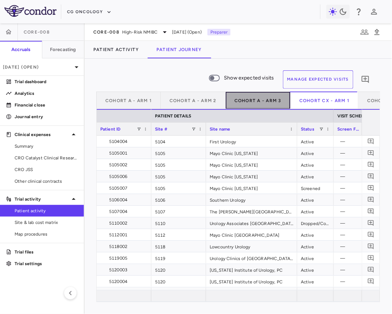
click at [272, 103] on button "Cohort A - Arm 3" at bounding box center [258, 99] width 65 height 17
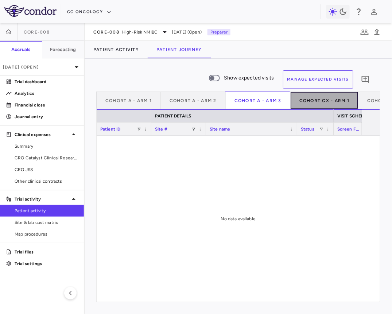
click at [314, 99] on button "Cohort CX - Arm 1" at bounding box center [324, 99] width 68 height 17
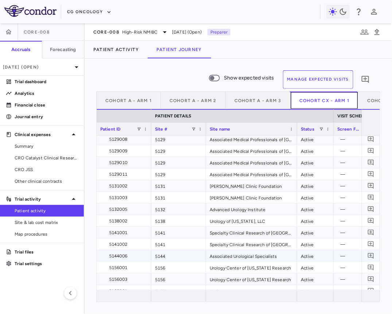
scroll to position [160, 0]
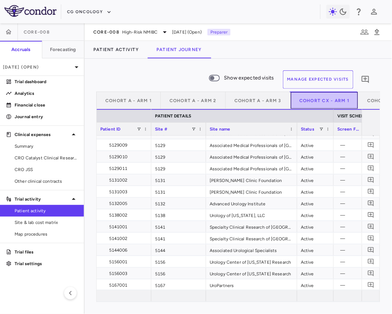
click at [353, 97] on button "Cohort CX - Arm 1" at bounding box center [324, 99] width 68 height 17
click at [364, 99] on button "Cohort CX - Arm 2" at bounding box center [392, 99] width 69 height 17
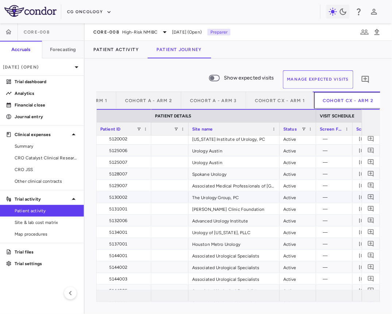
scroll to position [0, 23]
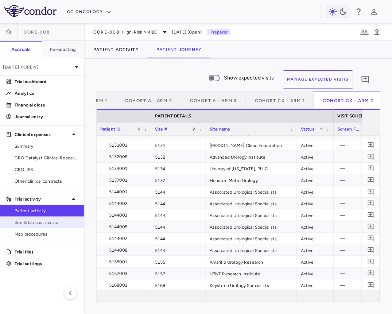
click at [39, 222] on span "Site & lab cost matrix" at bounding box center [46, 222] width 63 height 7
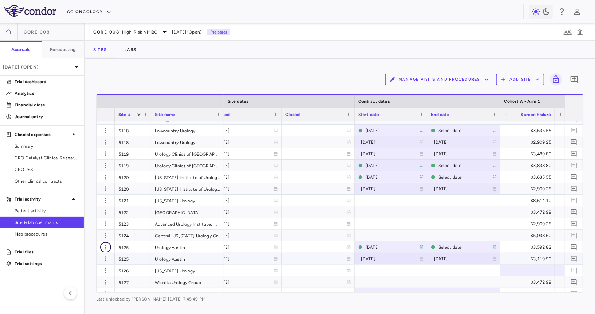
click at [103, 250] on icon "button" at bounding box center [105, 246] width 7 height 7
click at [92, 265] on div "Add new site version" at bounding box center [77, 261] width 68 height 13
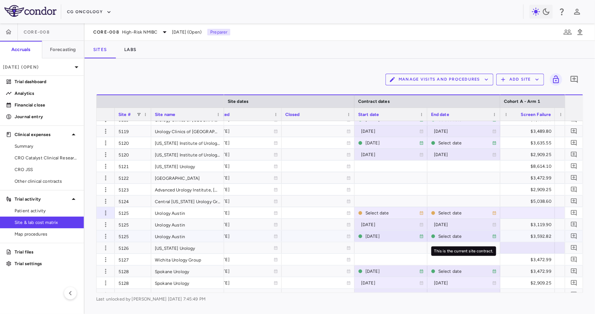
click at [454, 237] on div "Select date" at bounding box center [465, 236] width 54 height 12
click at [460, 237] on input "**********" at bounding box center [457, 237] width 59 height 12
click at [473, 237] on input "**********" at bounding box center [457, 237] width 59 height 12
type input "**********"
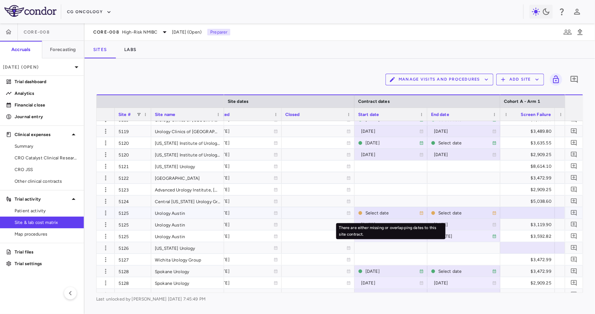
click at [374, 210] on div "Select date" at bounding box center [392, 213] width 54 height 12
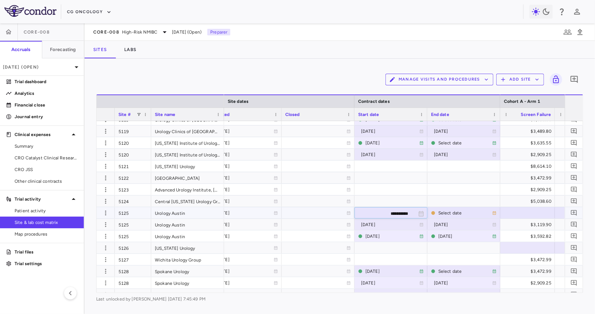
click at [385, 215] on input "**********" at bounding box center [384, 213] width 59 height 12
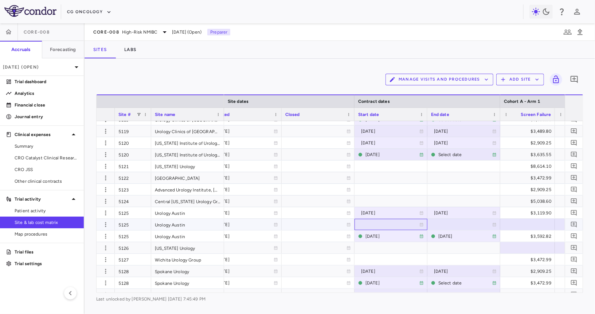
click at [376, 219] on div at bounding box center [391, 224] width 66 height 11
click at [380, 223] on input "**********" at bounding box center [384, 225] width 59 height 12
click at [398, 224] on input "**********" at bounding box center [384, 225] width 59 height 12
type input "**********"
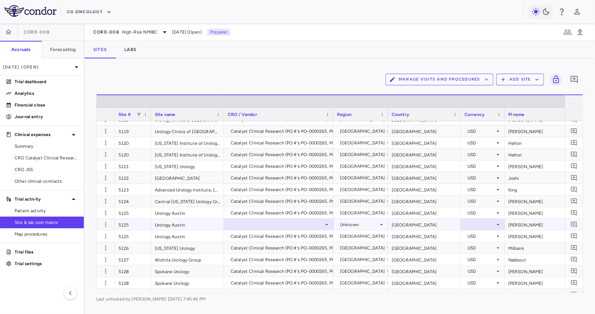
click at [320, 222] on div at bounding box center [279, 224] width 102 height 11
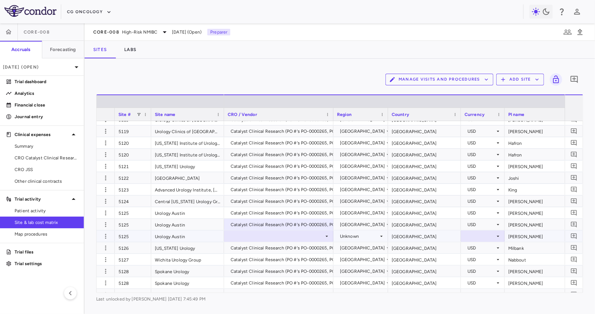
click at [287, 234] on div at bounding box center [279, 236] width 102 height 11
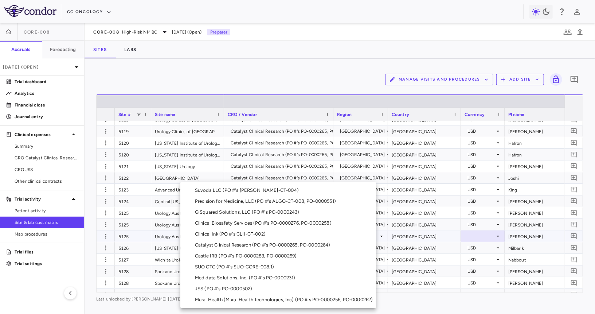
click at [274, 249] on li "Catalyst Clinical Research (PO #'s PO-0000265, PO-0000264)" at bounding box center [278, 244] width 196 height 11
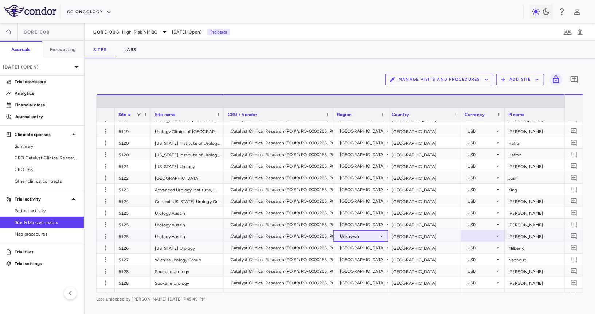
click at [351, 237] on div "Unknown" at bounding box center [359, 236] width 39 height 12
click at [351, 237] on div at bounding box center [297, 157] width 595 height 314
click at [351, 237] on div "Unknown" at bounding box center [359, 236] width 39 height 12
click at [353, 251] on div "[GEOGRAPHIC_DATA]" at bounding box center [374, 249] width 52 height 7
click at [482, 233] on div at bounding box center [483, 236] width 36 height 11
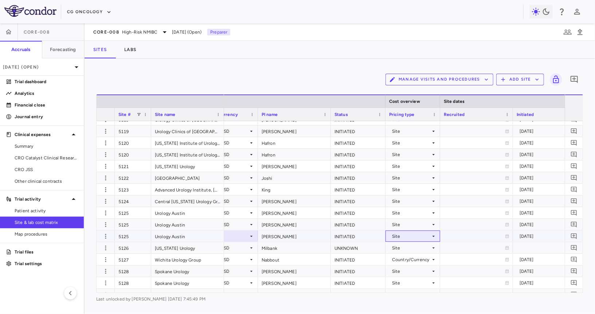
click at [410, 234] on div "Site" at bounding box center [411, 236] width 39 height 12
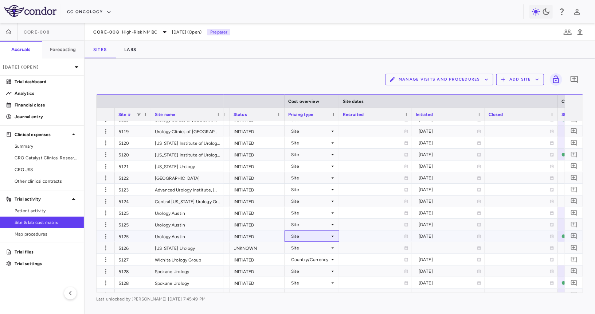
click at [325, 235] on div "Site" at bounding box center [310, 236] width 39 height 12
click at [318, 259] on div "Country/Currency" at bounding box center [319, 261] width 42 height 7
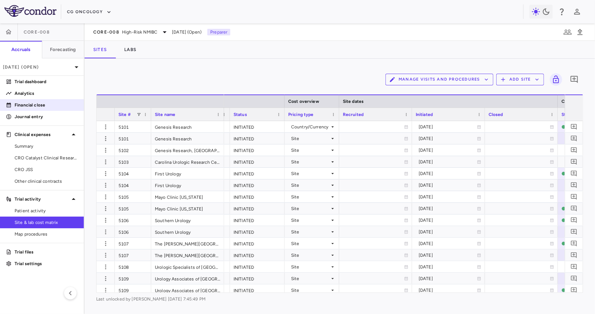
click at [54, 105] on p "Financial close" at bounding box center [46, 105] width 63 height 7
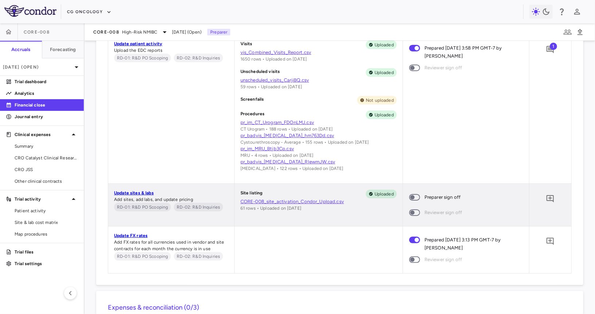
click at [421, 194] on span at bounding box center [415, 196] width 20 height 15
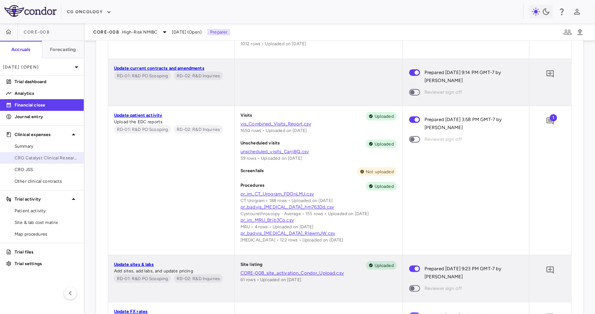
click at [19, 158] on span "CRO Catalyst Clinical Research" at bounding box center [46, 158] width 63 height 7
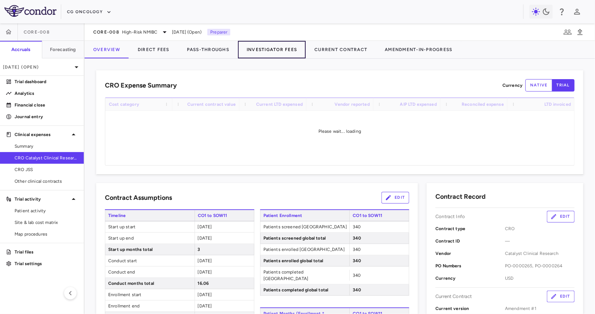
click at [273, 47] on button "Investigator Fees" at bounding box center [272, 49] width 68 height 17
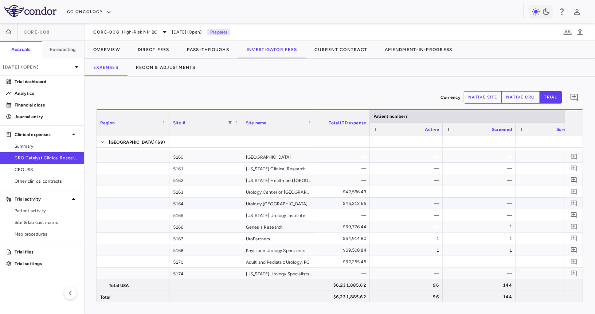
scroll to position [0, 19]
click at [185, 72] on button "Recon & Adjustments" at bounding box center [165, 67] width 77 height 17
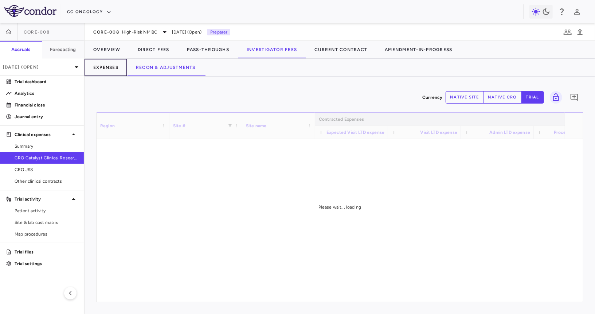
click at [108, 67] on button "Expenses" at bounding box center [106, 67] width 43 height 17
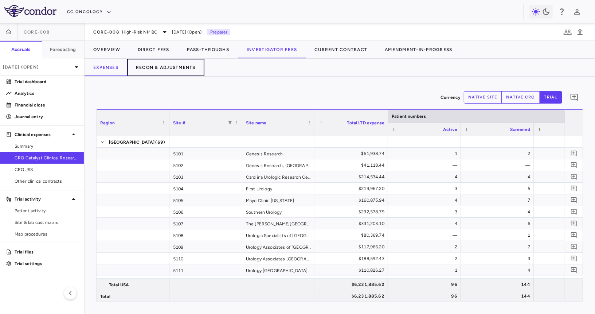
click at [177, 67] on button "Recon & Adjustments" at bounding box center [165, 67] width 77 height 17
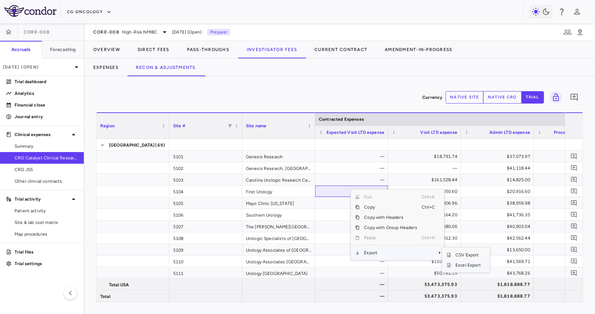
click at [455, 265] on span "Excel Export" at bounding box center [468, 265] width 34 height 10
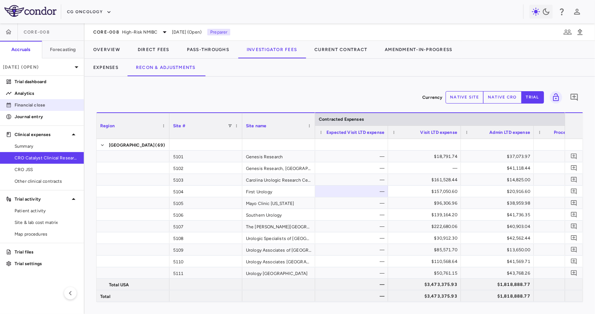
click at [58, 108] on link "Financial close" at bounding box center [42, 104] width 84 height 11
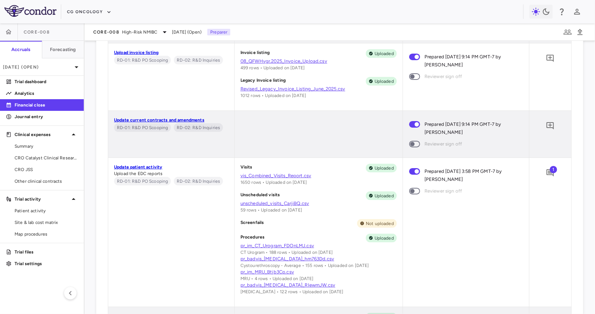
scroll to position [802, 0]
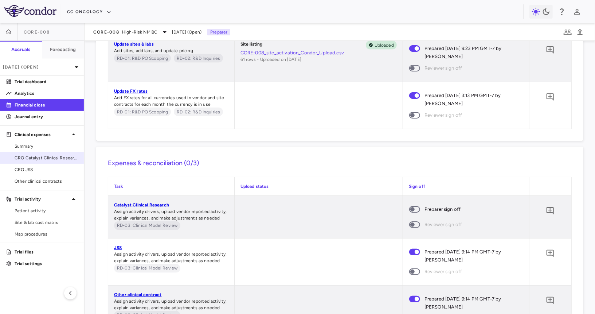
click at [66, 154] on link "CRO Catalyst Clinical Research" at bounding box center [42, 157] width 84 height 11
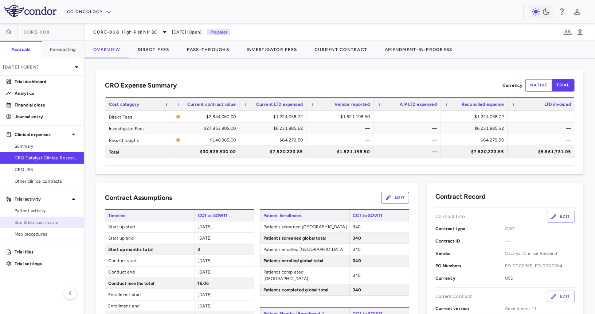
click at [46, 224] on span "Site & lab cost matrix" at bounding box center [46, 222] width 63 height 7
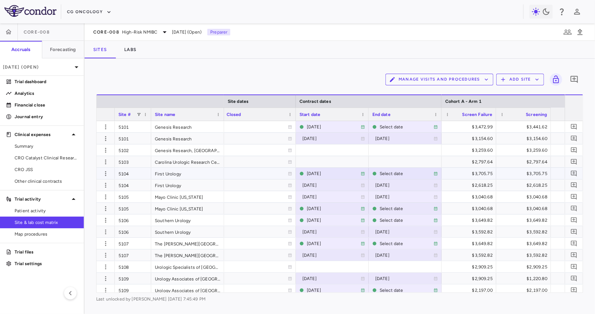
scroll to position [0, 664]
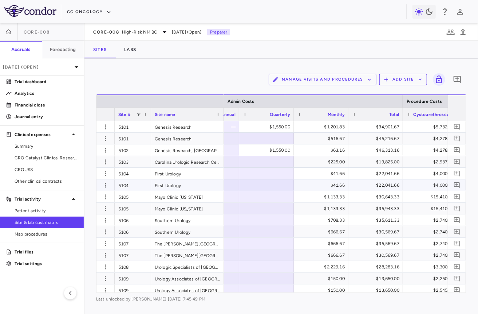
scroll to position [0, 19012]
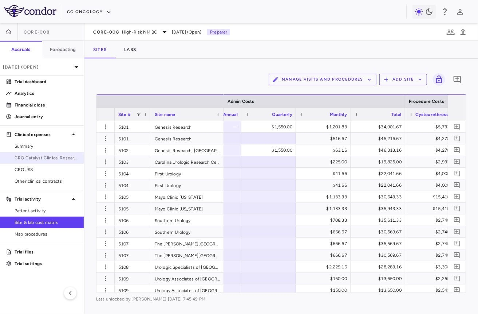
click at [46, 161] on link "CRO Catalyst Clinical Research" at bounding box center [42, 157] width 84 height 11
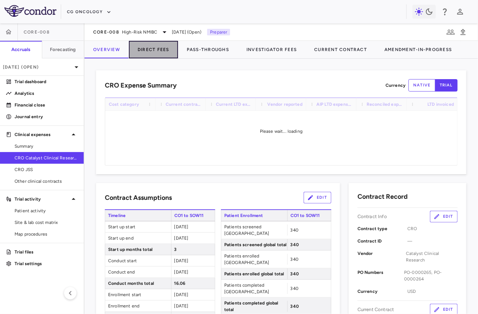
click at [159, 50] on button "Direct Fees" at bounding box center [153, 49] width 49 height 17
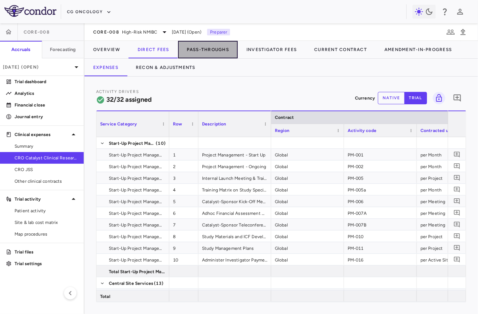
click at [204, 52] on button "Pass-Throughs" at bounding box center [208, 49] width 60 height 17
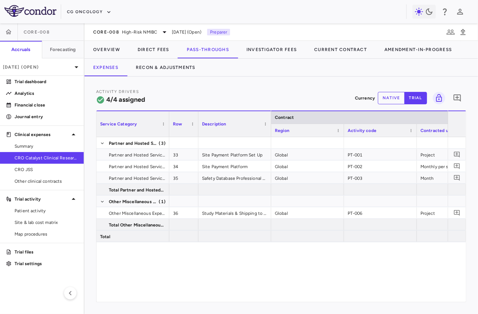
click at [165, 39] on div "CORE-008 High-Risk NMIBC [DATE] (Open) Preparer" at bounding box center [282, 31] width 394 height 17
click at [262, 54] on button "Investigator Fees" at bounding box center [272, 49] width 68 height 17
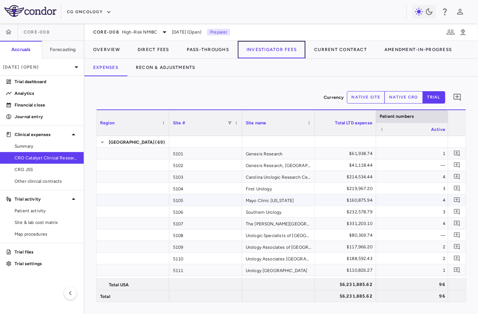
scroll to position [0, 15]
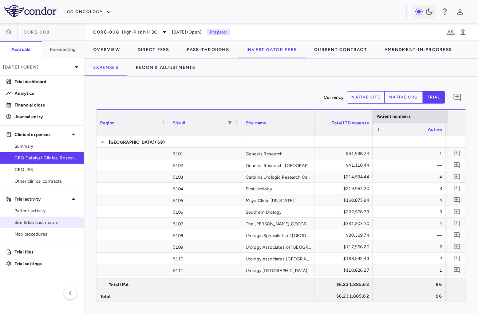
click at [45, 222] on span "Site & lab cost matrix" at bounding box center [46, 222] width 63 height 7
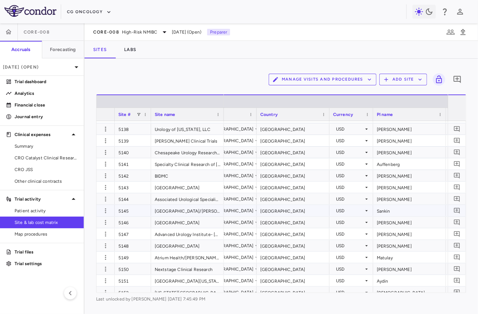
scroll to position [0, 183]
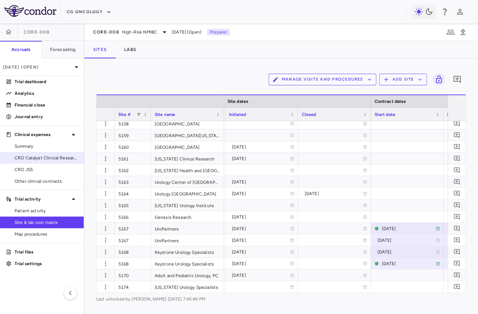
click at [64, 155] on span "CRO Catalyst Clinical Research" at bounding box center [46, 158] width 63 height 7
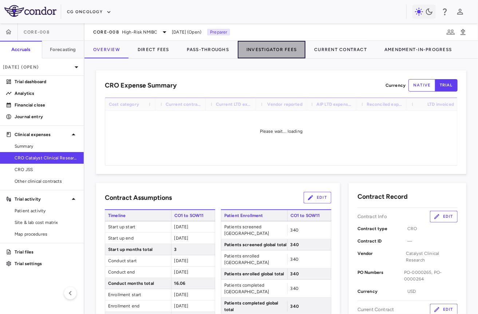
click at [257, 51] on button "Investigator Fees" at bounding box center [272, 49] width 68 height 17
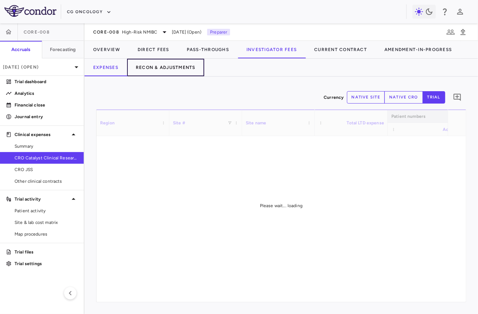
click at [177, 67] on button "Recon & Adjustments" at bounding box center [165, 67] width 77 height 17
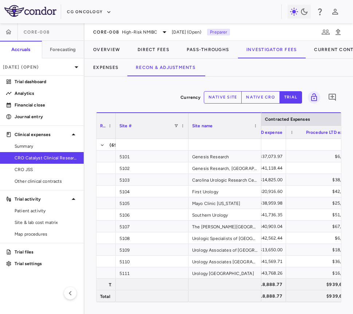
drag, startPoint x: 167, startPoint y: 124, endPoint x: 112, endPoint y: 130, distance: 56.0
click at [114, 130] on div at bounding box center [115, 126] width 3 height 26
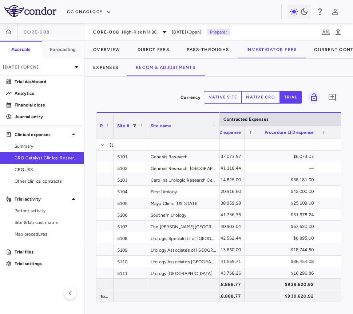
drag, startPoint x: 185, startPoint y: 132, endPoint x: 144, endPoint y: 141, distance: 41.8
click at [144, 141] on div "Region Site # Site name Contracted Expenses CRO Reported Expenses" at bounding box center [219, 206] width 245 height 189
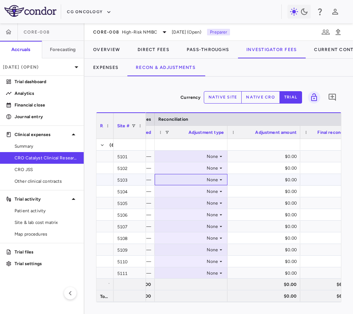
click at [212, 179] on div "None" at bounding box center [189, 180] width 57 height 12
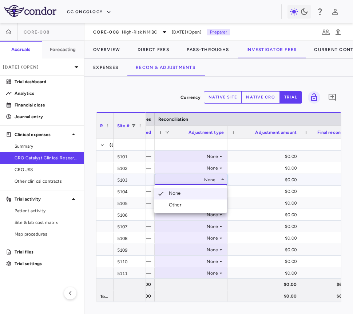
click at [207, 200] on li "Other" at bounding box center [191, 204] width 73 height 11
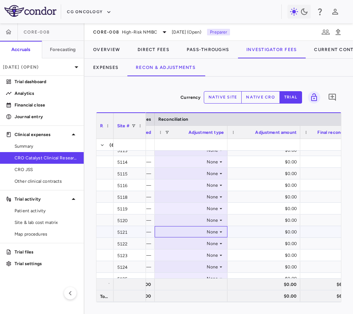
click at [203, 228] on div "None" at bounding box center [189, 232] width 57 height 12
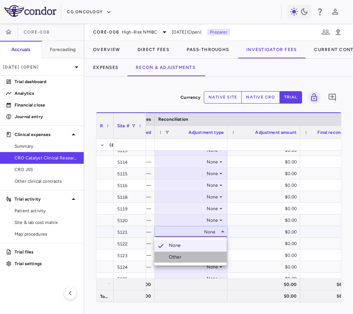
click at [200, 255] on li "Other" at bounding box center [191, 256] width 73 height 11
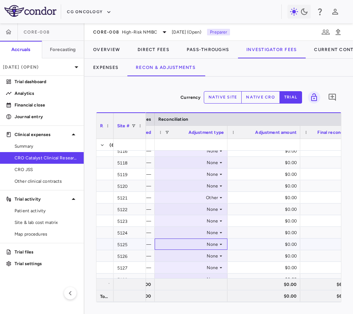
click at [199, 247] on div "None" at bounding box center [189, 244] width 57 height 12
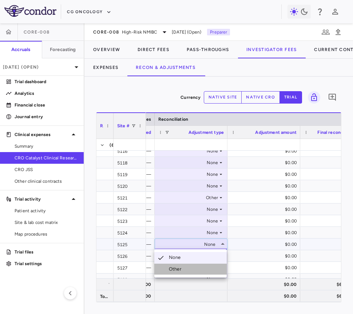
click at [199, 266] on li "Other" at bounding box center [191, 268] width 73 height 11
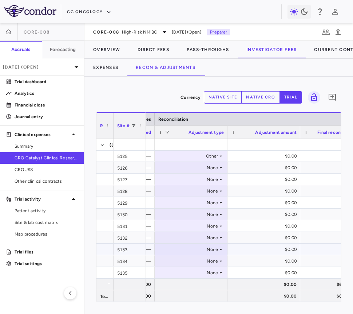
click at [187, 246] on div "None" at bounding box center [189, 249] width 57 height 12
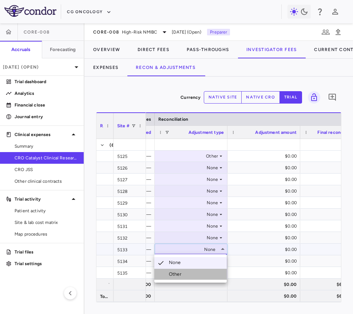
click at [189, 272] on li "Other" at bounding box center [191, 274] width 73 height 11
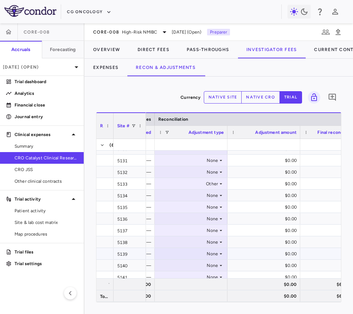
click at [191, 255] on div "None" at bounding box center [189, 254] width 57 height 12
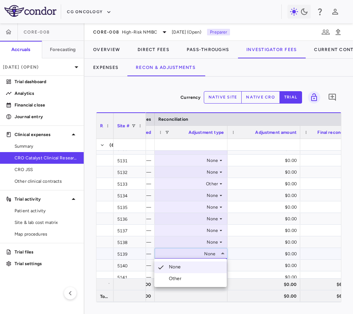
click at [189, 278] on li "Other" at bounding box center [191, 278] width 73 height 11
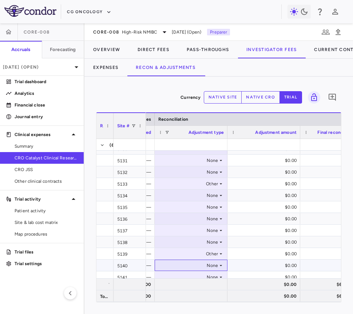
click at [193, 262] on div "None" at bounding box center [189, 265] width 57 height 12
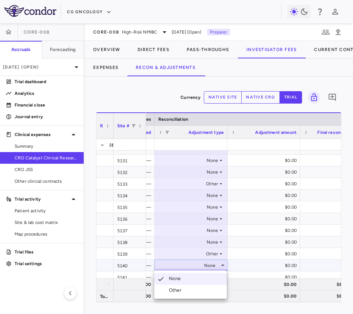
click at [185, 289] on li "Other" at bounding box center [191, 290] width 73 height 11
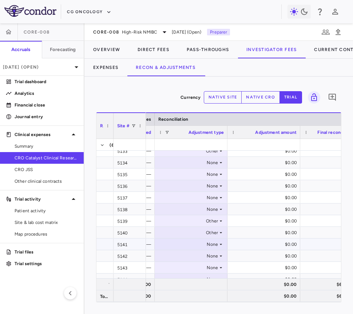
click at [189, 243] on div "None" at bounding box center [189, 244] width 57 height 12
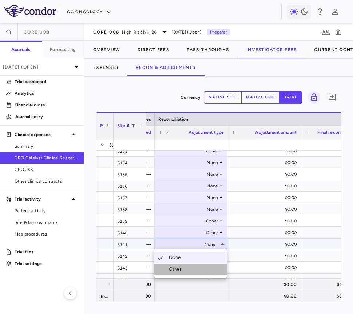
click at [185, 270] on li "Other" at bounding box center [191, 268] width 73 height 11
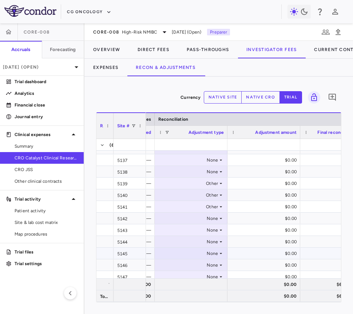
click at [179, 251] on div "None" at bounding box center [189, 253] width 57 height 12
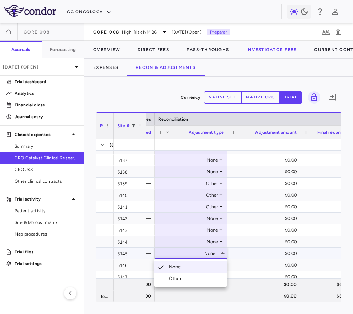
click at [177, 278] on div "Other" at bounding box center [176, 278] width 15 height 7
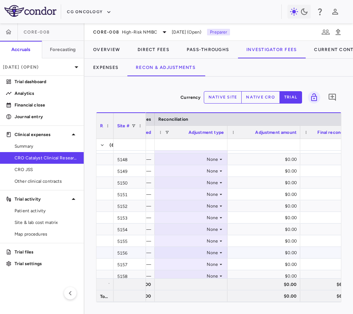
click at [184, 254] on div "None" at bounding box center [189, 253] width 57 height 12
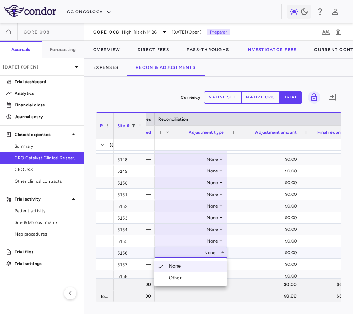
click at [182, 278] on div "Other" at bounding box center [176, 277] width 15 height 7
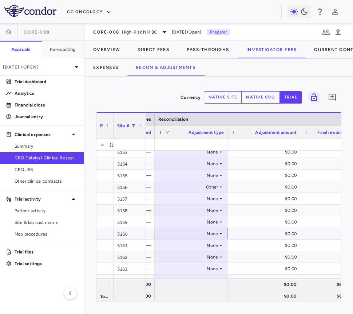
click at [191, 236] on div "None" at bounding box center [189, 234] width 57 height 12
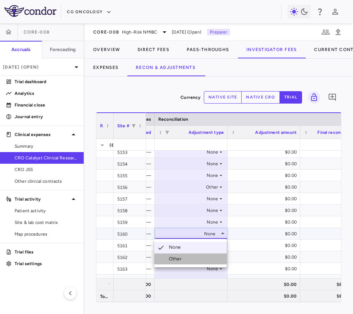
click at [187, 254] on li "Other" at bounding box center [191, 258] width 73 height 11
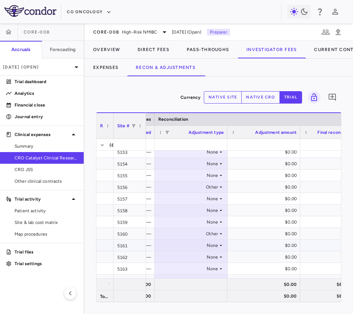
click at [187, 245] on div "None" at bounding box center [189, 245] width 57 height 12
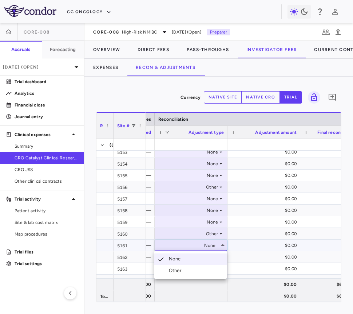
click at [186, 271] on li "Other" at bounding box center [191, 270] width 73 height 11
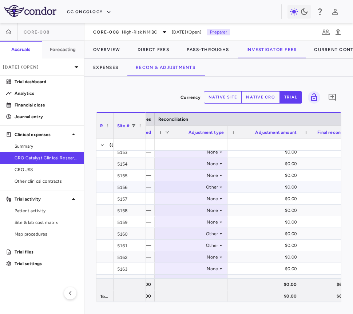
click at [195, 188] on div "Other" at bounding box center [189, 187] width 57 height 12
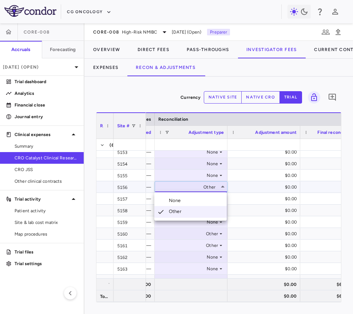
click at [191, 200] on li "None" at bounding box center [191, 200] width 73 height 11
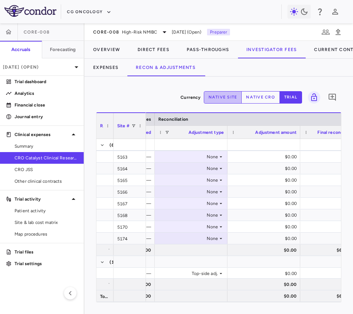
click at [223, 98] on button "native site" at bounding box center [223, 97] width 38 height 12
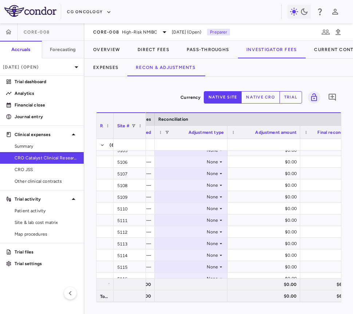
click at [258, 91] on button "native cro" at bounding box center [261, 97] width 39 height 12
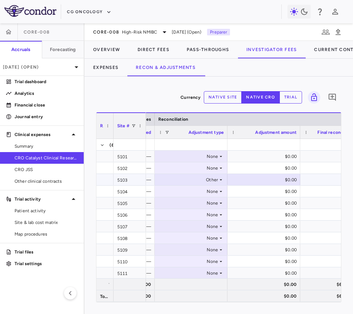
click at [271, 175] on div "$0.00" at bounding box center [265, 180] width 63 height 12
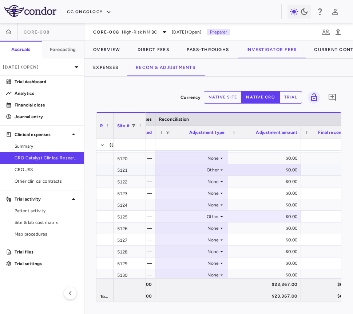
click at [263, 170] on div "$0.00" at bounding box center [266, 170] width 63 height 12
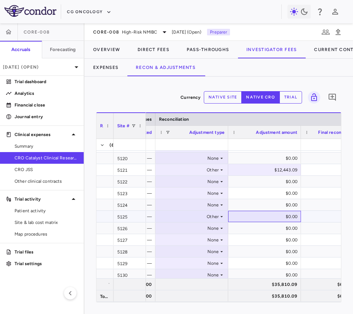
click at [277, 214] on div "$0.00" at bounding box center [266, 217] width 63 height 12
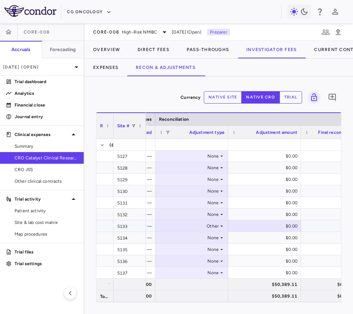
click at [249, 226] on div "$0.00" at bounding box center [266, 226] width 63 height 12
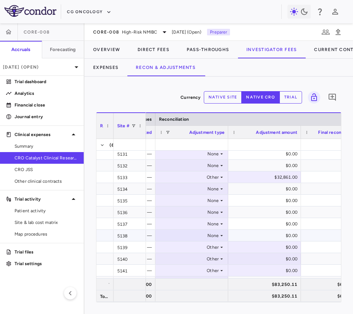
click at [269, 249] on div "$0.00" at bounding box center [266, 247] width 63 height 12
click at [263, 261] on div "$0.00" at bounding box center [266, 259] width 63 height 12
click at [267, 269] on div "$0.00" at bounding box center [266, 271] width 63 height 12
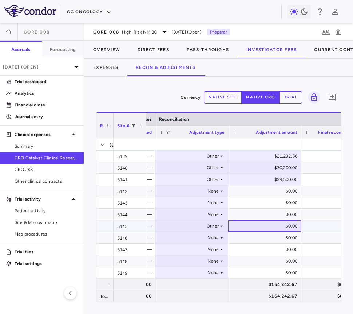
click at [270, 220] on div "$0.00" at bounding box center [266, 226] width 63 height 12
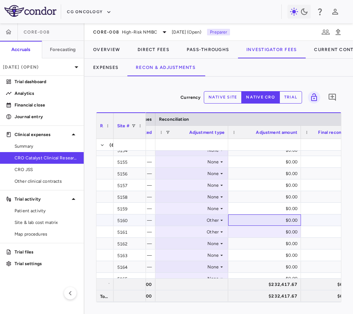
click at [254, 218] on div "$0.00" at bounding box center [266, 220] width 63 height 12
click at [268, 232] on div "$0.00" at bounding box center [266, 232] width 63 height 12
click at [333, 94] on icon "Add comment" at bounding box center [332, 97] width 9 height 9
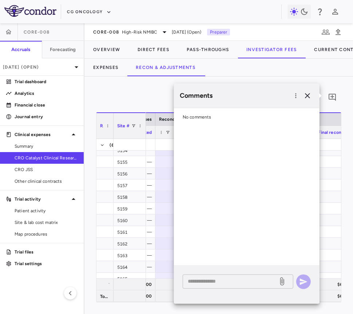
click at [239, 278] on textarea at bounding box center [230, 281] width 85 height 8
paste textarea "**********"
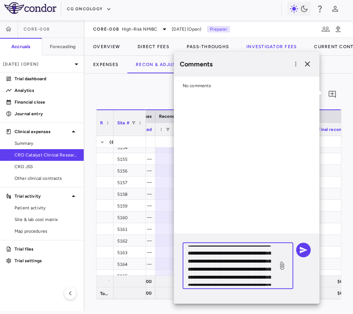
scroll to position [6, 0]
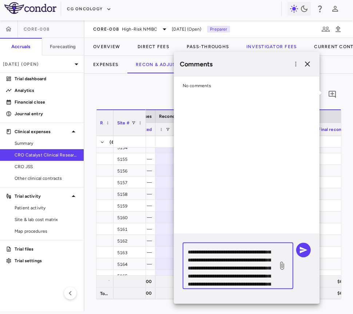
drag, startPoint x: 217, startPoint y: 267, endPoint x: 180, endPoint y: 266, distance: 36.5
click at [180, 266] on div "**********" at bounding box center [247, 269] width 146 height 70
paste textarea "**"
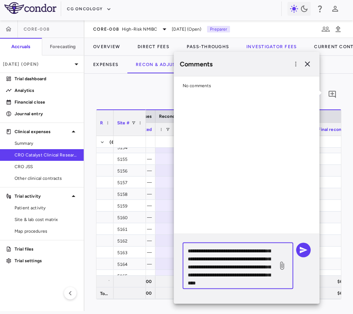
scroll to position [48, 0]
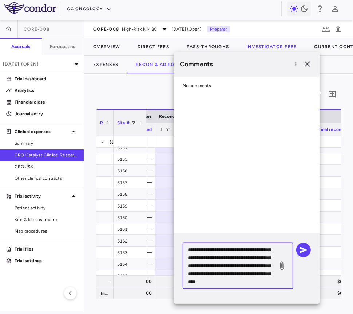
drag, startPoint x: 245, startPoint y: 273, endPoint x: 216, endPoint y: 275, distance: 28.5
click at [216, 275] on textarea "**********" at bounding box center [230, 266] width 85 height 40
paste textarea "**********"
click at [215, 275] on textarea "**********" at bounding box center [230, 266] width 85 height 40
click at [242, 274] on textarea "**********" at bounding box center [230, 266] width 85 height 40
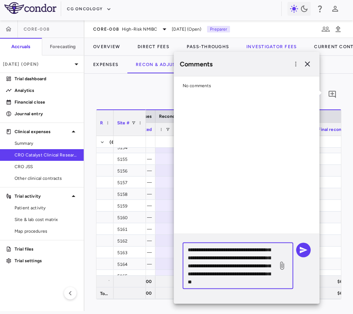
click at [261, 279] on textarea "**********" at bounding box center [230, 266] width 85 height 40
type textarea "**********"
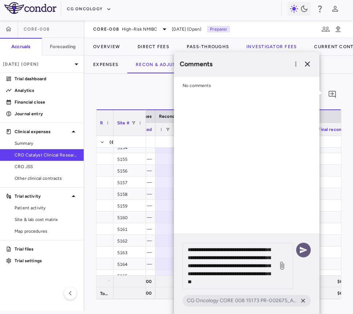
click at [300, 252] on icon "button" at bounding box center [304, 249] width 9 height 9
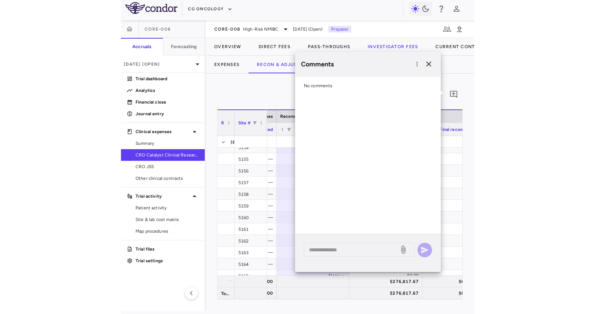
scroll to position [0, 0]
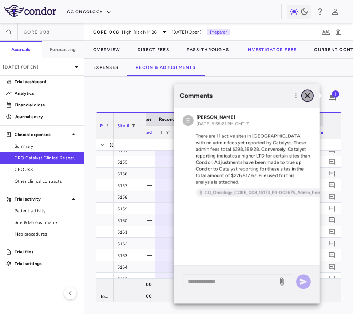
click at [307, 92] on icon "button" at bounding box center [308, 95] width 9 height 9
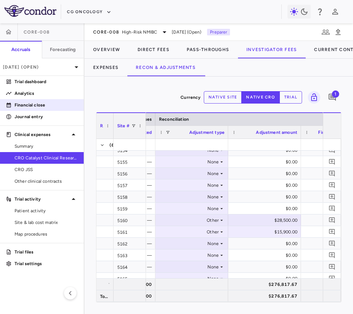
click at [38, 108] on p "Financial close" at bounding box center [46, 105] width 63 height 7
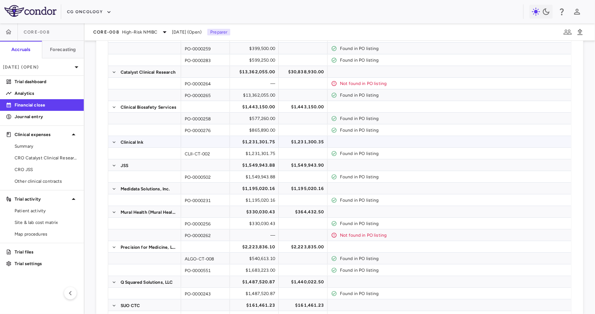
scroll to position [94, 0]
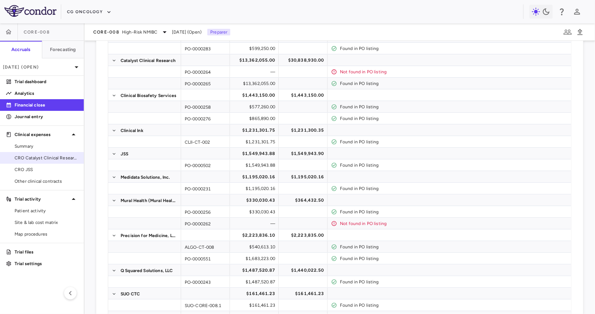
click at [60, 159] on span "CRO Catalyst Clinical Research" at bounding box center [46, 158] width 63 height 7
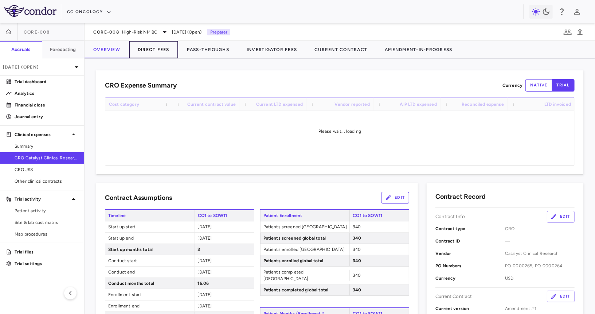
click at [160, 51] on button "Direct Fees" at bounding box center [153, 49] width 49 height 17
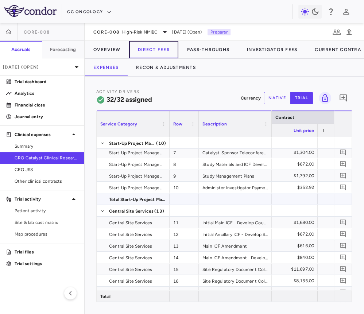
scroll to position [126, 0]
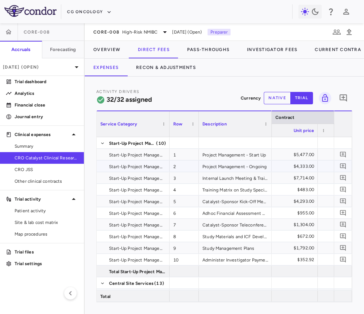
click at [285, 170] on div "$4,333.00" at bounding box center [282, 166] width 63 height 12
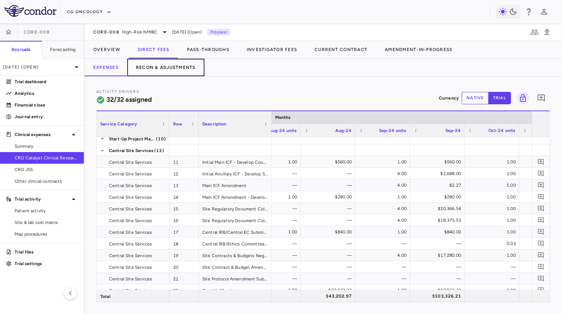
click at [172, 70] on button "Recon & Adjustments" at bounding box center [165, 67] width 77 height 17
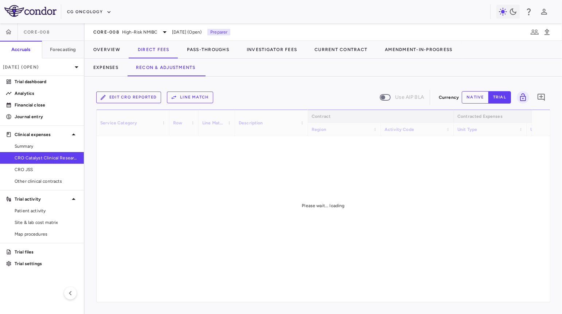
click at [529, 197] on div "Edit CRO reported Line Match Use AIP BLA Currency native trial 0 Service Catego…" at bounding box center [323, 195] width 477 height 237
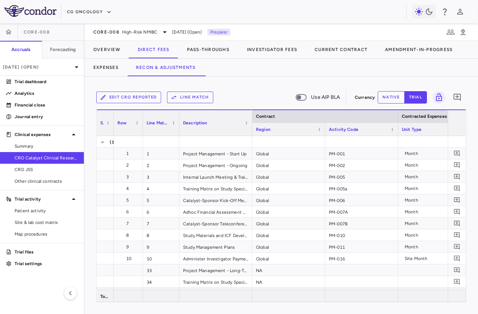
drag, startPoint x: 167, startPoint y: 130, endPoint x: 112, endPoint y: 138, distance: 56.2
click at [112, 138] on div "Service Category Row Line Match" at bounding box center [281, 205] width 369 height 192
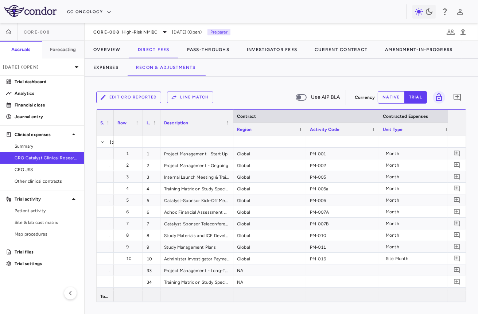
drag, startPoint x: 179, startPoint y: 128, endPoint x: 159, endPoint y: 132, distance: 19.7
click at [159, 132] on div at bounding box center [160, 123] width 3 height 26
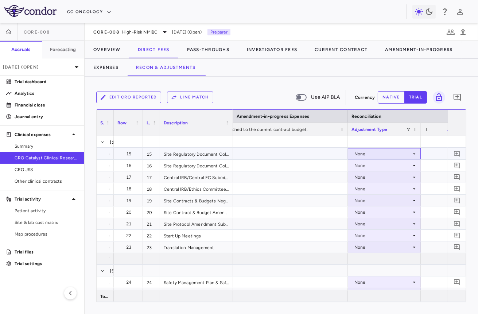
click at [376, 153] on div "None" at bounding box center [382, 154] width 57 height 12
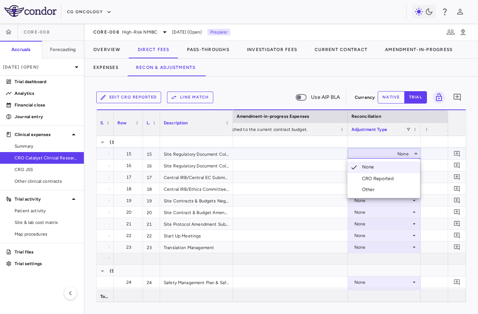
click at [373, 176] on div "CRO Reported" at bounding box center [379, 178] width 35 height 7
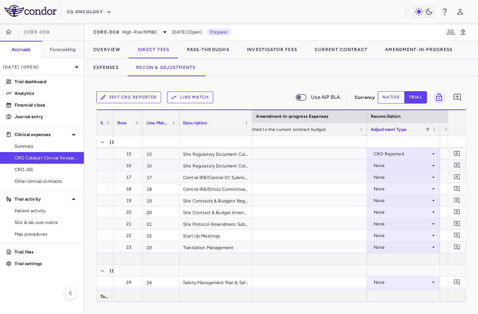
click at [382, 163] on div "None" at bounding box center [402, 166] width 57 height 12
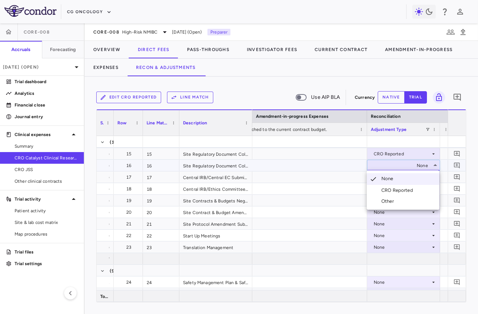
click at [387, 190] on div "CRO Reported" at bounding box center [398, 190] width 35 height 7
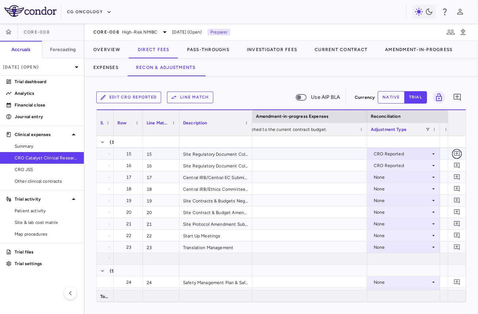
click at [455, 154] on icon "Add comment" at bounding box center [456, 153] width 7 height 7
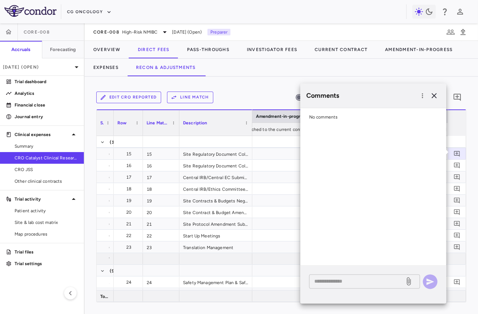
click at [380, 279] on textarea at bounding box center [356, 281] width 85 height 8
paste textarea "**********"
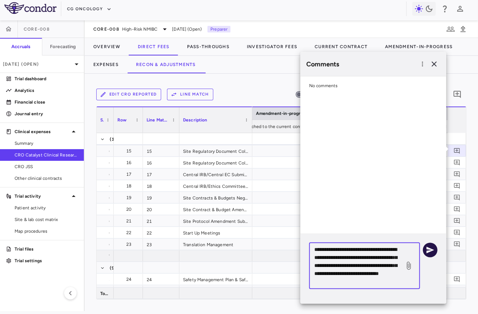
type textarea "**********"
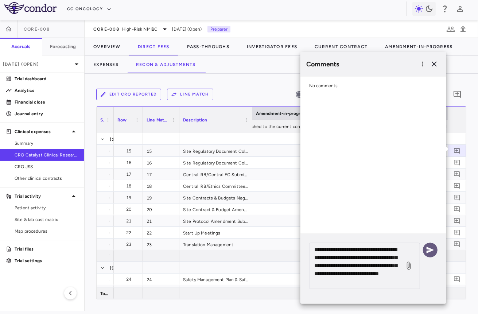
click at [427, 249] on icon "button" at bounding box center [430, 249] width 9 height 9
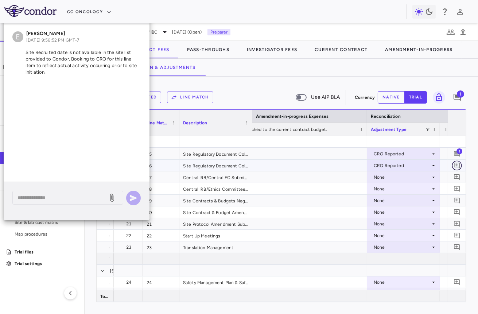
click at [457, 164] on icon "Add comment" at bounding box center [456, 165] width 7 height 7
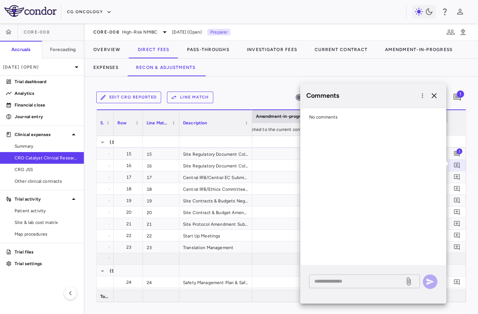
click at [375, 284] on textarea at bounding box center [356, 281] width 85 height 8
paste textarea "**********"
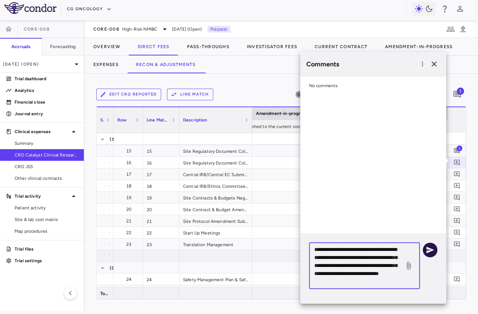
type textarea "**********"
click at [429, 253] on icon "button" at bounding box center [430, 249] width 9 height 9
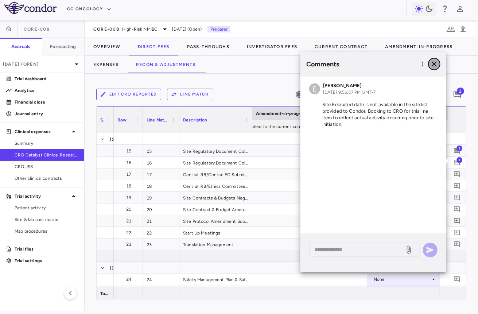
click at [431, 65] on icon "button" at bounding box center [434, 64] width 9 height 9
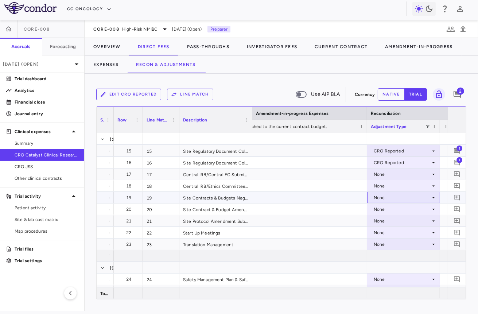
click at [401, 199] on div "None" at bounding box center [402, 198] width 57 height 12
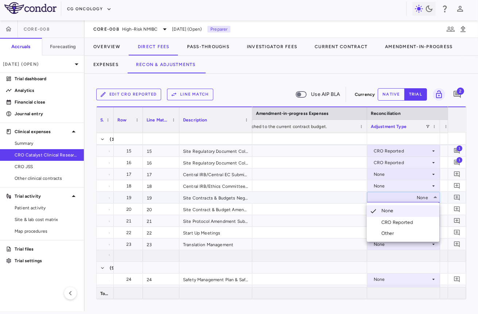
click at [398, 217] on li "CRO Reported" at bounding box center [403, 222] width 73 height 11
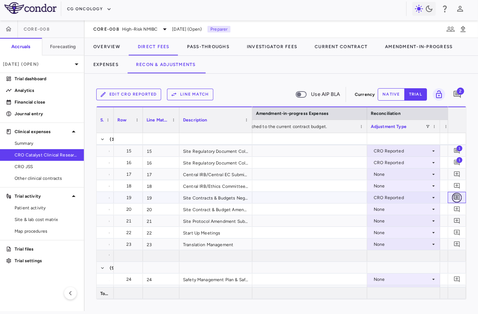
click at [454, 196] on icon "Add comment" at bounding box center [457, 198] width 6 height 6
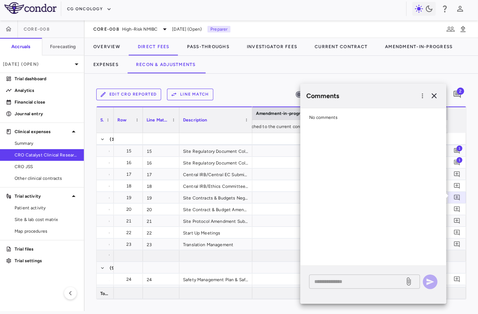
click at [359, 281] on textarea at bounding box center [356, 281] width 85 height 8
paste textarea "**********"
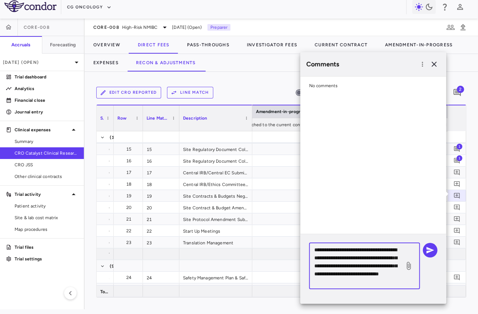
type textarea "**********"
click at [432, 251] on icon "button" at bounding box center [430, 250] width 9 height 9
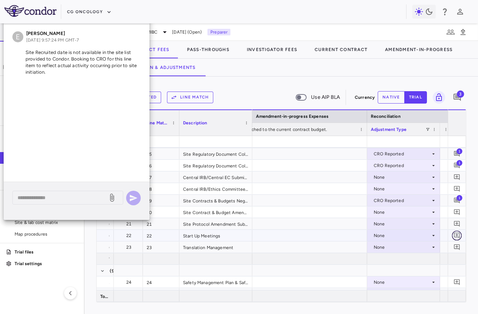
click at [456, 235] on icon "Add comment" at bounding box center [456, 235] width 7 height 7
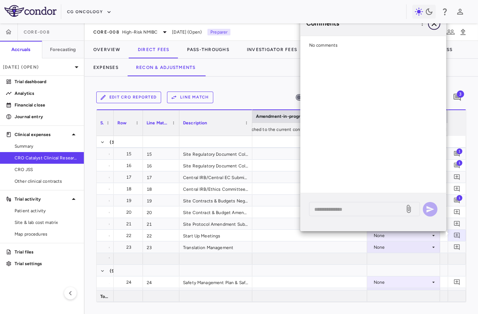
click at [433, 24] on icon "button" at bounding box center [433, 23] width 5 height 5
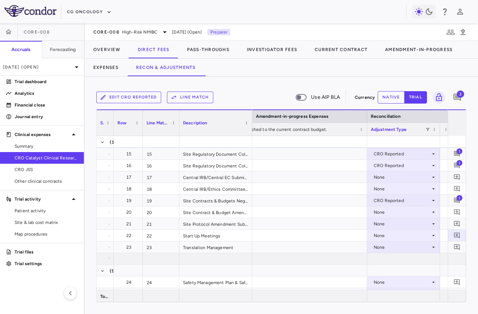
click at [252, 125] on div "To compare expenses, line items need to be matched to the current contract budg…" at bounding box center [254, 129] width 205 height 9
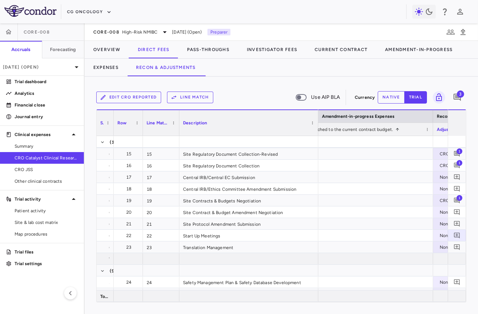
drag, startPoint x: 251, startPoint y: 124, endPoint x: 317, endPoint y: 122, distance: 66.0
click at [317, 122] on div at bounding box center [317, 123] width 3 height 26
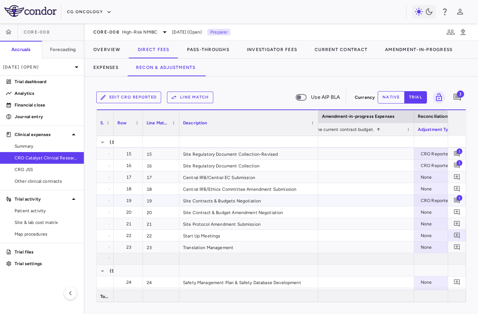
scroll to position [0, 1212]
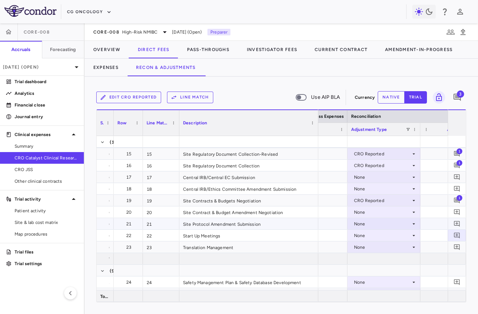
click at [387, 215] on div "None" at bounding box center [382, 212] width 57 height 12
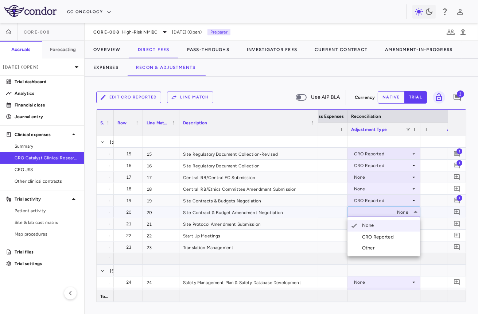
click at [382, 235] on div "CRO Reported" at bounding box center [379, 237] width 35 height 7
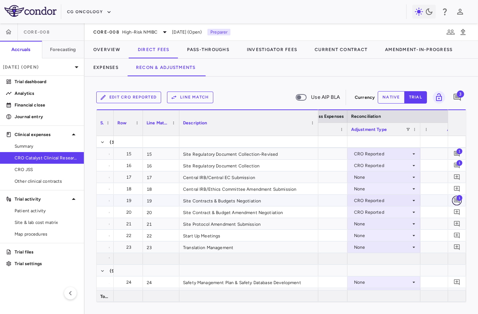
click at [456, 202] on icon "Add comment" at bounding box center [456, 200] width 7 height 7
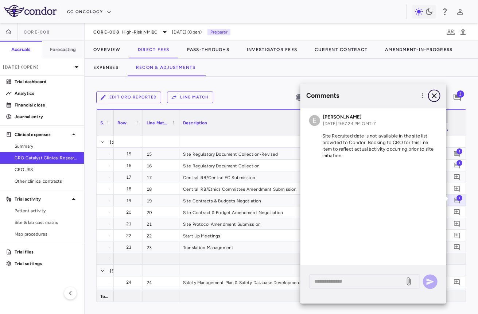
click at [431, 98] on icon "button" at bounding box center [434, 95] width 9 height 9
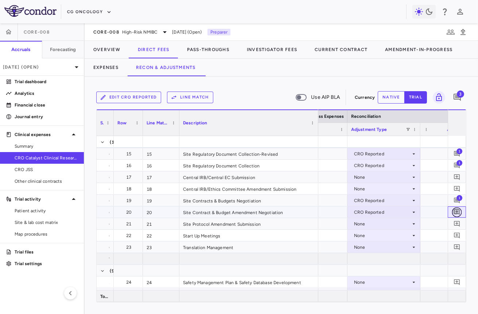
click at [459, 209] on icon "Add comment" at bounding box center [457, 212] width 6 height 6
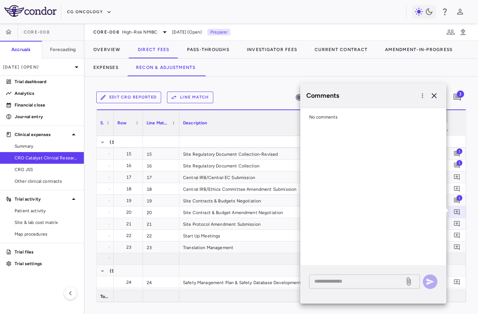
click at [356, 279] on textarea at bounding box center [356, 281] width 85 height 8
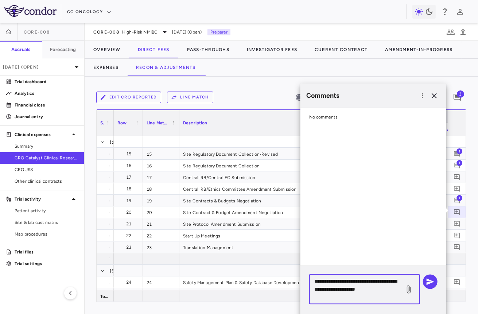
click at [343, 300] on textarea "**********" at bounding box center [356, 289] width 85 height 24
click at [372, 287] on textarea "**********" at bounding box center [356, 289] width 85 height 24
click at [359, 295] on textarea "**********" at bounding box center [356, 289] width 85 height 24
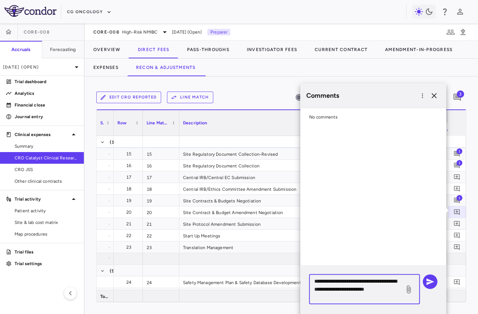
click at [359, 295] on textarea "**********" at bounding box center [356, 289] width 85 height 24
type textarea "**********"
click at [434, 281] on icon "button" at bounding box center [430, 281] width 9 height 9
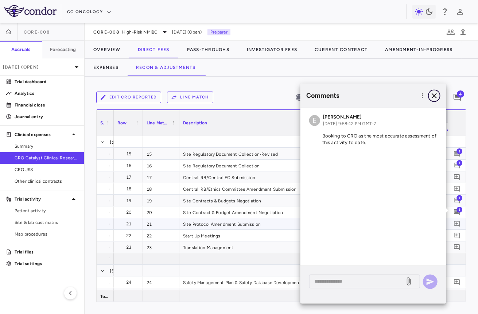
click at [434, 95] on icon "button" at bounding box center [433, 95] width 5 height 5
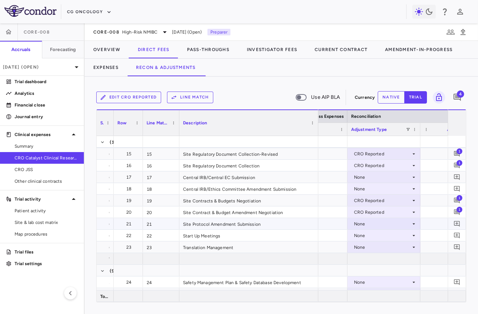
click at [375, 223] on div "None" at bounding box center [382, 224] width 57 height 12
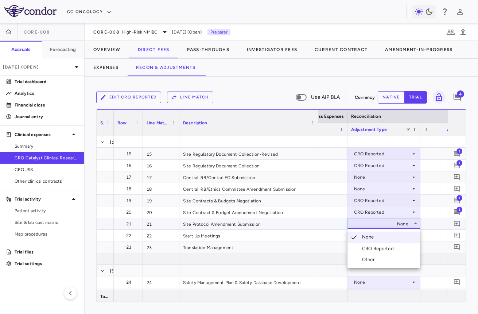
click at [373, 259] on div "Other" at bounding box center [369, 259] width 15 height 7
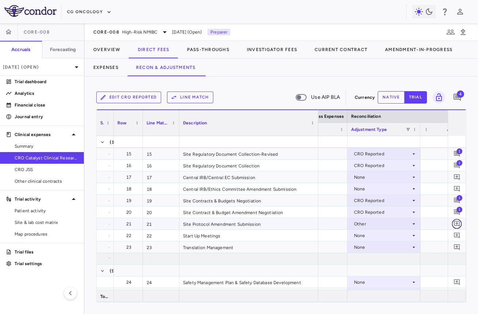
click at [458, 222] on icon "Add comment" at bounding box center [457, 224] width 6 height 6
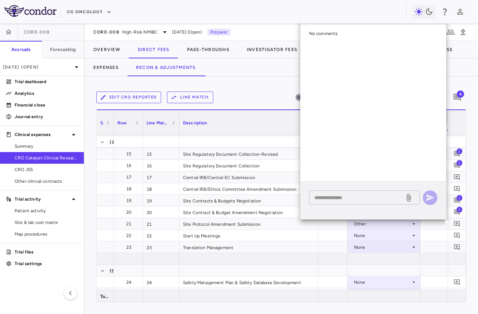
click at [375, 197] on textarea at bounding box center [356, 197] width 85 height 8
paste textarea "**********"
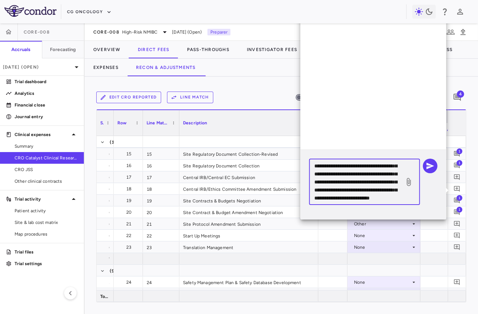
scroll to position [40, 0]
type textarea "**********"
drag, startPoint x: 357, startPoint y: 196, endPoint x: 283, endPoint y: 148, distance: 88.6
click at [283, 148] on body "Skip to sidebar Skip to main content CG Oncology CORE-008 Accruals Forecasting …" at bounding box center [239, 157] width 478 height 314
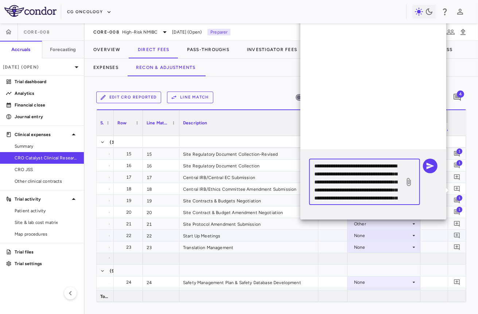
click at [457, 240] on div at bounding box center [456, 235] width 18 height 11
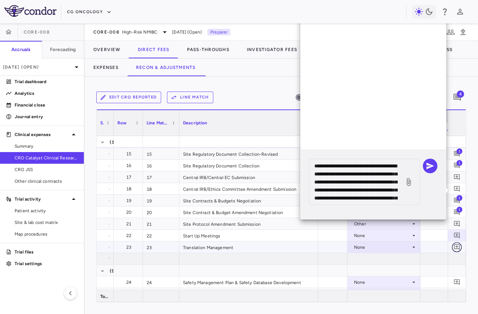
click at [456, 242] on button "button" at bounding box center [457, 247] width 10 height 10
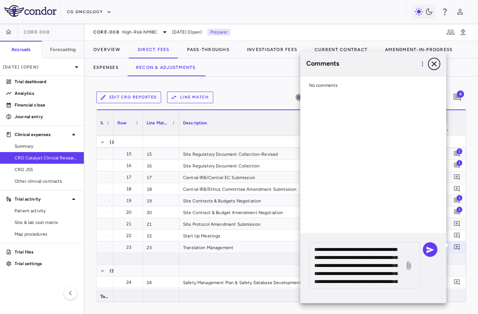
click at [435, 69] on button "button" at bounding box center [434, 64] width 12 height 12
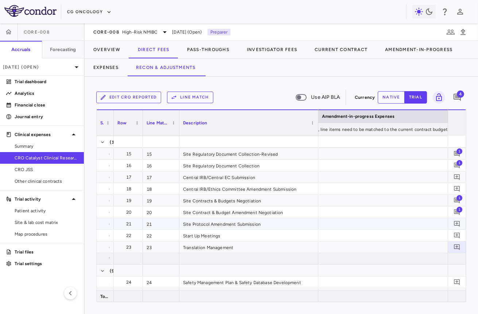
scroll to position [0, 1053]
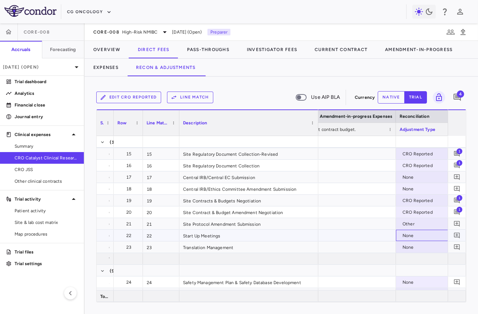
click at [407, 235] on div "None" at bounding box center [430, 236] width 57 height 12
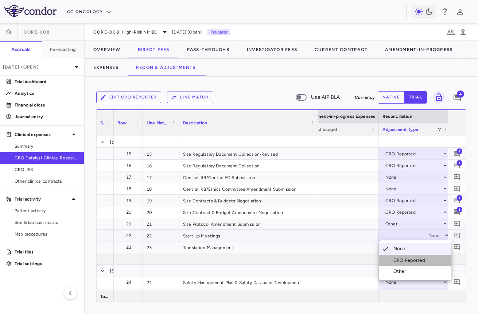
click at [409, 255] on li "CRO Reported" at bounding box center [415, 260] width 73 height 11
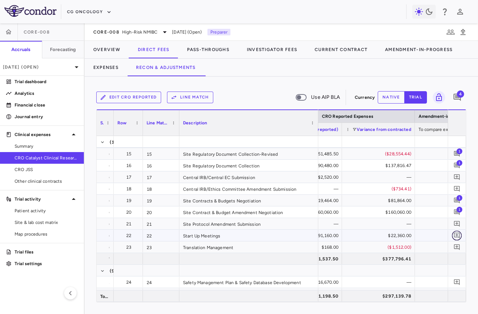
click at [458, 235] on icon "Add comment" at bounding box center [456, 235] width 7 height 7
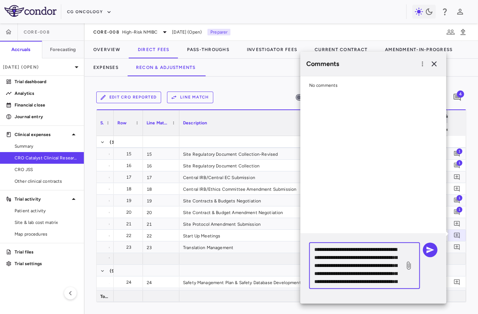
drag, startPoint x: 395, startPoint y: 277, endPoint x: 317, endPoint y: 245, distance: 83.8
click at [317, 245] on textarea "**********" at bounding box center [356, 265] width 85 height 40
click at [316, 246] on textarea "**********" at bounding box center [356, 265] width 85 height 40
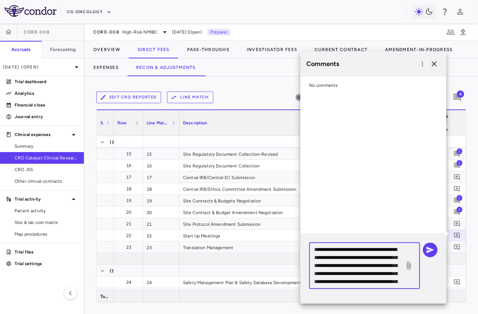
paste textarea
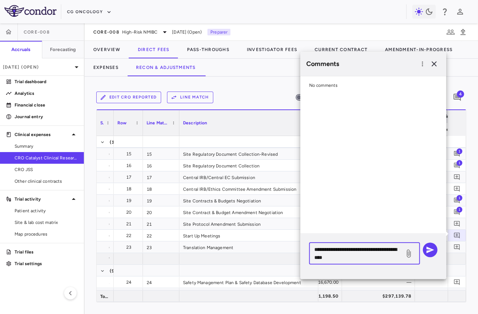
type textarea "**********"
click at [423, 254] on div "**********" at bounding box center [373, 253] width 128 height 22
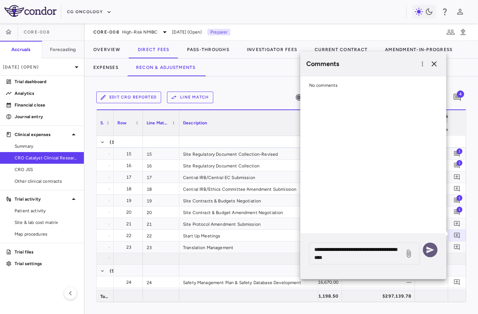
click at [426, 251] on icon "button" at bounding box center [430, 249] width 9 height 9
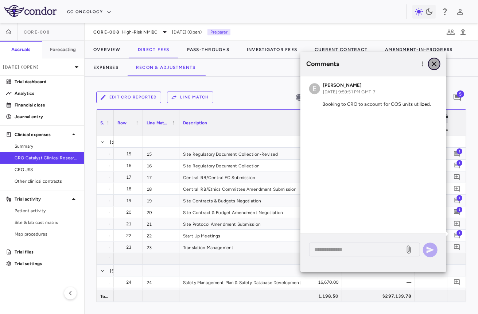
click at [433, 61] on icon "button" at bounding box center [434, 63] width 9 height 9
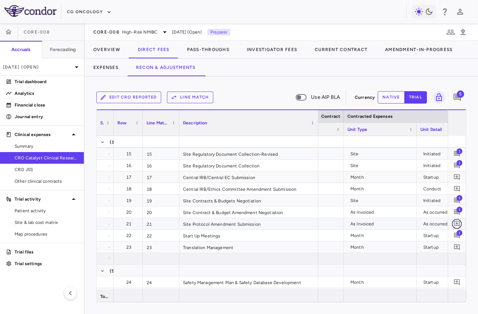
click at [456, 221] on icon "Add comment" at bounding box center [456, 223] width 7 height 7
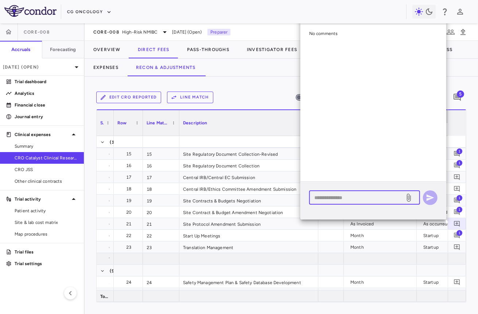
click at [374, 196] on textarea at bounding box center [356, 197] width 85 height 8
paste textarea "**********"
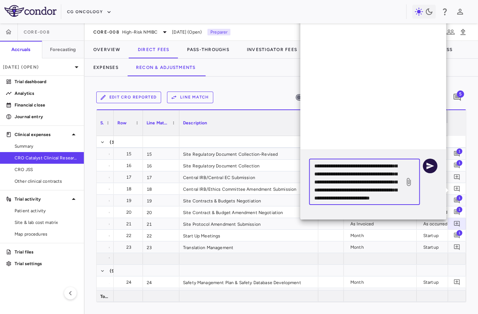
type textarea "**********"
click at [427, 168] on icon "button" at bounding box center [430, 166] width 8 height 7
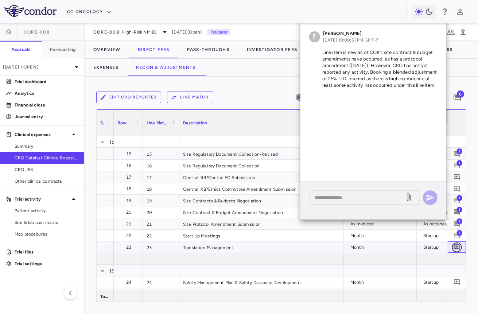
click at [456, 242] on button "button" at bounding box center [457, 247] width 10 height 10
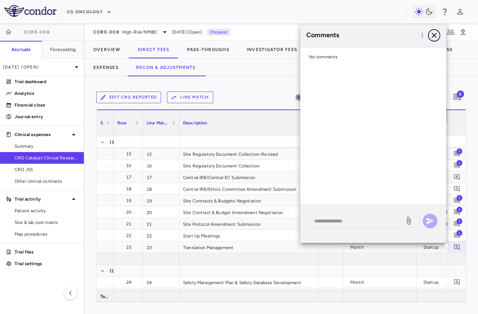
click at [436, 31] on icon "button" at bounding box center [434, 35] width 9 height 9
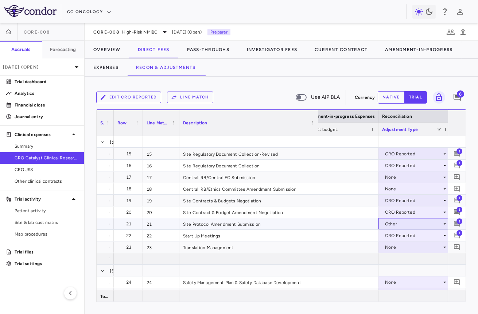
click at [421, 220] on div "Other" at bounding box center [413, 224] width 57 height 12
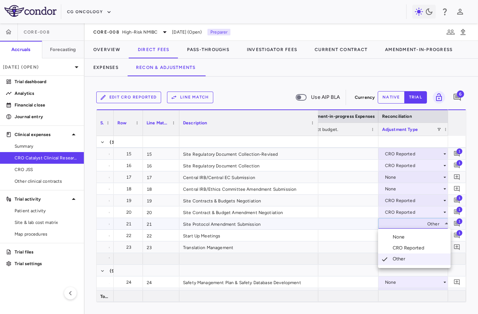
click at [421, 220] on div at bounding box center [239, 157] width 478 height 314
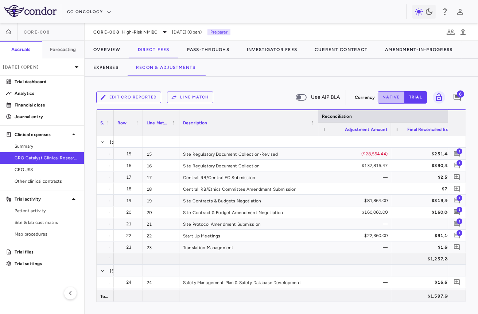
click at [400, 99] on button "native" at bounding box center [391, 97] width 27 height 12
click at [370, 230] on div "$22,360.00" at bounding box center [354, 235] width 73 height 11
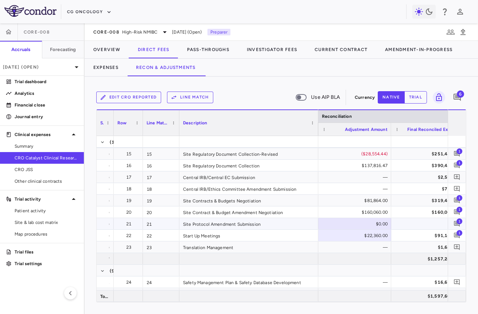
click at [369, 223] on div "$0.00" at bounding box center [356, 224] width 63 height 12
click at [348, 225] on div "($74,375.00)" at bounding box center [356, 224] width 63 height 12
click at [365, 226] on input "******" at bounding box center [359, 224] width 61 height 12
type input "*****"
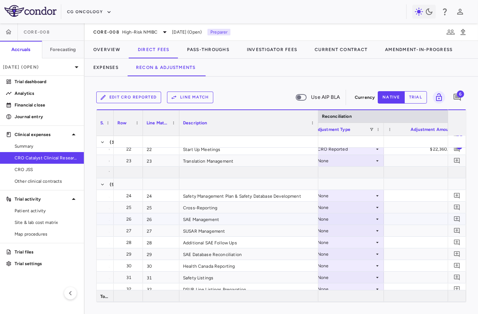
click at [358, 221] on div "None" at bounding box center [345, 219] width 57 height 12
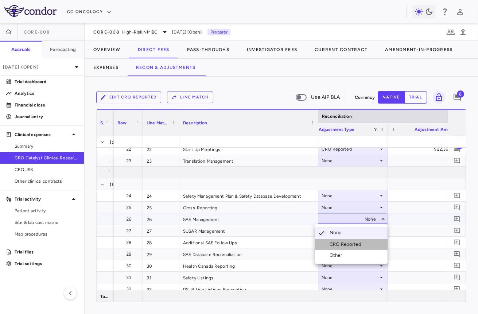
click at [345, 243] on div "CRO Reported" at bounding box center [346, 244] width 35 height 7
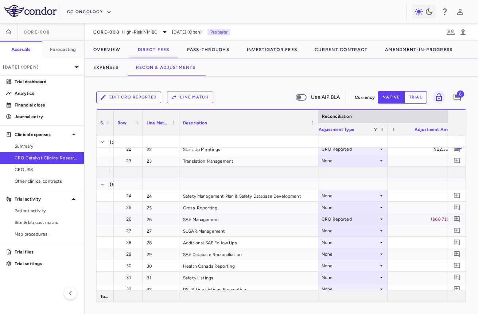
click at [462, 215] on div at bounding box center [456, 219] width 15 height 15
click at [457, 217] on icon "Add comment" at bounding box center [456, 218] width 7 height 7
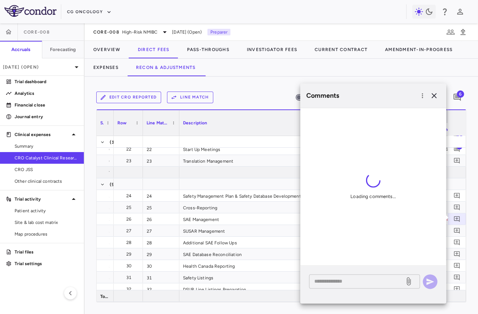
click at [373, 279] on textarea at bounding box center [356, 281] width 85 height 8
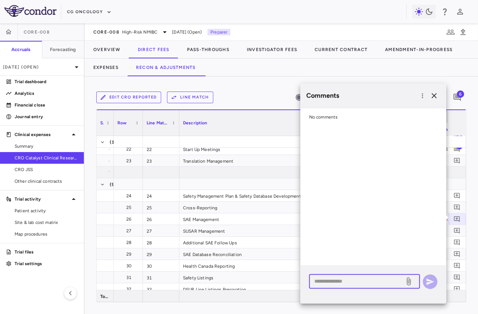
paste textarea "**********"
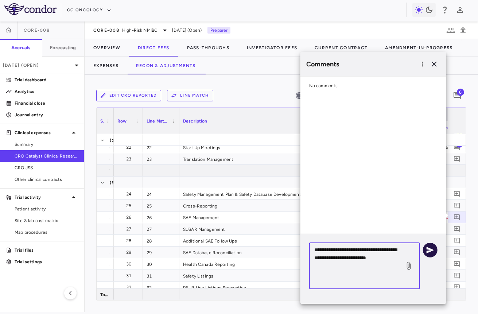
type textarea "**********"
click at [428, 253] on icon "button" at bounding box center [430, 249] width 9 height 9
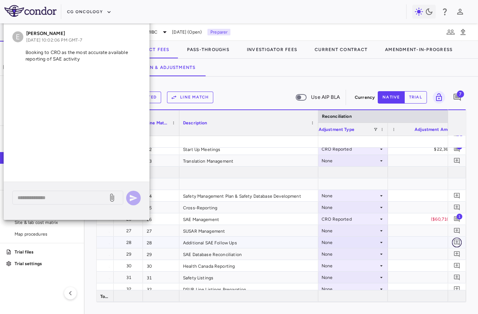
click at [456, 243] on icon "Add comment" at bounding box center [456, 242] width 7 height 7
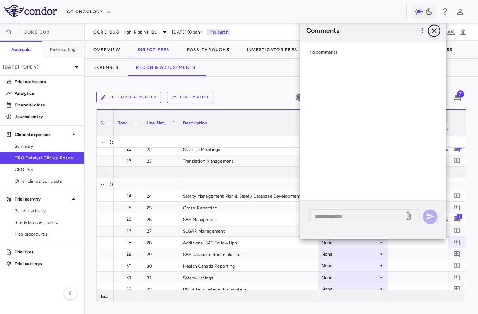
click at [432, 35] on icon "button" at bounding box center [434, 30] width 9 height 9
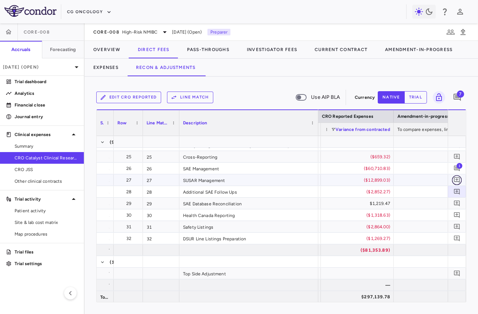
click at [458, 177] on icon "Add comment" at bounding box center [456, 179] width 7 height 7
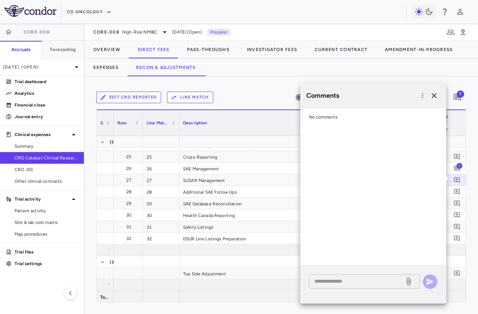
click at [356, 277] on textarea at bounding box center [356, 281] width 85 height 8
paste textarea "**********"
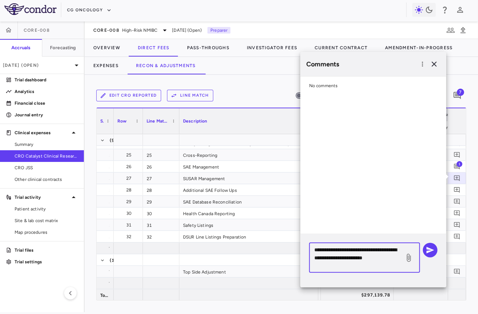
click at [396, 259] on textarea "**********" at bounding box center [356, 258] width 85 height 24
type textarea "**********"
click at [427, 247] on icon "button" at bounding box center [430, 249] width 8 height 7
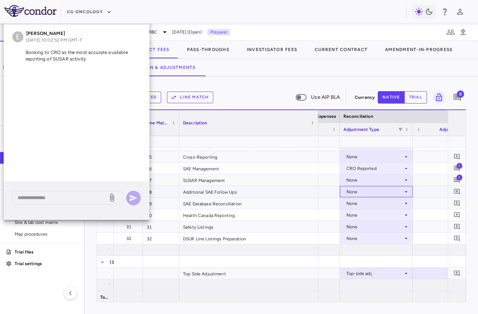
click at [391, 187] on div "None" at bounding box center [374, 192] width 57 height 12
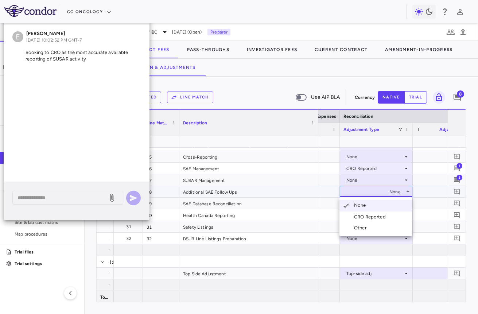
click at [392, 181] on div at bounding box center [239, 157] width 478 height 314
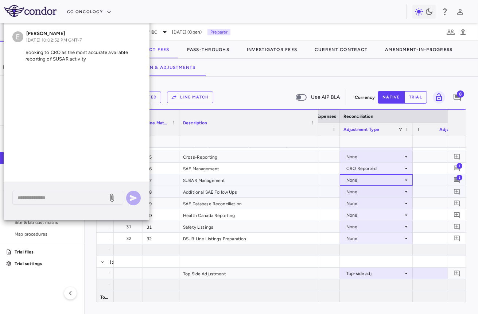
click at [386, 178] on div "None" at bounding box center [374, 180] width 57 height 12
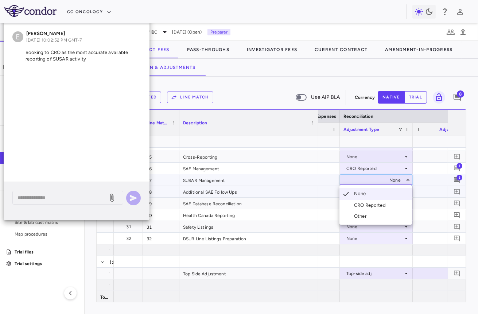
click at [378, 200] on li "CRO Reported" at bounding box center [375, 205] width 73 height 11
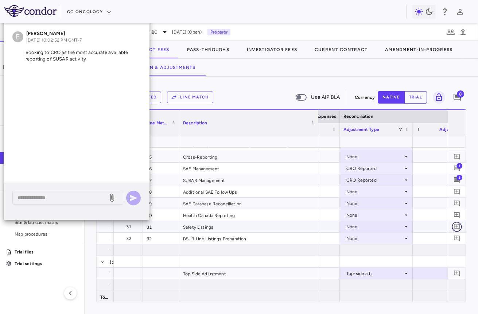
click at [456, 228] on icon "Add comment" at bounding box center [456, 226] width 7 height 7
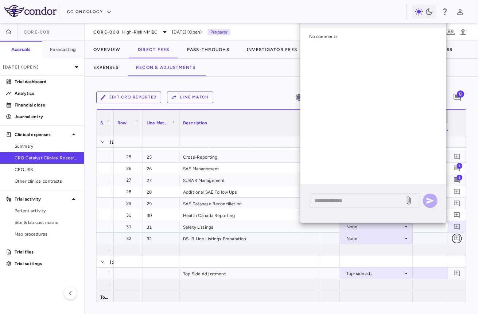
click at [458, 239] on icon "Add comment" at bounding box center [457, 238] width 6 height 6
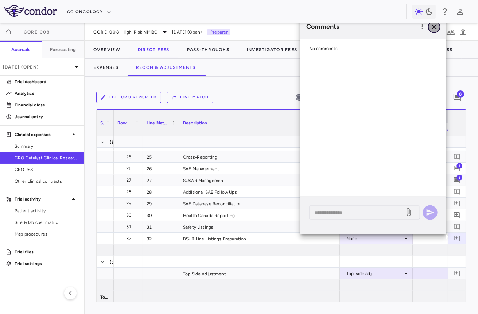
click at [433, 24] on icon "button" at bounding box center [434, 26] width 9 height 9
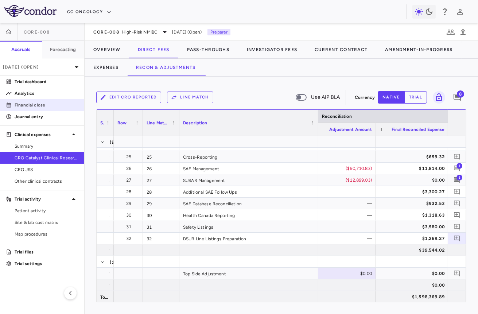
click at [48, 102] on p "Financial close" at bounding box center [46, 105] width 63 height 7
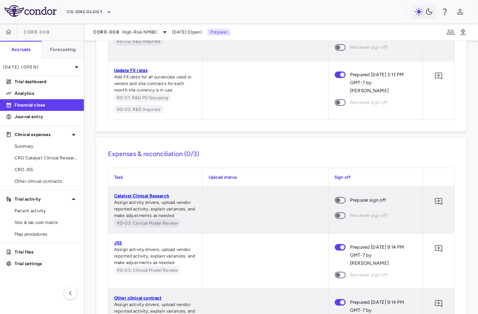
click at [342, 202] on span at bounding box center [340, 200] width 11 height 7
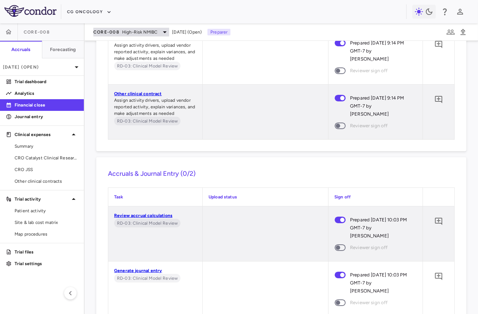
click at [100, 32] on span "CORE-008" at bounding box center [106, 32] width 26 height 6
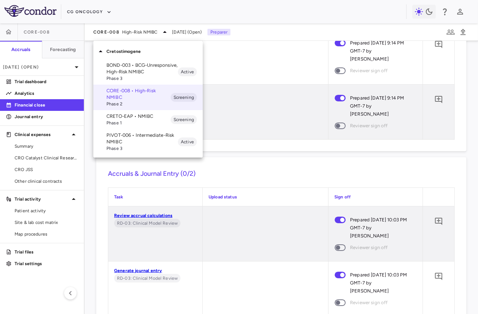
click at [130, 74] on p "BOND-003 • BCG-Unresponsive, High-Risk NMIBC" at bounding box center [141, 68] width 71 height 13
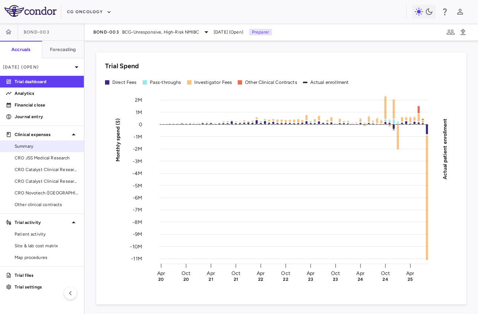
click at [41, 143] on span "Summary" at bounding box center [46, 146] width 63 height 7
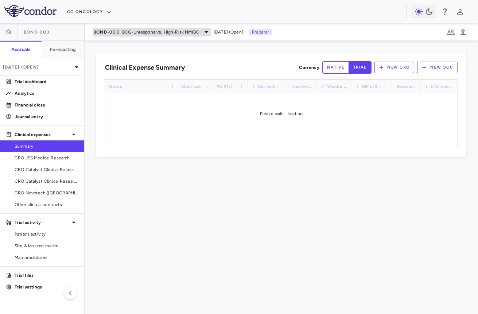
click at [106, 31] on span "BOND-003" at bounding box center [106, 32] width 26 height 6
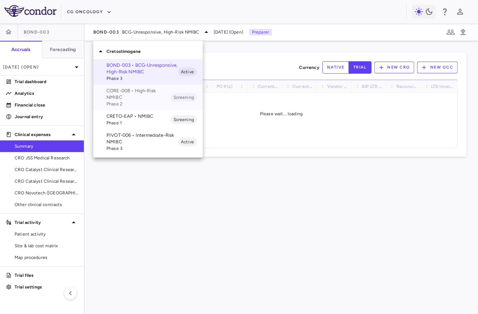
click at [137, 99] on p "CORE-008 • High-Risk NMIBC" at bounding box center [138, 93] width 64 height 13
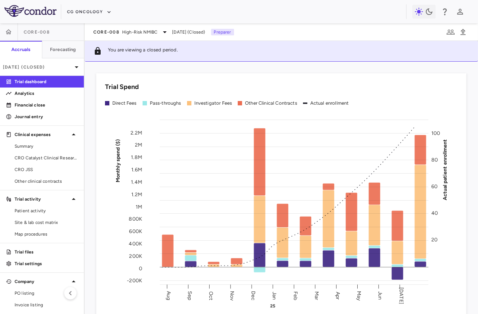
click at [37, 68] on div "Skip to sidebar Skip to main content CG Oncology CORE-008 Accruals Forecasting …" at bounding box center [239, 157] width 478 height 314
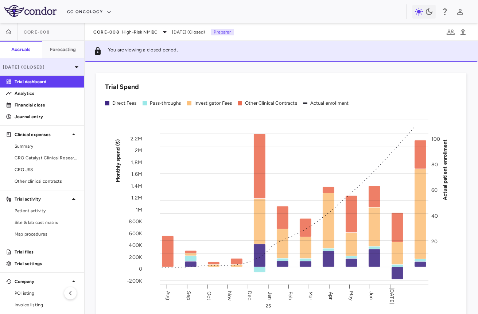
click at [40, 70] on p "[DATE] (Closed)" at bounding box center [37, 67] width 69 height 7
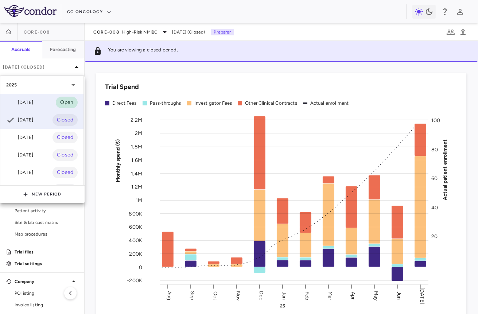
click at [35, 95] on div "[DATE] Open" at bounding box center [41, 102] width 83 height 17
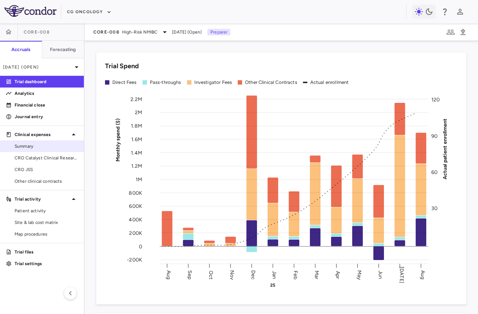
click at [42, 149] on link "Summary" at bounding box center [42, 146] width 84 height 11
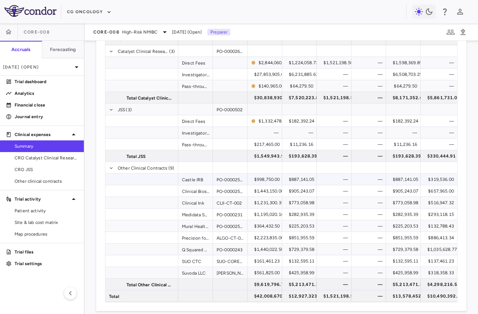
scroll to position [56, 0]
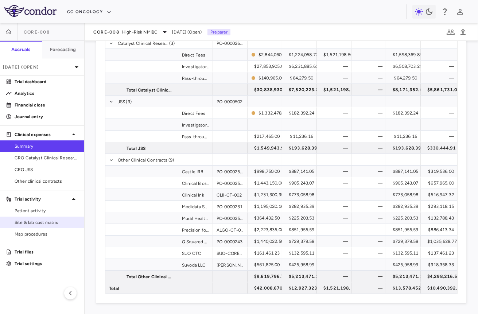
click at [40, 220] on span "Site & lab cost matrix" at bounding box center [46, 222] width 63 height 7
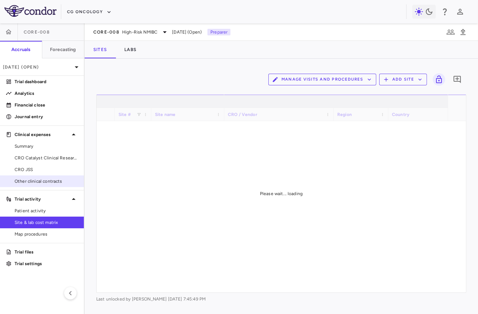
click at [47, 178] on span "Other clinical contracts" at bounding box center [46, 181] width 63 height 7
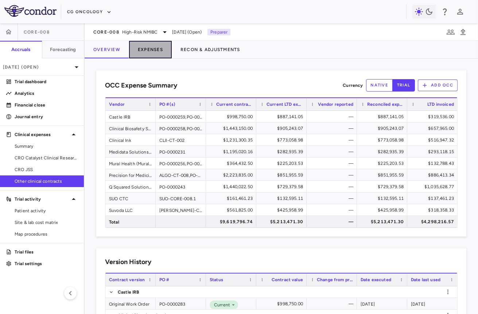
click at [155, 52] on button "Expenses" at bounding box center [150, 49] width 43 height 17
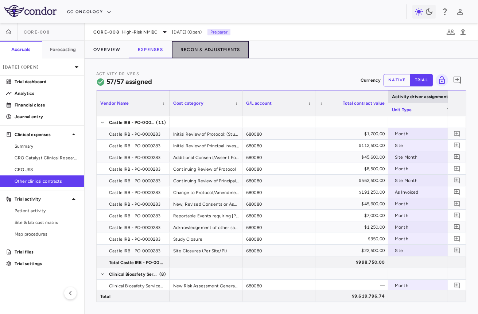
click at [200, 51] on button "Recon & Adjustments" at bounding box center [210, 49] width 77 height 17
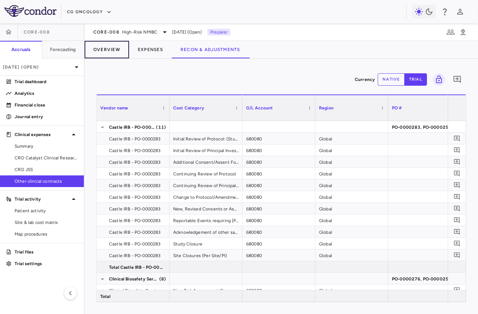
click at [114, 54] on button "Overview" at bounding box center [107, 49] width 44 height 17
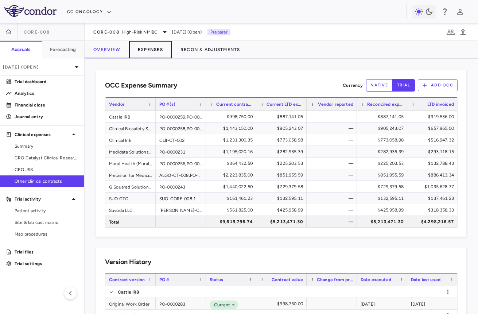
click at [148, 51] on button "Expenses" at bounding box center [150, 49] width 43 height 17
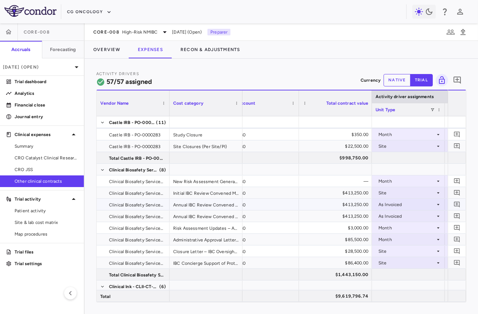
scroll to position [0, 50]
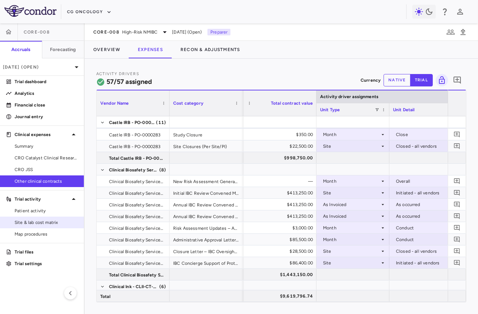
click at [38, 219] on span "Site & lab cost matrix" at bounding box center [46, 222] width 63 height 7
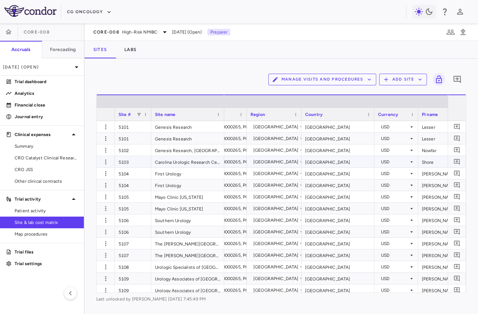
scroll to position [0, 246]
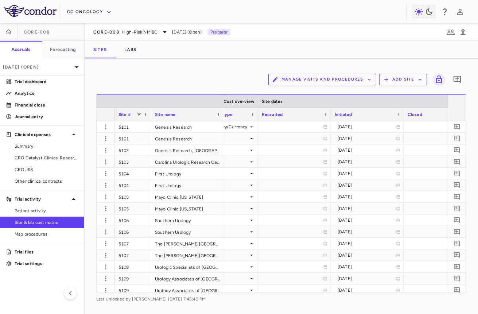
click at [372, 114] on div "Initiated" at bounding box center [364, 114] width 59 height 9
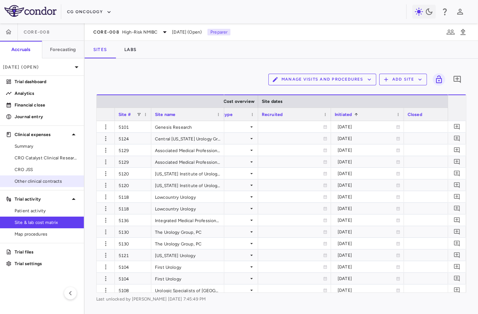
click at [52, 185] on link "Other clinical contracts" at bounding box center [42, 181] width 84 height 11
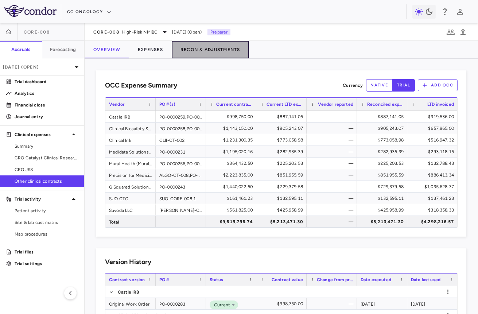
click at [204, 49] on button "Recon & Adjustments" at bounding box center [210, 49] width 77 height 17
